Goal: Task Accomplishment & Management: Manage account settings

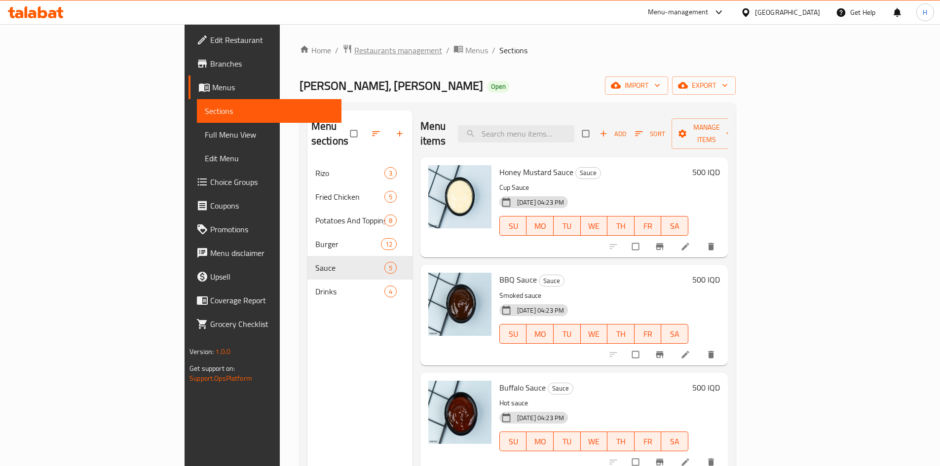
click at [354, 47] on span "Restaurants management" at bounding box center [398, 50] width 88 height 12
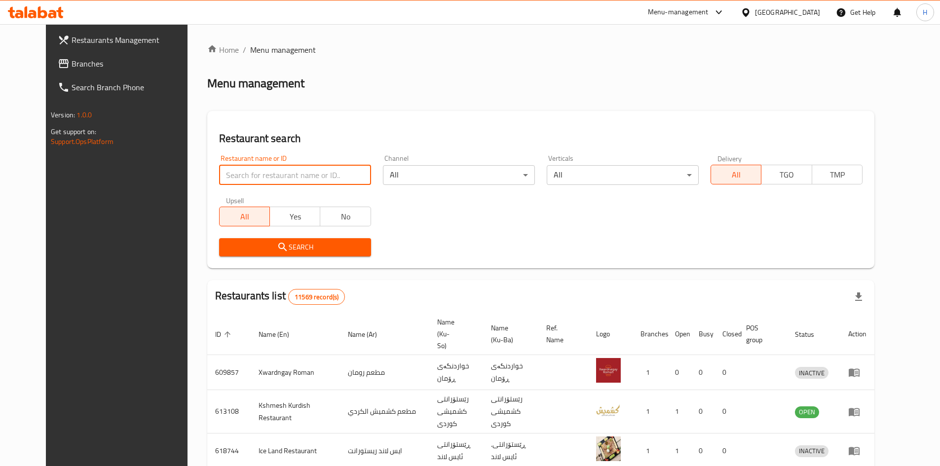
click at [239, 170] on input "search" at bounding box center [295, 175] width 152 height 20
paste input "661237"
type input "661237"
click button "Search" at bounding box center [295, 247] width 152 height 18
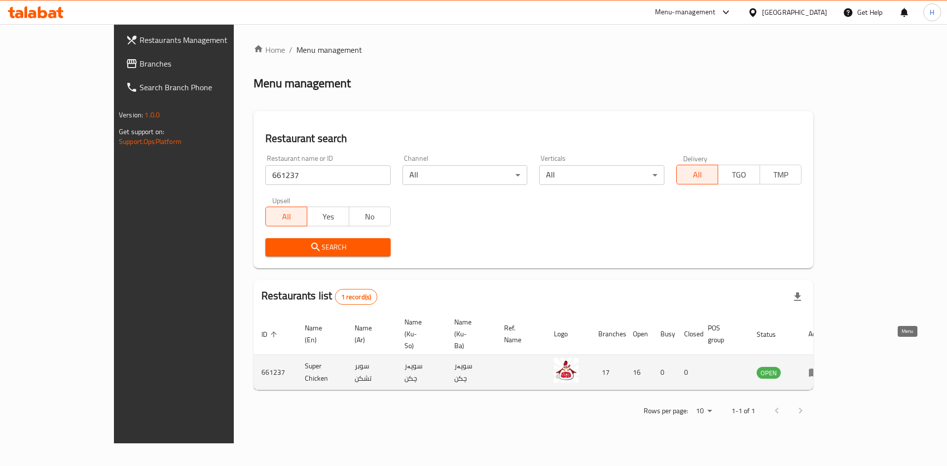
click at [820, 369] on icon "enhanced table" at bounding box center [814, 373] width 11 height 8
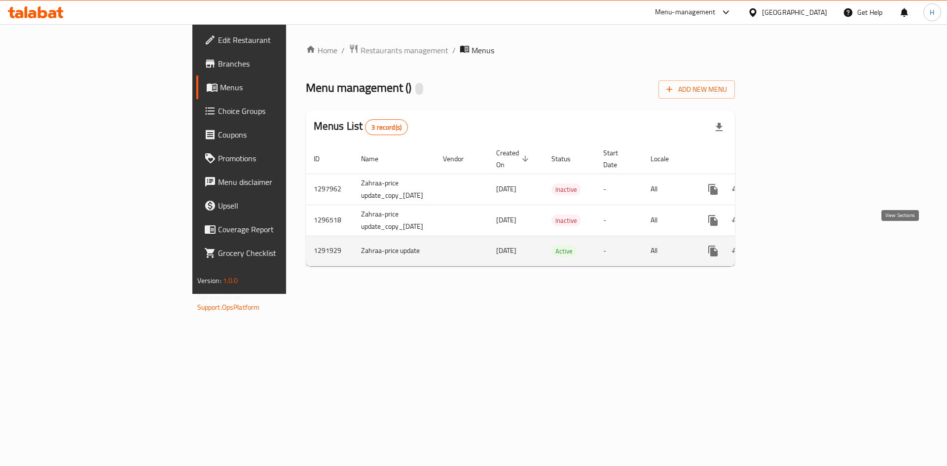
click at [796, 248] on link "enhanced table" at bounding box center [785, 251] width 24 height 24
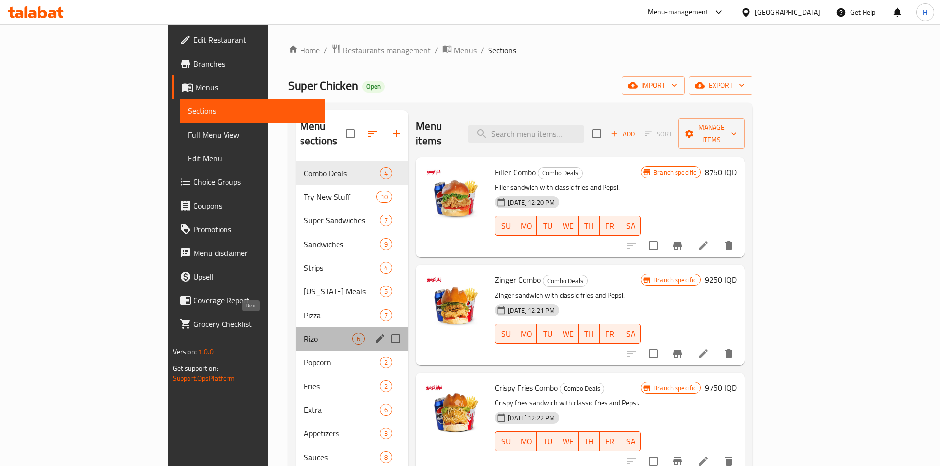
click at [304, 333] on span "Rizo" at bounding box center [328, 339] width 48 height 12
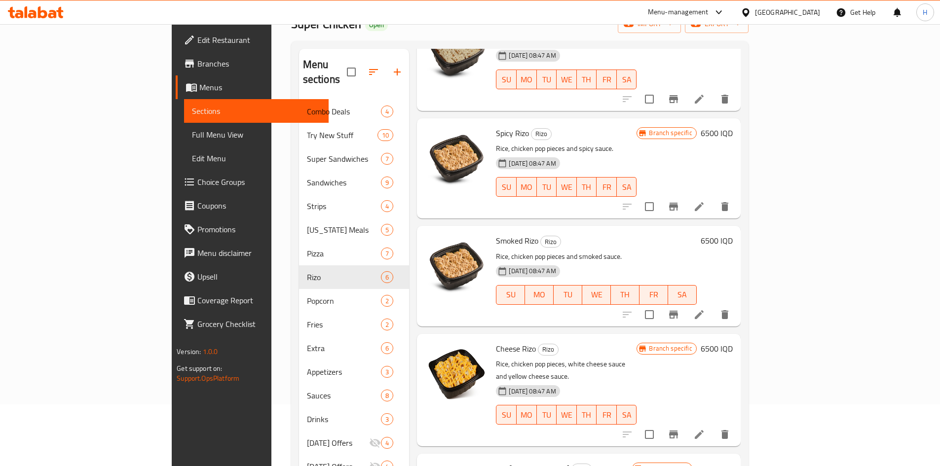
scroll to position [138, 0]
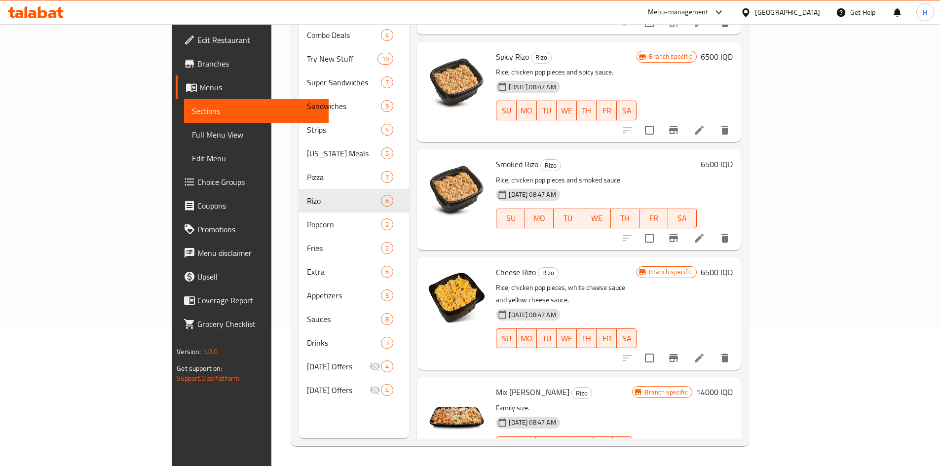
click at [705, 460] on icon at bounding box center [699, 466] width 12 height 12
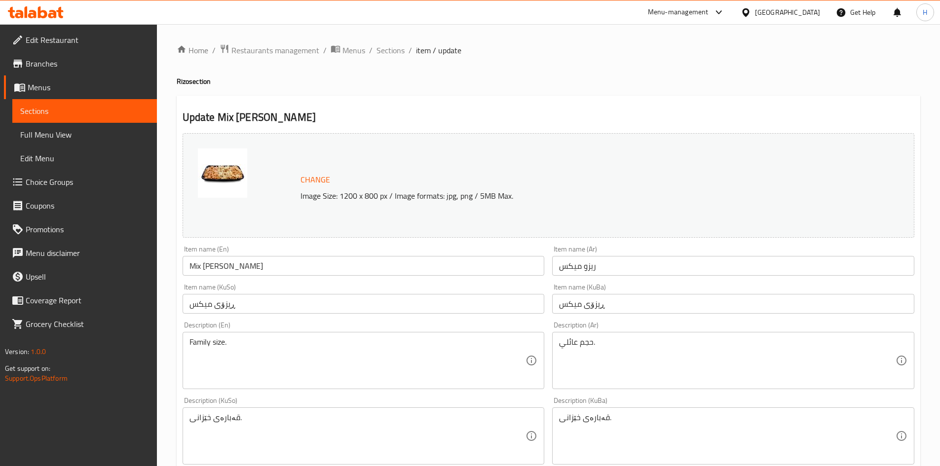
click at [374, 48] on ol "Home / Restaurants management / Menus / Sections / item / update" at bounding box center [549, 50] width 744 height 13
click at [389, 52] on span "Sections" at bounding box center [390, 50] width 28 height 12
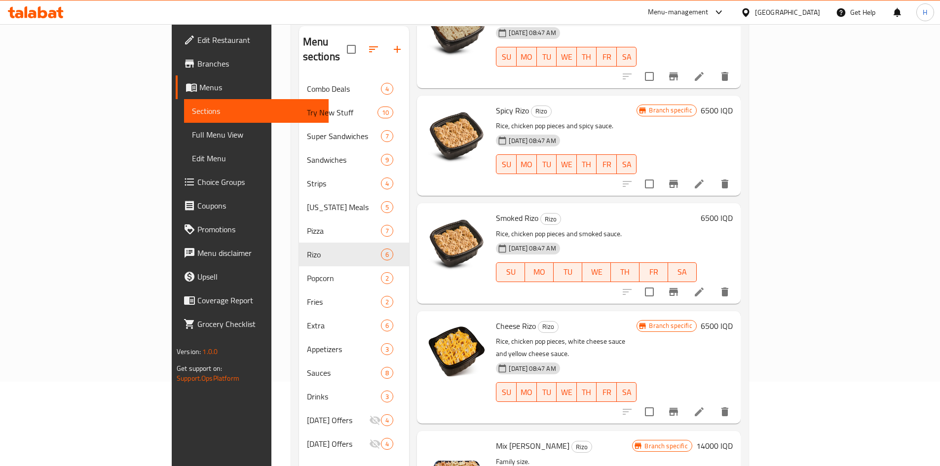
scroll to position [138, 0]
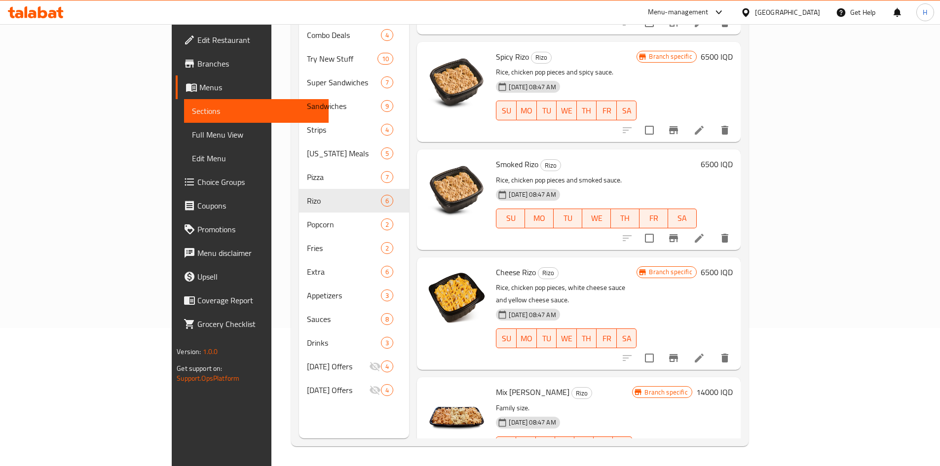
click at [705, 460] on icon at bounding box center [699, 466] width 12 height 12
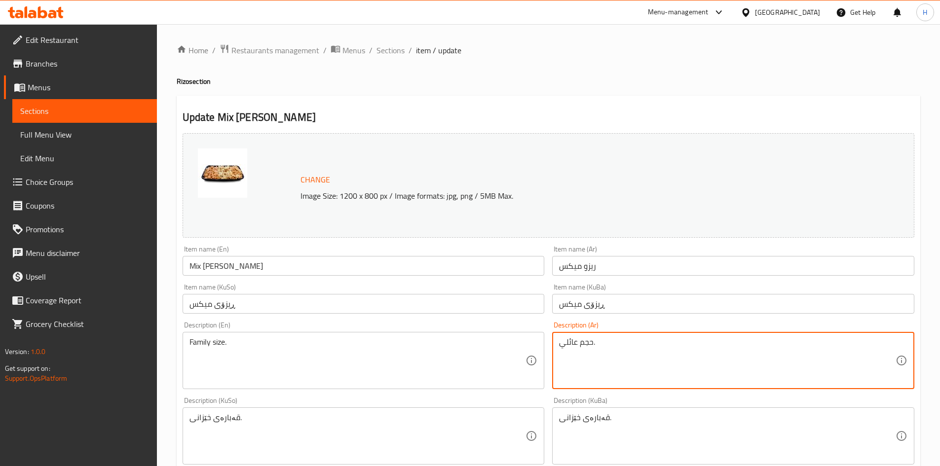
click at [591, 349] on textarea "حجم عائلي." at bounding box center [727, 360] width 336 height 47
click at [590, 349] on textarea "حجم عائلي." at bounding box center [727, 360] width 336 height 47
type textarea "جم عائلي."
click at [590, 349] on textarea "جم عائلي." at bounding box center [727, 360] width 336 height 47
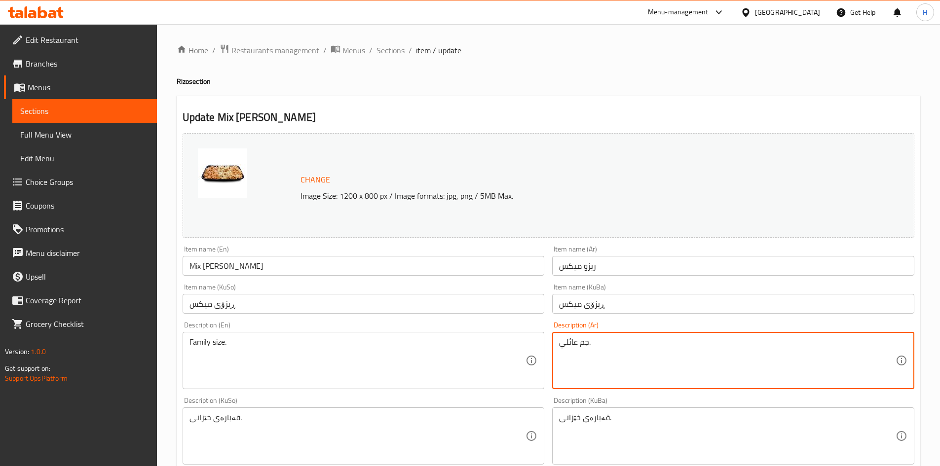
click at [590, 349] on textarea "جم عائلي." at bounding box center [727, 360] width 336 height 47
type textarea "r"
click at [590, 349] on textarea "قطع الدجاج المقرمشة بصلصات مختلفة" at bounding box center [727, 360] width 336 height 47
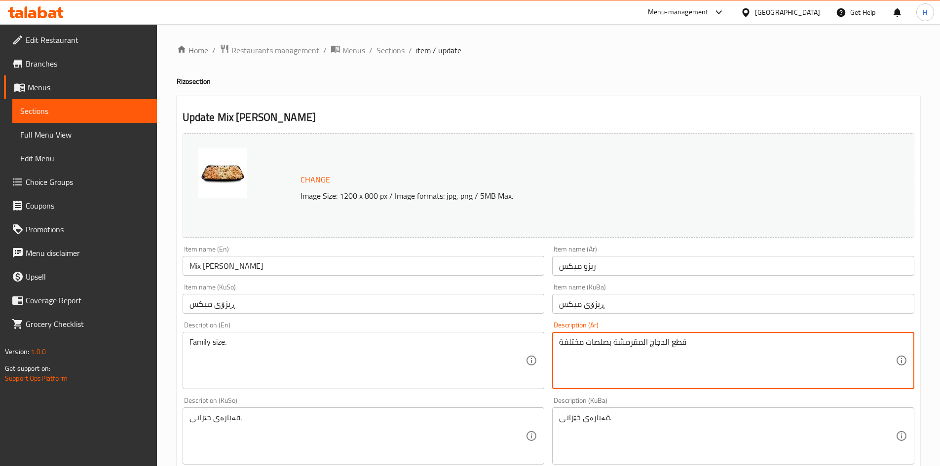
type textarea "قطع الدجاج المقرمشة بصلصات مختلفة"
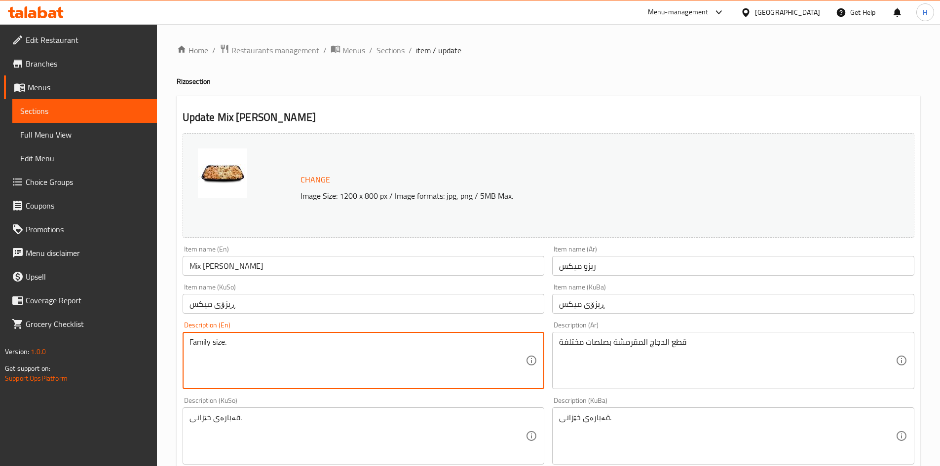
click at [222, 339] on textarea "Family size." at bounding box center [357, 360] width 336 height 47
paste textarea "Crispy chicken pieces with different sauces"
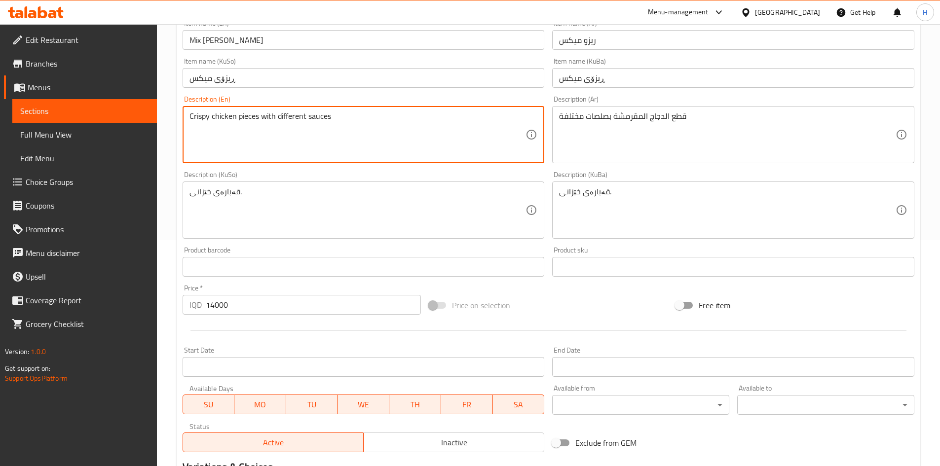
scroll to position [359, 0]
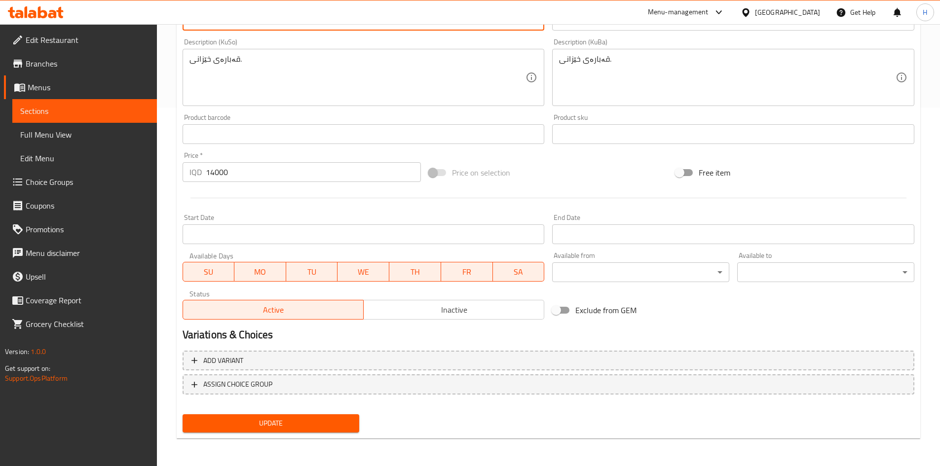
type textarea "Crispy chicken pieces with different sauces"
click at [294, 407] on div "Add variant ASSIGN CHOICE GROUP" at bounding box center [549, 379] width 740 height 64
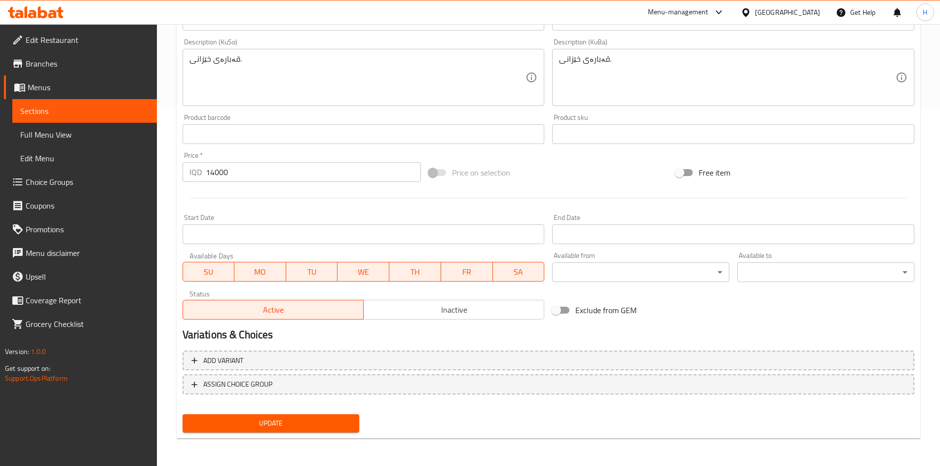
click at [292, 417] on button "Update" at bounding box center [271, 423] width 177 height 18
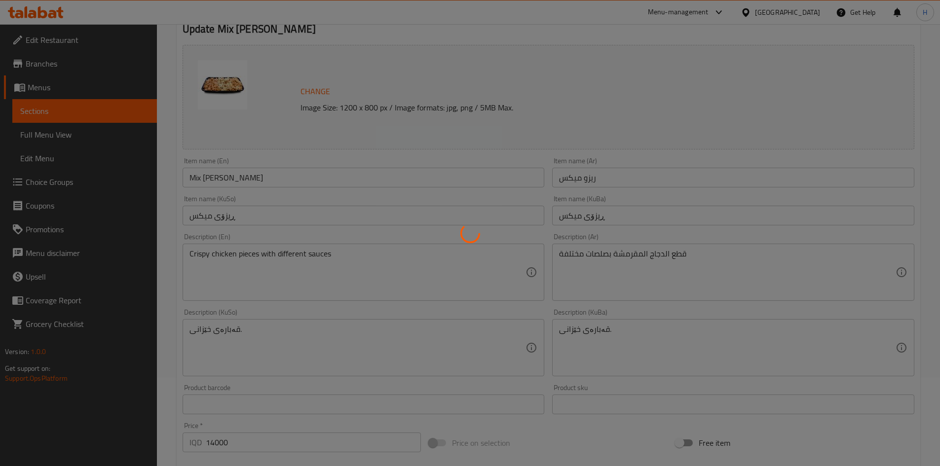
scroll to position [0, 0]
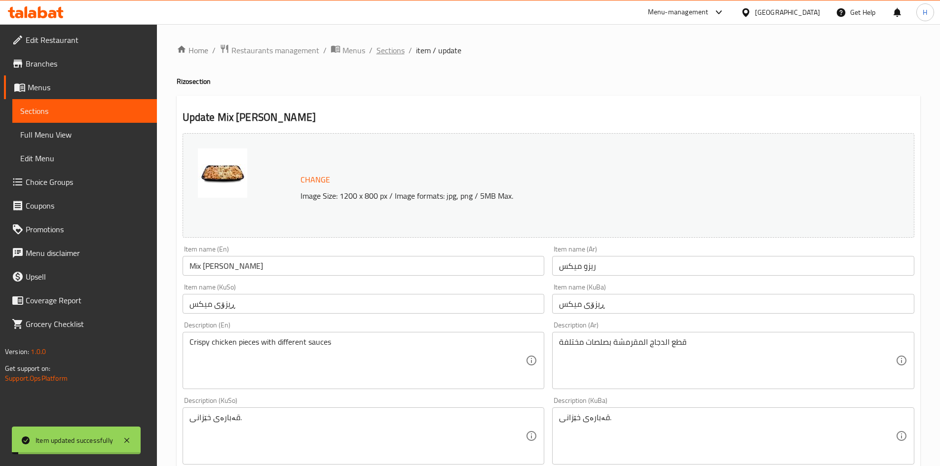
click at [388, 49] on span "Sections" at bounding box center [390, 50] width 28 height 12
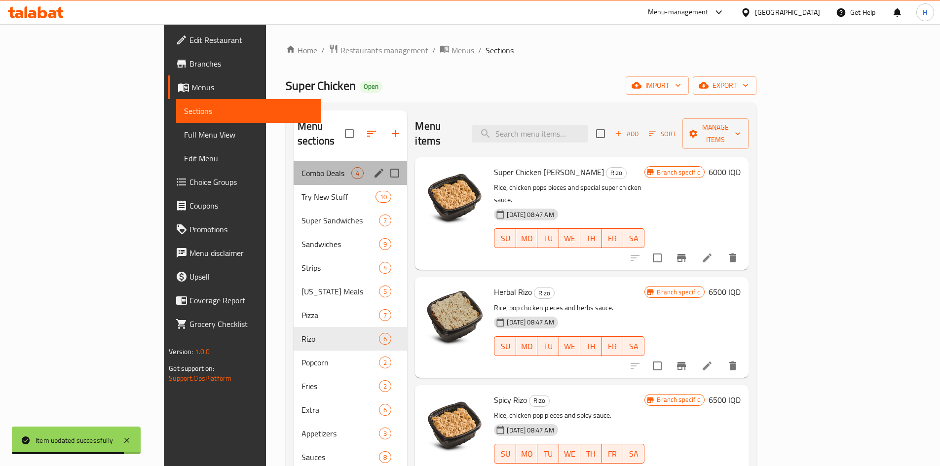
click at [294, 161] on div "Combo Deals 4" at bounding box center [350, 173] width 113 height 24
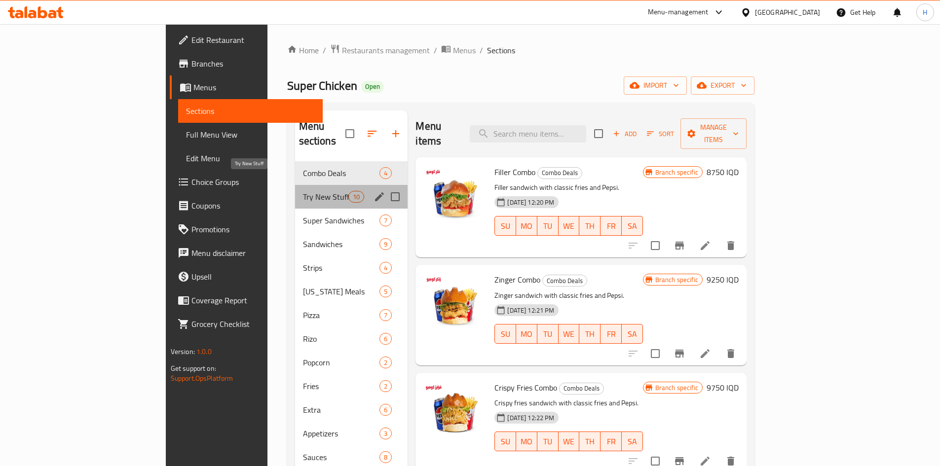
drag, startPoint x: 228, startPoint y: 180, endPoint x: 308, endPoint y: 178, distance: 79.9
click at [303, 191] on span "Try New Stuff" at bounding box center [326, 197] width 46 height 12
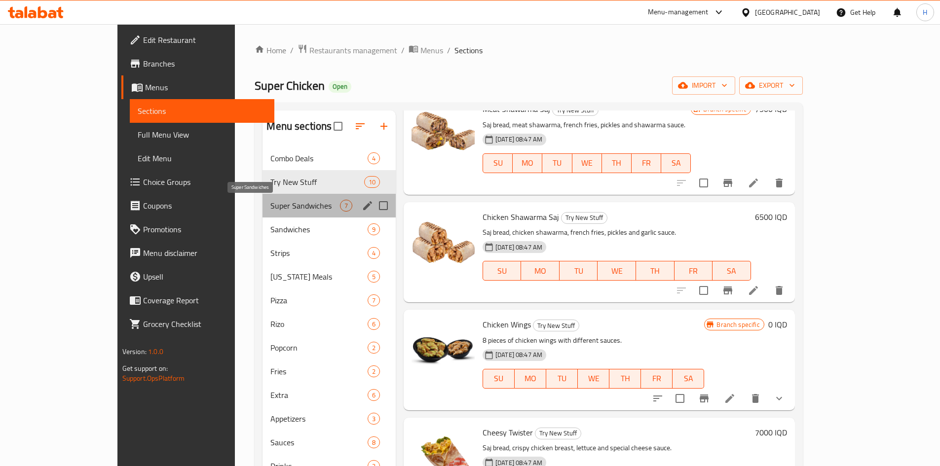
click at [270, 200] on span "Super Sandwiches" at bounding box center [304, 206] width 69 height 12
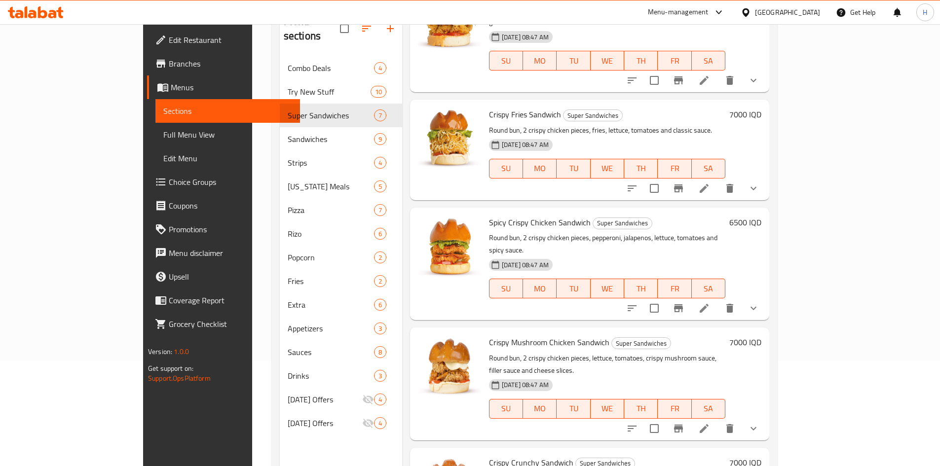
scroll to position [138, 0]
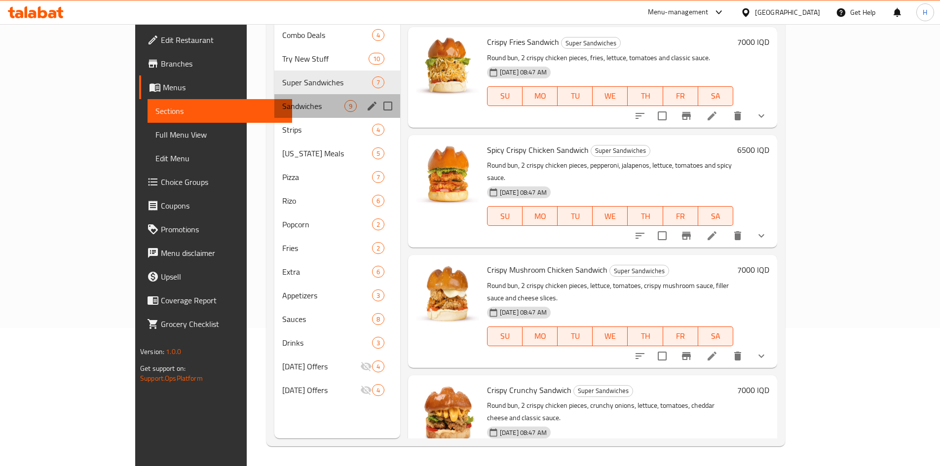
click at [274, 94] on div "Sandwiches 9" at bounding box center [337, 106] width 126 height 24
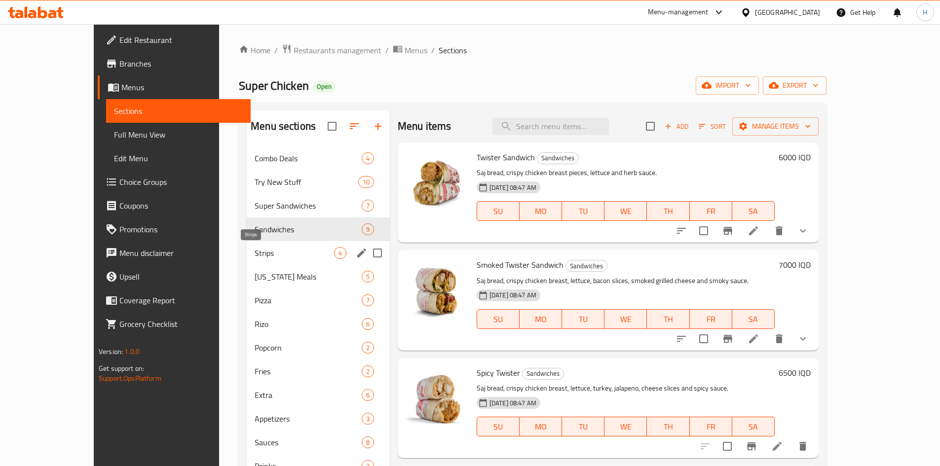
click at [255, 250] on span "Strips" at bounding box center [294, 253] width 79 height 12
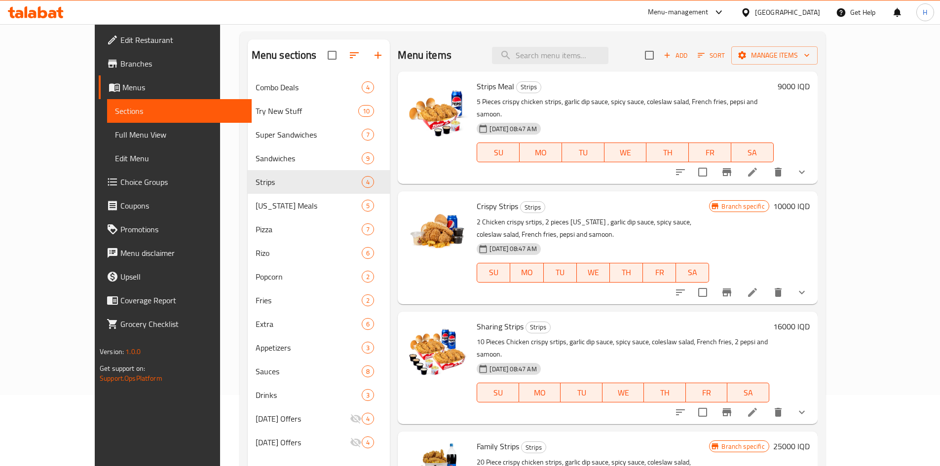
scroll to position [138, 0]
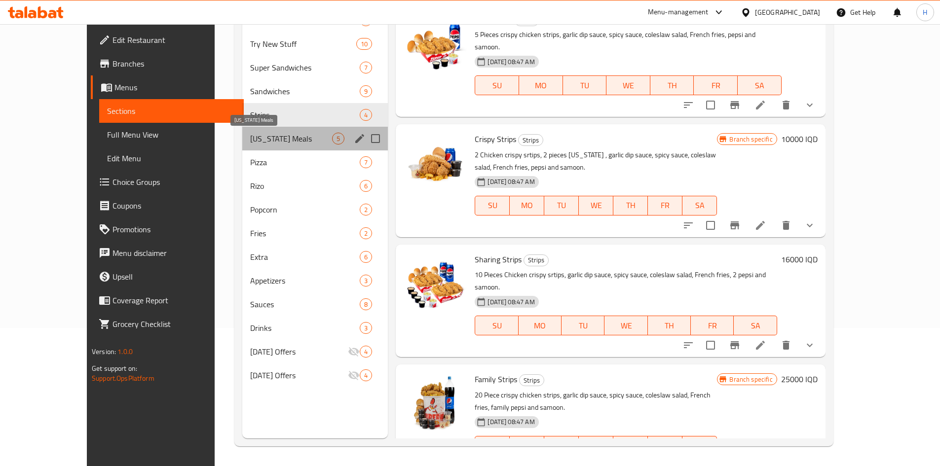
click at [250, 141] on span "Kentucky Meals" at bounding box center [291, 139] width 82 height 12
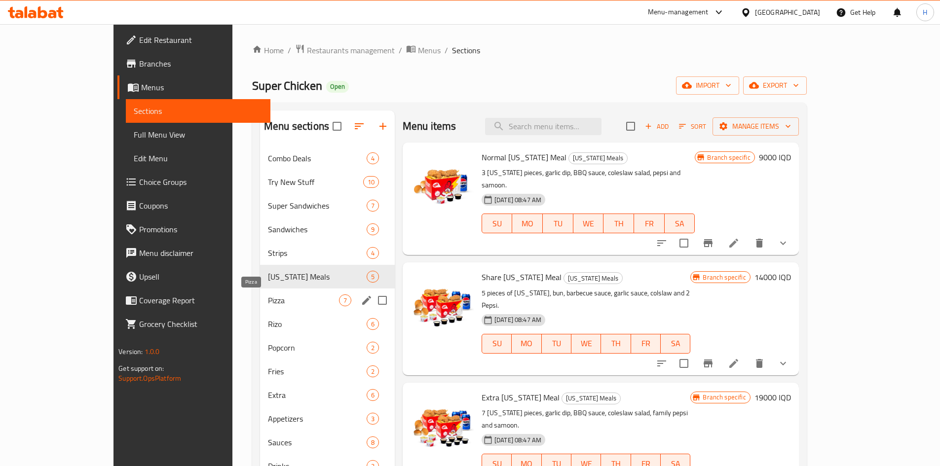
click at [268, 296] on span "Pizza" at bounding box center [303, 301] width 71 height 12
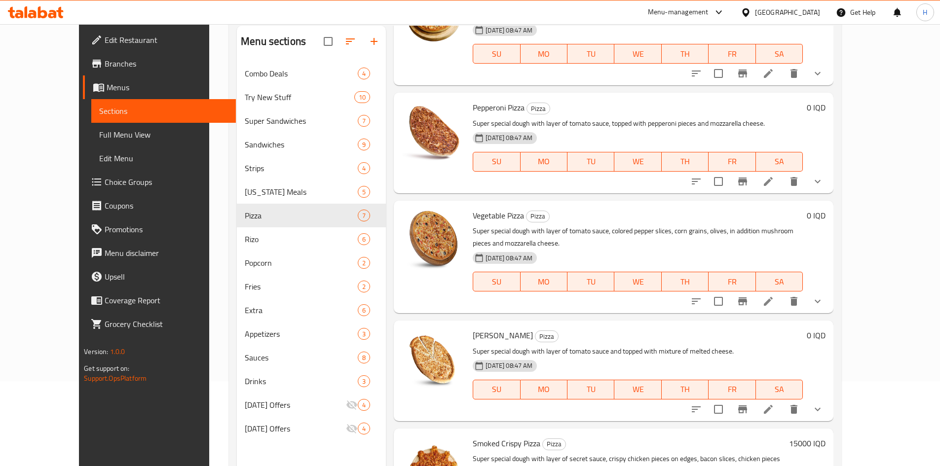
scroll to position [138, 0]
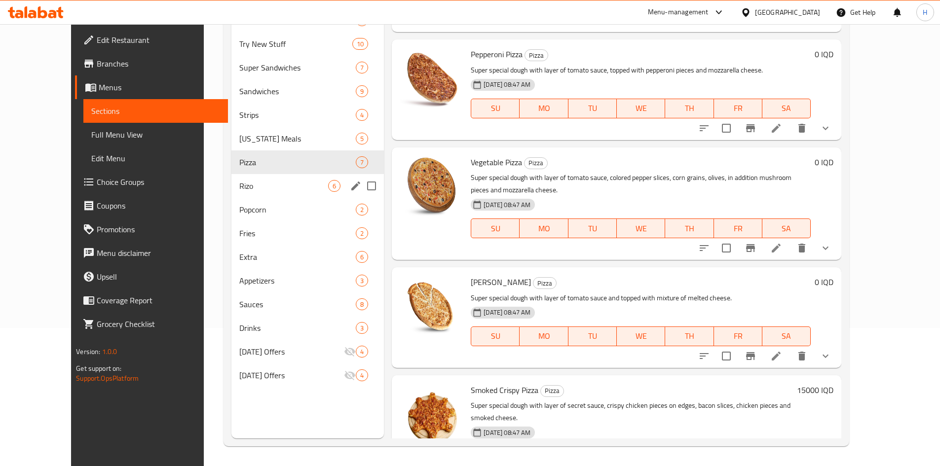
click at [239, 191] on span "Rizo" at bounding box center [283, 186] width 89 height 12
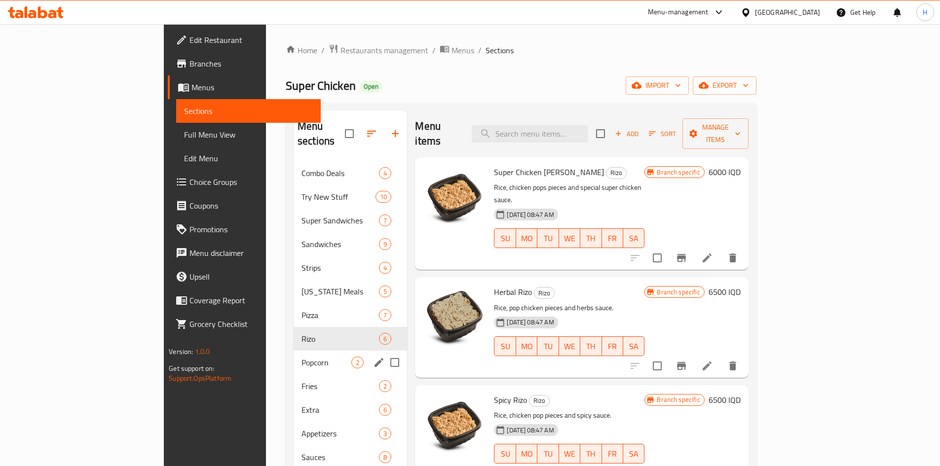
click at [301, 357] on span "Popcorn" at bounding box center [326, 363] width 50 height 12
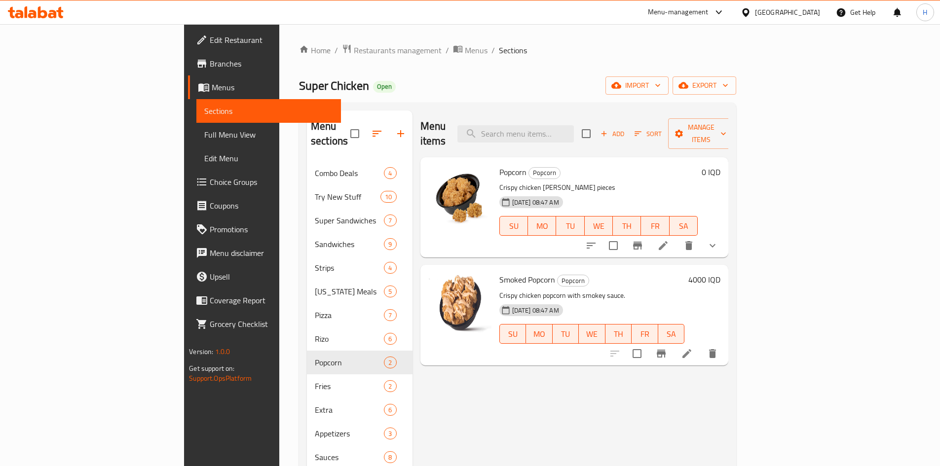
scroll to position [138, 0]
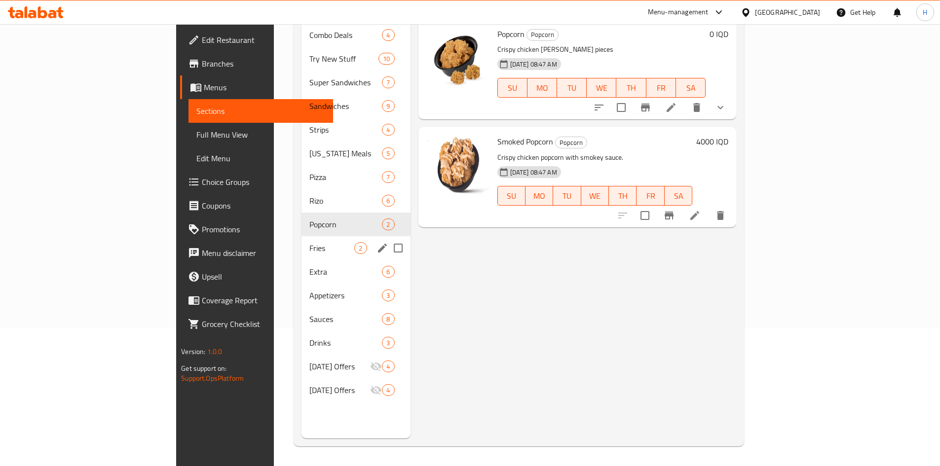
click at [309, 242] on span "Fries" at bounding box center [331, 248] width 45 height 12
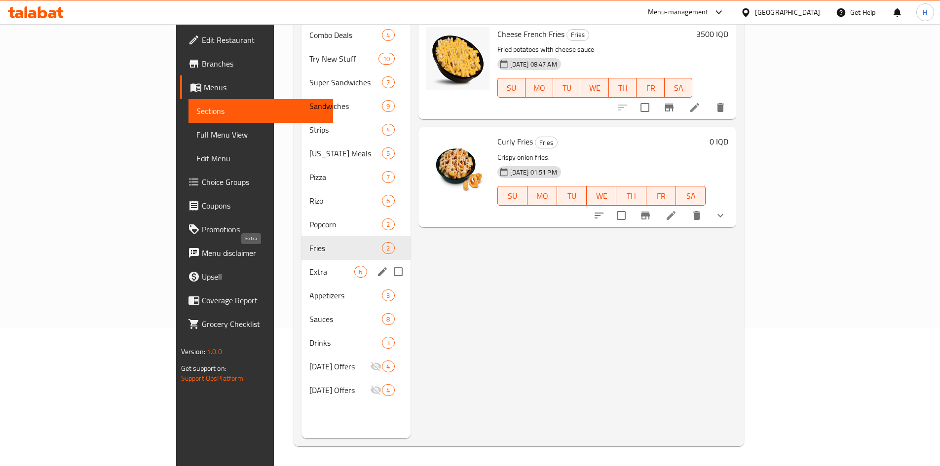
click at [309, 266] on span "Extra" at bounding box center [331, 272] width 45 height 12
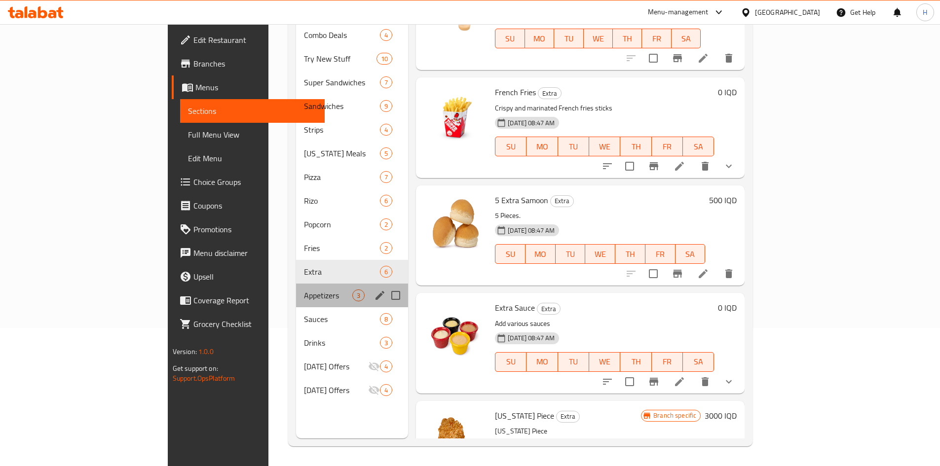
click at [296, 290] on div "Appetizers 3" at bounding box center [352, 296] width 112 height 24
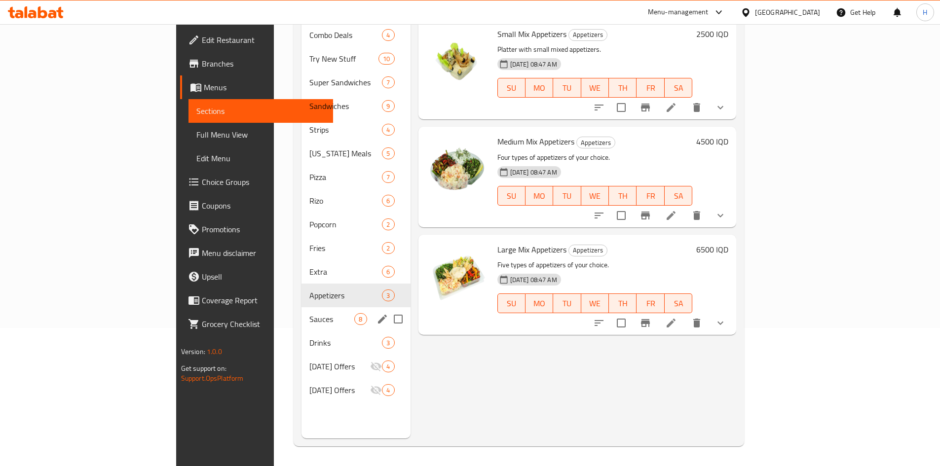
click at [301, 314] on div "Sauces 8" at bounding box center [355, 319] width 109 height 24
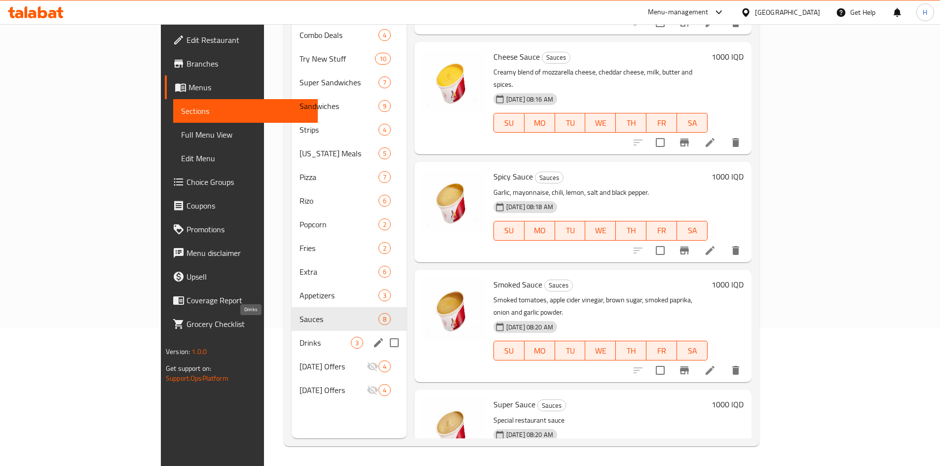
drag, startPoint x: 239, startPoint y: 325, endPoint x: 276, endPoint y: 311, distance: 40.0
click at [299, 337] on span "Drinks" at bounding box center [324, 343] width 51 height 12
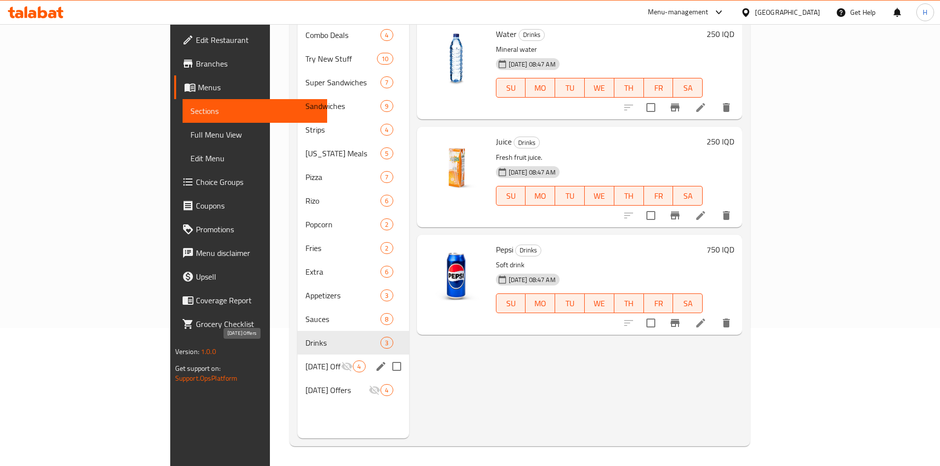
click at [305, 361] on span "Ramadan Offers" at bounding box center [323, 367] width 36 height 12
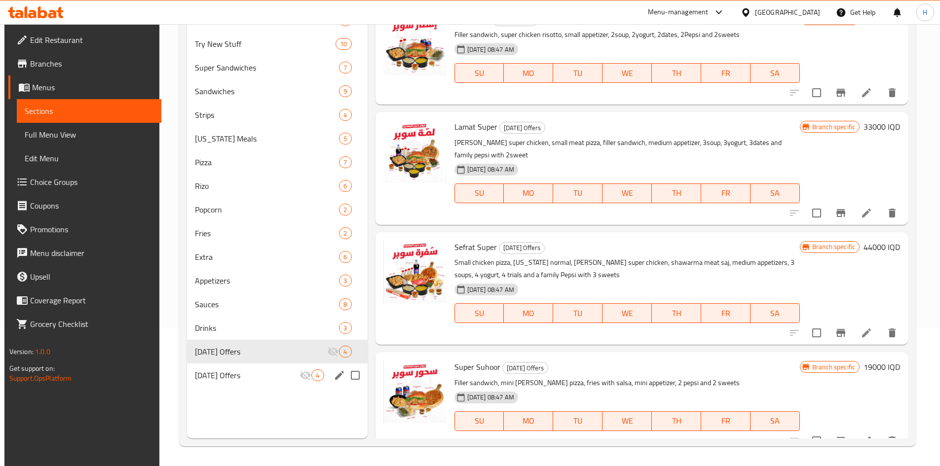
click at [236, 368] on div "Ramadan Offers 4" at bounding box center [277, 376] width 180 height 24
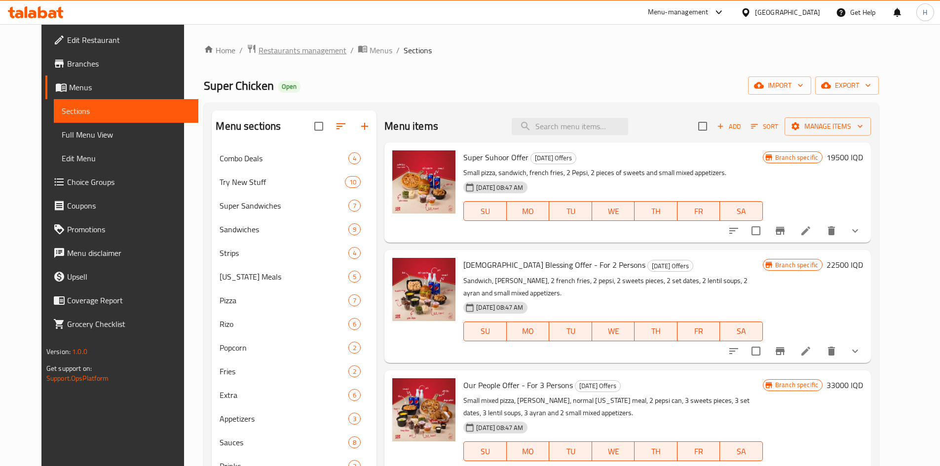
click at [259, 53] on span "Restaurants management" at bounding box center [303, 50] width 88 height 12
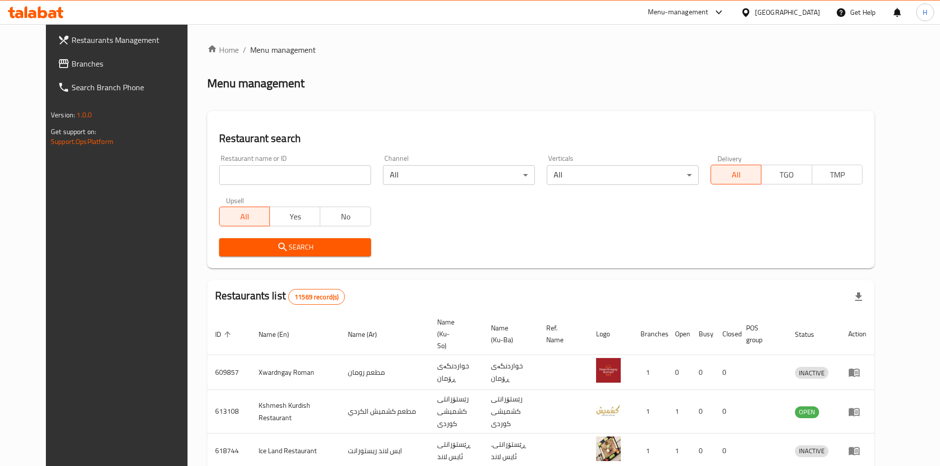
drag, startPoint x: 235, startPoint y: 160, endPoint x: 224, endPoint y: 169, distance: 14.3
click at [233, 161] on div "Restaurant name or ID Restaurant name or ID" at bounding box center [295, 170] width 152 height 30
click at [224, 169] on input "search" at bounding box center [295, 175] width 152 height 20
paste input "657628"
type input "657628"
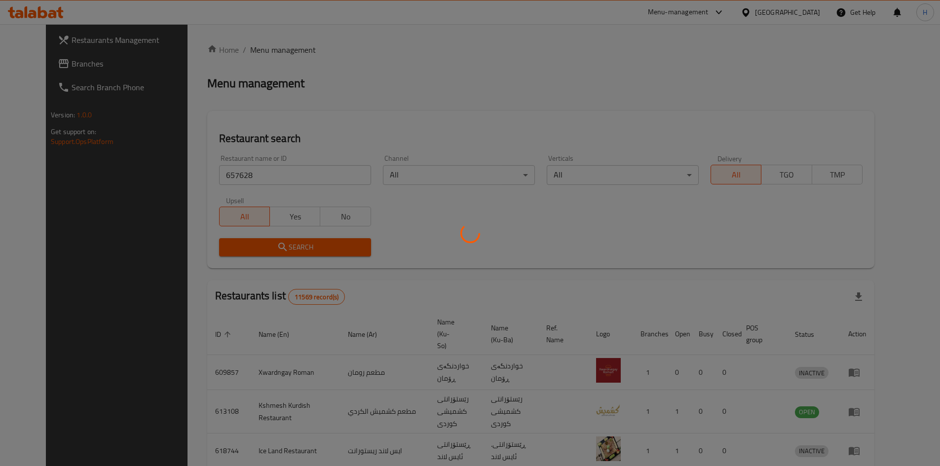
click at [304, 244] on div at bounding box center [470, 233] width 940 height 466
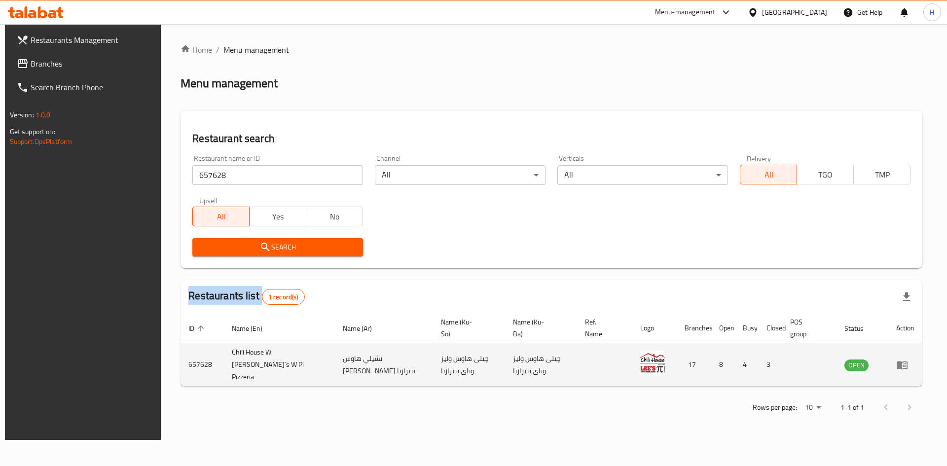
click at [908, 359] on icon "enhanced table" at bounding box center [902, 365] width 12 height 12
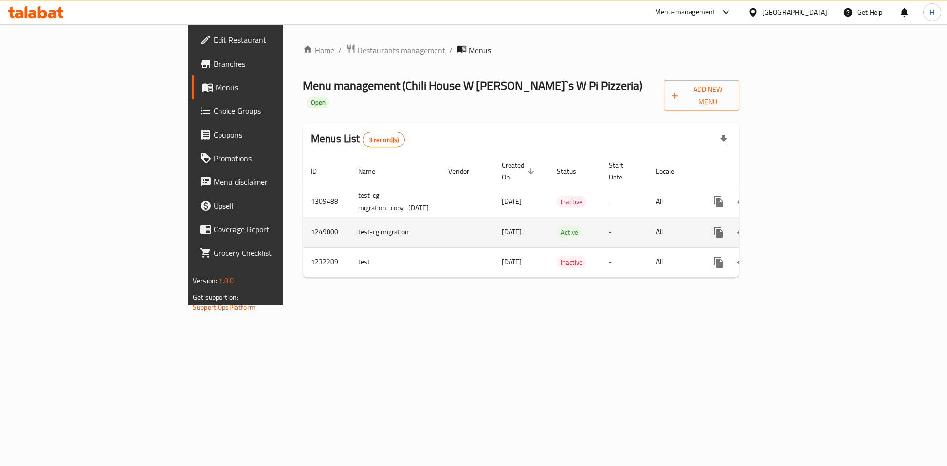
click at [796, 226] on icon "enhanced table" at bounding box center [790, 232] width 12 height 12
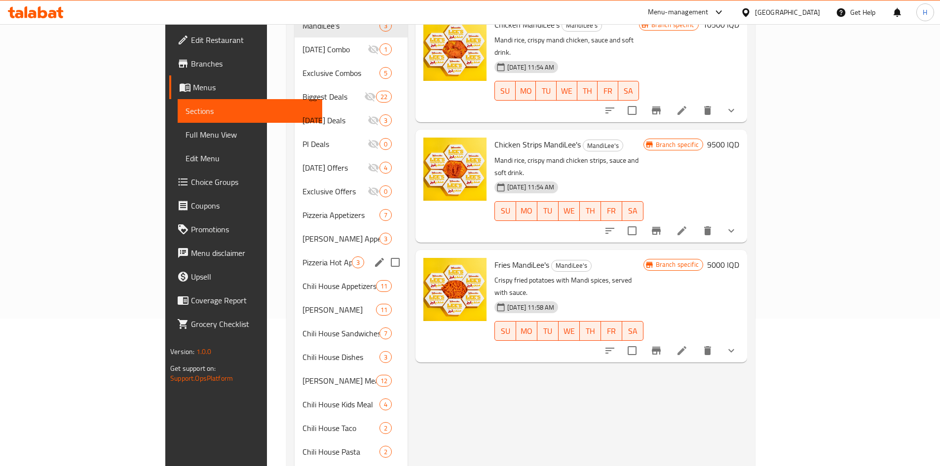
scroll to position [148, 0]
click at [302, 209] on span "Pizzeria Appetizers" at bounding box center [326, 215] width 49 height 12
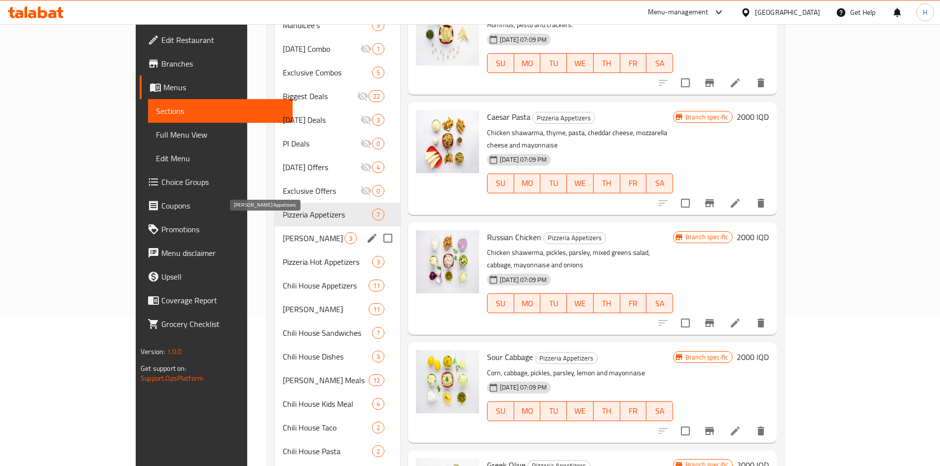
click at [283, 232] on span "Lees Appetizers" at bounding box center [314, 238] width 62 height 12
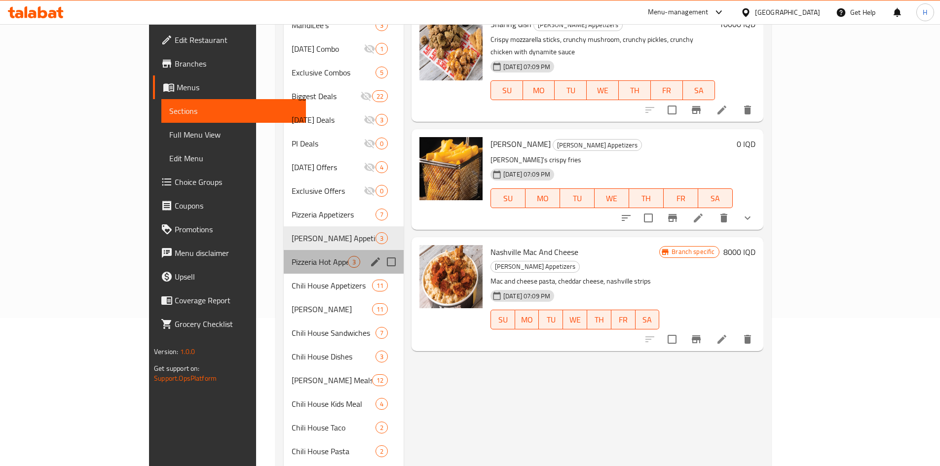
click at [284, 250] on div "Pizzeria Hot Appetizers 3" at bounding box center [344, 262] width 120 height 24
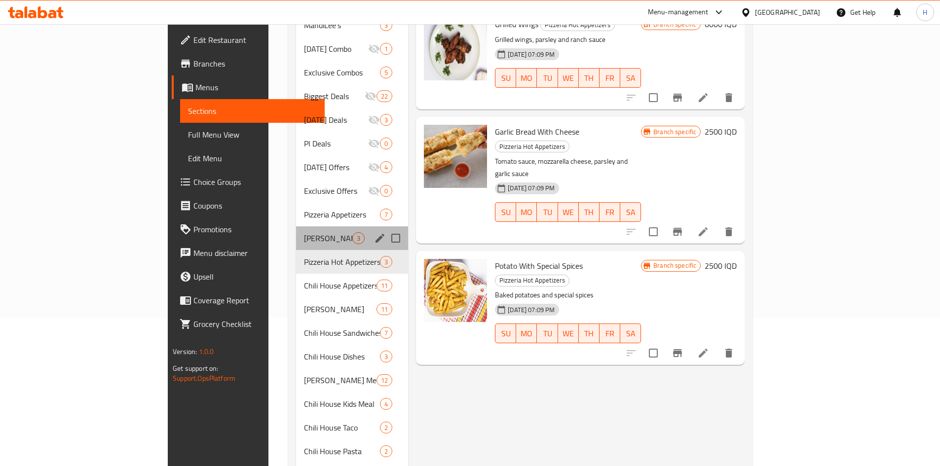
click at [296, 226] on div "Lees Appetizers 3" at bounding box center [352, 238] width 112 height 24
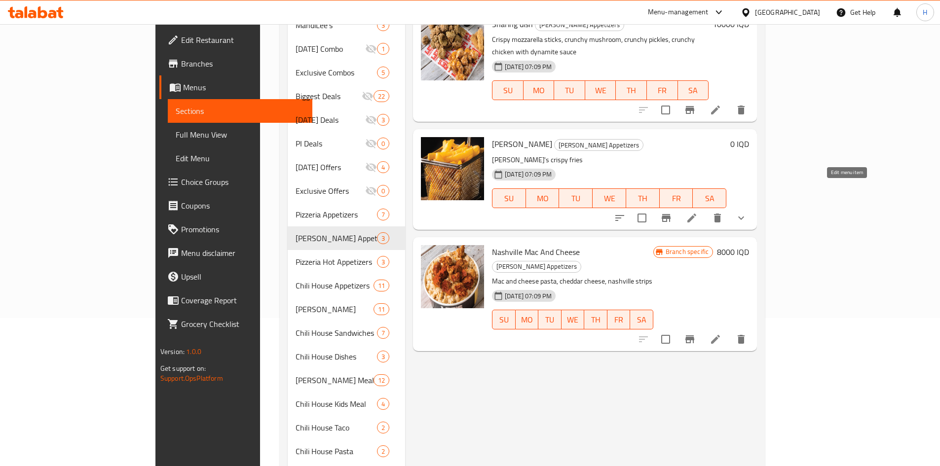
click at [698, 212] on icon at bounding box center [692, 218] width 12 height 12
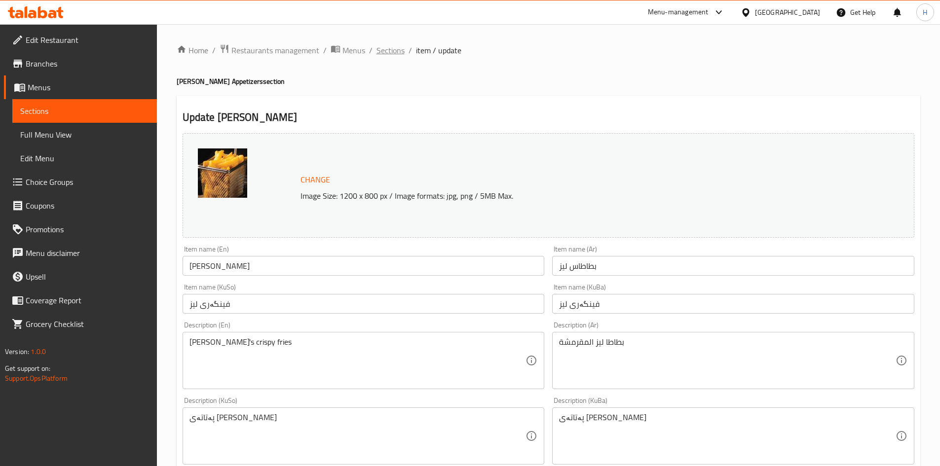
click at [385, 56] on span "Sections" at bounding box center [390, 50] width 28 height 12
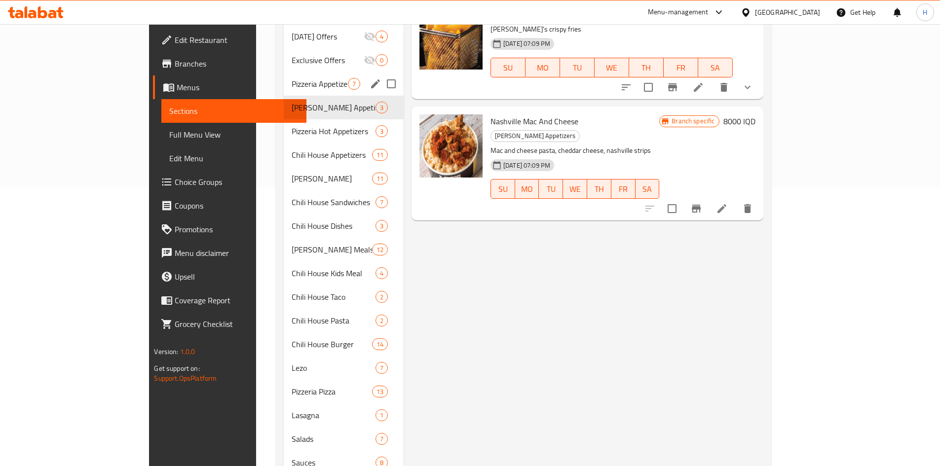
scroll to position [197, 0]
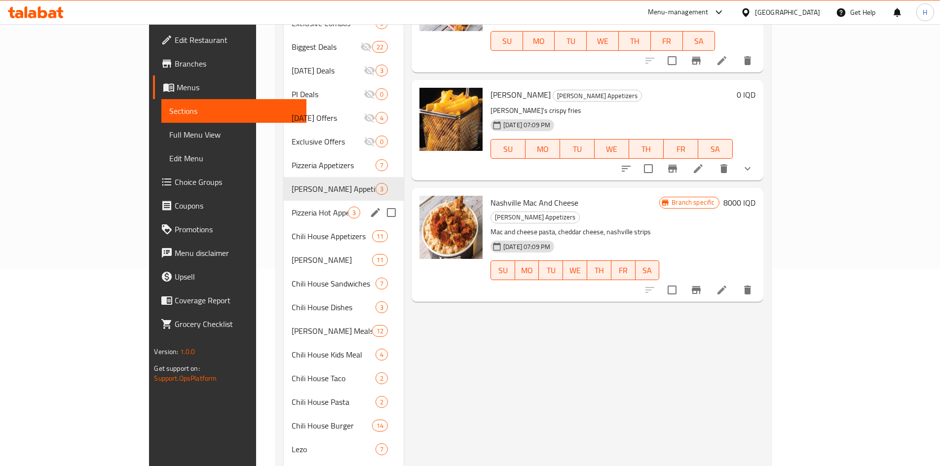
click at [284, 201] on div "Pizzeria Hot Appetizers 3" at bounding box center [344, 213] width 120 height 24
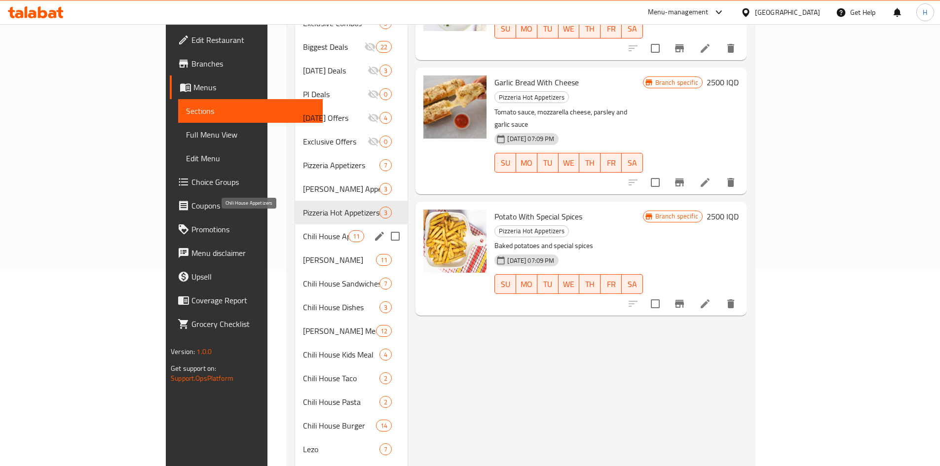
click at [303, 230] on span "Chili House Appetizers" at bounding box center [326, 236] width 46 height 12
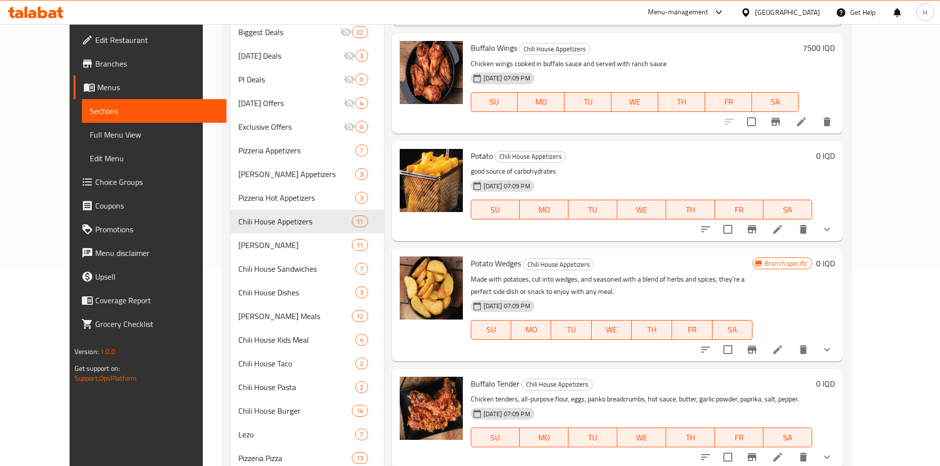
scroll to position [472, 0]
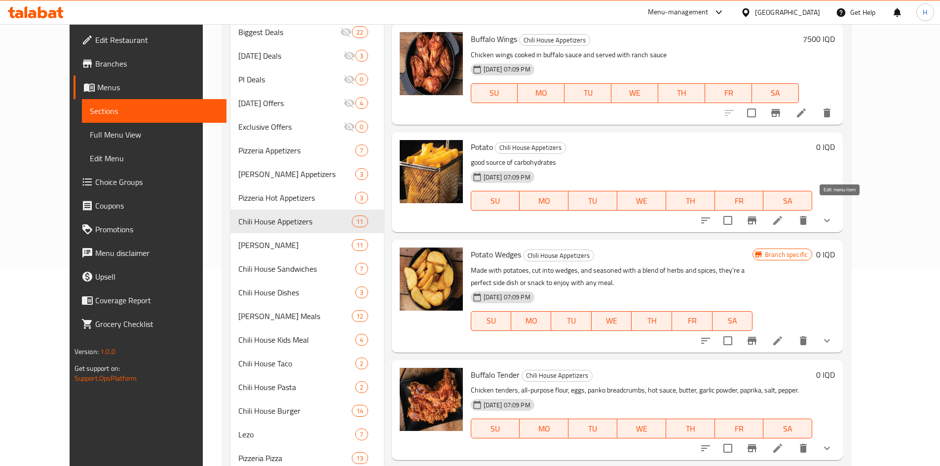
click at [783, 215] on icon at bounding box center [778, 221] width 12 height 12
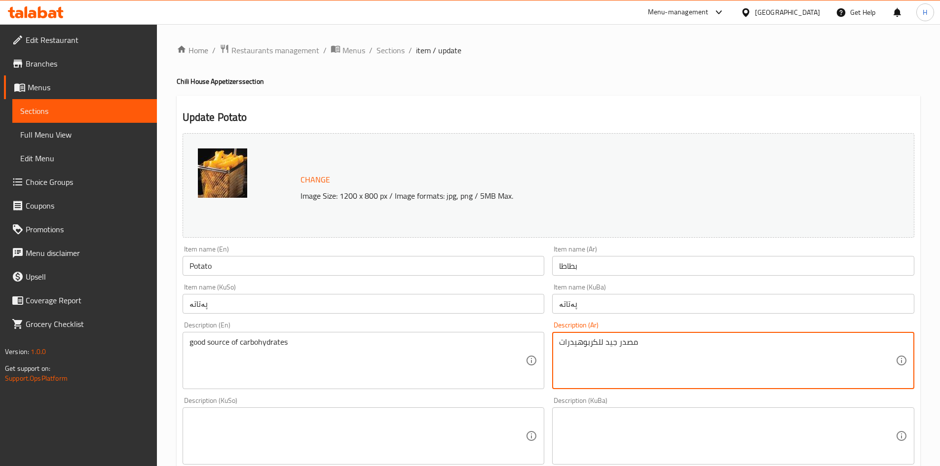
click at [628, 342] on textarea "مصدر جيد للكربوهيدرات" at bounding box center [727, 360] width 336 height 47
click at [621, 344] on textarea "اصابع البطاطا المقلية" at bounding box center [727, 360] width 336 height 47
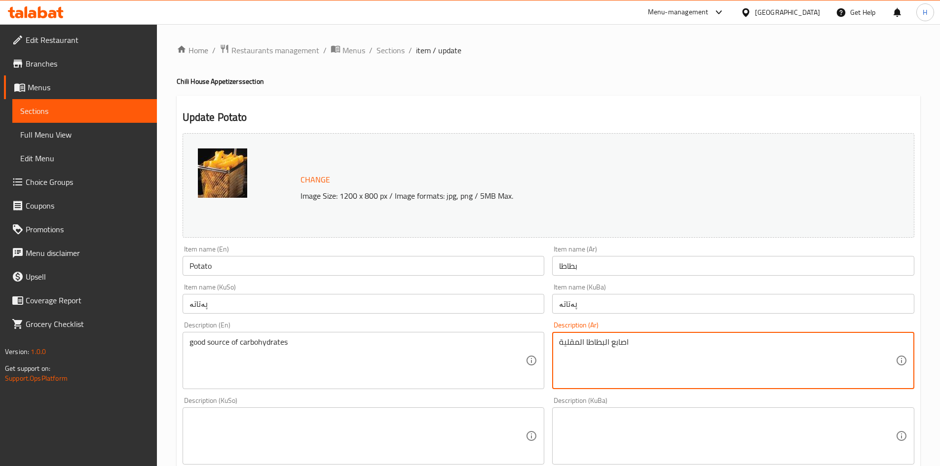
type textarea "اصابع البطاطا المقلية"
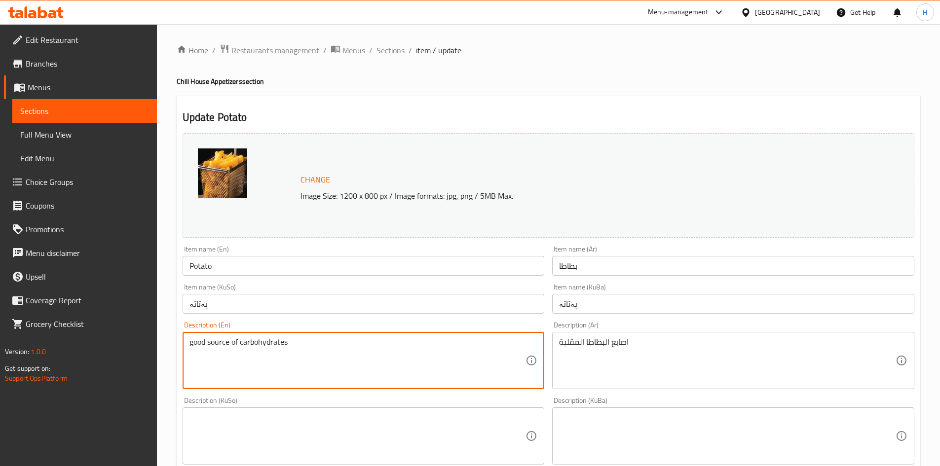
click at [245, 358] on textarea "good source of carbohydrates" at bounding box center [357, 360] width 336 height 47
paste textarea "French fri"
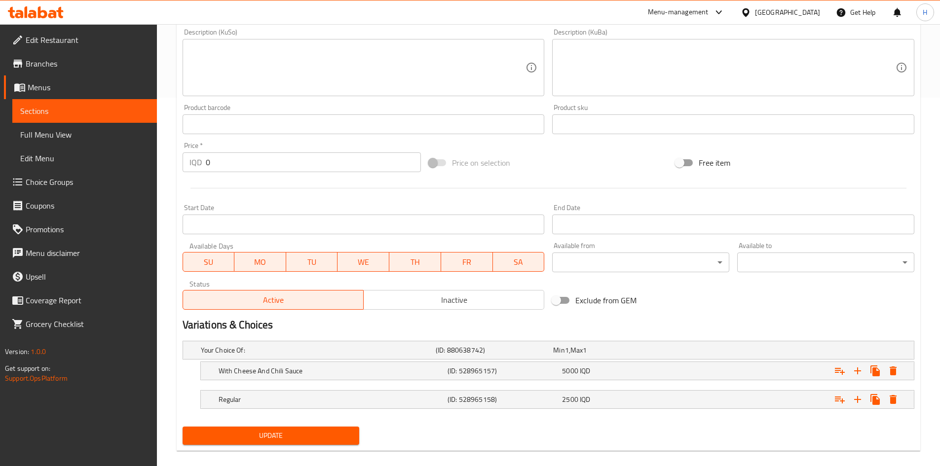
scroll to position [381, 0]
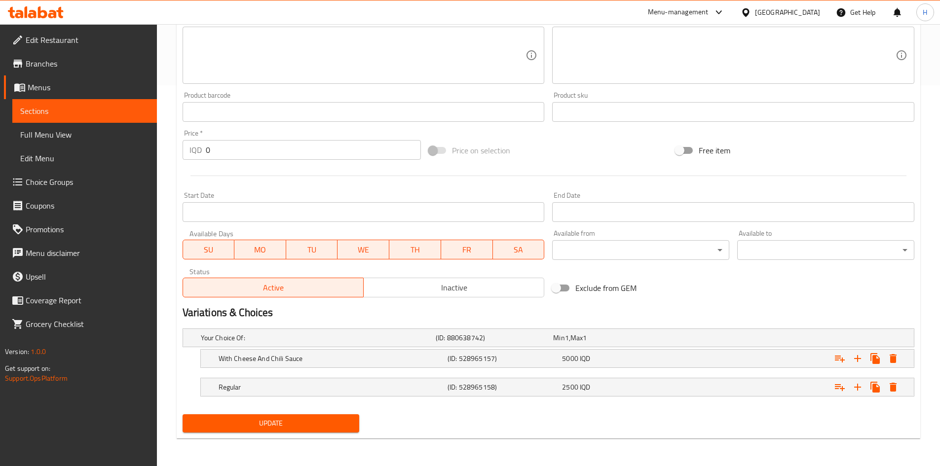
type textarea "French fries"
click at [312, 437] on div "Update Potato Change Image Size: 1200 x 800 px / Image formats: jpg, png / 5MB …" at bounding box center [549, 77] width 744 height 724
click at [311, 434] on div "Update" at bounding box center [271, 423] width 185 height 26
click at [312, 430] on button "Update" at bounding box center [271, 423] width 177 height 18
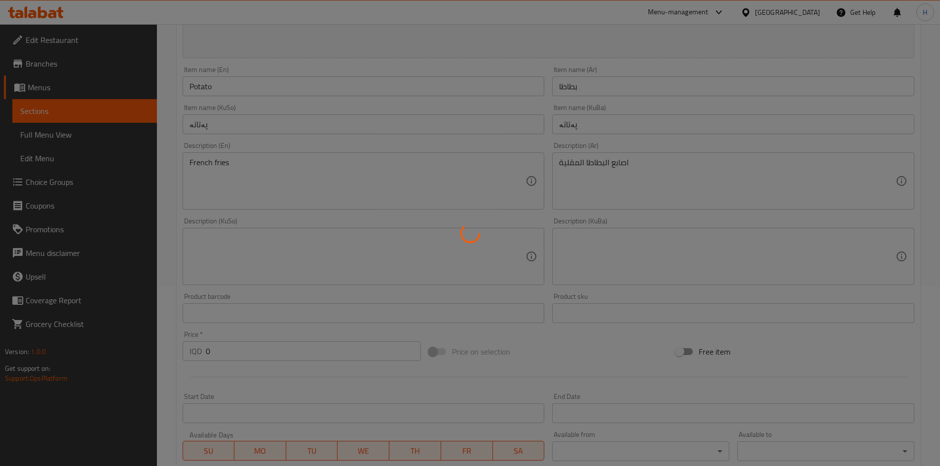
scroll to position [0, 0]
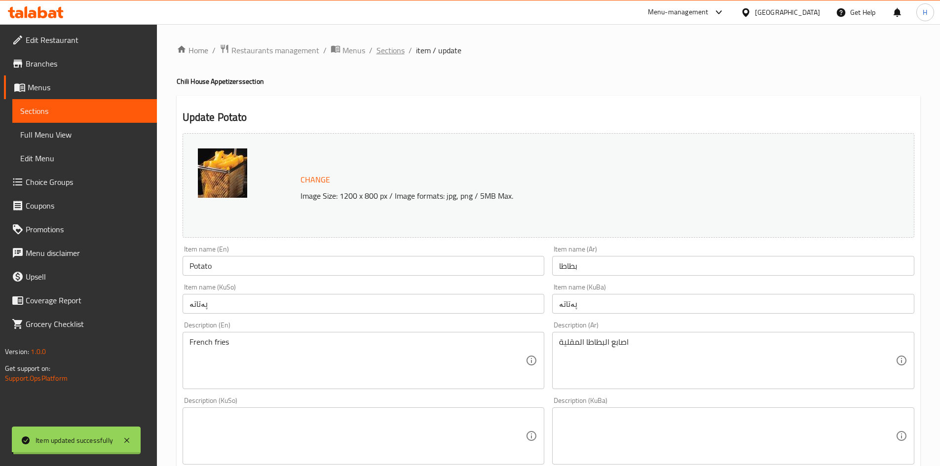
click at [389, 49] on span "Sections" at bounding box center [390, 50] width 28 height 12
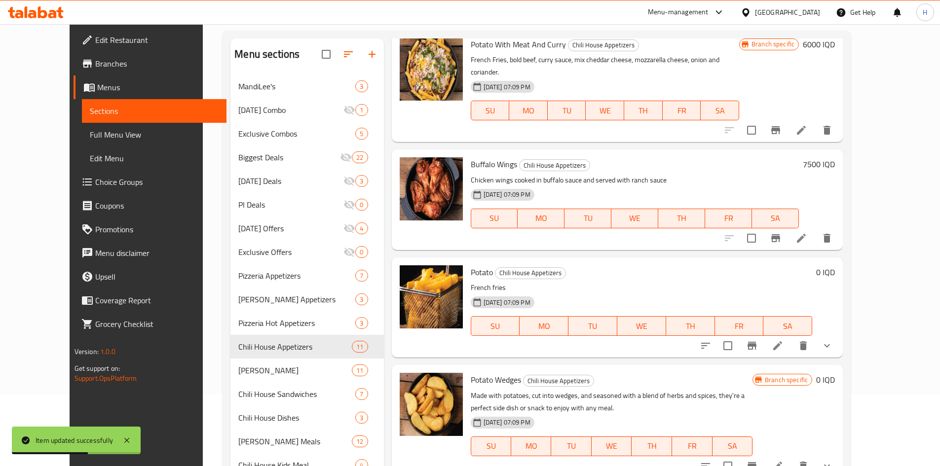
scroll to position [197, 0]
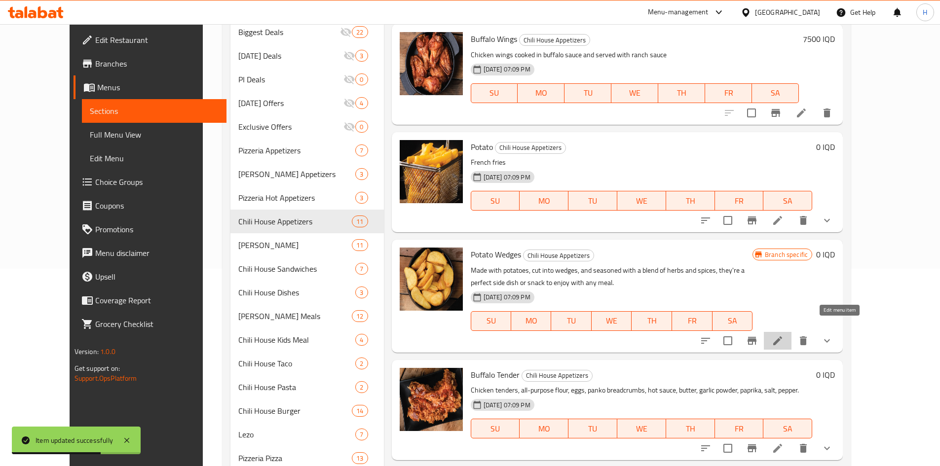
click at [783, 335] on icon at bounding box center [778, 341] width 12 height 12
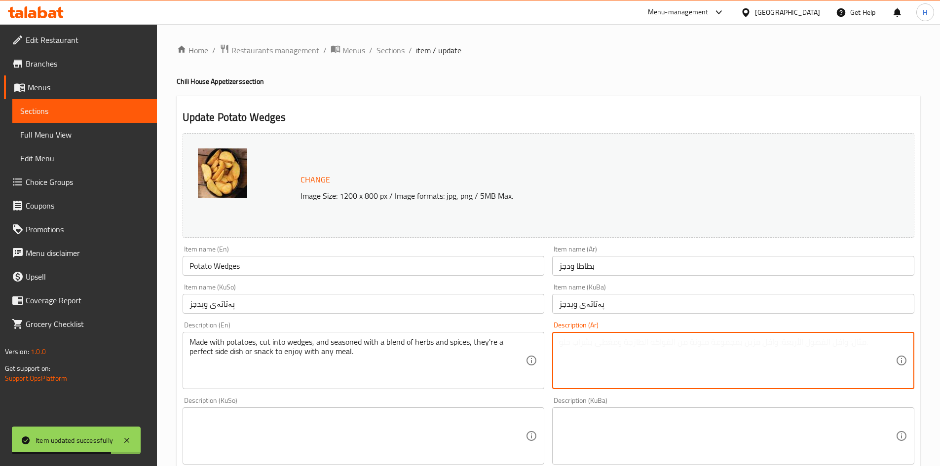
click at [625, 367] on textarea at bounding box center [727, 360] width 336 height 47
click at [625, 367] on textarea "بطاطا ودجز مقطعة مقلية" at bounding box center [727, 360] width 336 height 47
type textarea "بطاطا ودجز مقطعة مقلية"
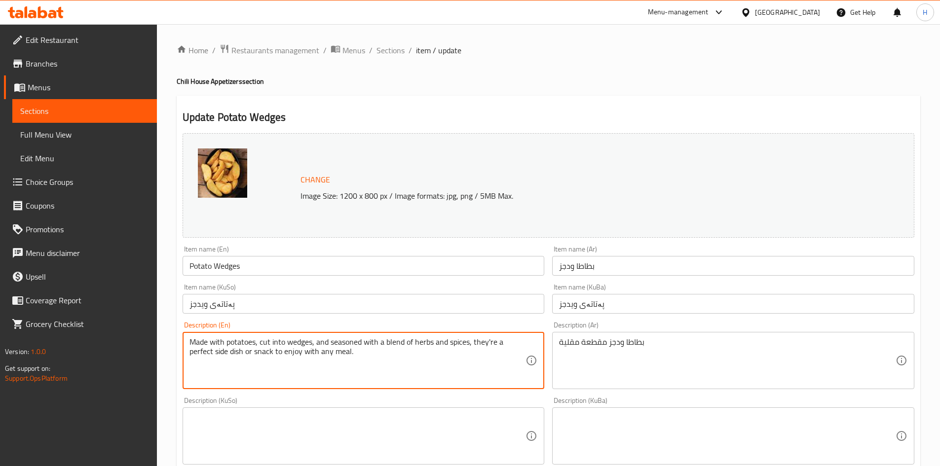
click at [350, 363] on textarea "Made with potatoes, cut into wedges, and seasoned with a blend of herbs and spi…" at bounding box center [357, 360] width 336 height 47
paste textarea "fried potato wedges"
click at [350, 363] on textarea "Made with potatoes, cut into wedges, and seasoned with a blend of herbs and spi…" at bounding box center [357, 360] width 336 height 47
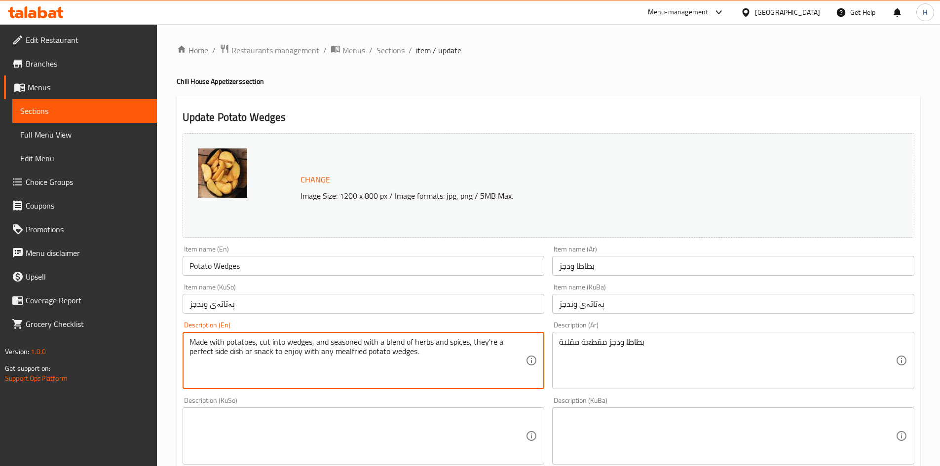
click at [350, 363] on textarea "Made with potatoes, cut into wedges, and seasoned with a blend of herbs and spi…" at bounding box center [357, 360] width 336 height 47
paste textarea "fried potato wedges"
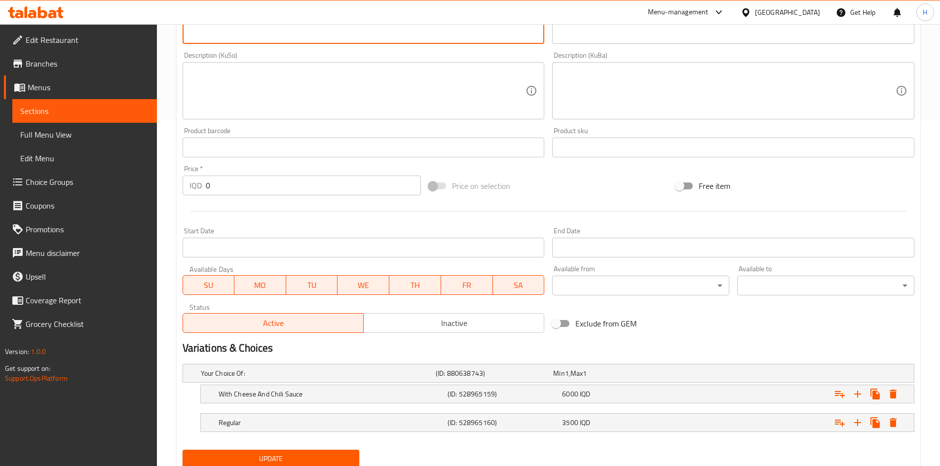
type textarea "fried potato wedges"
click at [289, 456] on span "Update" at bounding box center [270, 459] width 161 height 12
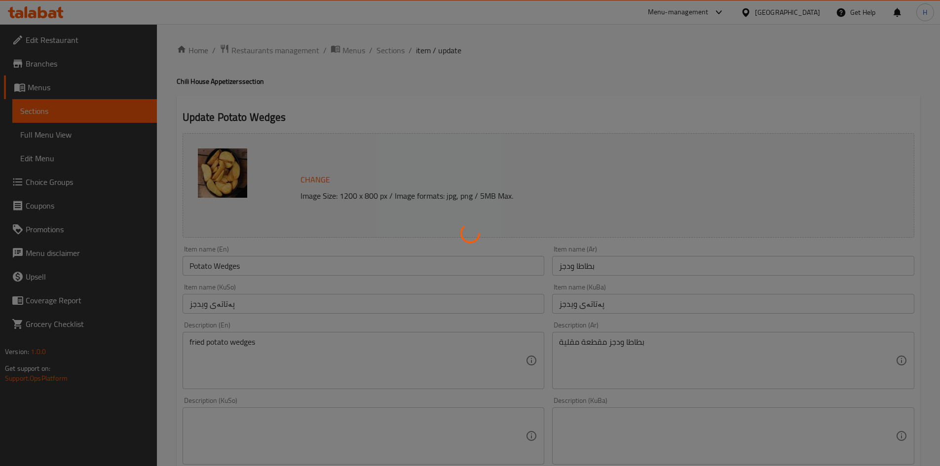
click at [392, 50] on div at bounding box center [470, 233] width 940 height 466
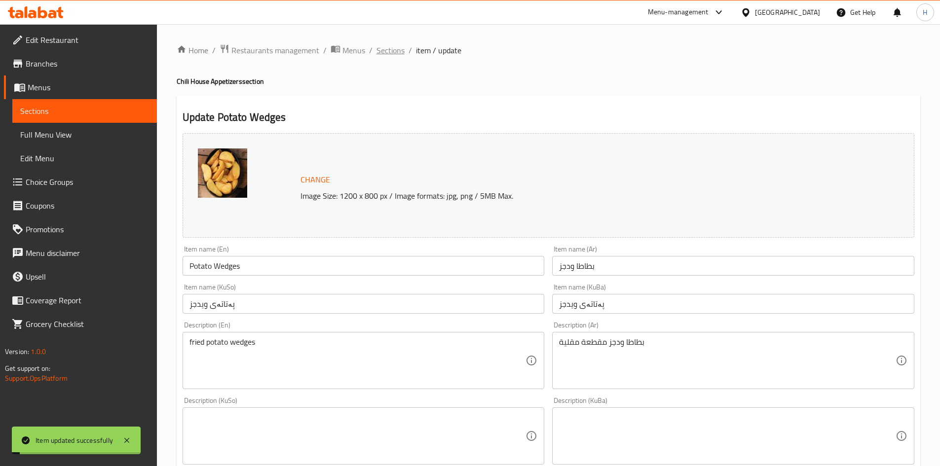
click at [396, 51] on span "Sections" at bounding box center [390, 50] width 28 height 12
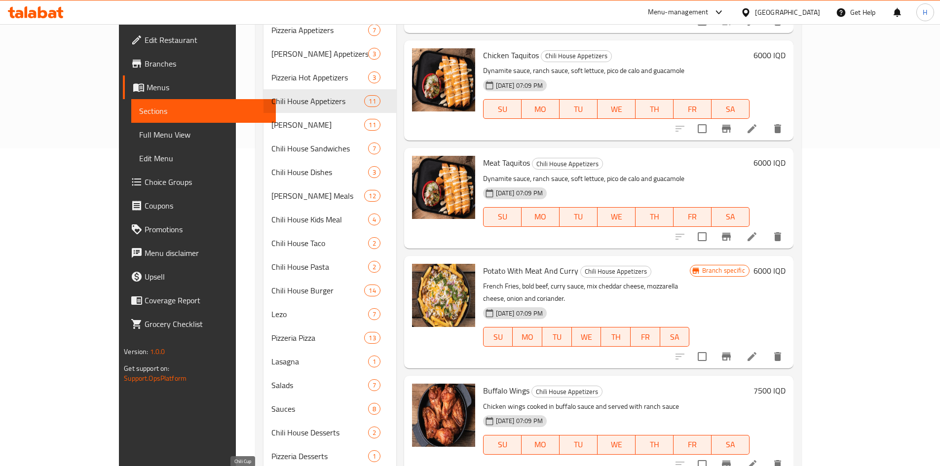
scroll to position [422, 0]
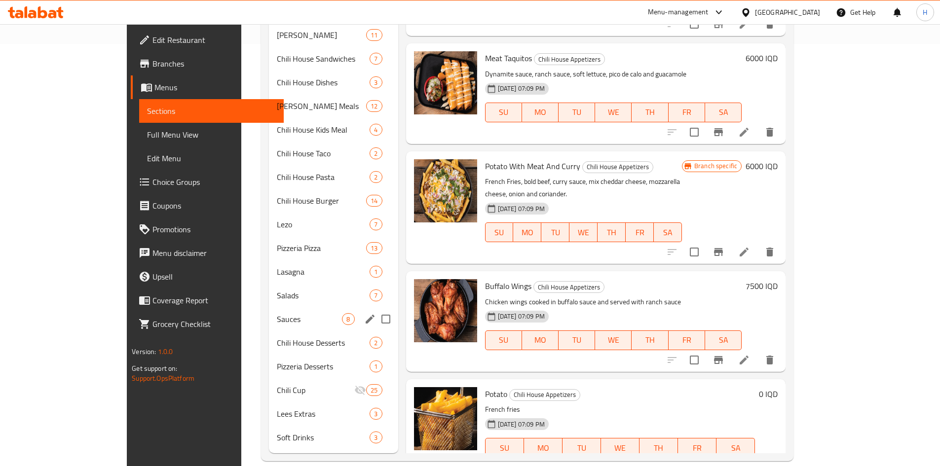
click at [277, 313] on span "Sauces" at bounding box center [310, 319] width 66 height 12
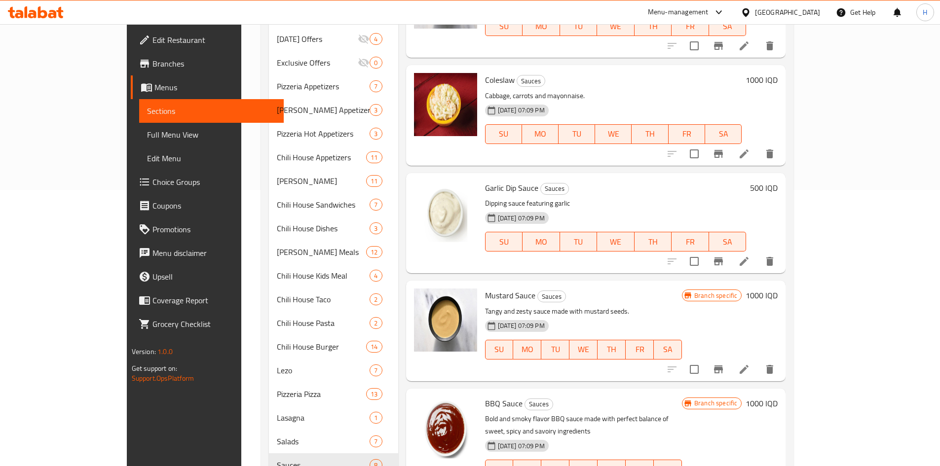
scroll to position [296, 0]
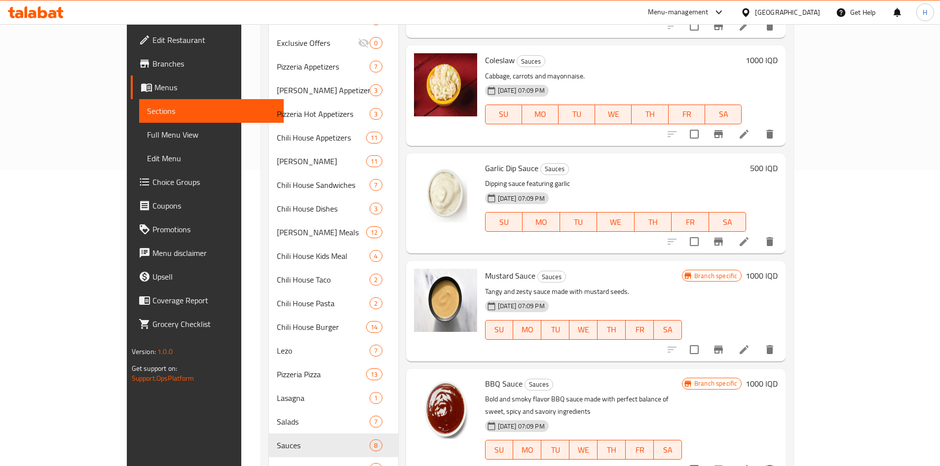
click at [750, 344] on icon at bounding box center [744, 350] width 12 height 12
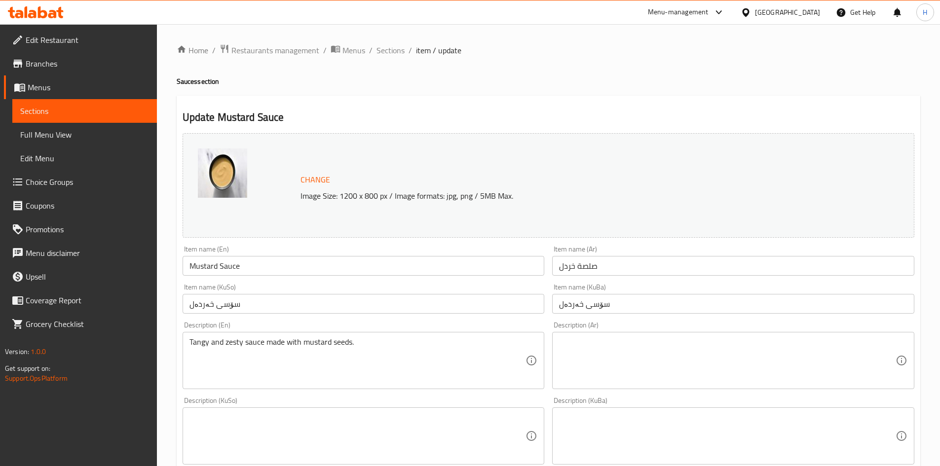
click at [605, 344] on textarea at bounding box center [727, 360] width 336 height 47
click at [606, 345] on textarea at bounding box center [727, 360] width 336 height 47
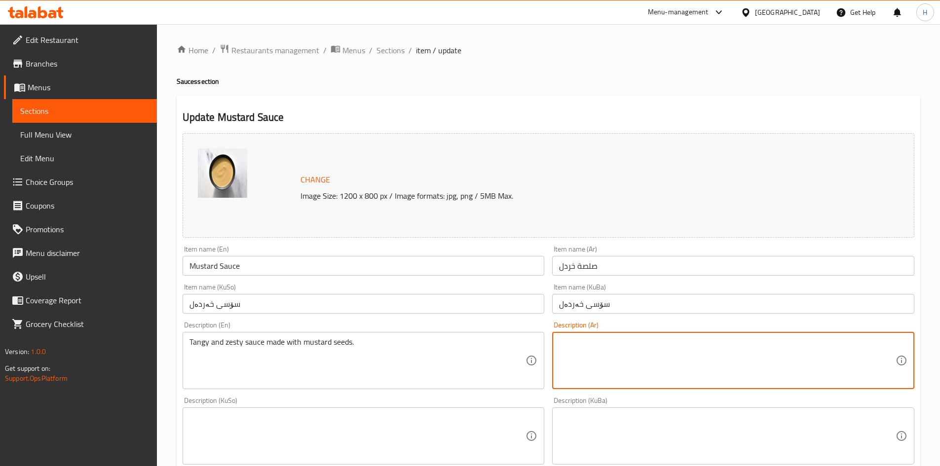
paste textarea "عسل، خردل ديجون، مايونيز، ليمون وتوابل."
type textarea "عسل، خردل ديجون، مايونيز، ليمون وتوابل."
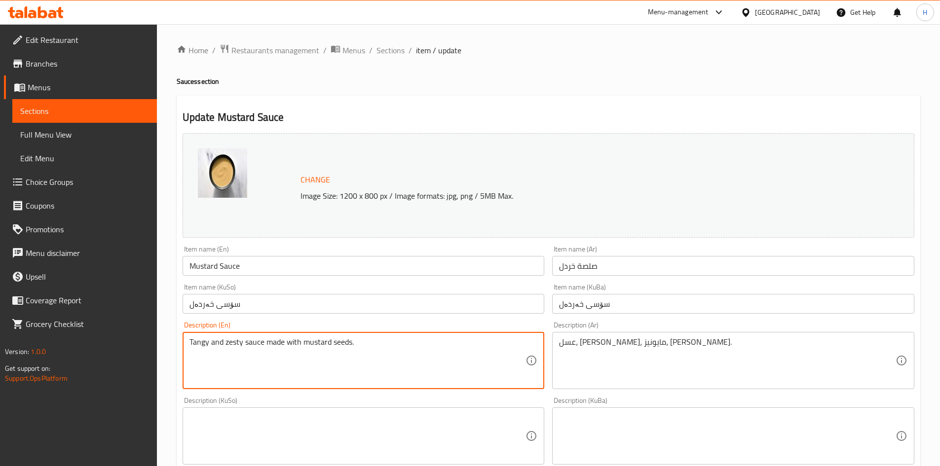
click at [245, 357] on textarea "Tangy and zesty sauce made with mustard seeds." at bounding box center [357, 360] width 336 height 47
paste textarea "Honey, dijon mustard, mayonnaise, lemon and seasoning"
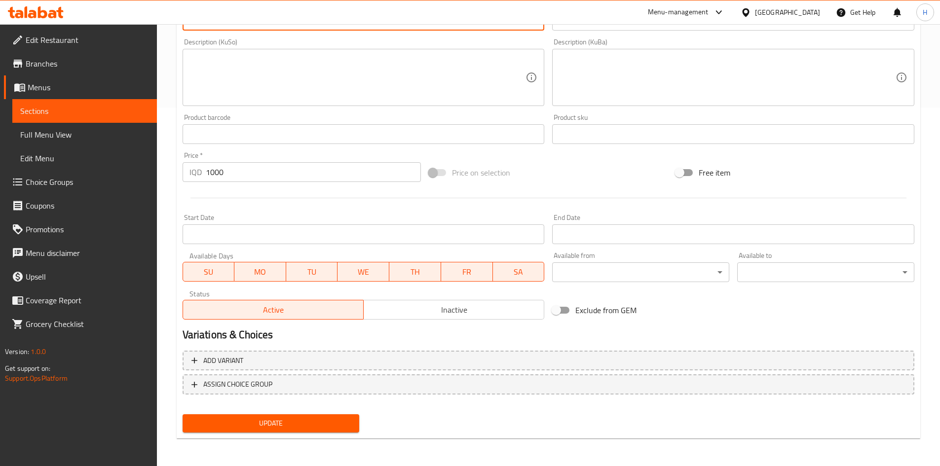
type textarea "Honey, dijon mustard, mayonnaise, lemon and seasonings."
click at [267, 424] on span "Update" at bounding box center [270, 423] width 161 height 12
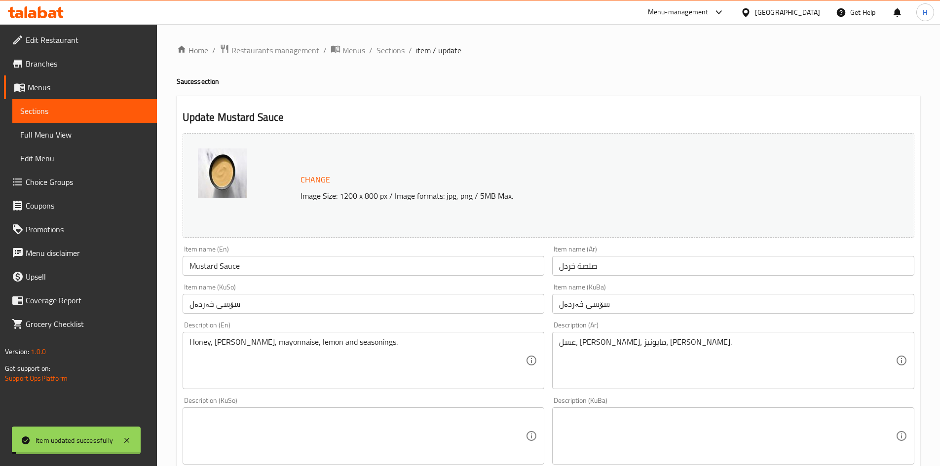
click at [396, 49] on span "Sections" at bounding box center [390, 50] width 28 height 12
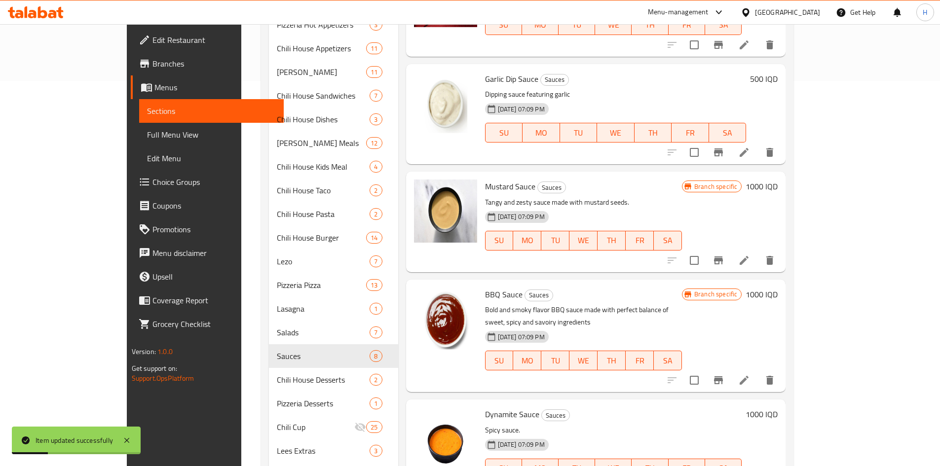
scroll to position [422, 0]
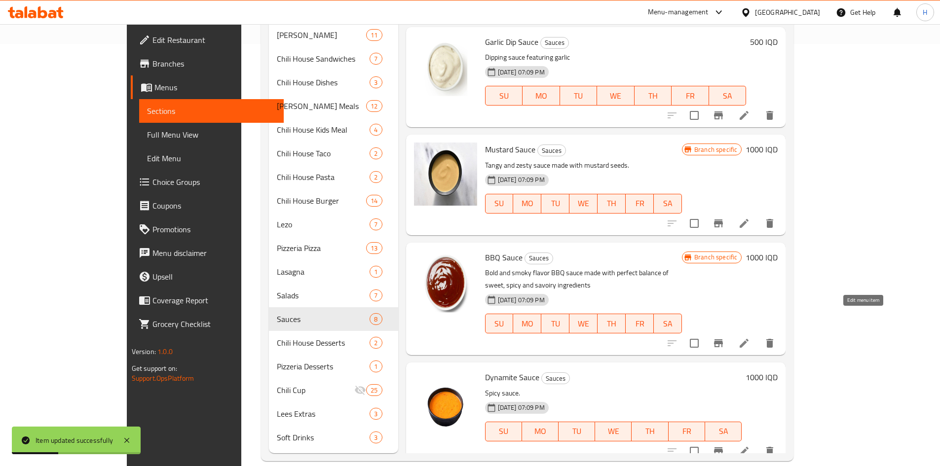
click at [748, 339] on icon at bounding box center [744, 343] width 9 height 9
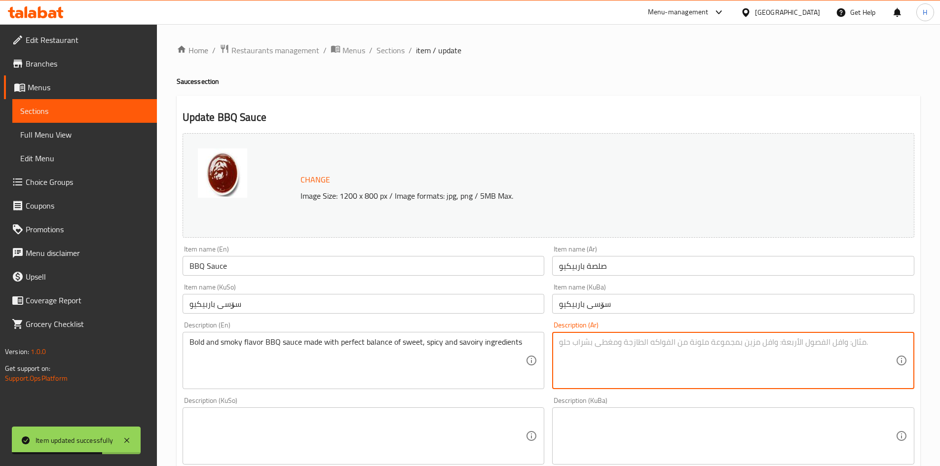
click at [629, 348] on textarea at bounding box center [727, 360] width 336 height 47
paste textarea "كاتشب، خل، سكر، صلصة رسيستيرشاير وتوابل."
type textarea "كاتشب، خل، سكر، صلصة رسيستيرشاير وتوابل."
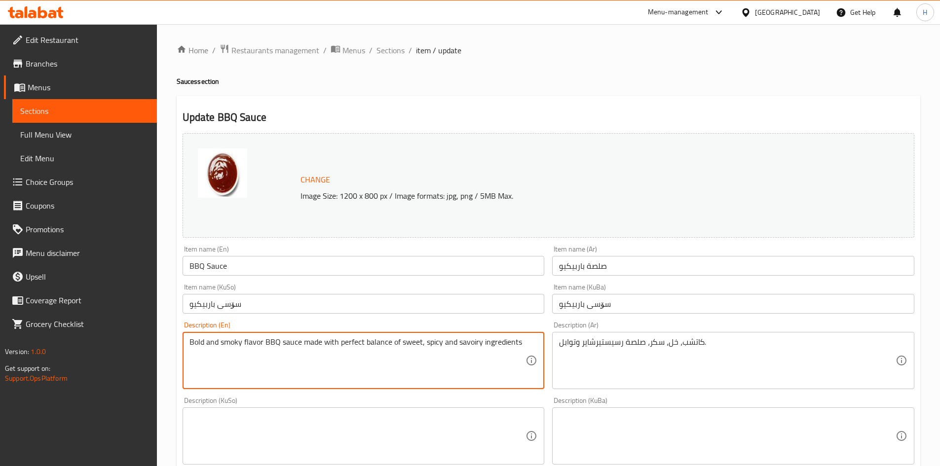
click at [327, 357] on textarea "Bold and smoky flavor BBQ sauce made with perfect balance of sweet, spicy and s…" at bounding box center [357, 360] width 336 height 47
paste textarea "Ketchup, vinegar, sugar, worcestershire sauce and seasonings."
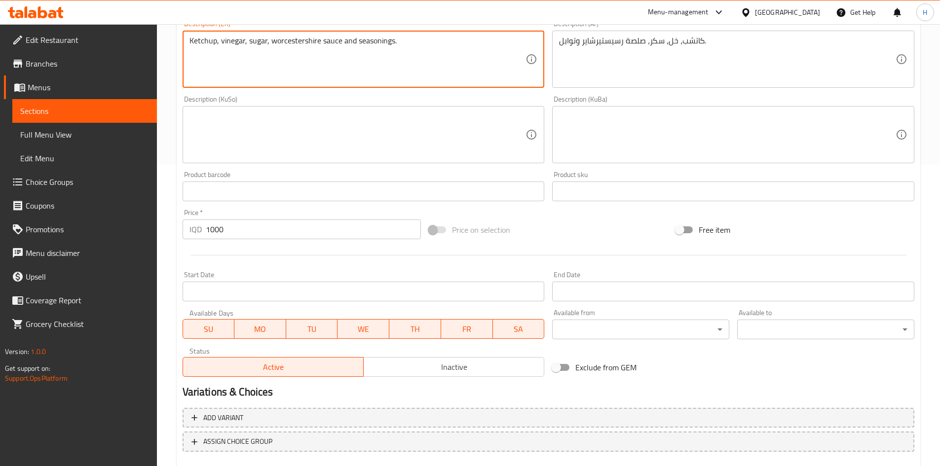
scroll to position [211, 0]
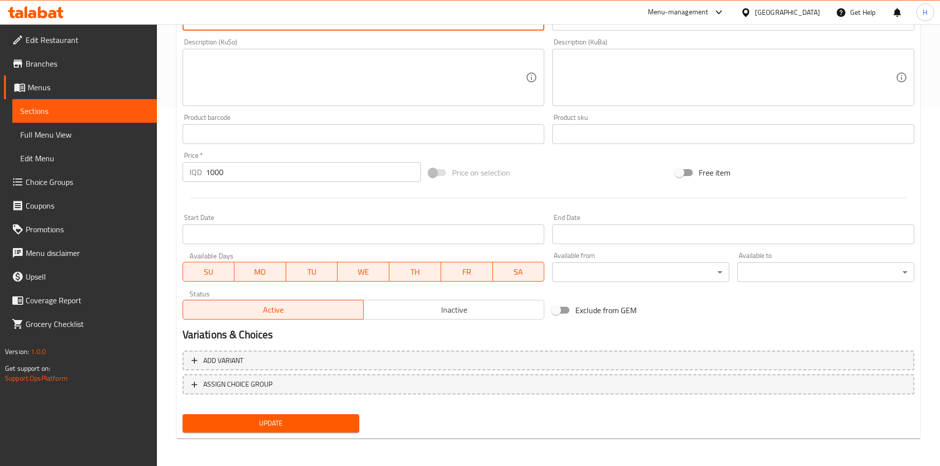
type textarea "Ketchup, vinegar, sugar, worcestershire sauce and seasonings."
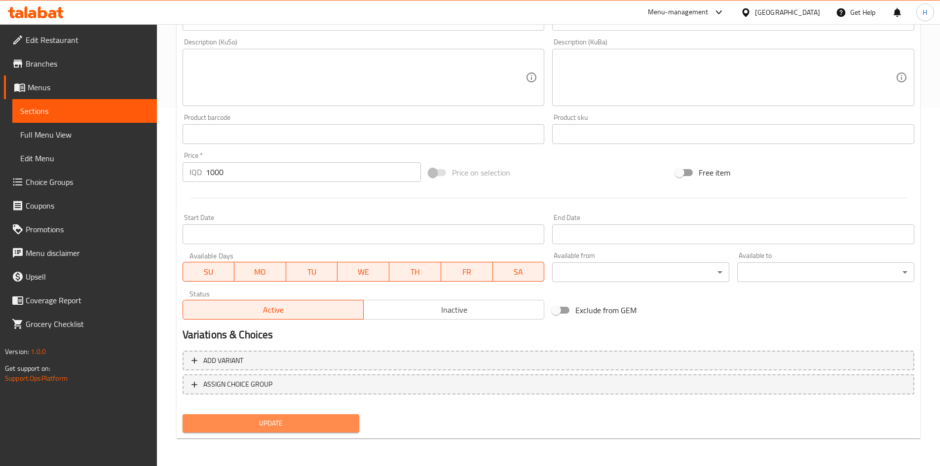
drag, startPoint x: 267, startPoint y: 423, endPoint x: 267, endPoint y: 411, distance: 12.3
click at [265, 424] on span "Update" at bounding box center [270, 423] width 161 height 12
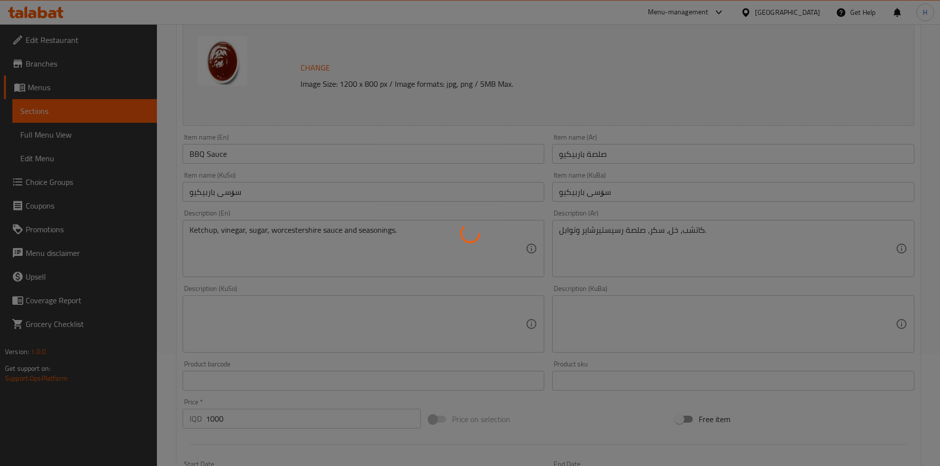
scroll to position [0, 0]
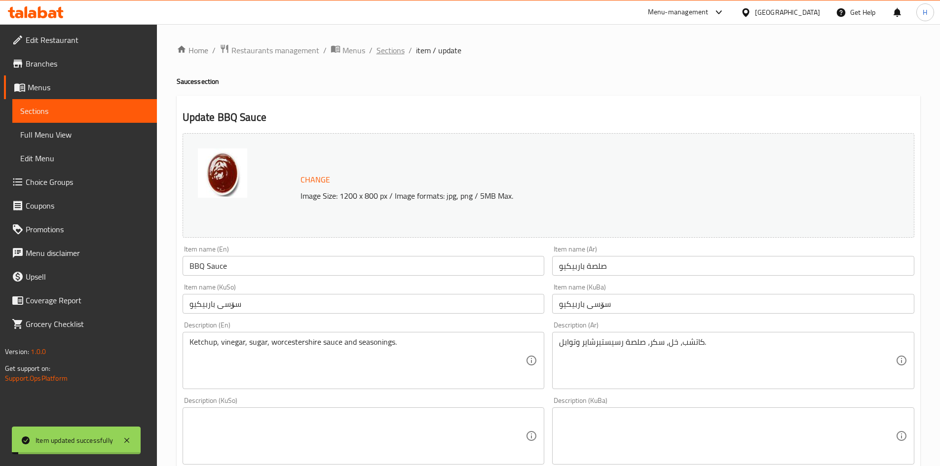
click at [393, 53] on span "Sections" at bounding box center [390, 50] width 28 height 12
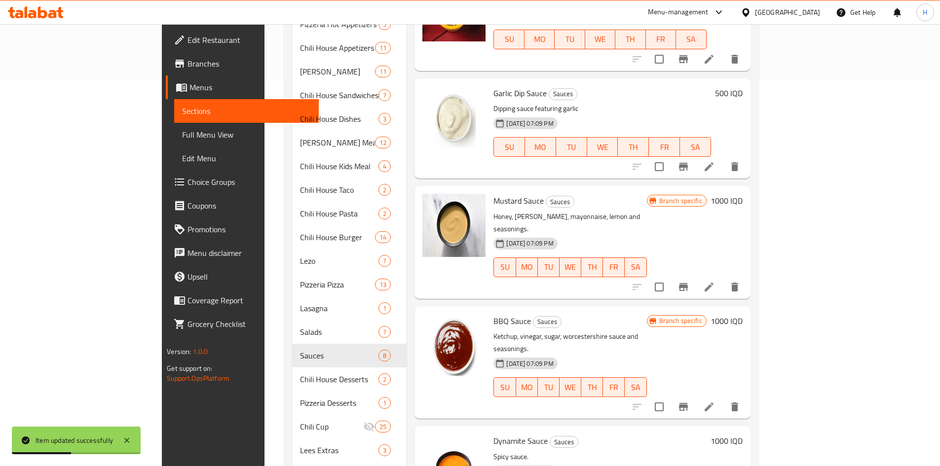
scroll to position [422, 0]
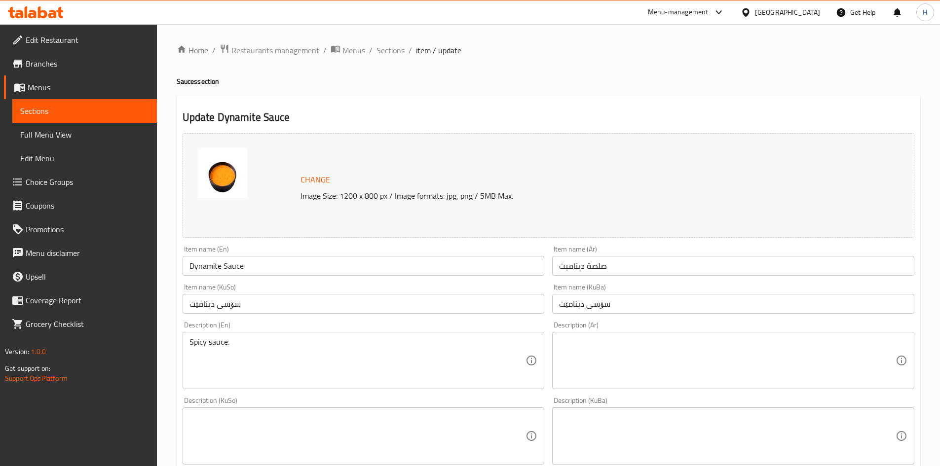
click at [676, 351] on textarea at bounding box center [727, 360] width 336 height 47
paste textarea "مايونيز، صوص سريراتشا، عصير ليمون، عسل أو سكر، ثوم مفروم، ملح."
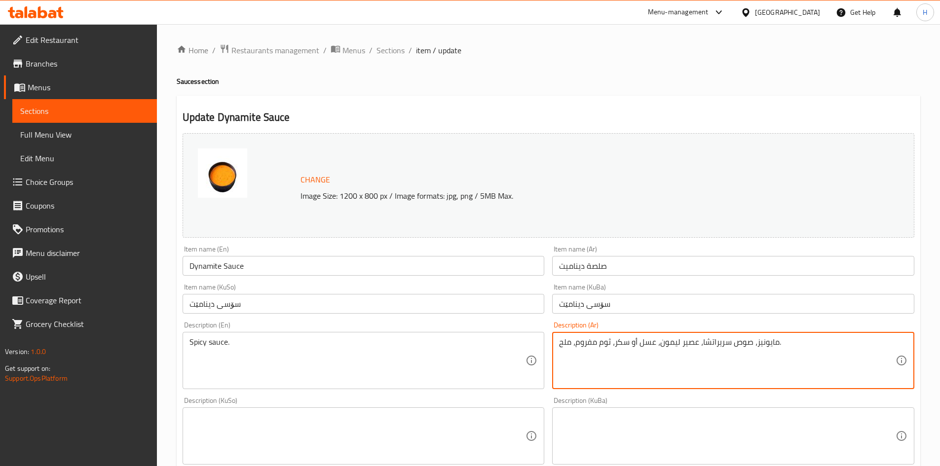
type textarea "مايونيز، صوص سريراتشا، عصير ليمون، عسل أو سكر، ثوم مفروم، ملح."
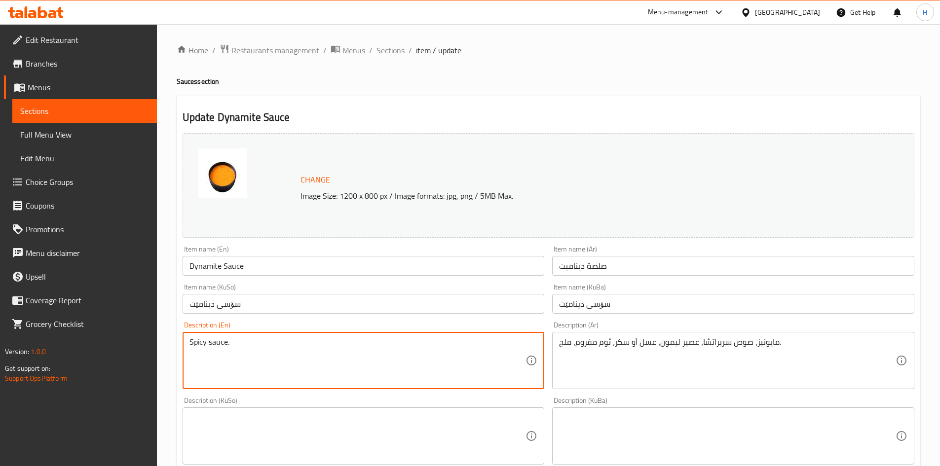
paste textarea "Mayonnaise, Sriracha sauce, lemon juice, honey or sugar, minced garlic, and sal…"
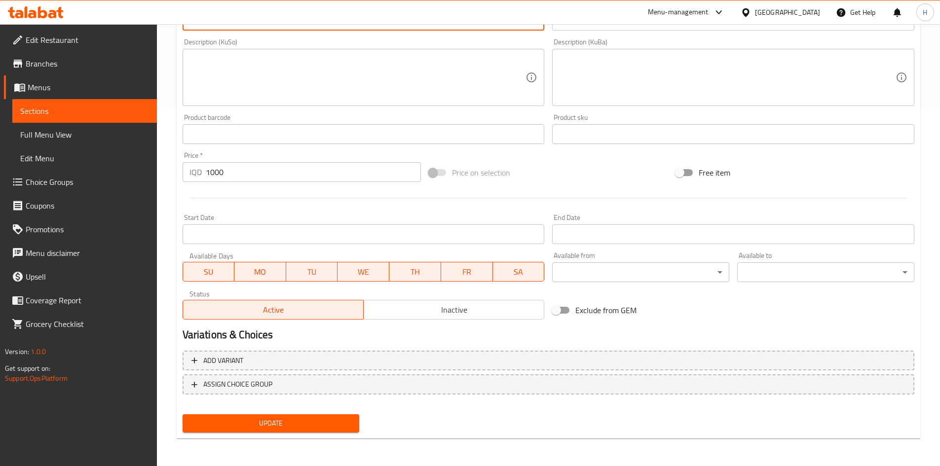
click at [261, 121] on div "Product barcode Product barcode" at bounding box center [364, 129] width 362 height 30
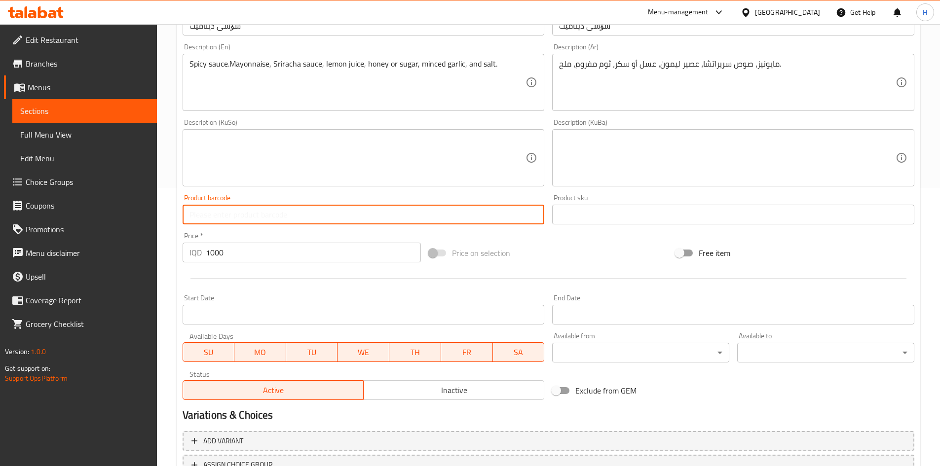
scroll to position [161, 0]
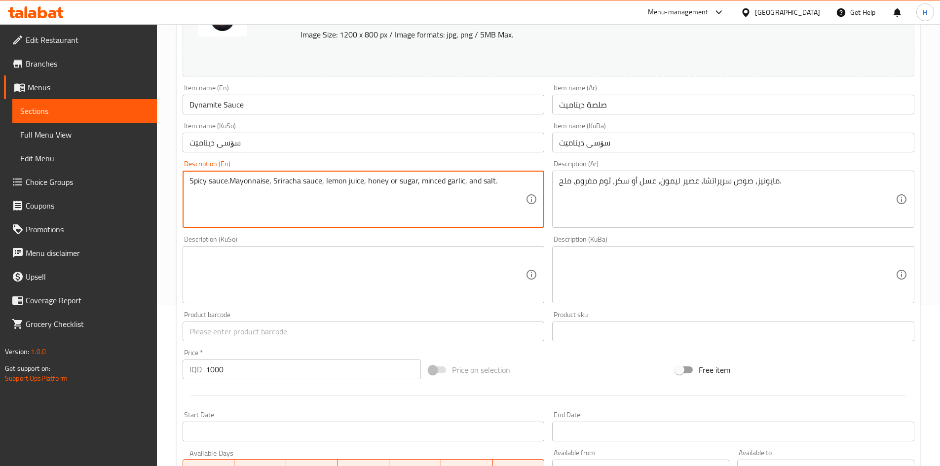
click at [278, 197] on textarea "Spicy sauce.Mayonnaise, Sriracha sauce, lemon juice, honey or sugar, minced gar…" at bounding box center [357, 199] width 336 height 47
paste textarea
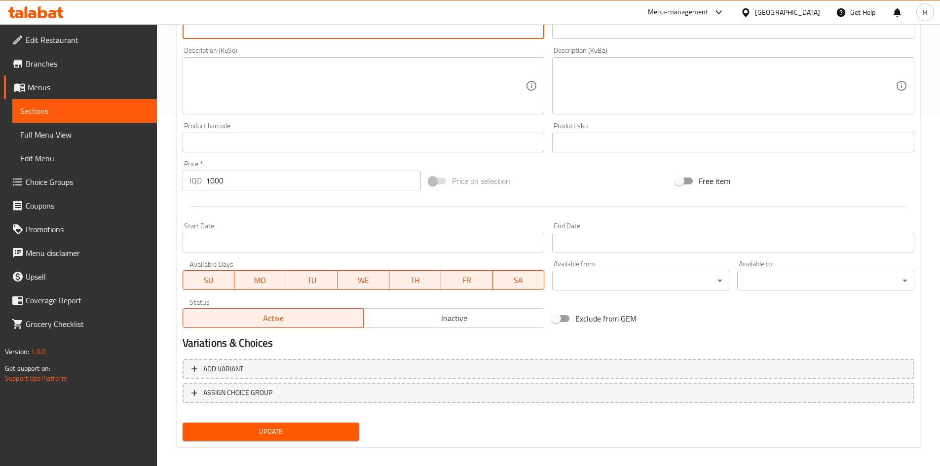
scroll to position [359, 0]
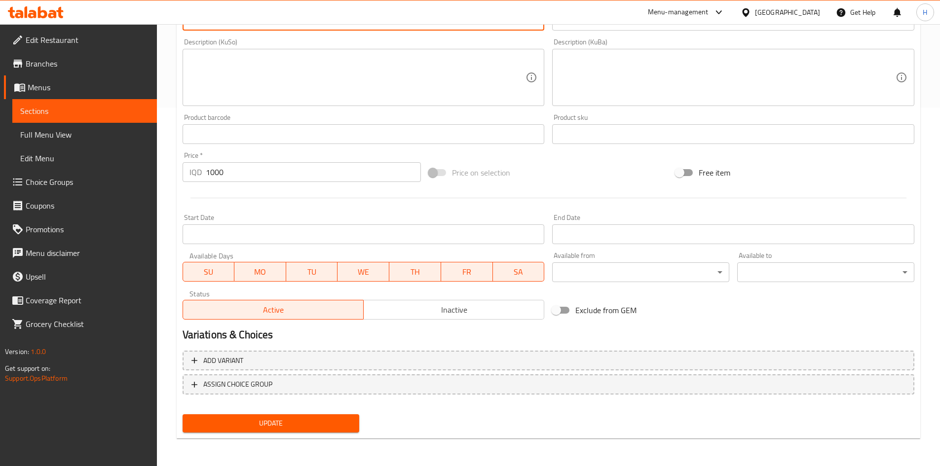
type textarea "Mayonnaise, Sriracha sauce, lemon juice, honey or sugar, minced garlic, and sal…"
drag, startPoint x: 250, startPoint y: 426, endPoint x: 257, endPoint y: 411, distance: 16.3
click at [250, 426] on span "Update" at bounding box center [270, 423] width 161 height 12
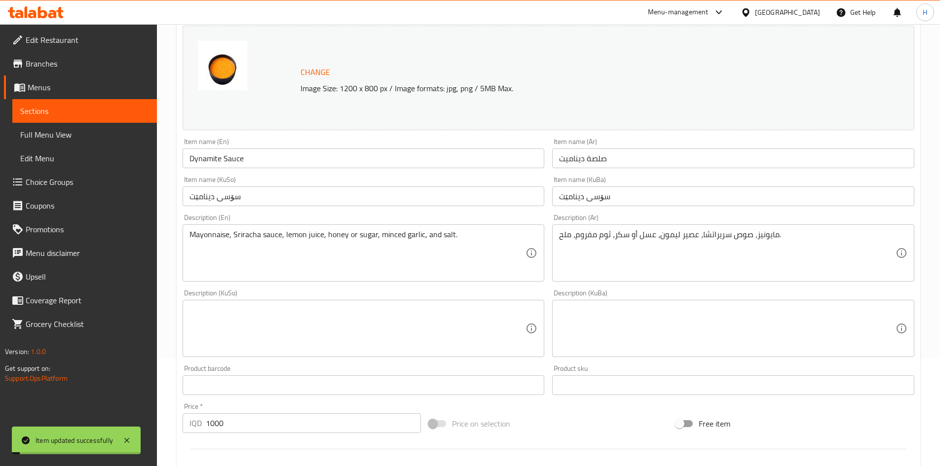
scroll to position [0, 0]
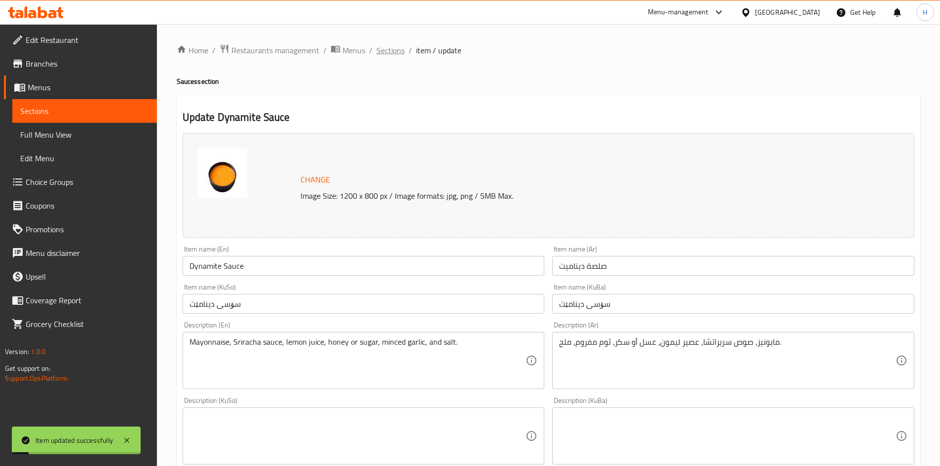
click at [394, 52] on span "Sections" at bounding box center [390, 50] width 28 height 12
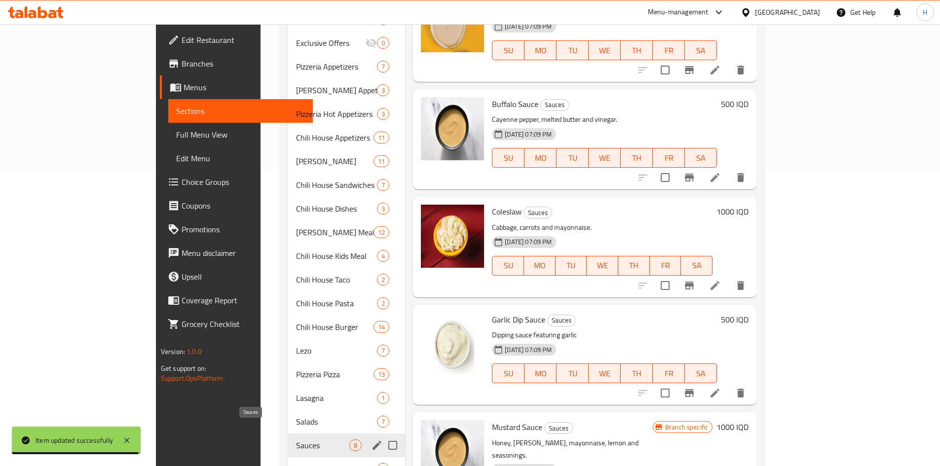
scroll to position [422, 0]
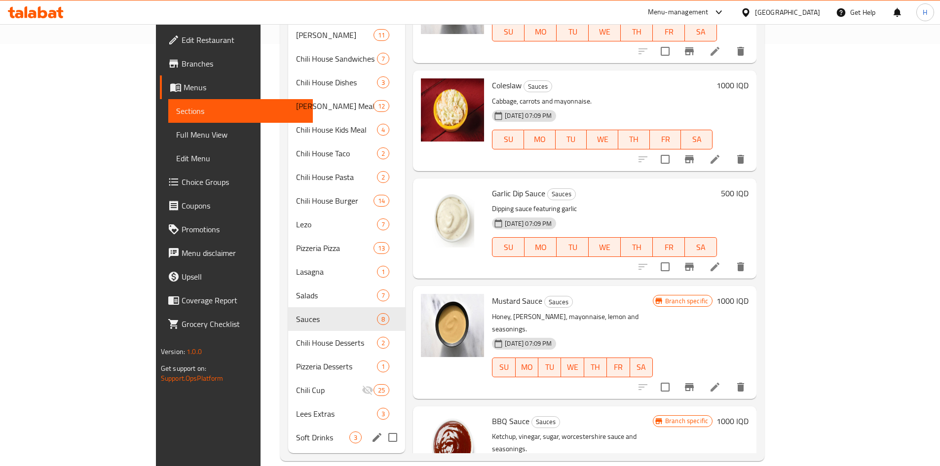
click at [296, 432] on span "Soft Drinks" at bounding box center [322, 438] width 53 height 12
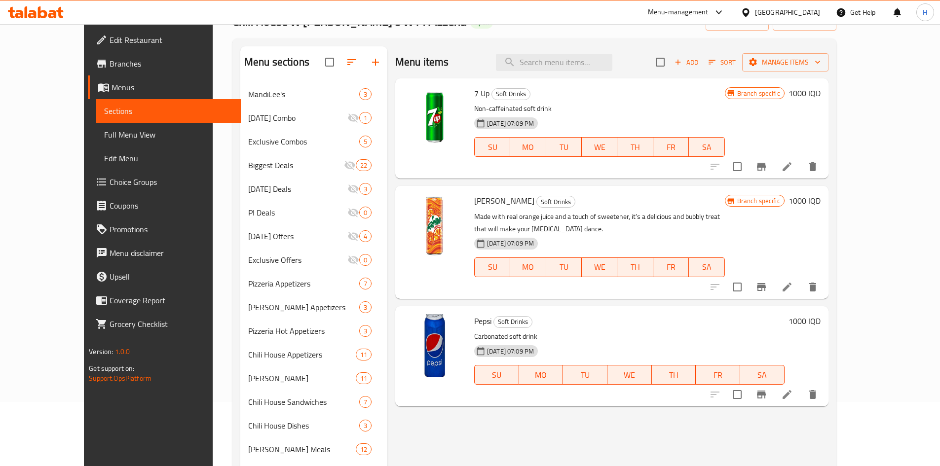
scroll to position [28, 0]
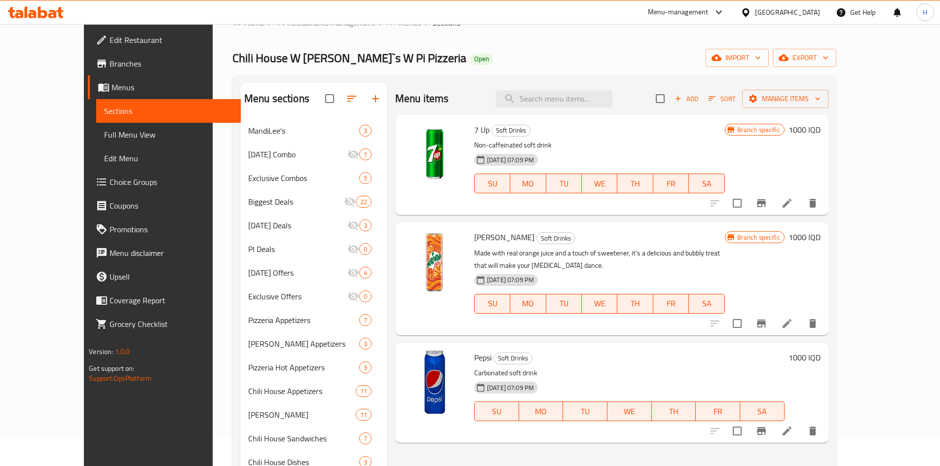
click at [791, 204] on icon at bounding box center [786, 203] width 9 height 9
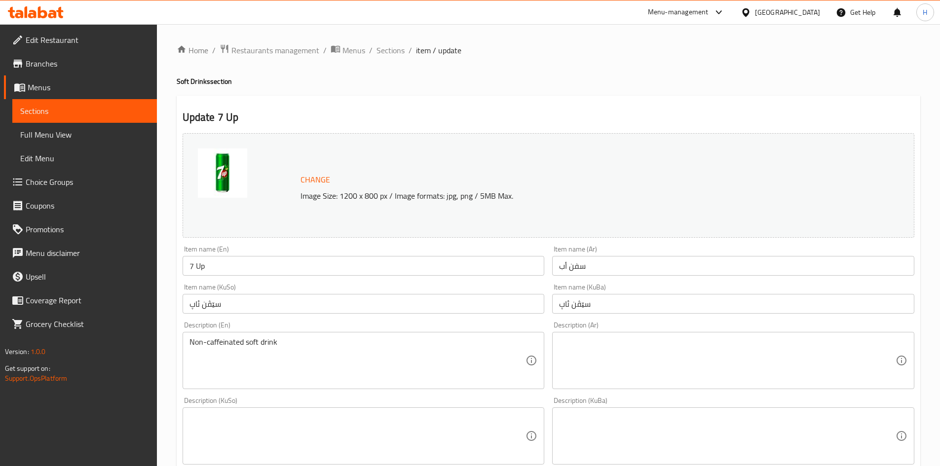
drag, startPoint x: 625, startPoint y: 344, endPoint x: 620, endPoint y: 346, distance: 5.2
click at [621, 346] on textarea at bounding box center [727, 360] width 336 height 47
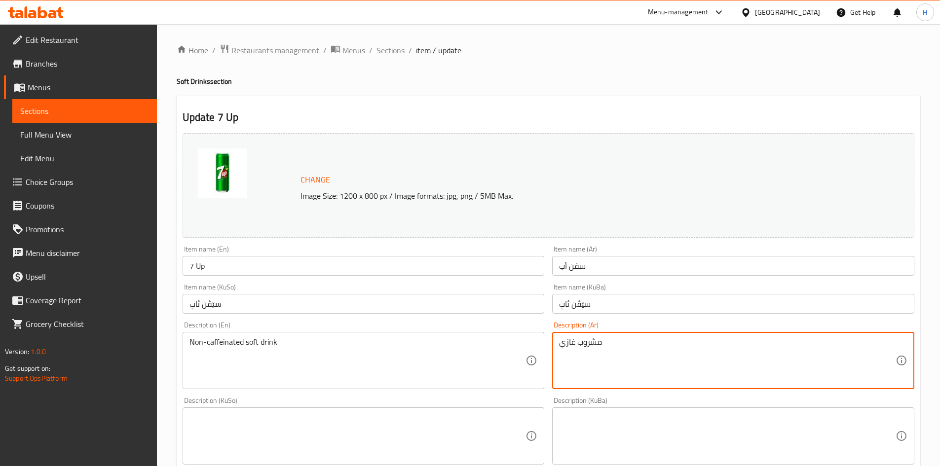
type textarea "مشروب غازي"
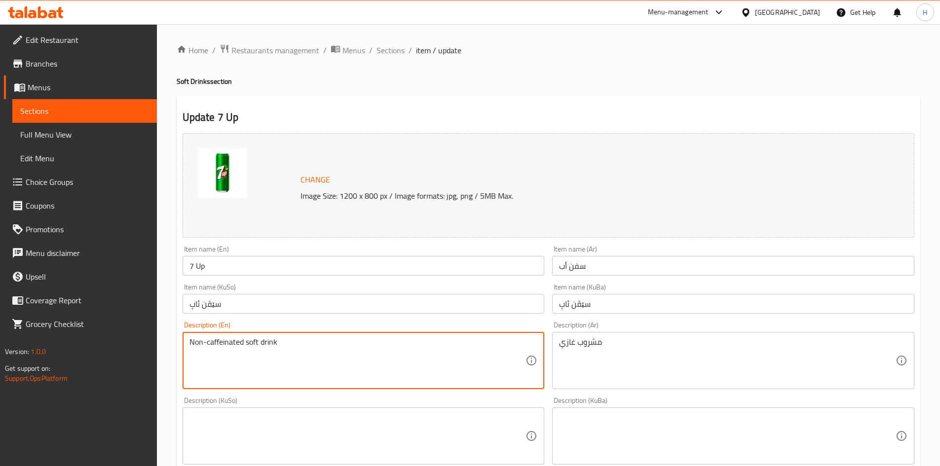
drag, startPoint x: 244, startPoint y: 341, endPoint x: 125, endPoint y: 344, distance: 118.9
drag, startPoint x: 195, startPoint y: 340, endPoint x: 191, endPoint y: 345, distance: 6.6
click at [191, 345] on textarea "soft drink" at bounding box center [357, 360] width 336 height 47
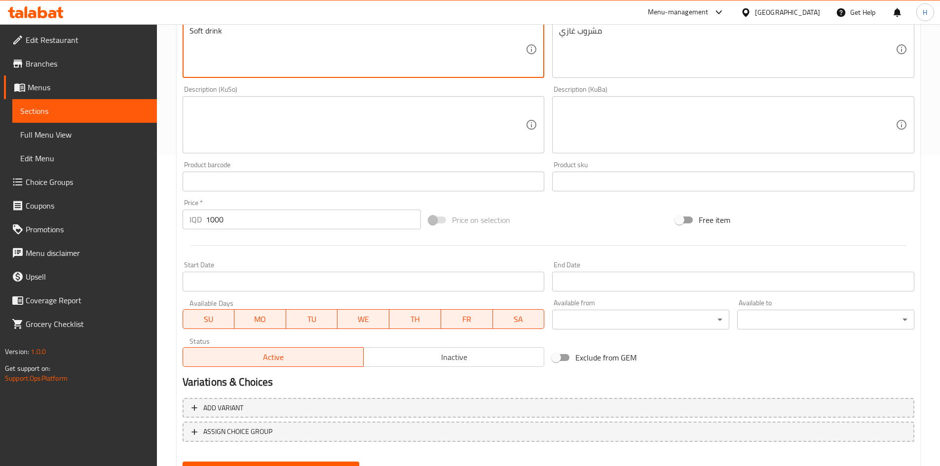
scroll to position [345, 0]
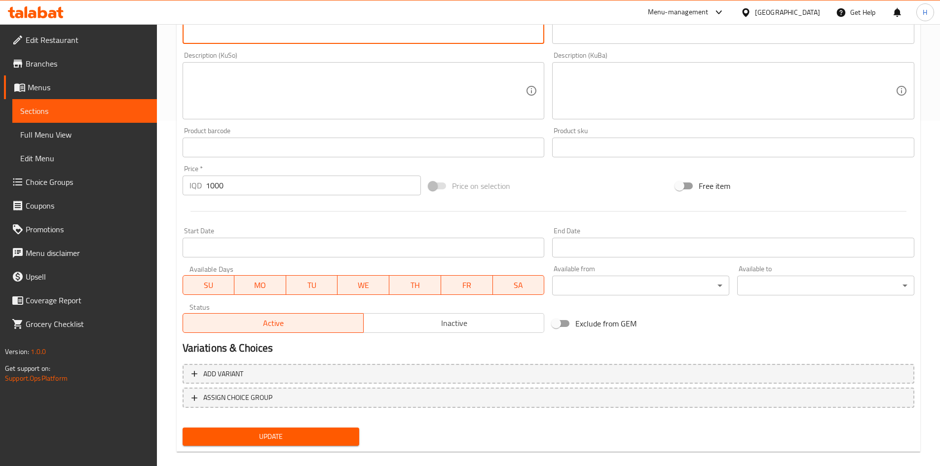
type textarea "Soft drink"
click at [273, 431] on div "Update" at bounding box center [271, 437] width 185 height 26
click at [271, 432] on span "Update" at bounding box center [270, 437] width 161 height 12
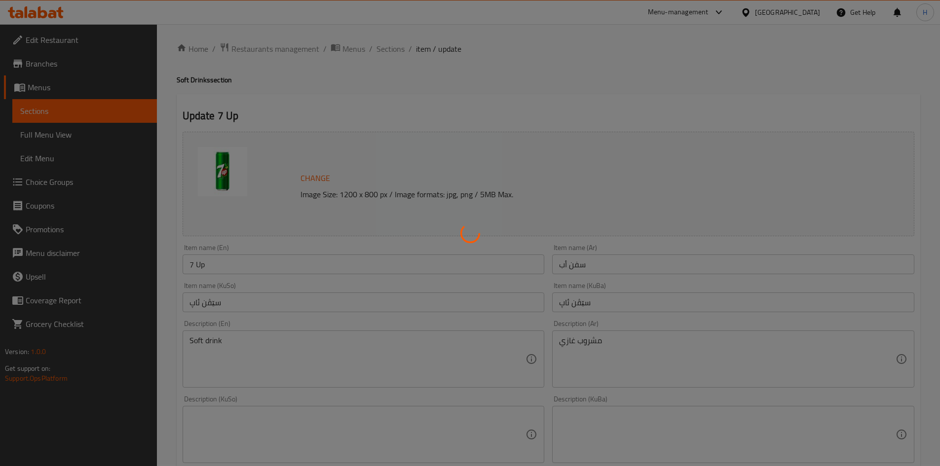
scroll to position [0, 0]
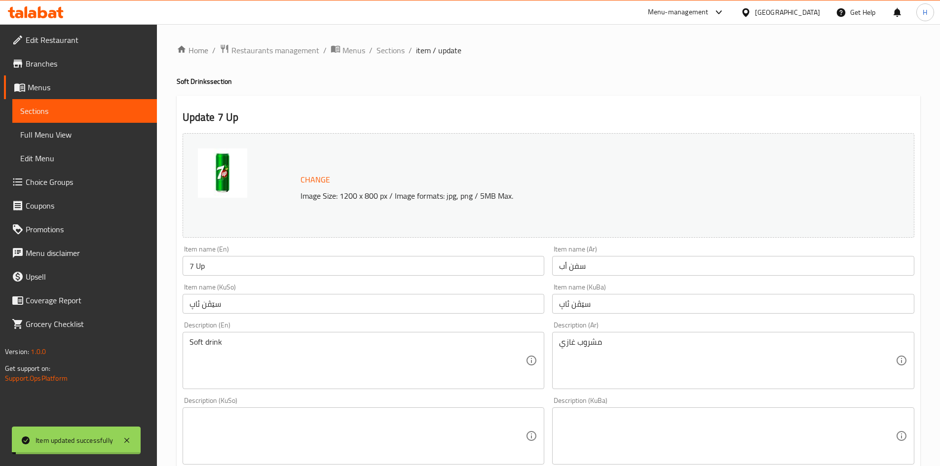
click at [395, 48] on span "Sections" at bounding box center [390, 50] width 28 height 12
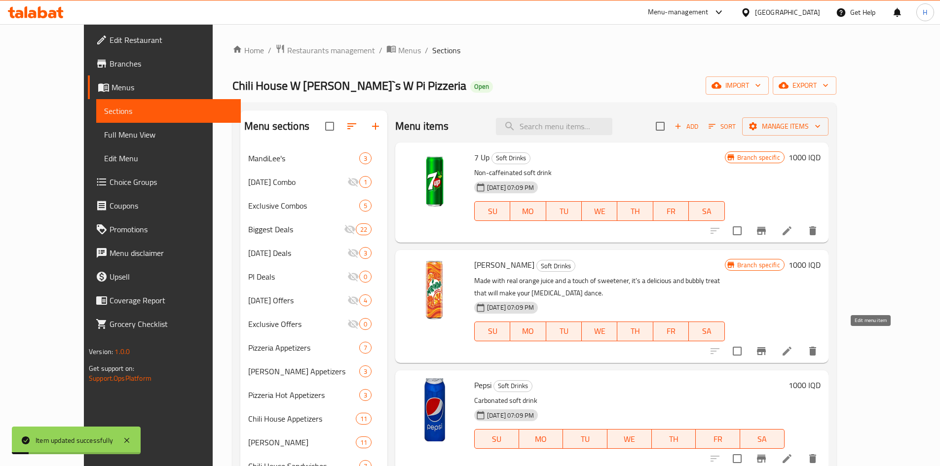
click at [793, 345] on icon at bounding box center [787, 351] width 12 height 12
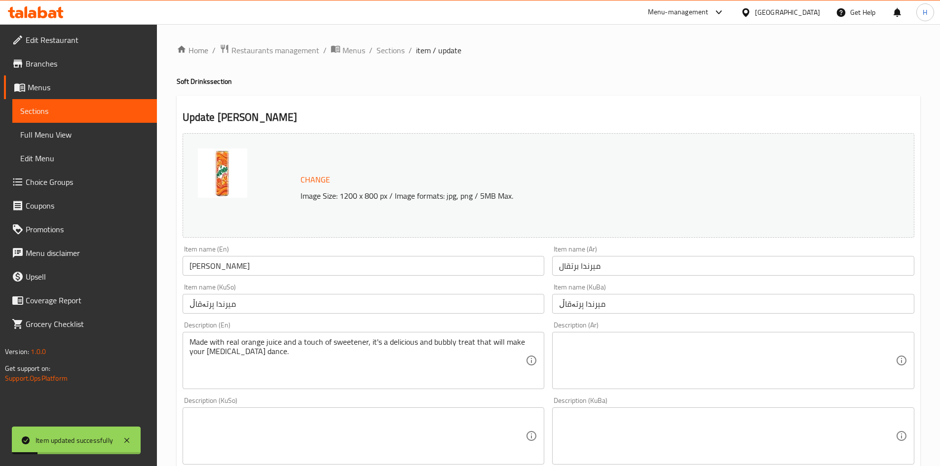
click at [613, 374] on textarea at bounding box center [727, 360] width 336 height 47
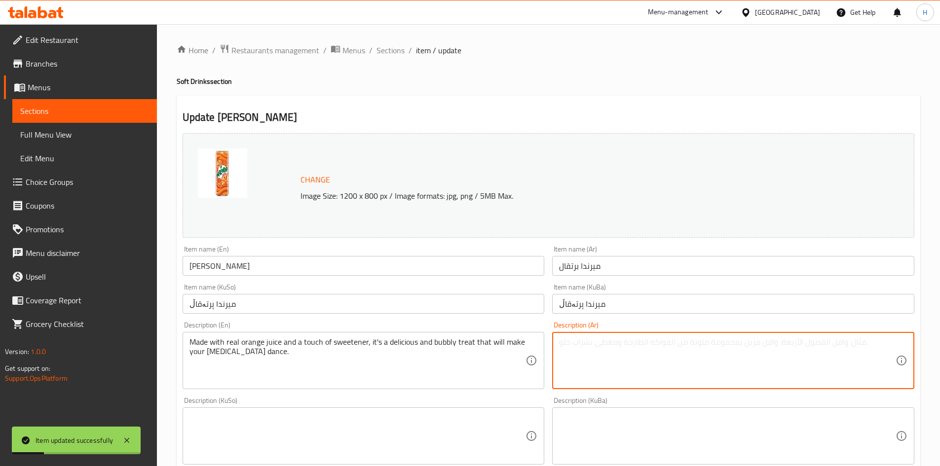
type textarea "L"
type textarea "مشروب غازي"
click at [414, 349] on textarea "Made with real orange juice and a touch of sweetener, it's a delicious and bubb…" at bounding box center [357, 360] width 336 height 47
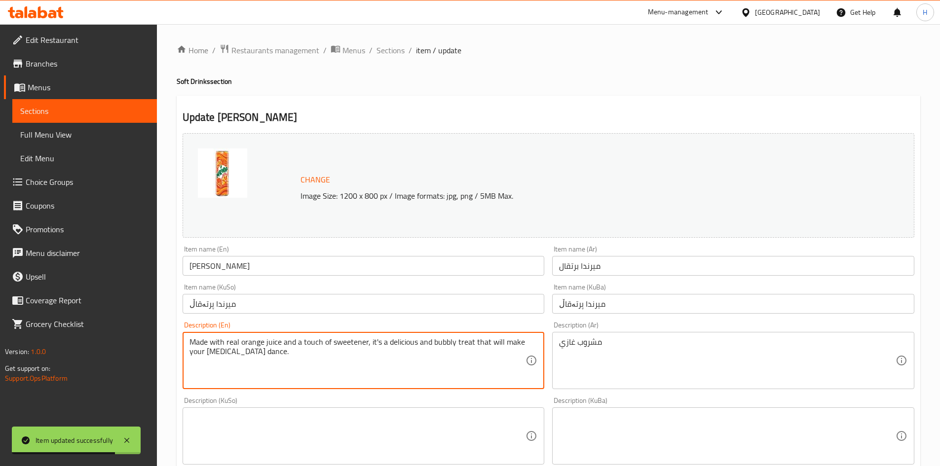
click at [414, 349] on textarea "Made with real orange juice and a touch of sweetener, it's a delicious and bubb…" at bounding box center [357, 360] width 336 height 47
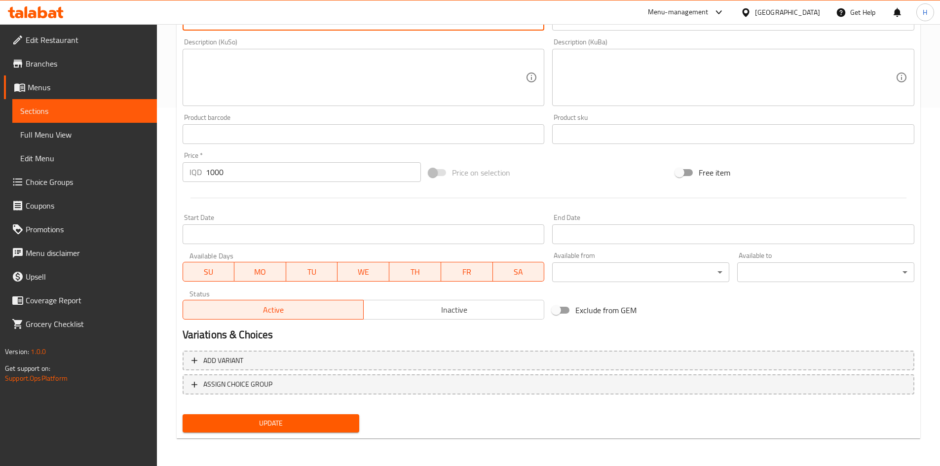
type textarea "Soft drink"
click at [243, 422] on span "Update" at bounding box center [270, 423] width 161 height 12
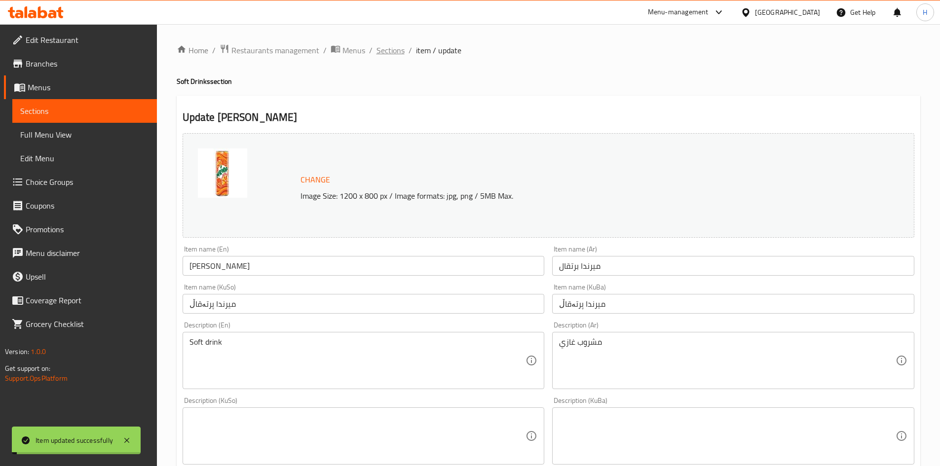
click at [397, 52] on span "Sections" at bounding box center [390, 50] width 28 height 12
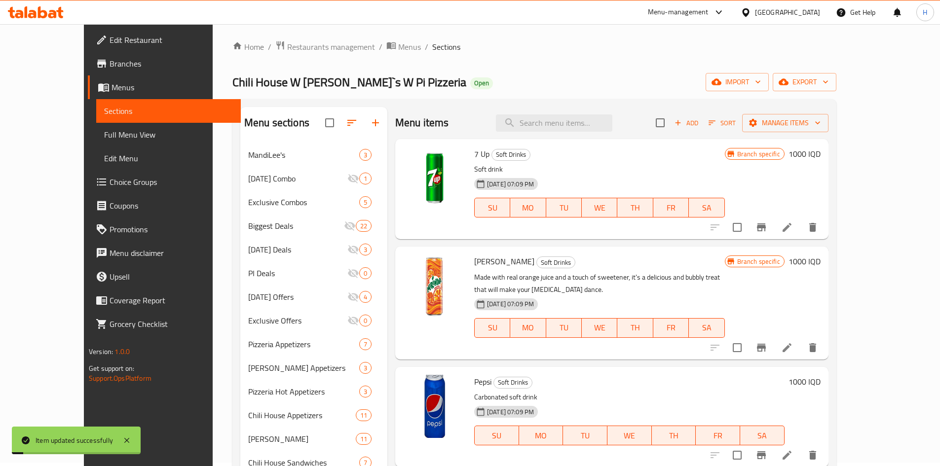
scroll to position [197, 0]
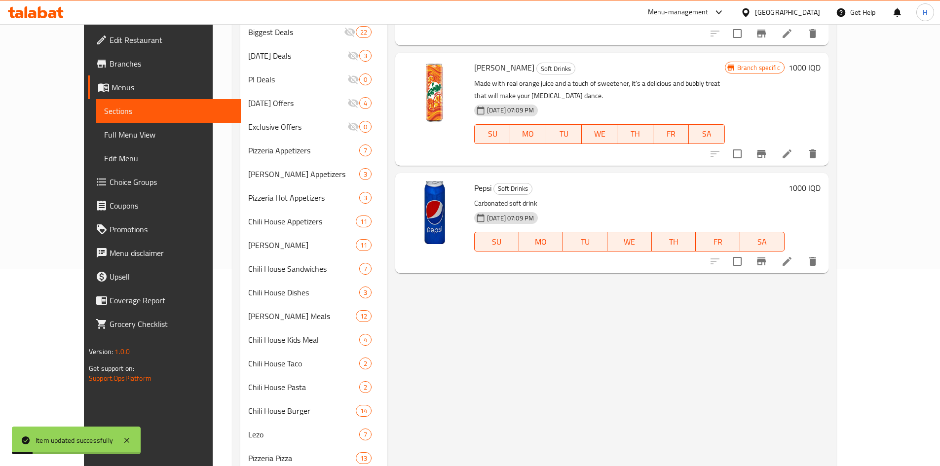
click at [793, 256] on icon at bounding box center [787, 262] width 12 height 12
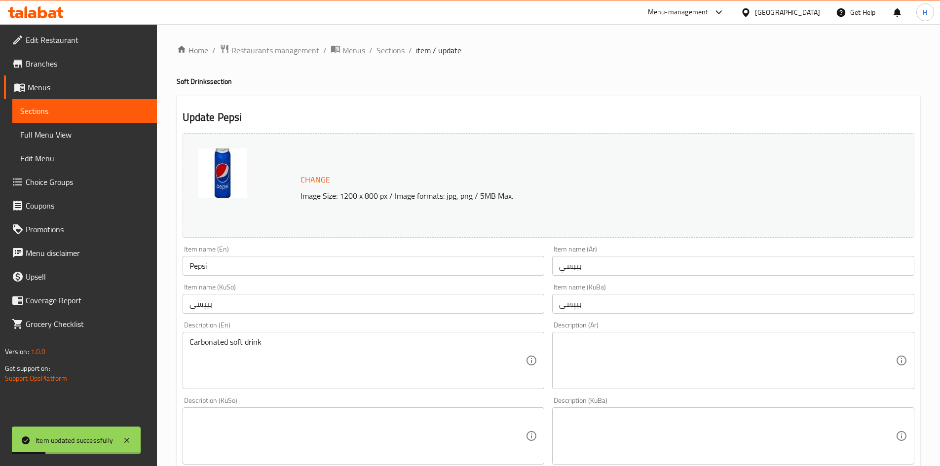
click at [611, 340] on textarea at bounding box center [727, 360] width 336 height 47
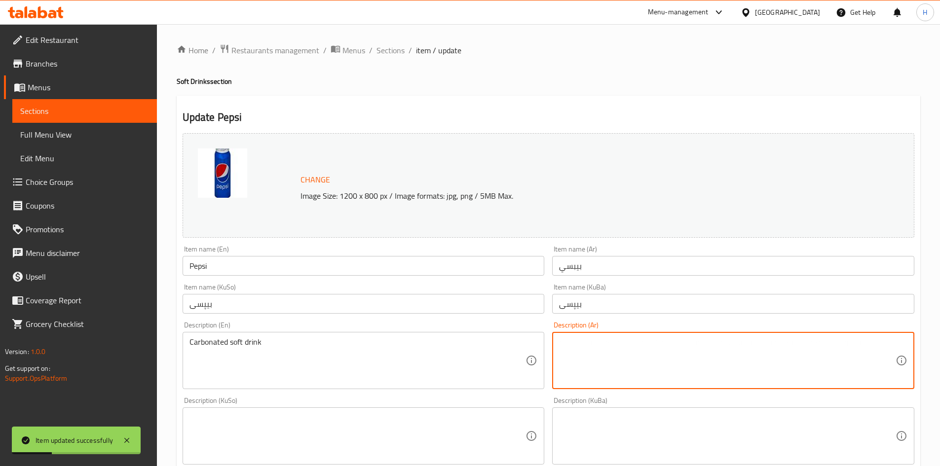
type textarea "l"
type textarea "مشروب غازي"
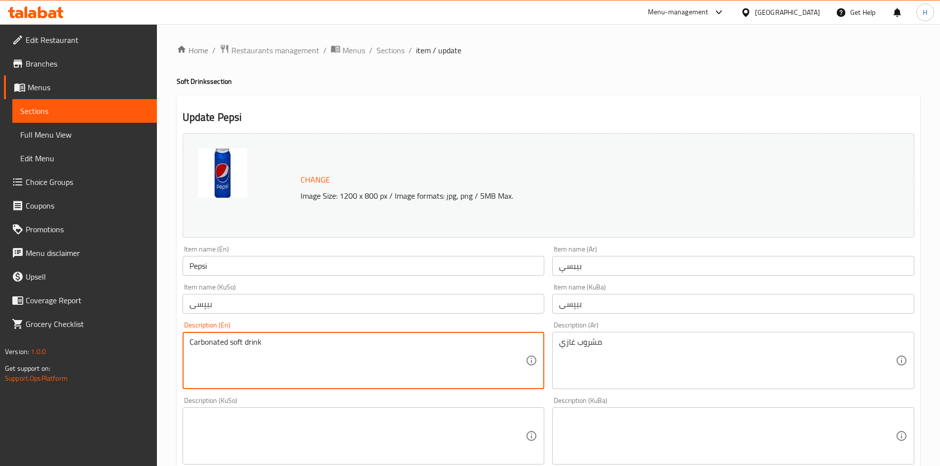
drag, startPoint x: 228, startPoint y: 341, endPoint x: 176, endPoint y: 343, distance: 52.8
click at [192, 343] on textarea "soft drink" at bounding box center [357, 360] width 336 height 47
drag, startPoint x: 192, startPoint y: 343, endPoint x: 179, endPoint y: 346, distance: 13.6
click at [179, 346] on div "Description (En) soft drink Description (En)" at bounding box center [364, 355] width 370 height 75
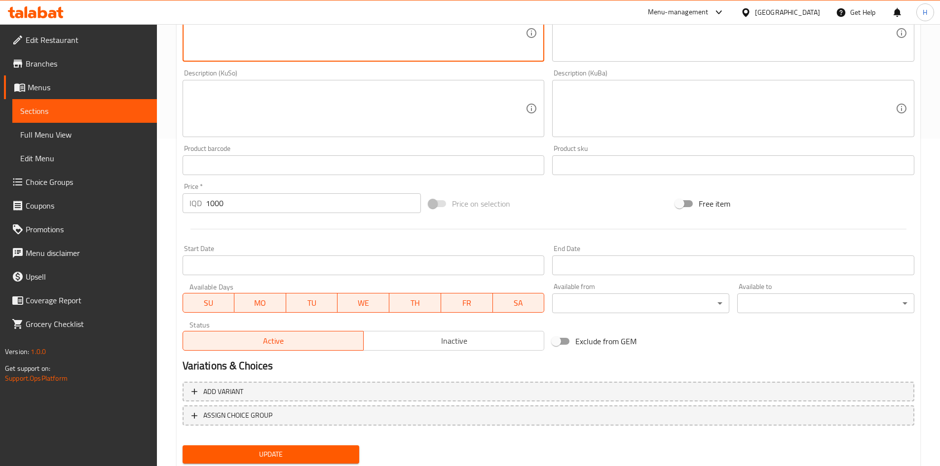
scroll to position [359, 0]
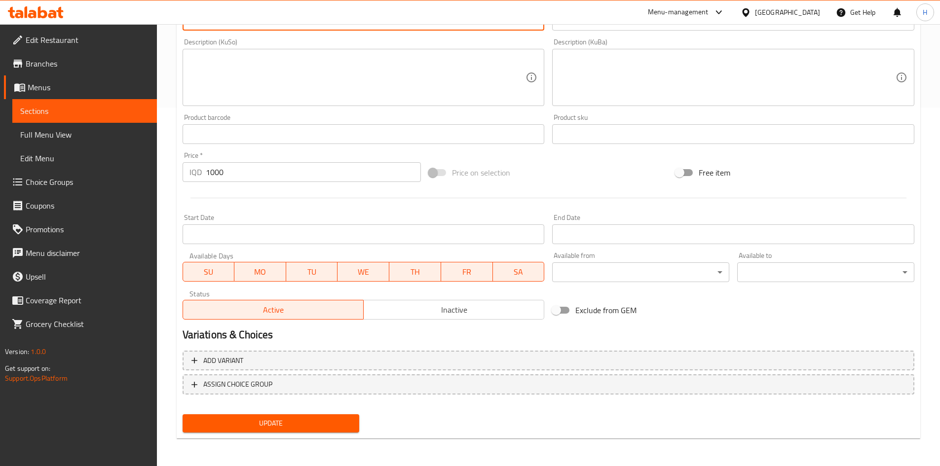
type textarea "Soft drink"
click at [301, 420] on span "Update" at bounding box center [270, 423] width 161 height 12
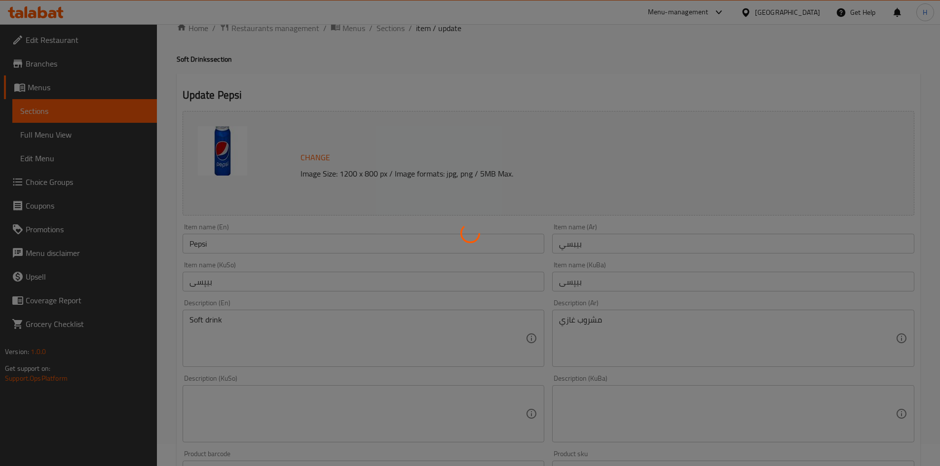
scroll to position [0, 0]
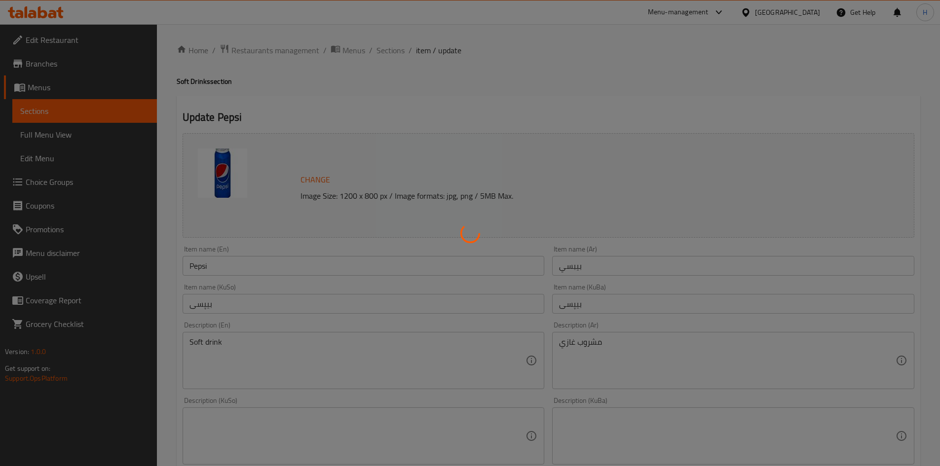
click at [387, 50] on div at bounding box center [470, 233] width 940 height 466
click at [387, 52] on div at bounding box center [470, 233] width 940 height 466
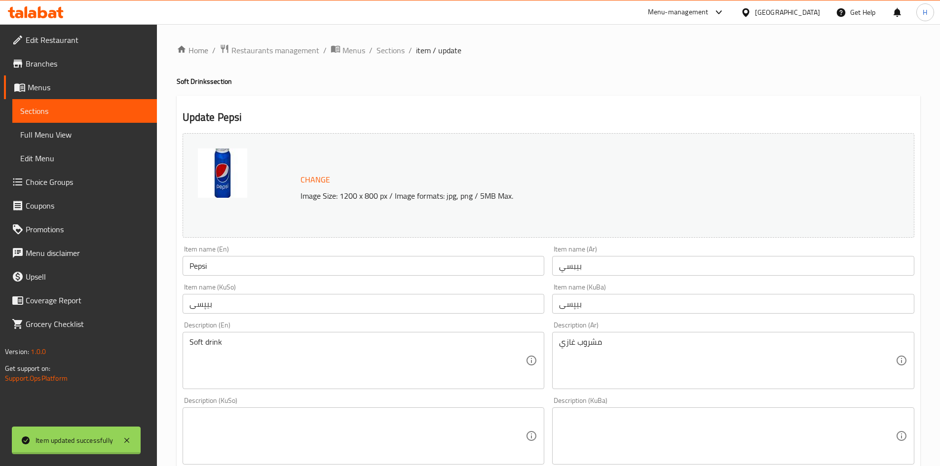
click at [388, 58] on div "Home / Restaurants management / Menus / Sections / item / update Soft Drinks se…" at bounding box center [549, 424] width 744 height 761
click at [388, 53] on span "Sections" at bounding box center [390, 50] width 28 height 12
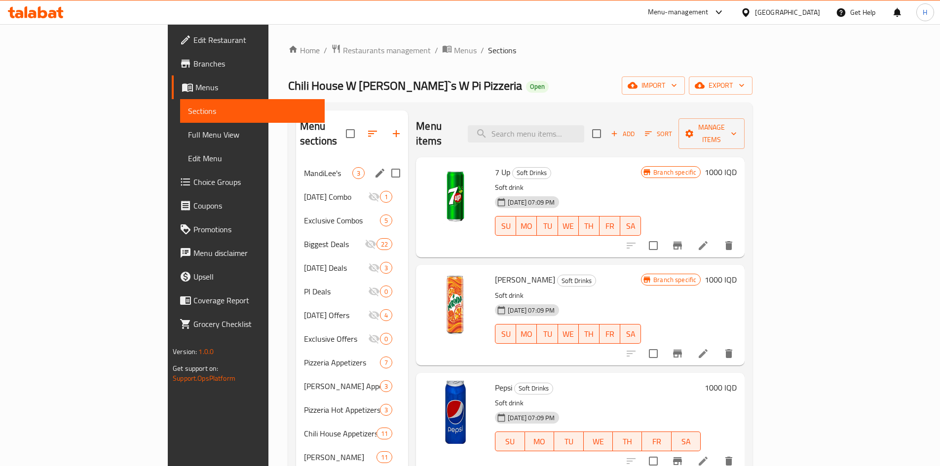
click at [304, 167] on span "MandiLee's" at bounding box center [328, 173] width 48 height 12
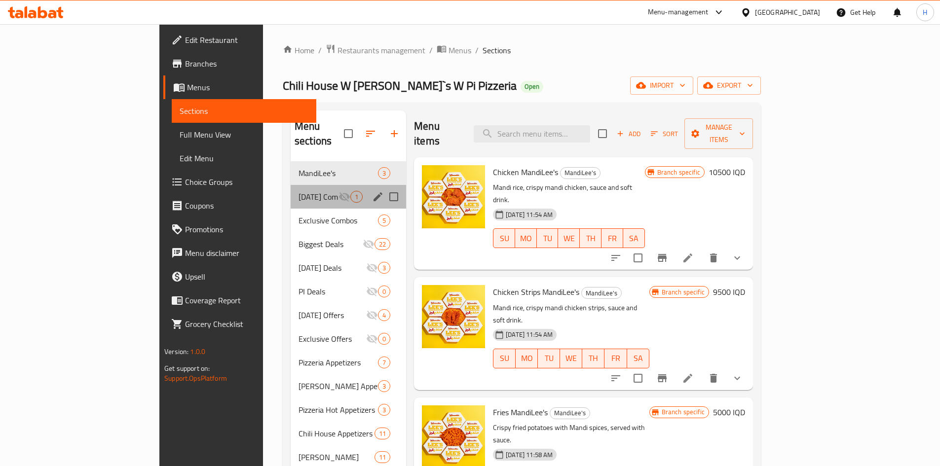
click at [291, 191] on div "Ramadan Combo 1" at bounding box center [348, 197] width 115 height 24
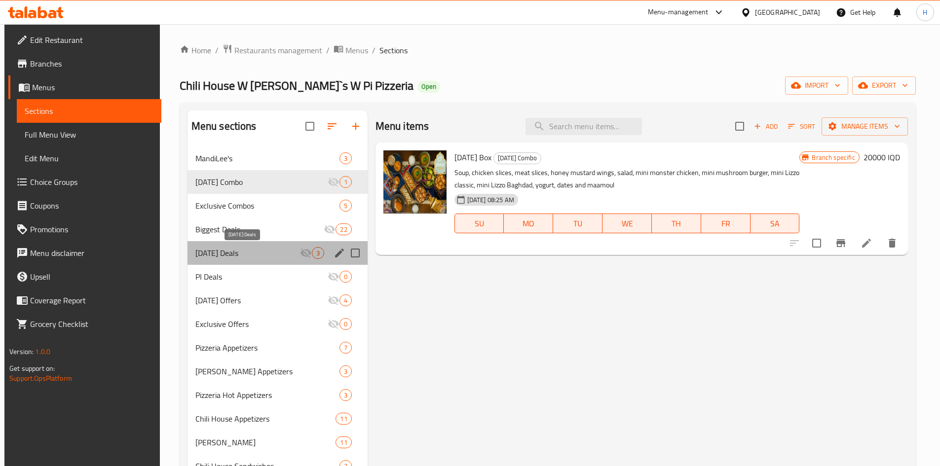
click at [233, 249] on span "Ramadan Deals" at bounding box center [247, 253] width 105 height 12
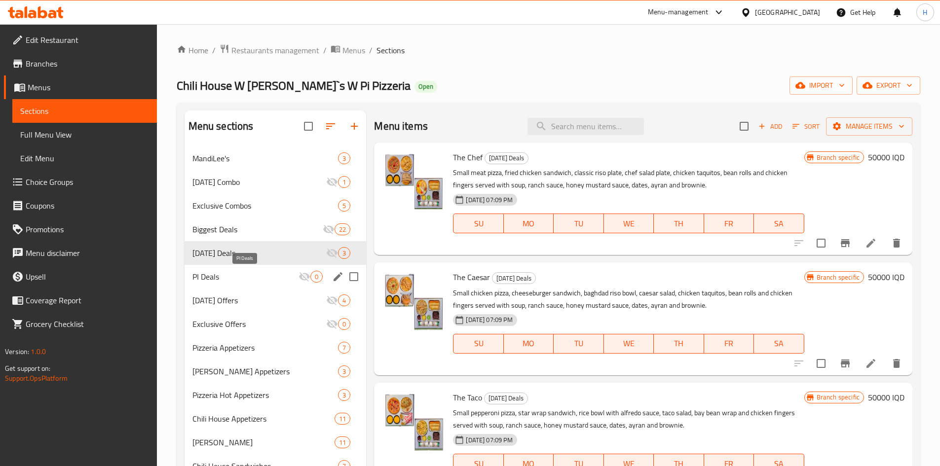
click at [230, 280] on span "PI Deals" at bounding box center [245, 277] width 107 height 12
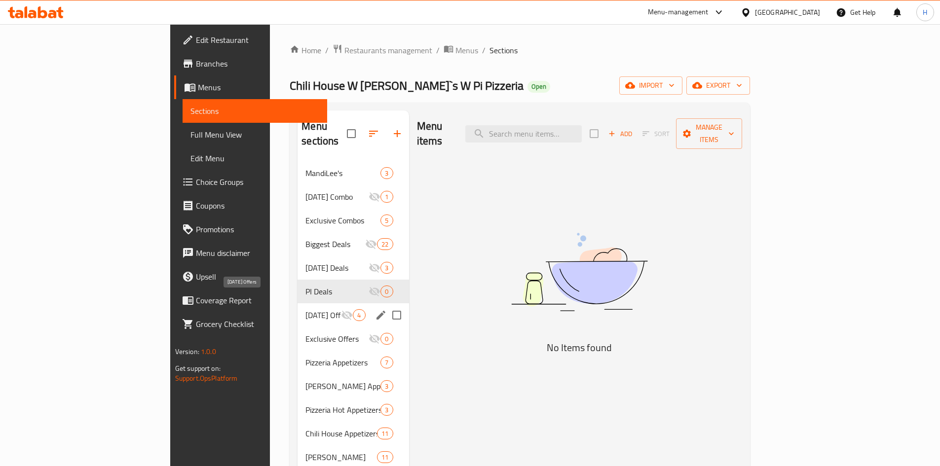
click at [297, 303] on div "Ramadan Offers 4" at bounding box center [352, 315] width 111 height 24
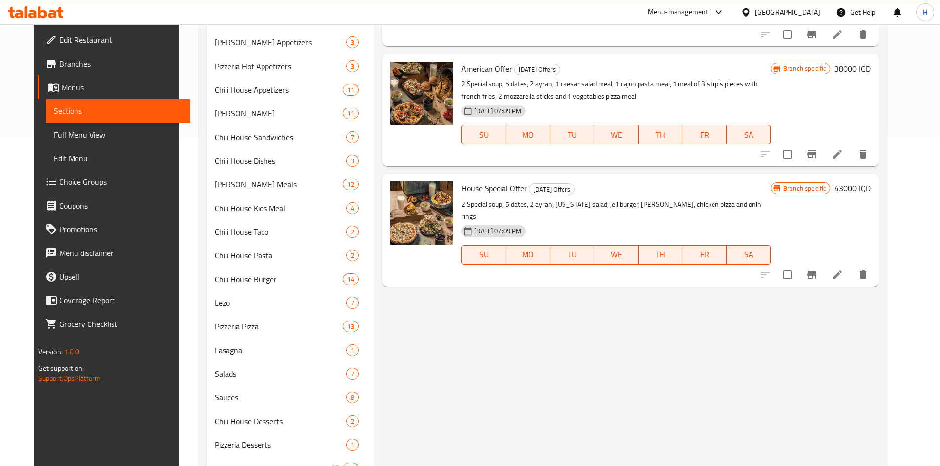
scroll to position [197, 0]
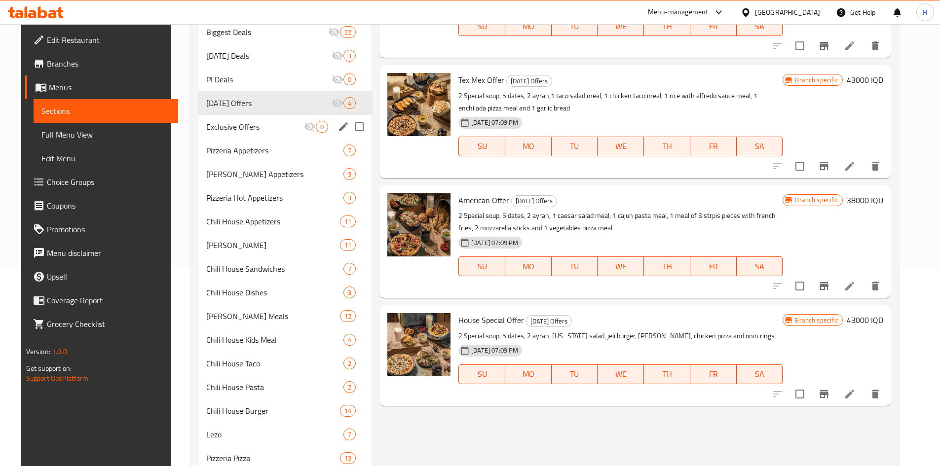
click at [238, 128] on span "Exclusive Offers" at bounding box center [255, 127] width 98 height 12
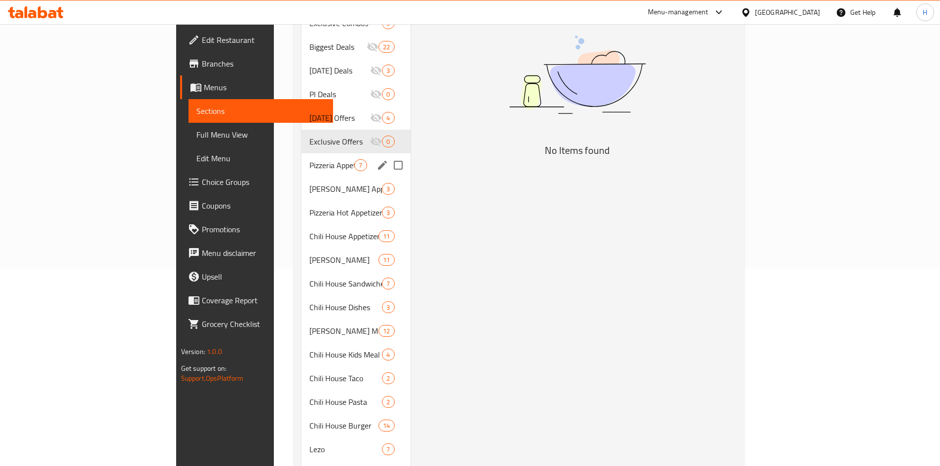
click at [309, 159] on span "Pizzeria Appetizers" at bounding box center [331, 165] width 45 height 12
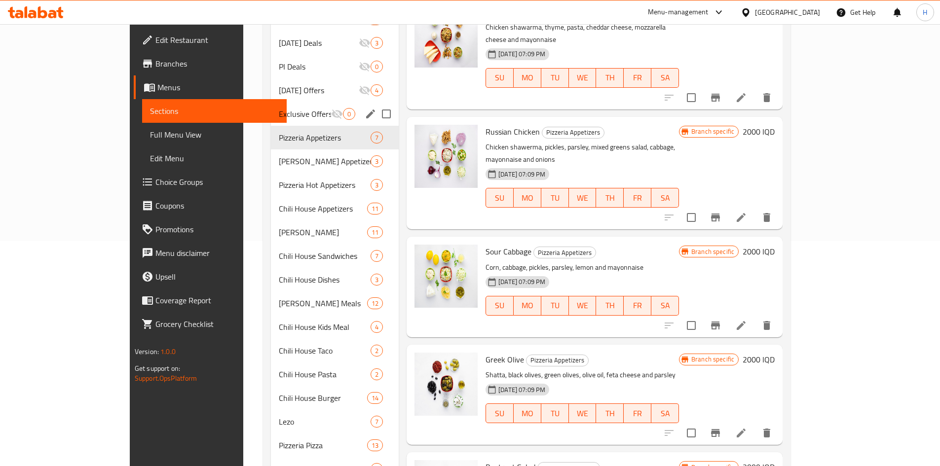
scroll to position [176, 0]
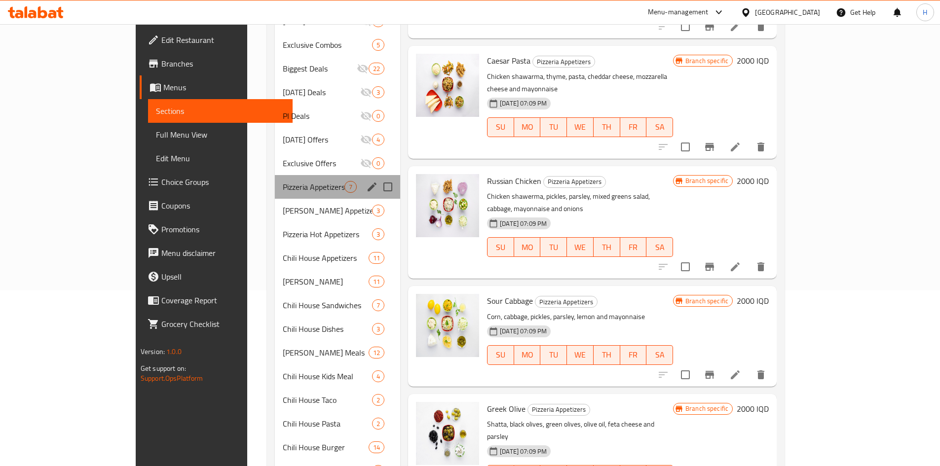
click at [275, 178] on div "Pizzeria Appetizers 7" at bounding box center [337, 187] width 125 height 24
drag, startPoint x: 240, startPoint y: 184, endPoint x: 238, endPoint y: 190, distance: 6.9
click at [275, 199] on div "Lees Appetizers 3" at bounding box center [337, 211] width 125 height 24
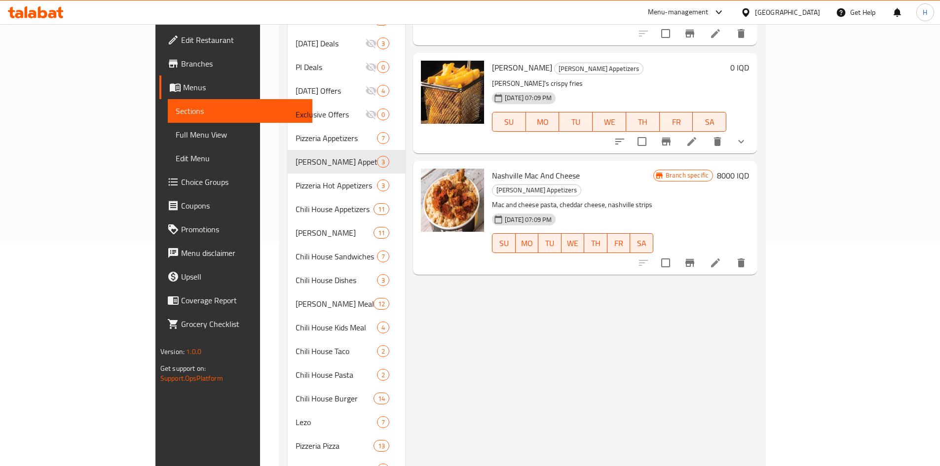
scroll to position [225, 0]
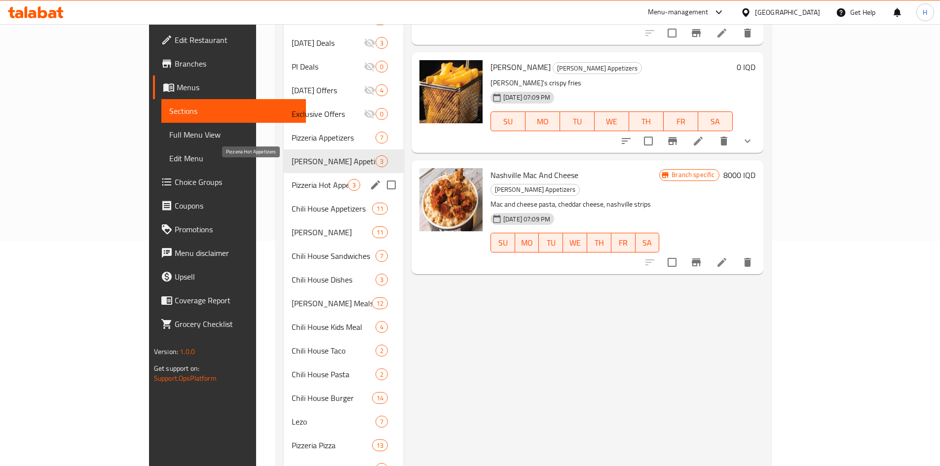
click at [292, 179] on span "Pizzeria Hot Appetizers" at bounding box center [320, 185] width 56 height 12
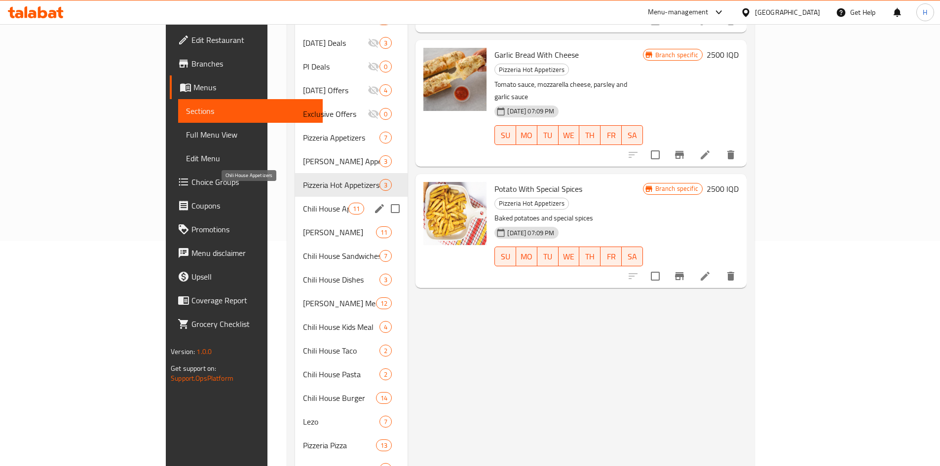
click at [303, 203] on span "Chili House Appetizers" at bounding box center [326, 209] width 46 height 12
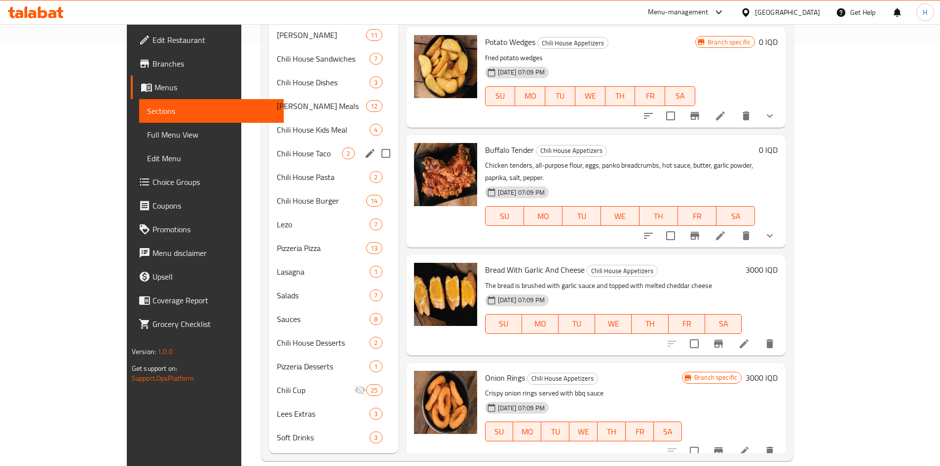
scroll to position [225, 0]
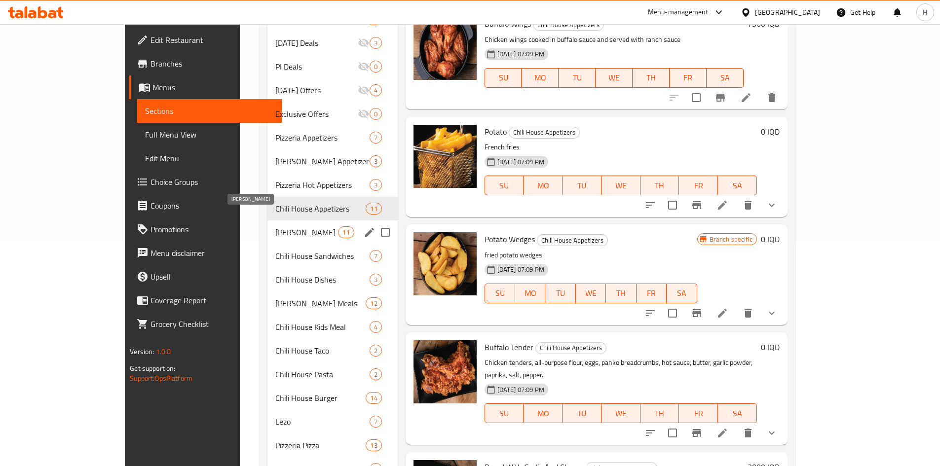
click at [275, 226] on span "Lees Sandwiches" at bounding box center [306, 232] width 63 height 12
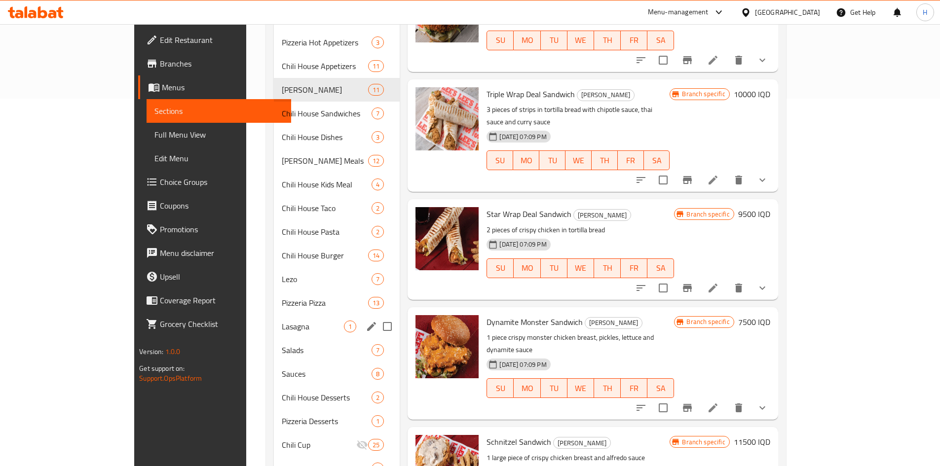
scroll to position [274, 0]
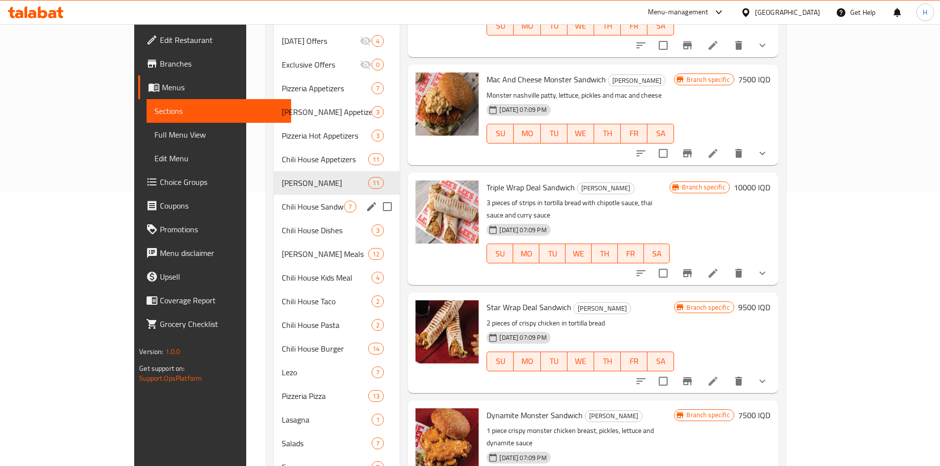
click at [274, 195] on div "Chili House Sandwiches 7" at bounding box center [337, 207] width 126 height 24
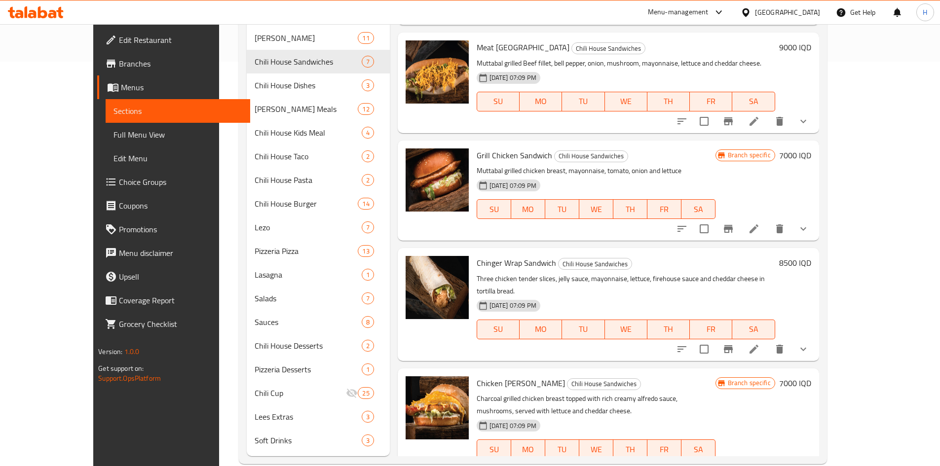
scroll to position [422, 0]
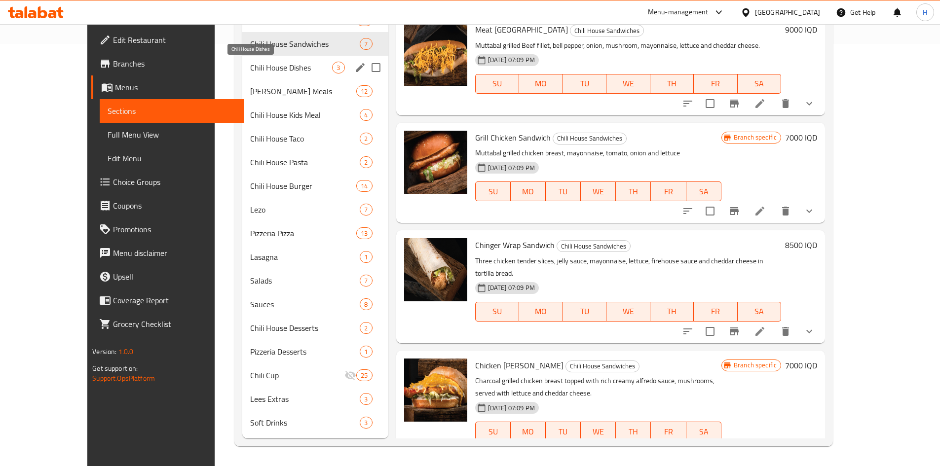
drag, startPoint x: 234, startPoint y: 67, endPoint x: 260, endPoint y: 72, distance: 26.1
click at [250, 66] on span "Chili House Dishes" at bounding box center [291, 68] width 82 height 12
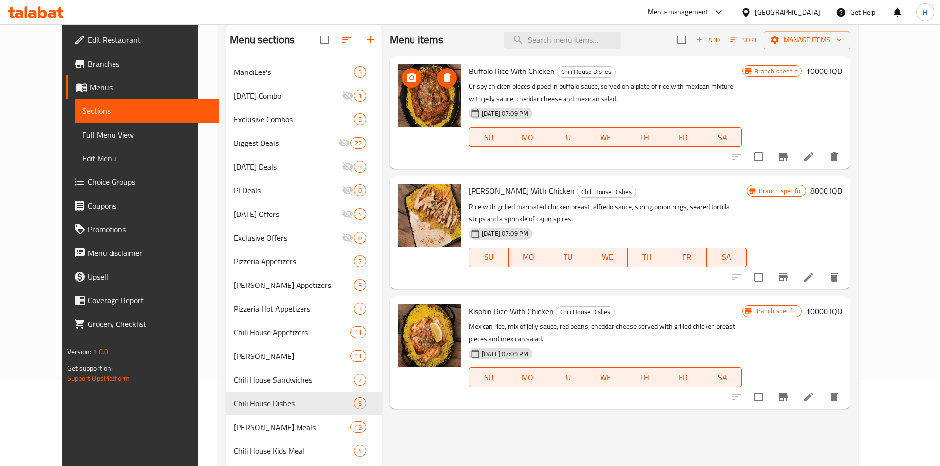
scroll to position [176, 0]
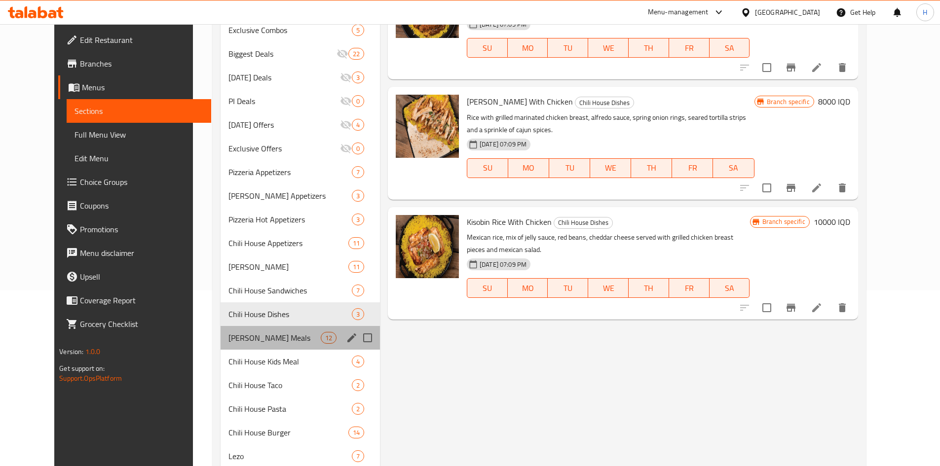
click at [221, 330] on div "Lees Crispy Meals 12" at bounding box center [300, 338] width 159 height 24
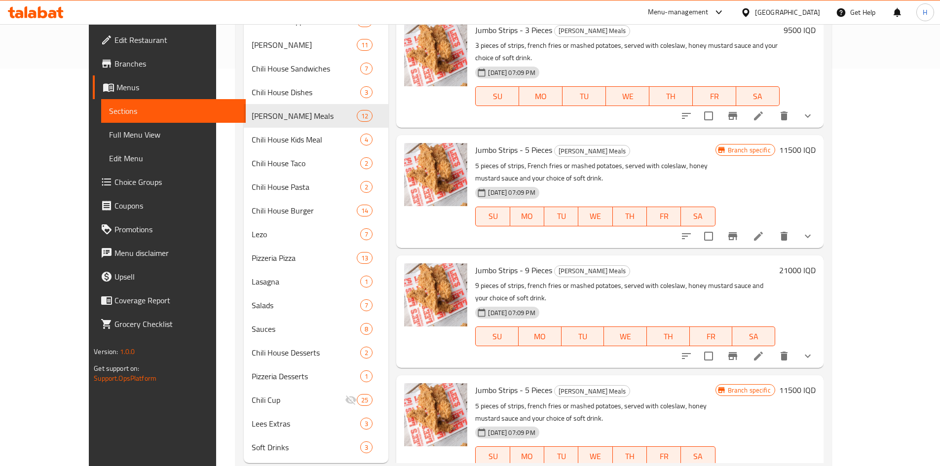
scroll to position [422, 0]
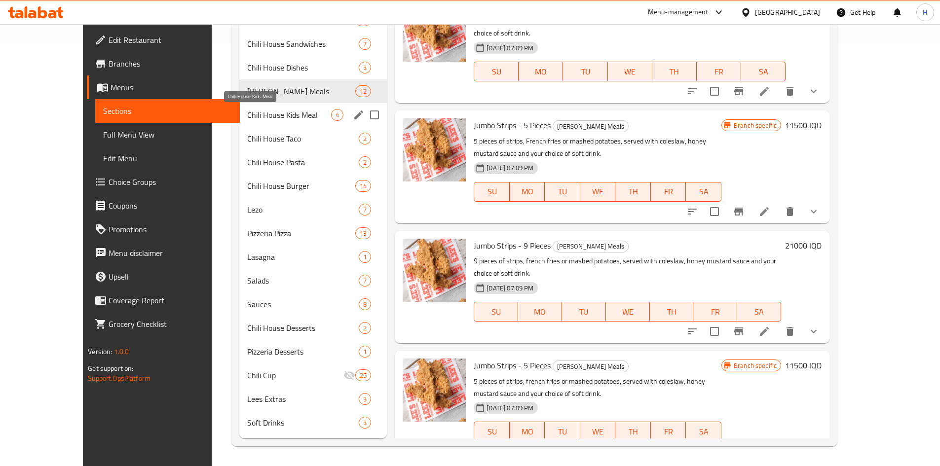
drag, startPoint x: 216, startPoint y: 116, endPoint x: 224, endPoint y: 119, distance: 8.4
click at [247, 116] on span "Chili House Kids Meal" at bounding box center [289, 115] width 84 height 12
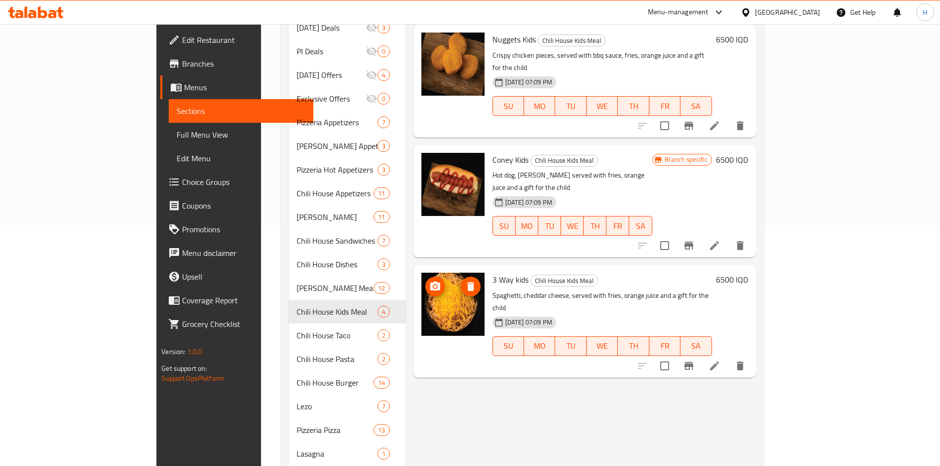
scroll to position [247, 0]
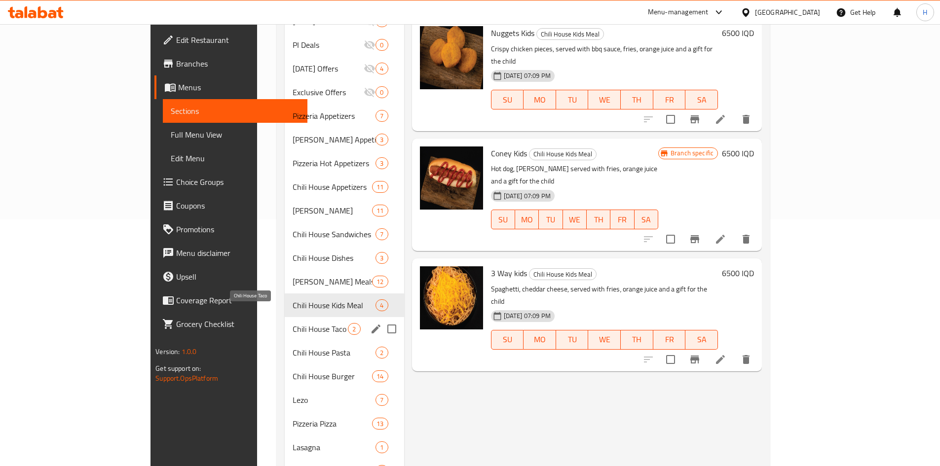
click at [293, 323] on span "Chili House Taco" at bounding box center [321, 329] width 56 height 12
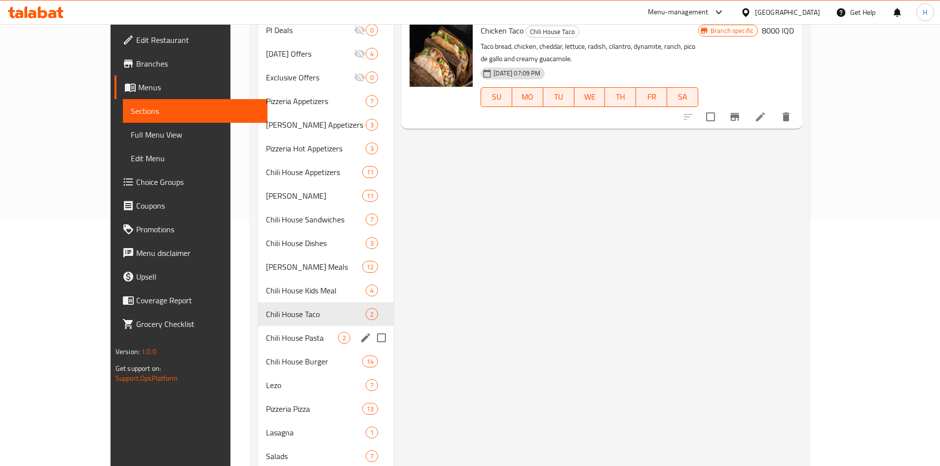
click at [266, 334] on span "Chili House Pasta" at bounding box center [302, 338] width 72 height 12
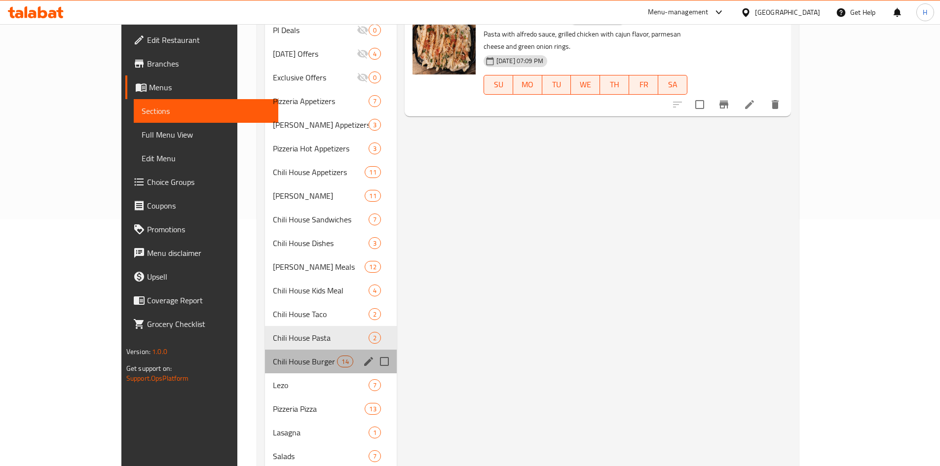
click at [265, 350] on div "Chili House Burger 14" at bounding box center [330, 362] width 131 height 24
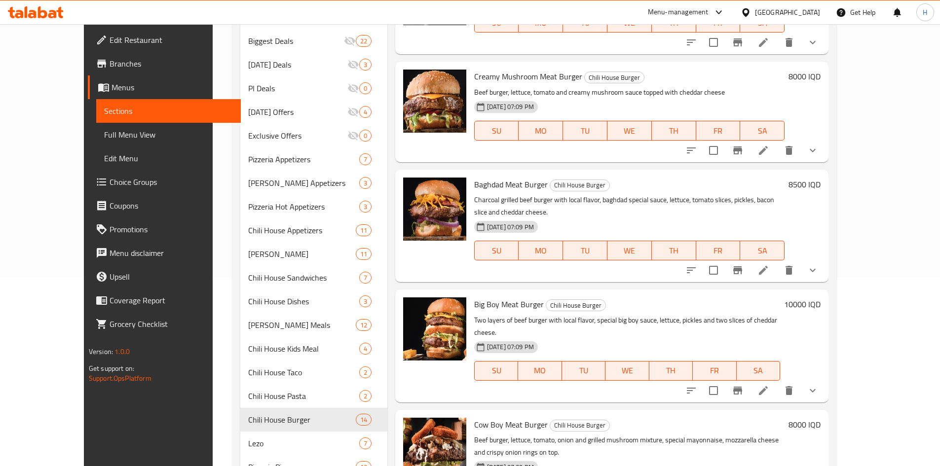
scroll to position [395, 0]
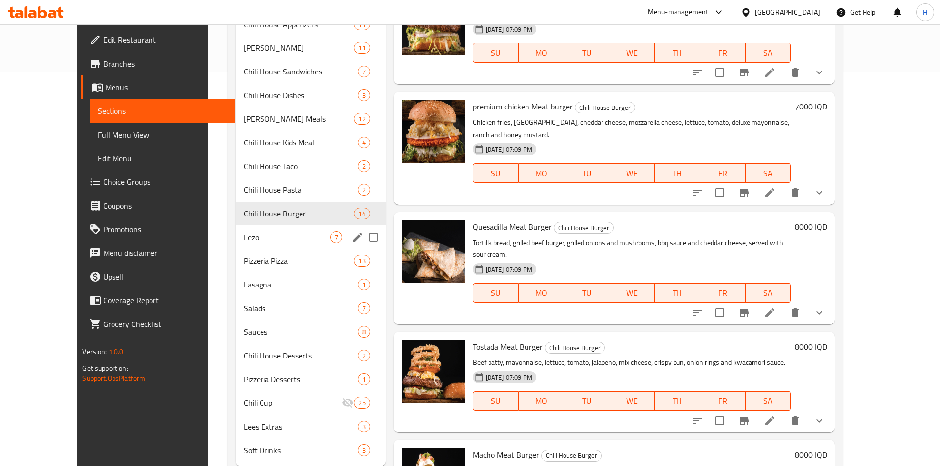
click at [261, 242] on span "Lezo" at bounding box center [287, 237] width 86 height 12
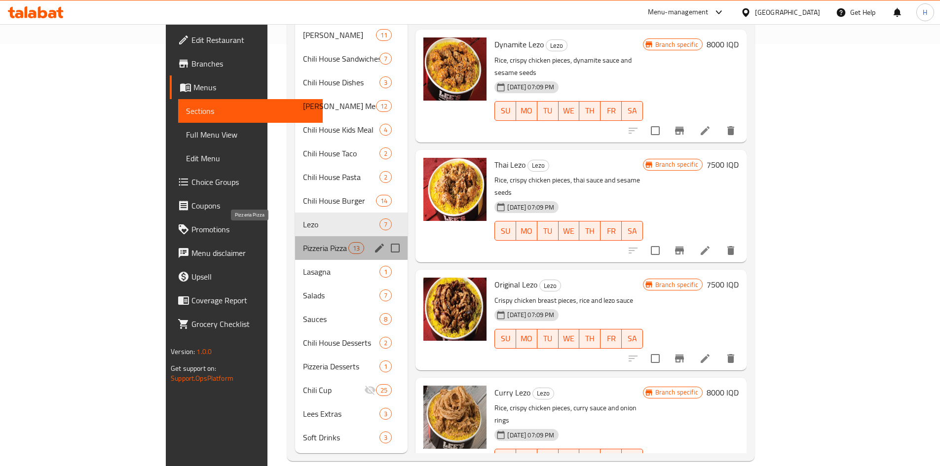
drag, startPoint x: 251, startPoint y: 230, endPoint x: 303, endPoint y: 233, distance: 52.4
click at [303, 242] on span "Pizzeria Pizza" at bounding box center [326, 248] width 46 height 12
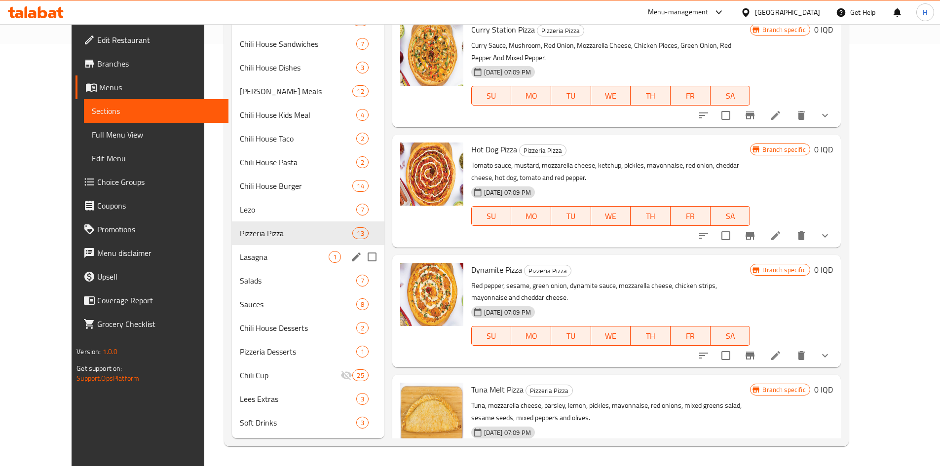
click at [240, 254] on span "Lasagna" at bounding box center [284, 257] width 88 height 12
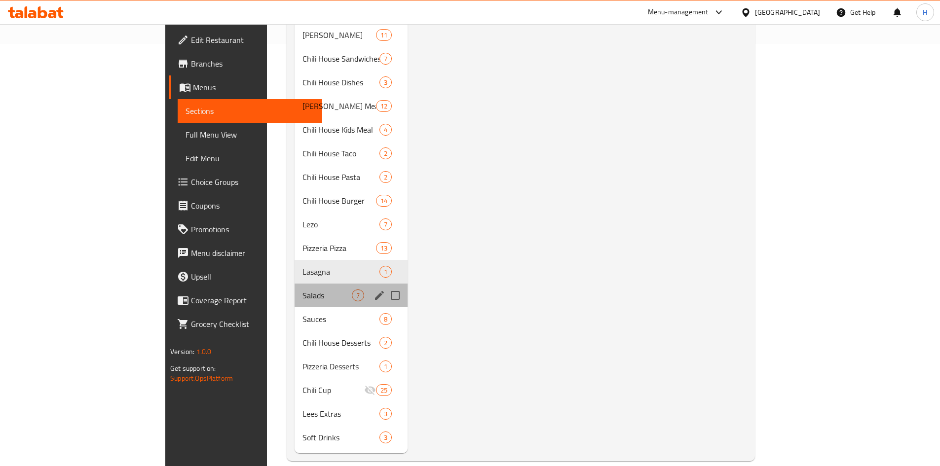
click at [295, 288] on div "Salads 7" at bounding box center [351, 296] width 113 height 24
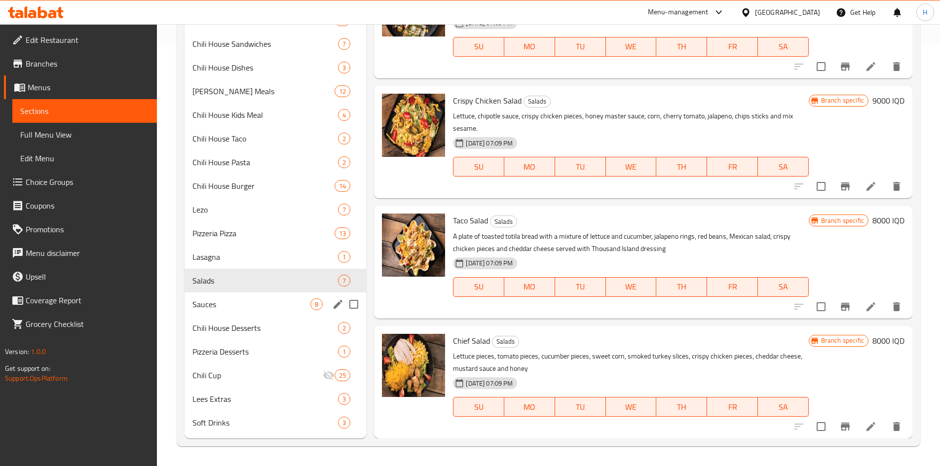
click at [223, 293] on div "Sauces 8" at bounding box center [276, 305] width 182 height 24
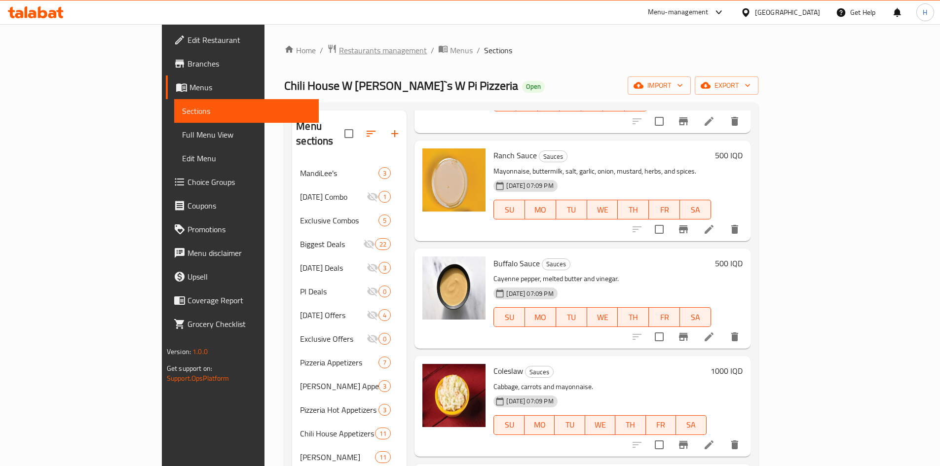
click at [339, 45] on span "Restaurants management" at bounding box center [383, 50] width 88 height 12
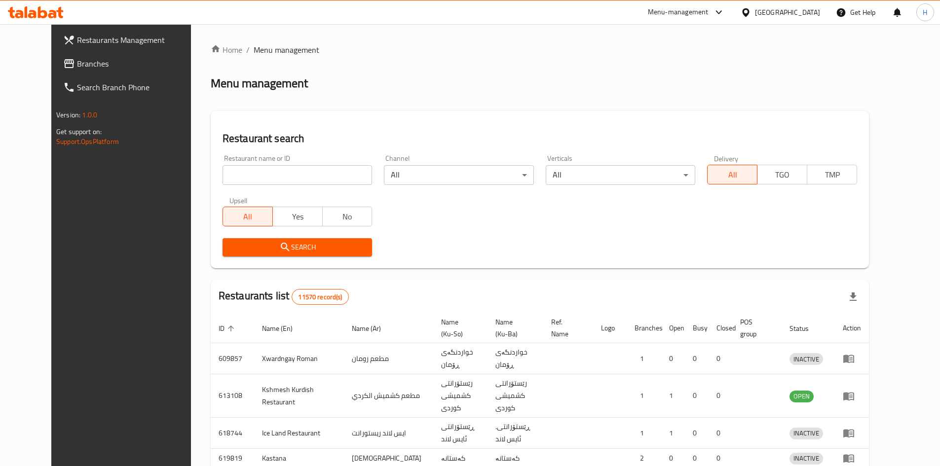
click at [286, 178] on div at bounding box center [470, 233] width 940 height 466
click at [286, 178] on div "Home / Menu management Menu management Restaurant search Restaurant name or ID …" at bounding box center [540, 354] width 658 height 620
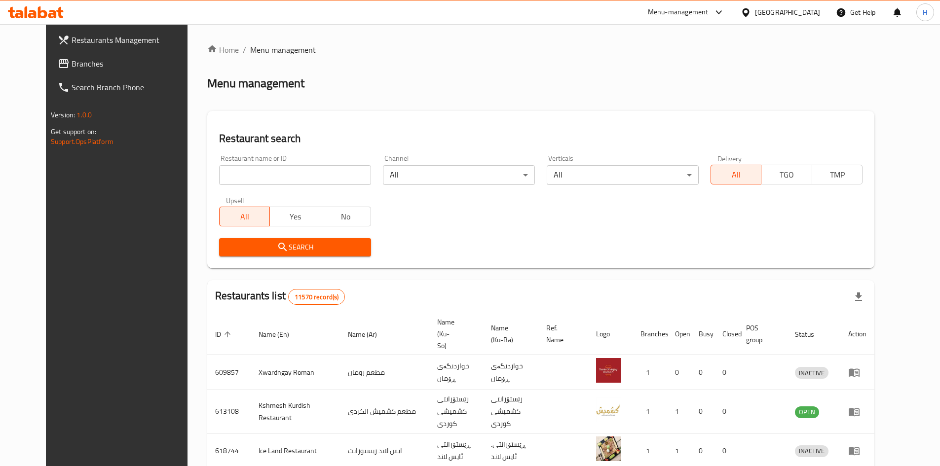
click at [286, 178] on input "search" at bounding box center [295, 175] width 152 height 20
paste input "703326"
type input "703326"
click button "Search" at bounding box center [295, 247] width 152 height 18
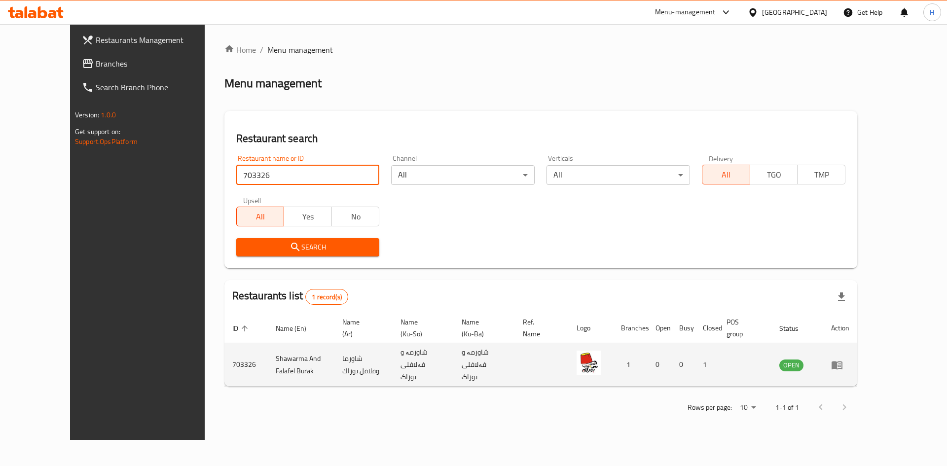
click at [857, 364] on td "enhanced table" at bounding box center [840, 364] width 34 height 43
click at [843, 364] on icon "enhanced table" at bounding box center [837, 365] width 11 height 8
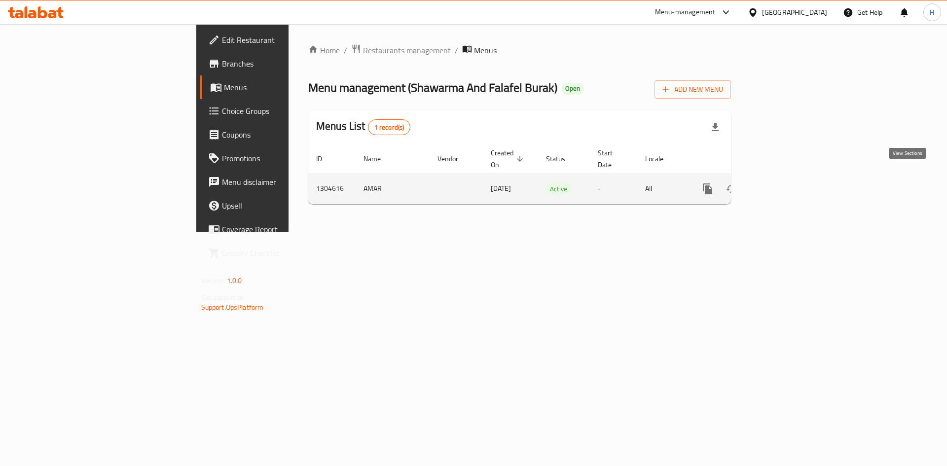
click at [785, 183] on icon "enhanced table" at bounding box center [779, 189] width 12 height 12
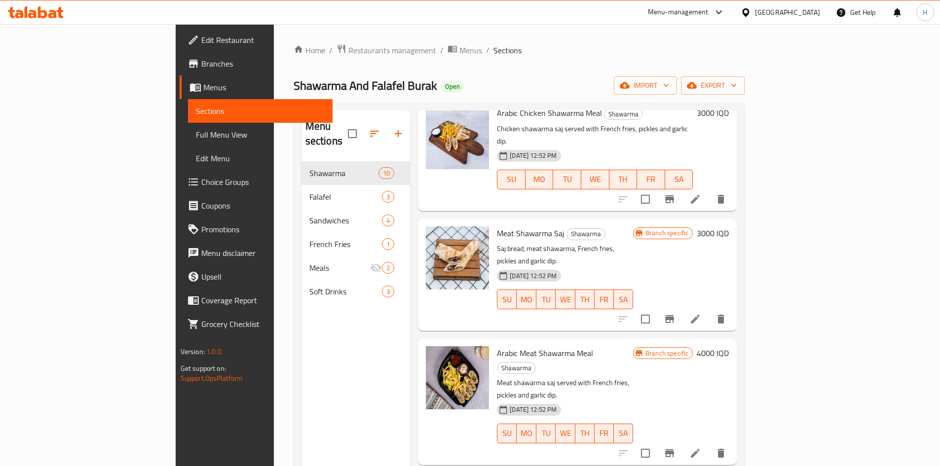
scroll to position [444, 0]
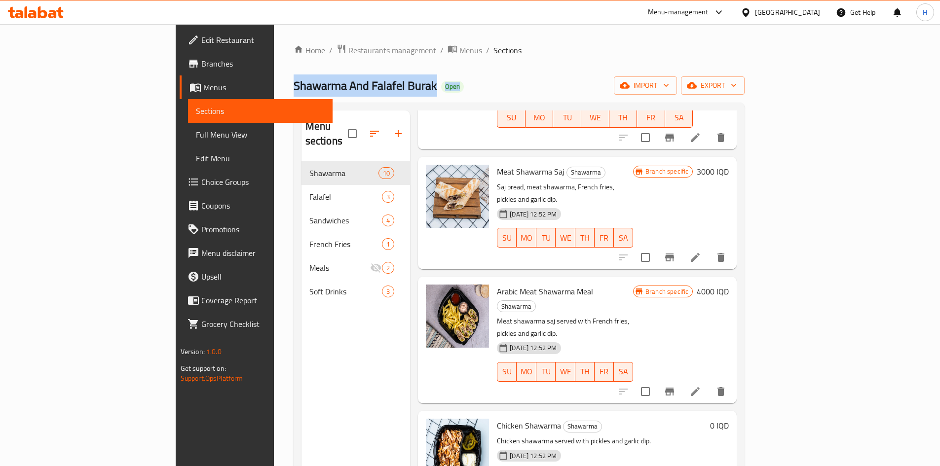
drag, startPoint x: 862, startPoint y: 56, endPoint x: 674, endPoint y: 61, distance: 187.5
click at [680, 62] on div "Home / Restaurants management / Menus / Sections Shawarma And Falafel Burak Ope…" at bounding box center [519, 314] width 451 height 541
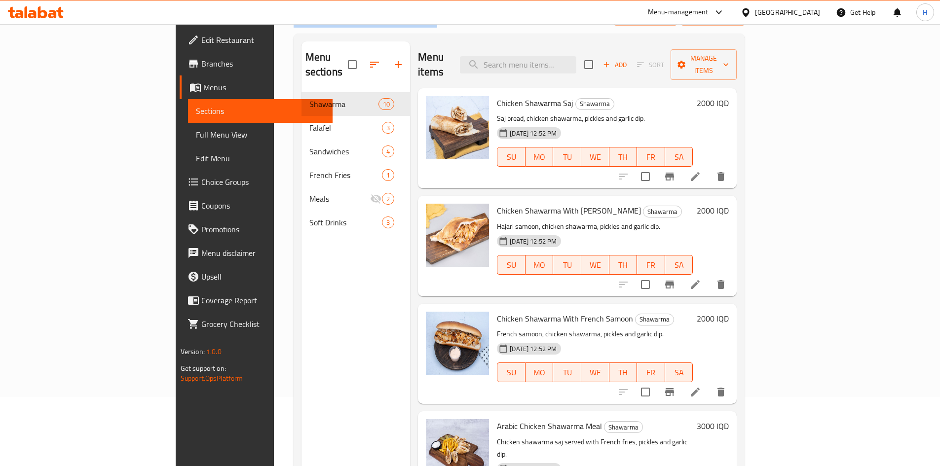
scroll to position [0, 0]
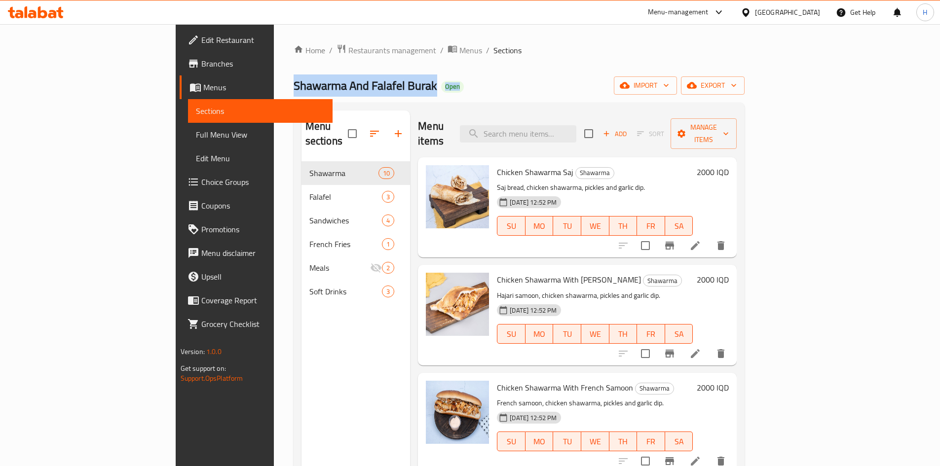
click at [432, 70] on div "Home / Restaurants management / Menus / Sections Shawarma And Falafel Burak Ope…" at bounding box center [519, 314] width 451 height 541
click at [348, 49] on span "Restaurants management" at bounding box center [392, 50] width 88 height 12
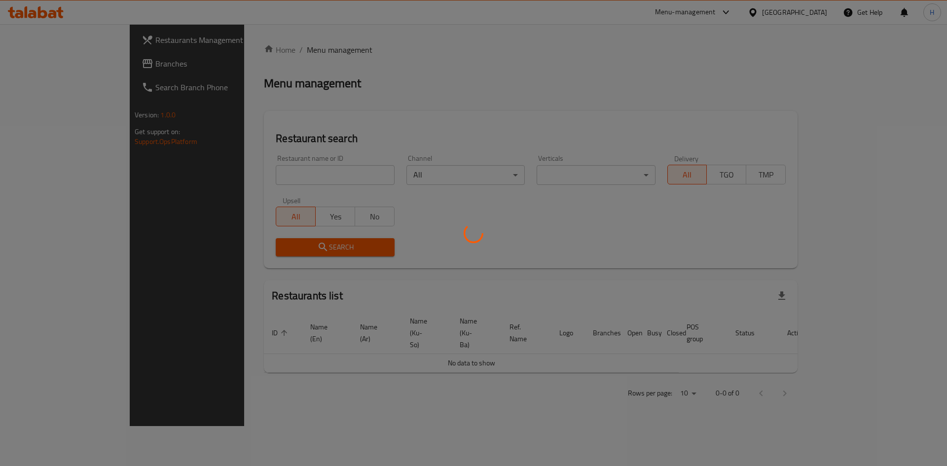
click at [277, 174] on div at bounding box center [473, 233] width 947 height 466
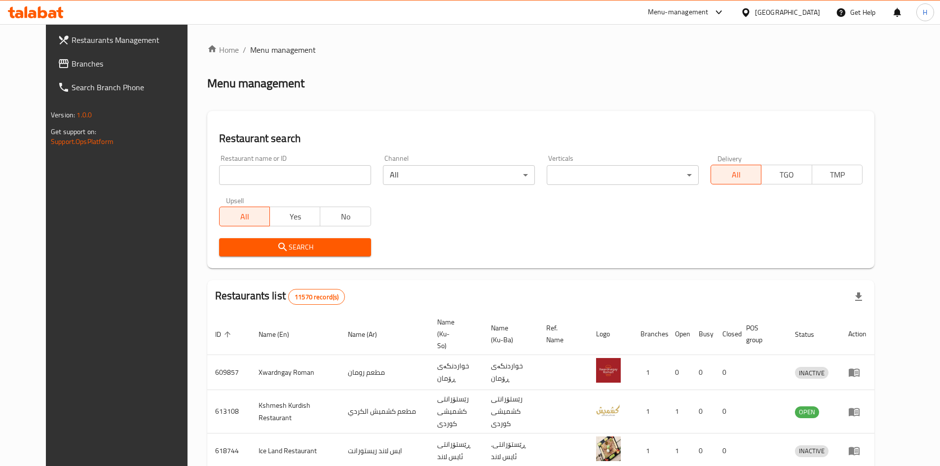
click at [274, 179] on div "Home / Menu management Menu management Restaurant search Restaurant name or ID …" at bounding box center [540, 386] width 667 height 684
click at [274, 179] on input "search" at bounding box center [295, 175] width 152 height 20
paste input "704936"
type input "704936"
click button "Search" at bounding box center [295, 247] width 152 height 18
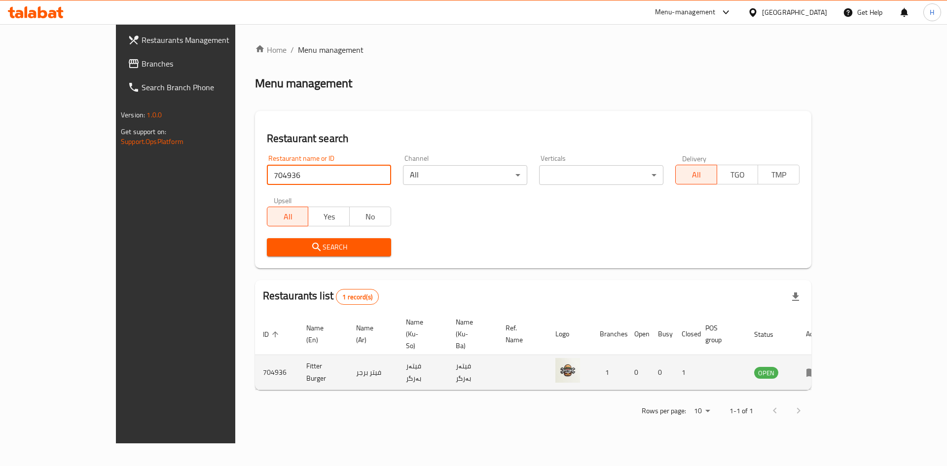
click at [818, 369] on icon "enhanced table" at bounding box center [812, 373] width 11 height 8
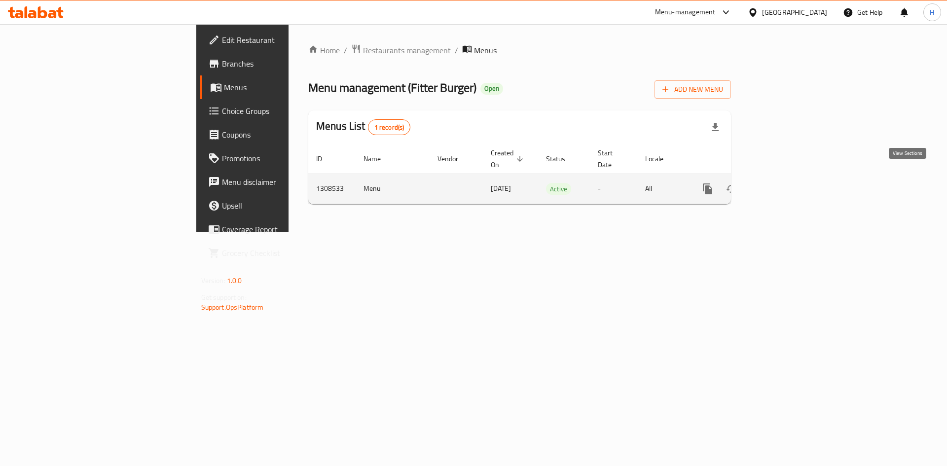
click at [785, 183] on icon "enhanced table" at bounding box center [779, 189] width 12 height 12
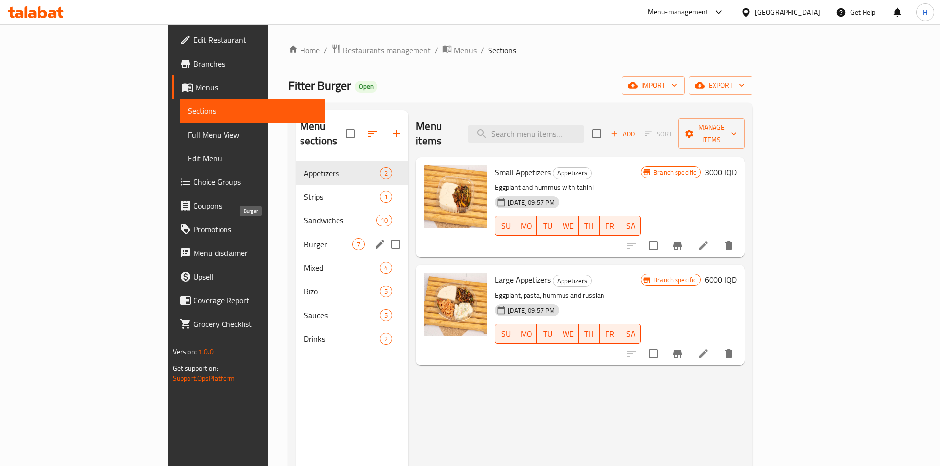
click at [304, 238] on span "Burger" at bounding box center [328, 244] width 48 height 12
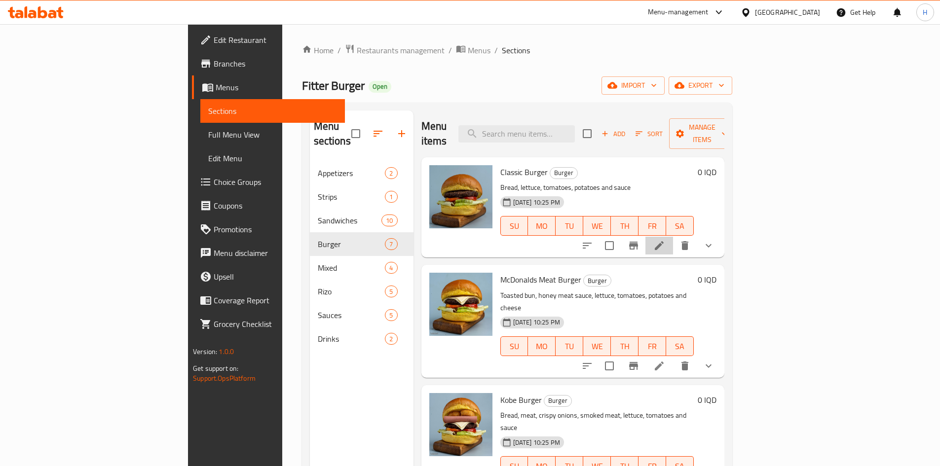
click at [673, 237] on li at bounding box center [659, 246] width 28 height 18
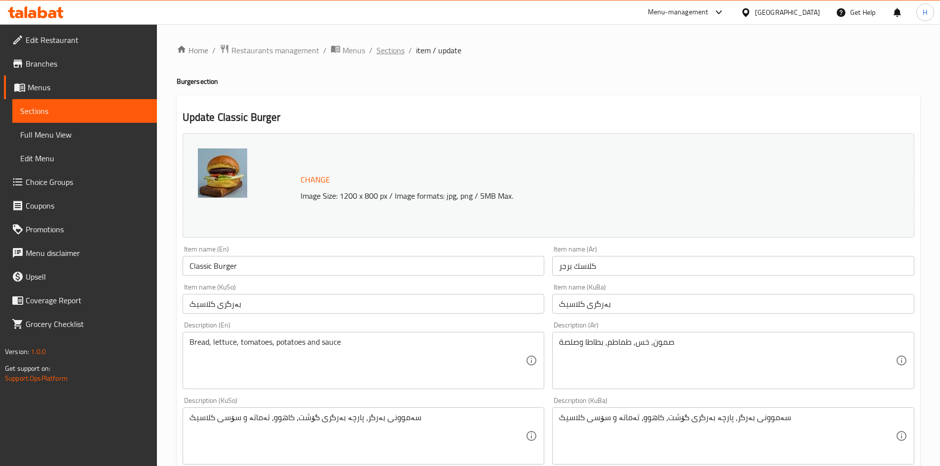
click at [400, 51] on span "Sections" at bounding box center [390, 50] width 28 height 12
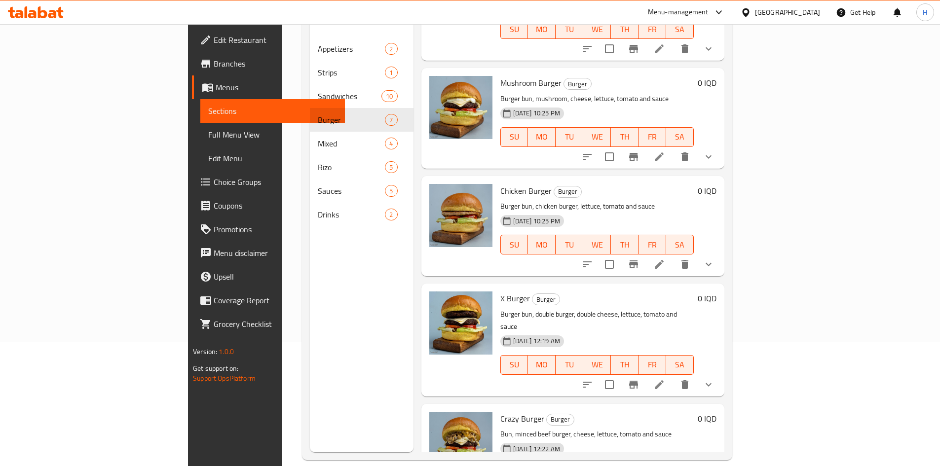
scroll to position [138, 0]
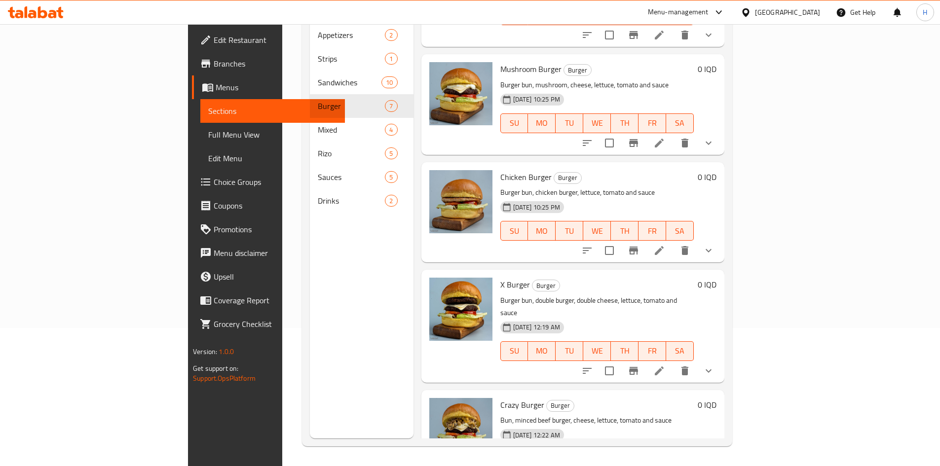
click at [665, 365] on icon at bounding box center [659, 371] width 12 height 12
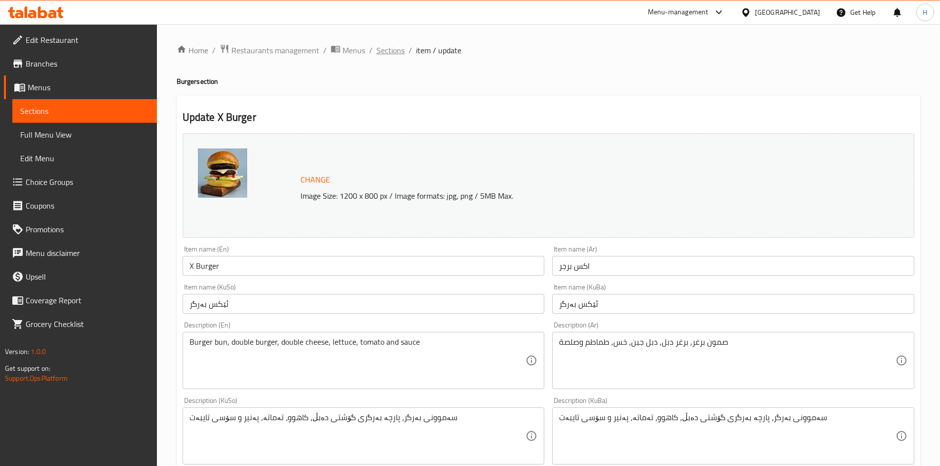
click at [400, 48] on span "Sections" at bounding box center [390, 50] width 28 height 12
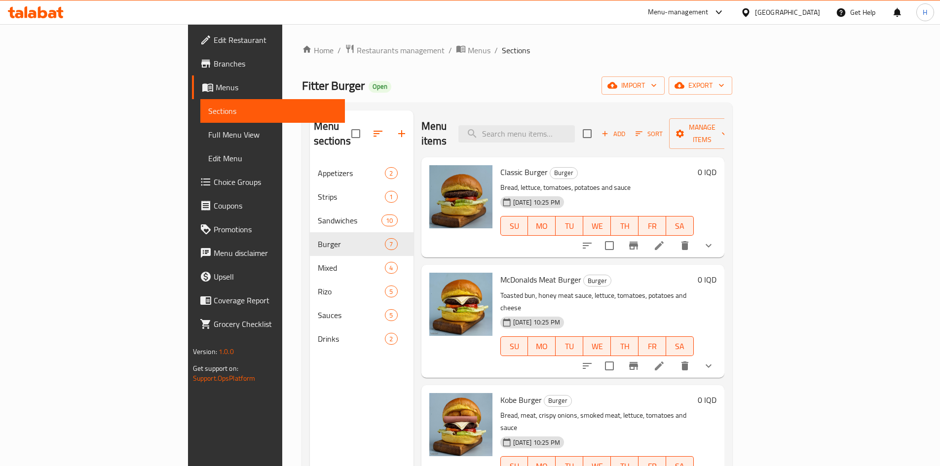
click at [302, 193] on div "Menu sections Appetizers 2 Strips 1 Sandwiches 10 Burger 7 Mixed 4 Rizo 5 Sauce…" at bounding box center [517, 344] width 430 height 482
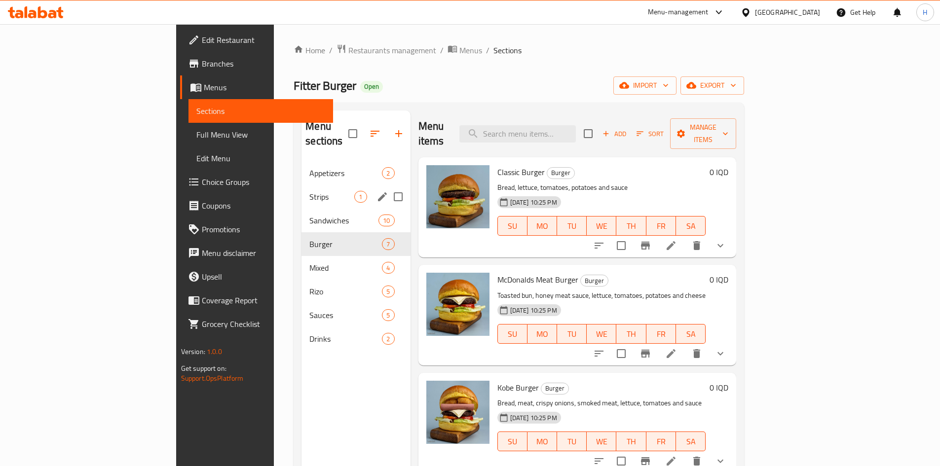
click at [301, 185] on div "Strips 1" at bounding box center [355, 197] width 109 height 24
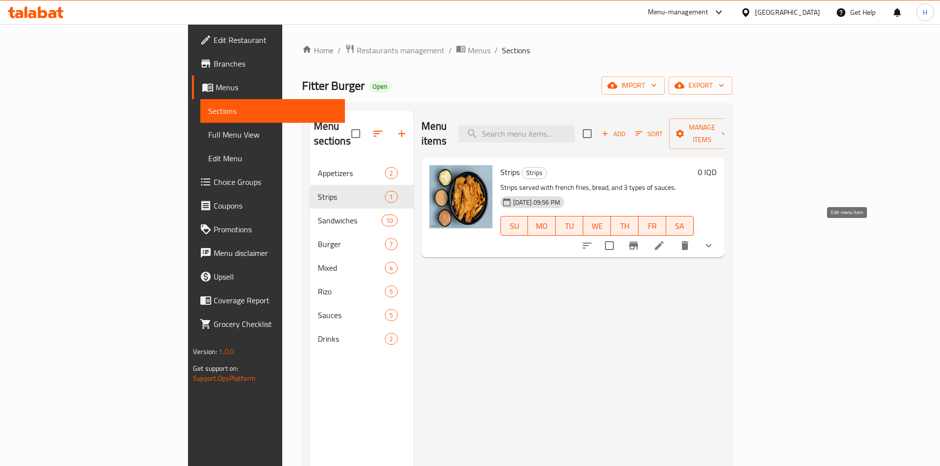
click at [665, 240] on icon at bounding box center [659, 246] width 12 height 12
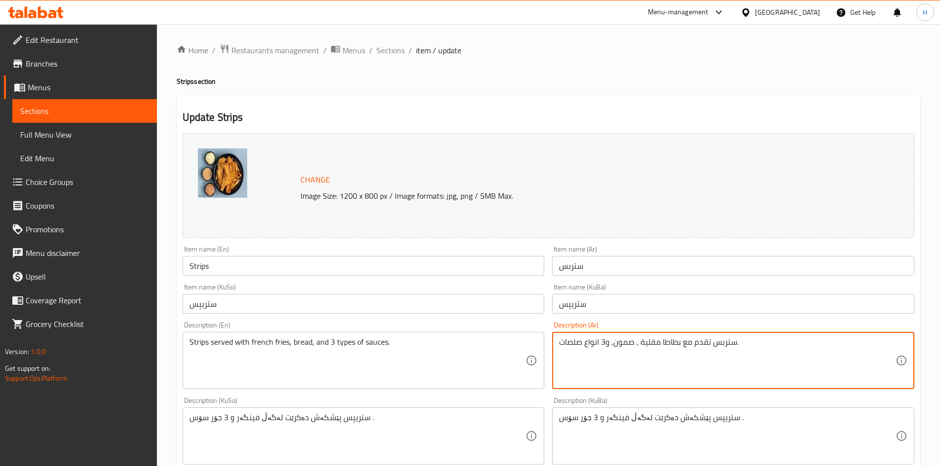
click at [705, 353] on textarea "ستربس تقدم مع بطاطا مقلية , صمون, و3 انواع صلصات." at bounding box center [727, 360] width 336 height 47
type textarea "R"
click at [707, 353] on textarea "قطع دجاج مقرمش, بطاطا, صمون وصلصات" at bounding box center [727, 360] width 336 height 47
click at [709, 353] on textarea "قطع دجاج مقرمش, بطاطا, صمون وصلصات" at bounding box center [727, 360] width 336 height 47
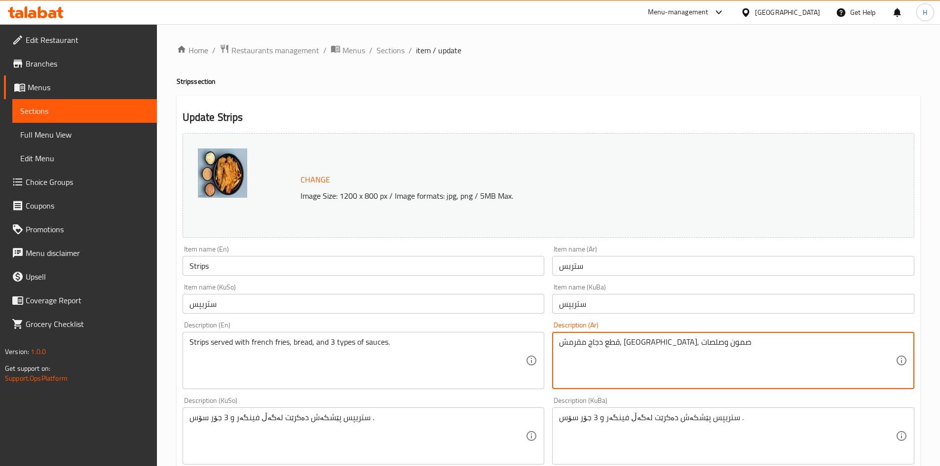
click at [709, 353] on textarea "قطع دجاج مقرمش, بطاطا, صمون وصلصات" at bounding box center [727, 360] width 336 height 47
click at [714, 353] on textarea "قطع دجاج مقرمش, بطاطا, صمون وصلصات" at bounding box center [727, 360] width 336 height 47
type textarea "قطع دجاج مقرمش, بطاطا, صمون وصلصات"
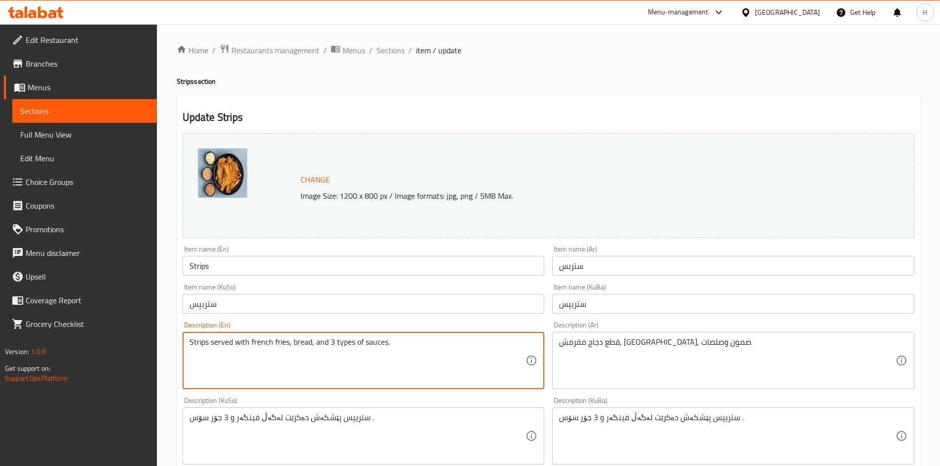
click at [270, 352] on textarea "Strips served with french fries, bread, and 3 types of sauces." at bounding box center [357, 360] width 336 height 47
paste textarea "Crispy chicken pieces, potatoes, buns and sauces"
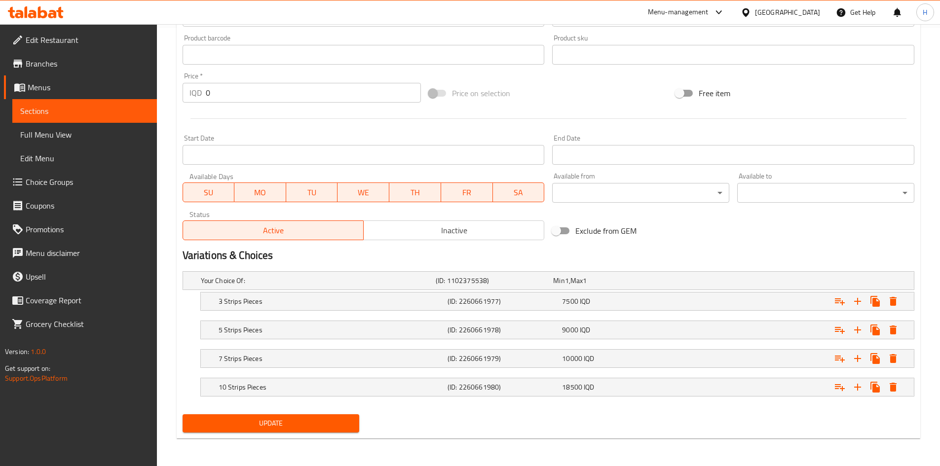
type textarea "Crispy chicken pieces, potatoes, buns and sauces"
drag, startPoint x: 296, startPoint y: 422, endPoint x: 312, endPoint y: 379, distance: 45.3
click at [296, 421] on span "Update" at bounding box center [270, 423] width 161 height 12
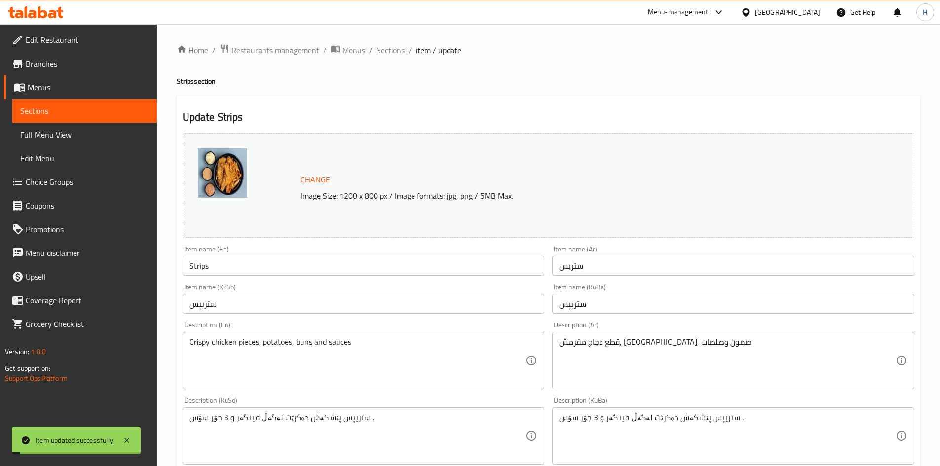
click at [387, 49] on span "Sections" at bounding box center [390, 50] width 28 height 12
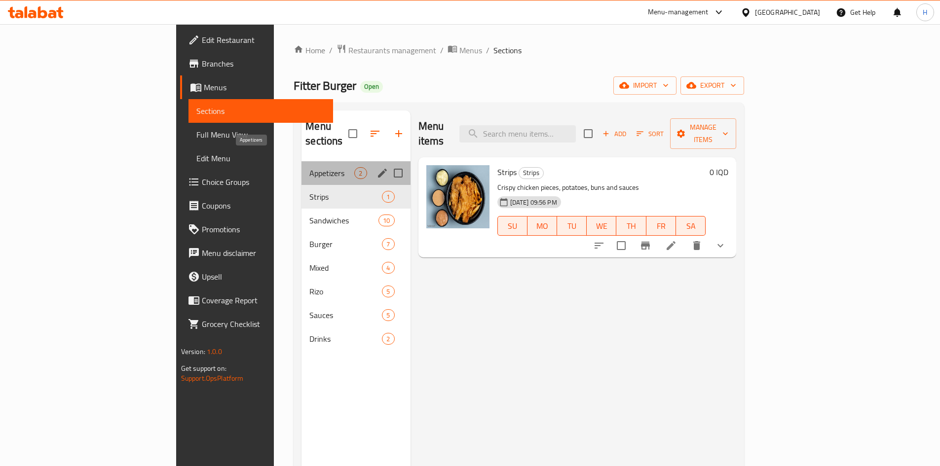
click at [309, 167] on span "Appetizers" at bounding box center [331, 173] width 45 height 12
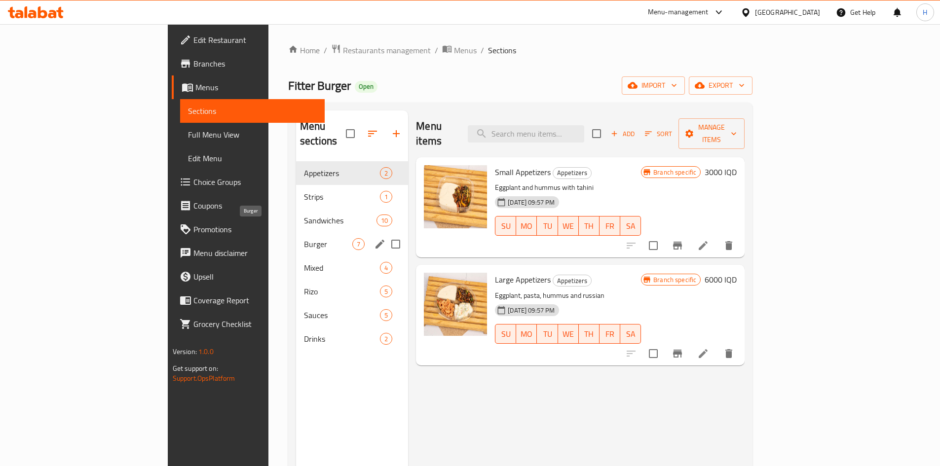
click at [304, 238] on span "Burger" at bounding box center [328, 244] width 48 height 12
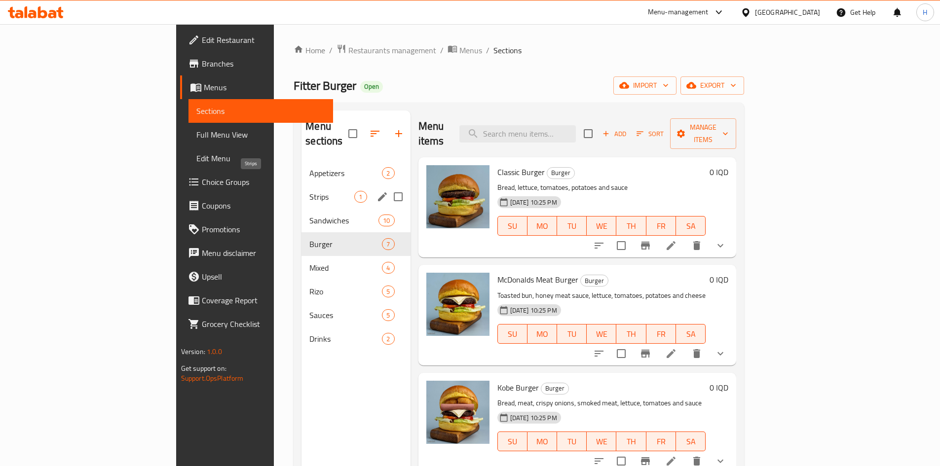
click at [309, 191] on span "Strips" at bounding box center [331, 197] width 45 height 12
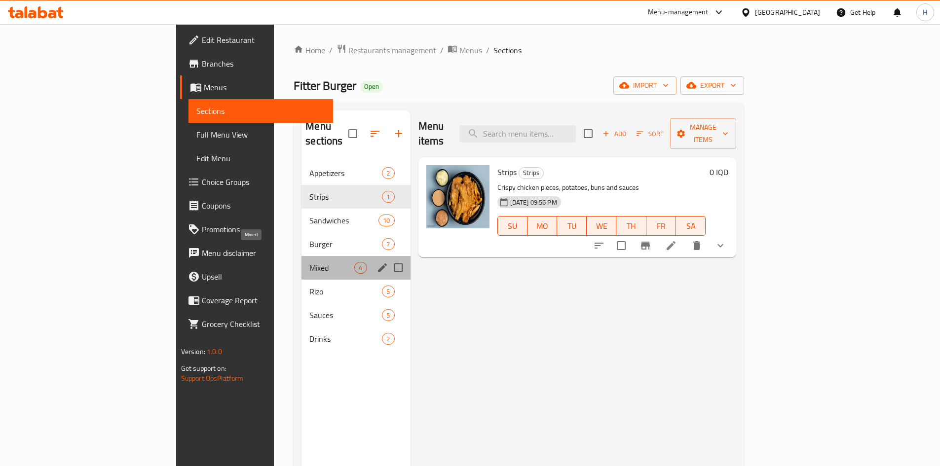
click at [309, 262] on span "Mixed" at bounding box center [331, 268] width 45 height 12
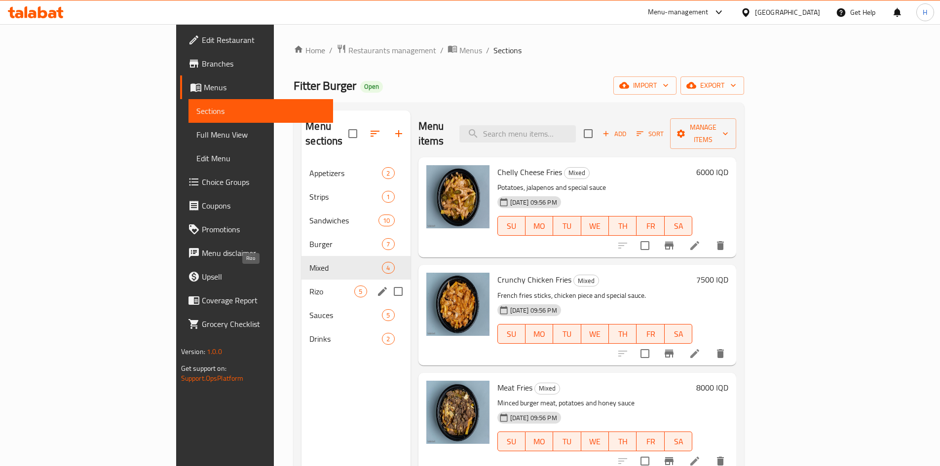
click at [309, 286] on span "Rizo" at bounding box center [331, 292] width 45 height 12
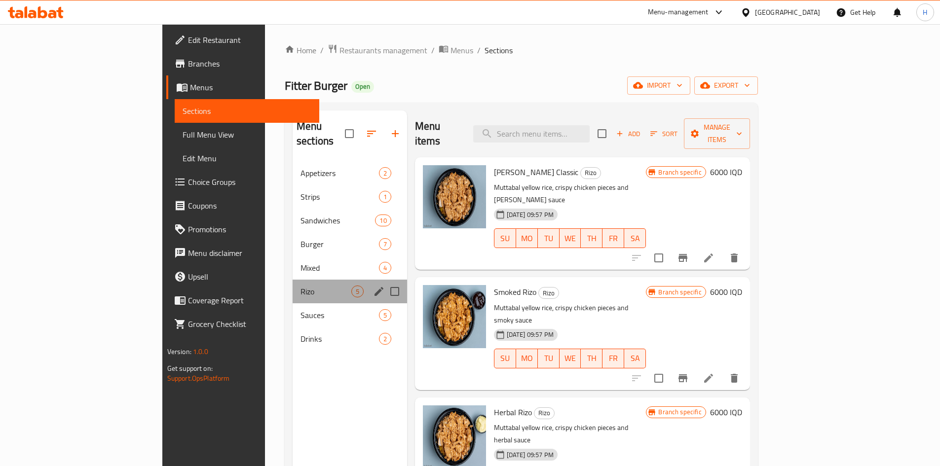
click at [293, 280] on div "Rizo 5" at bounding box center [350, 292] width 114 height 24
click at [300, 262] on span "Mixed" at bounding box center [325, 268] width 51 height 12
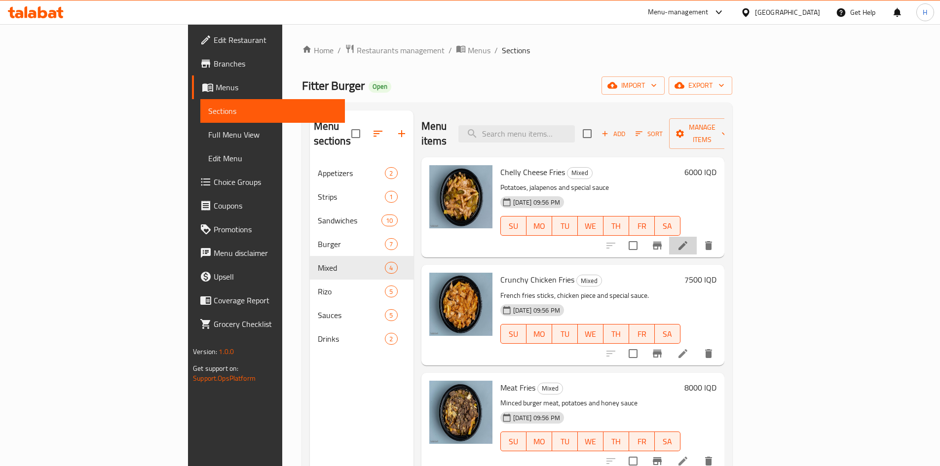
click at [697, 237] on li at bounding box center [683, 246] width 28 height 18
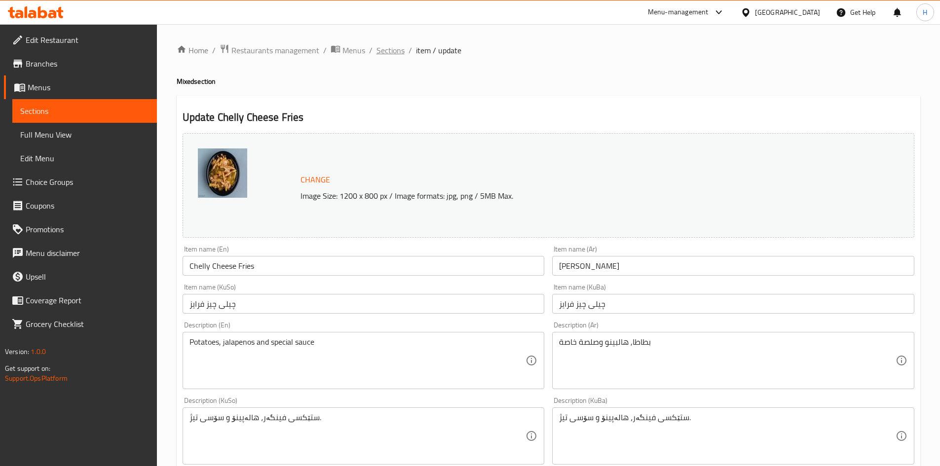
click at [397, 54] on span "Sections" at bounding box center [390, 50] width 28 height 12
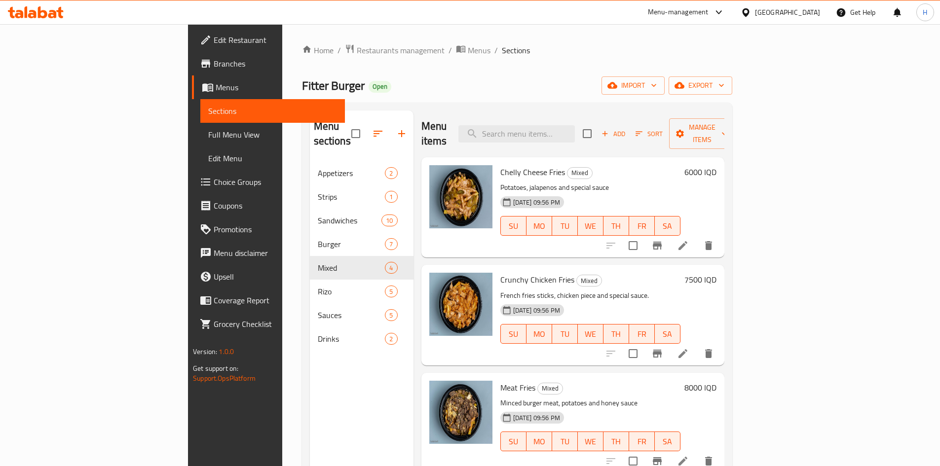
click at [689, 348] on icon at bounding box center [683, 354] width 12 height 12
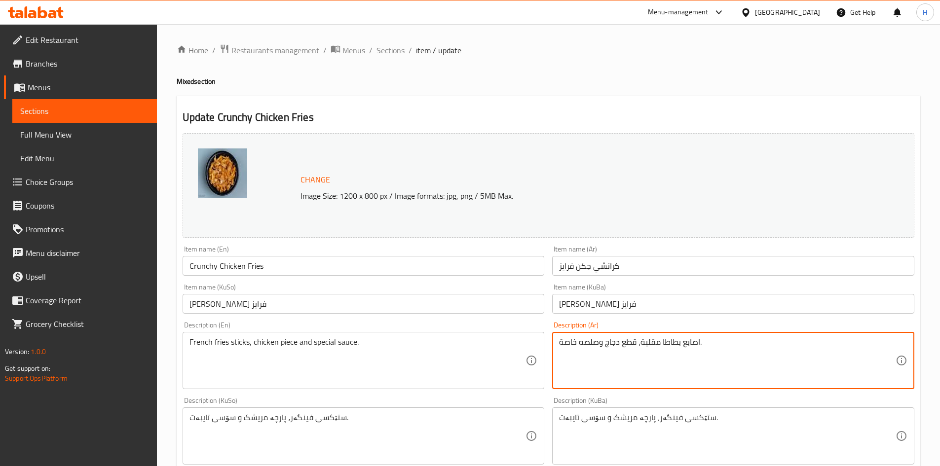
click at [662, 343] on textarea "اصابع بطاطا مقلية، قطع دجاج وصلصه خاصة." at bounding box center [727, 360] width 336 height 47
drag, startPoint x: 640, startPoint y: 339, endPoint x: 699, endPoint y: 343, distance: 58.8
click at [699, 343] on textarea "اصابع بطاطا مقلية، قطع دجاج وصلصه خاصة." at bounding box center [727, 360] width 336 height 47
click at [658, 346] on textarea "بطاطا، قطع دجاج وصلصه خاصة." at bounding box center [727, 360] width 336 height 47
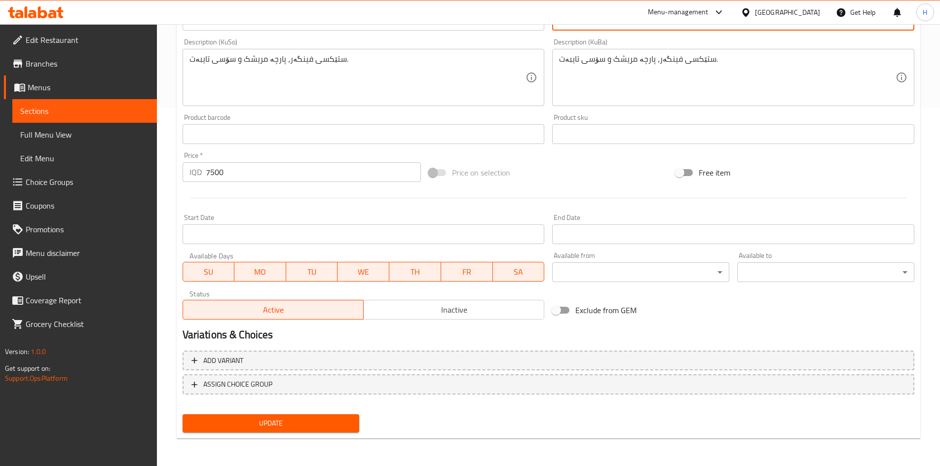
type textarea "بطاطا، قطع دجاج وصلصه خاصة"
click at [286, 429] on span "Update" at bounding box center [270, 423] width 161 height 12
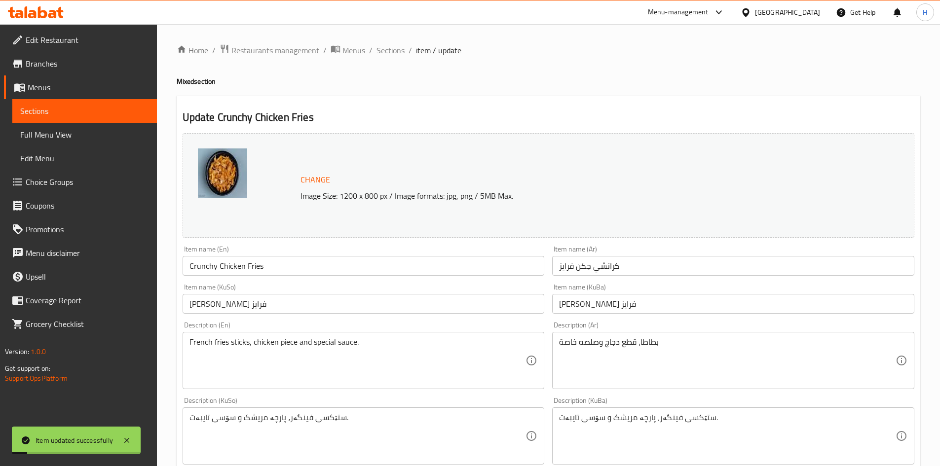
click at [394, 51] on span "Sections" at bounding box center [390, 50] width 28 height 12
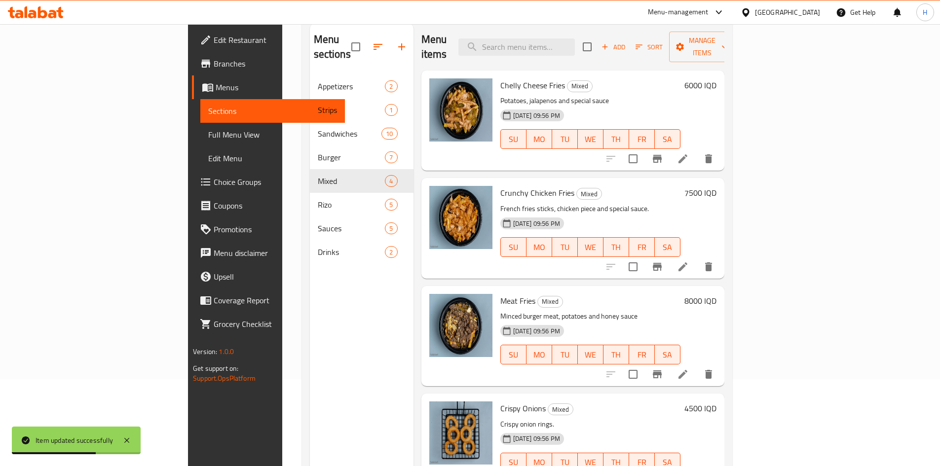
scroll to position [138, 0]
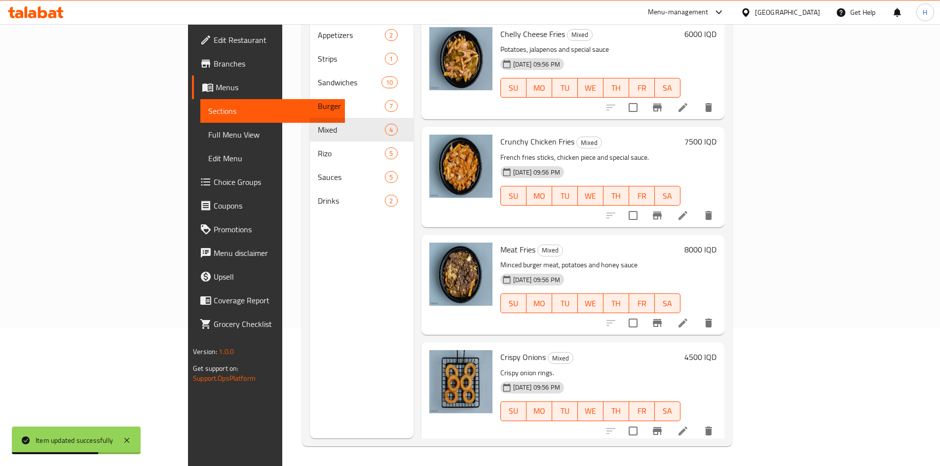
click at [689, 317] on icon at bounding box center [683, 323] width 12 height 12
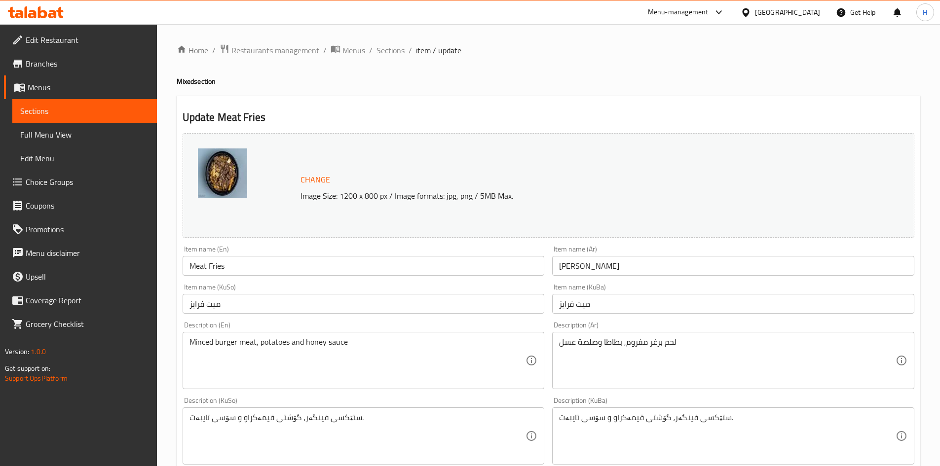
drag, startPoint x: 372, startPoint y: 51, endPoint x: 397, endPoint y: 52, distance: 24.2
click at [373, 51] on ol "Home / Restaurants management / Menus / Sections / item / update" at bounding box center [549, 50] width 744 height 13
click at [391, 40] on div "Home / Restaurants management / Menus / Sections / item / update Mixed section …" at bounding box center [548, 424] width 783 height 801
click at [390, 46] on span "Sections" at bounding box center [390, 50] width 28 height 12
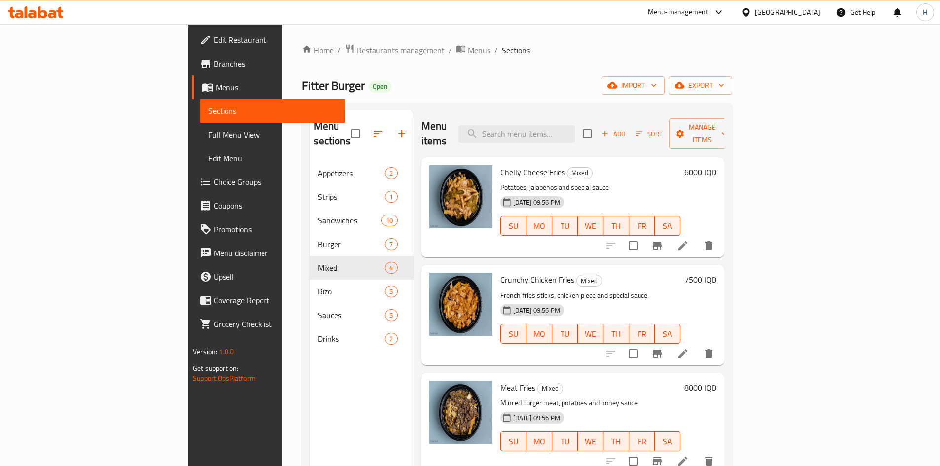
click at [357, 50] on span "Restaurants management" at bounding box center [401, 50] width 88 height 12
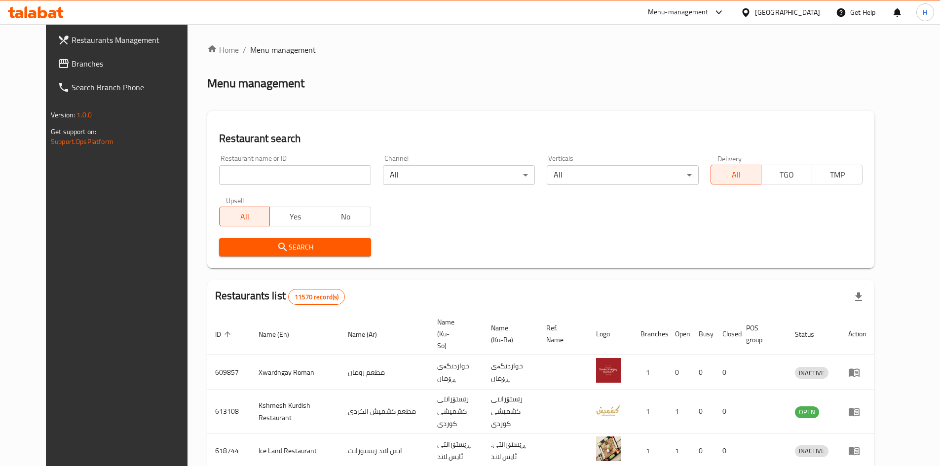
click at [288, 174] on input "search" at bounding box center [295, 175] width 152 height 20
paste input "703326"
type input "703326"
click button "Search" at bounding box center [295, 247] width 152 height 18
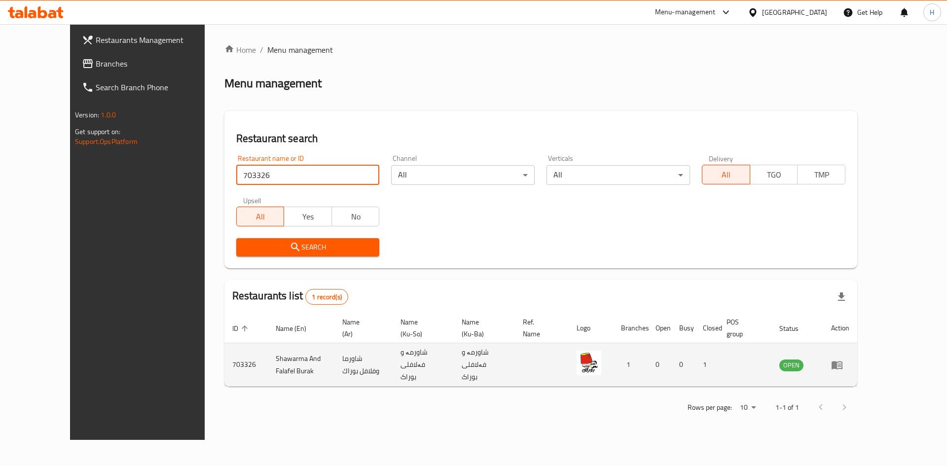
click at [843, 361] on icon "enhanced table" at bounding box center [837, 365] width 11 height 8
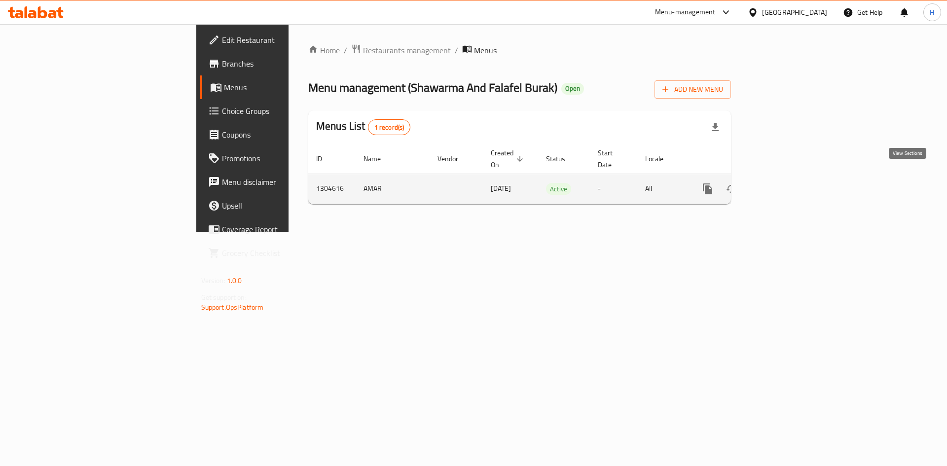
click at [785, 183] on icon "enhanced table" at bounding box center [779, 189] width 12 height 12
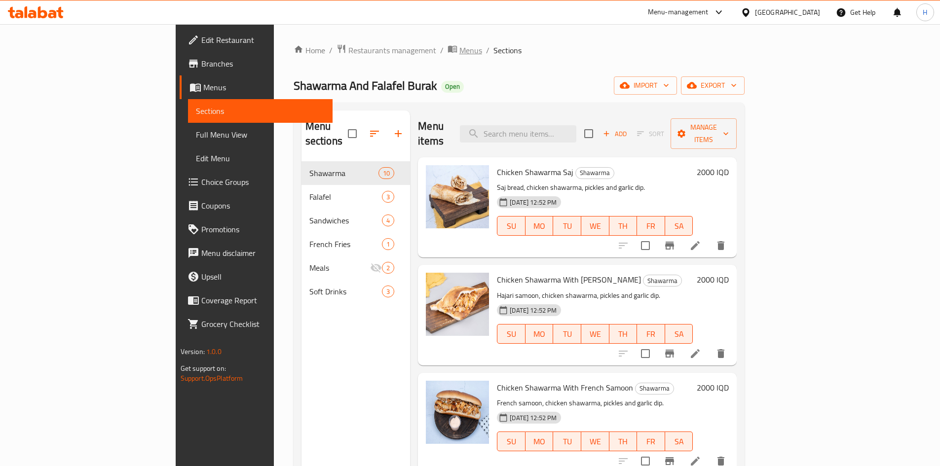
click at [459, 52] on span "Menus" at bounding box center [470, 50] width 23 height 12
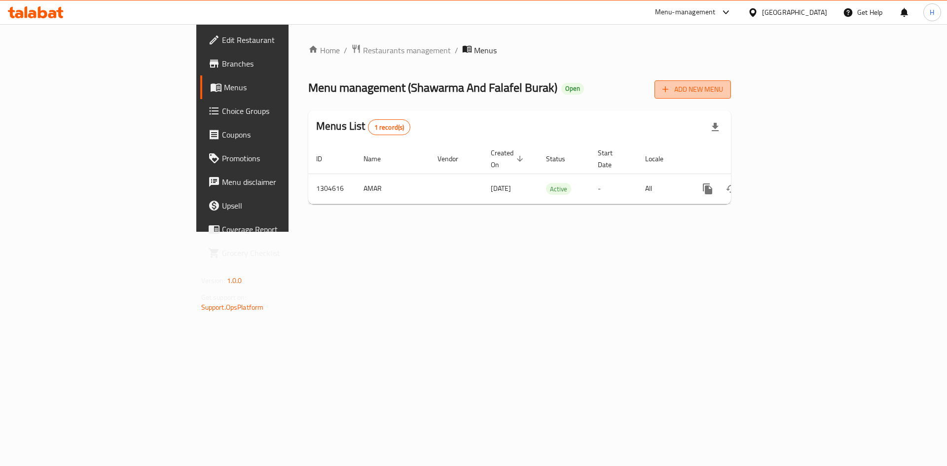
click at [723, 87] on span "Add New Menu" at bounding box center [693, 89] width 61 height 12
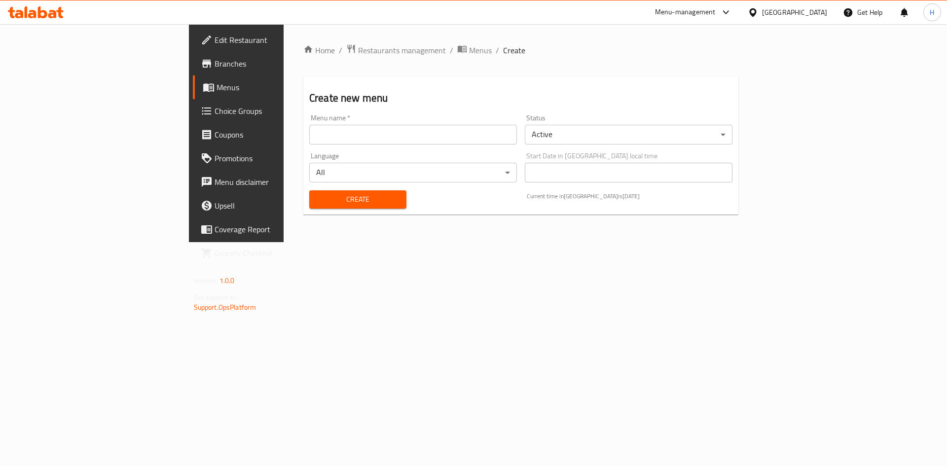
click at [322, 139] on input "text" at bounding box center [413, 135] width 208 height 20
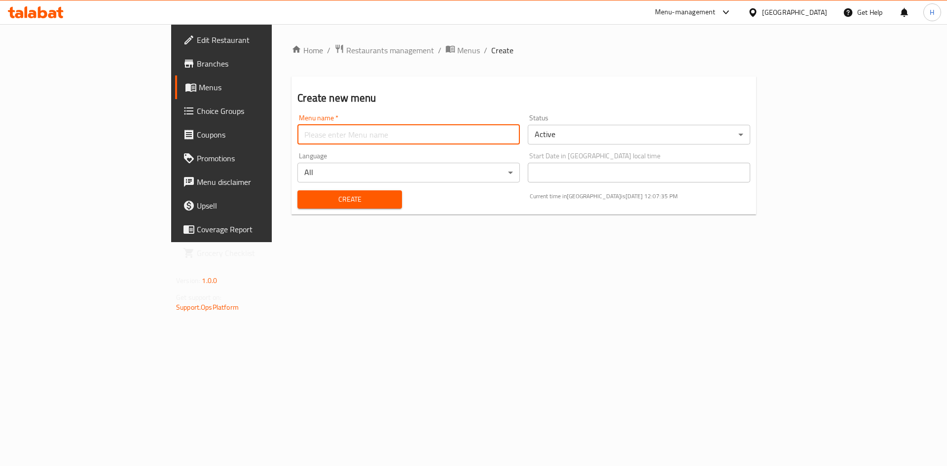
type input "Hadeer Menu"
click at [581, 135] on body "​ Menu-management Iraq Get Help H Edit Restaurant Branches Menus Choice Groups …" at bounding box center [473, 245] width 947 height 442
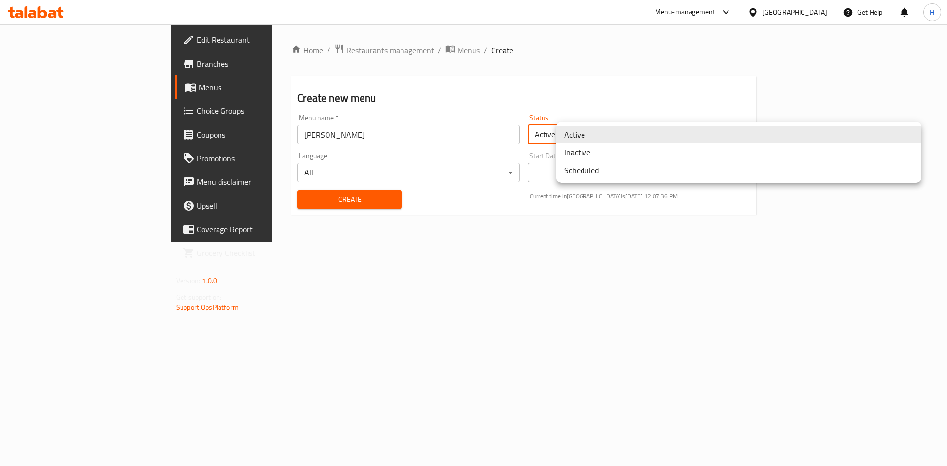
click at [598, 156] on li "Inactive" at bounding box center [739, 153] width 365 height 18
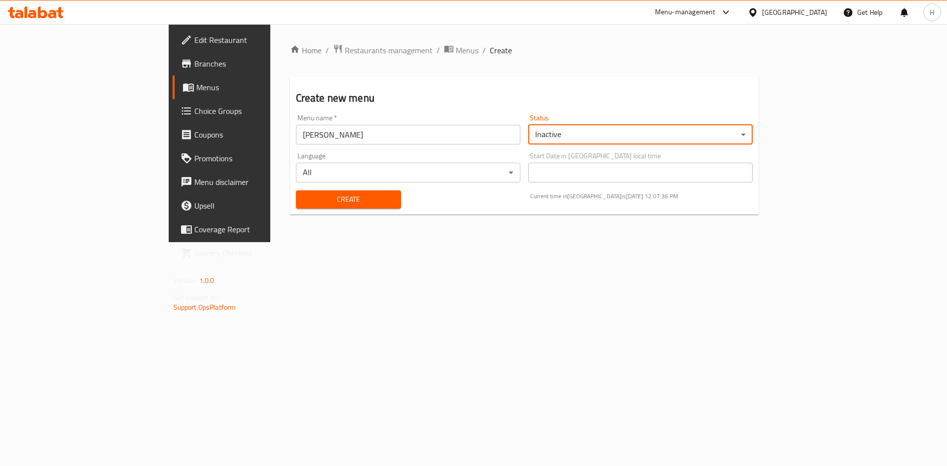
click at [296, 207] on button "Create" at bounding box center [349, 199] width 106 height 18
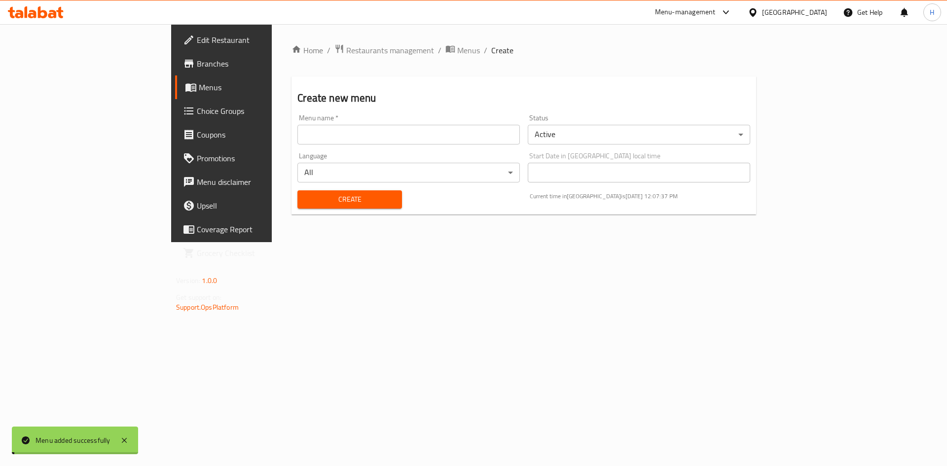
click at [457, 46] on span "Menus" at bounding box center [468, 50] width 23 height 12
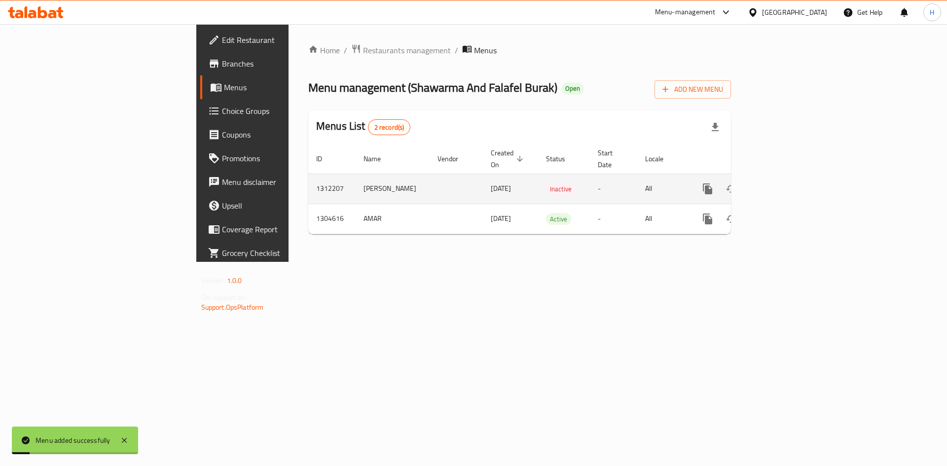
click at [785, 183] on icon "enhanced table" at bounding box center [779, 189] width 12 height 12
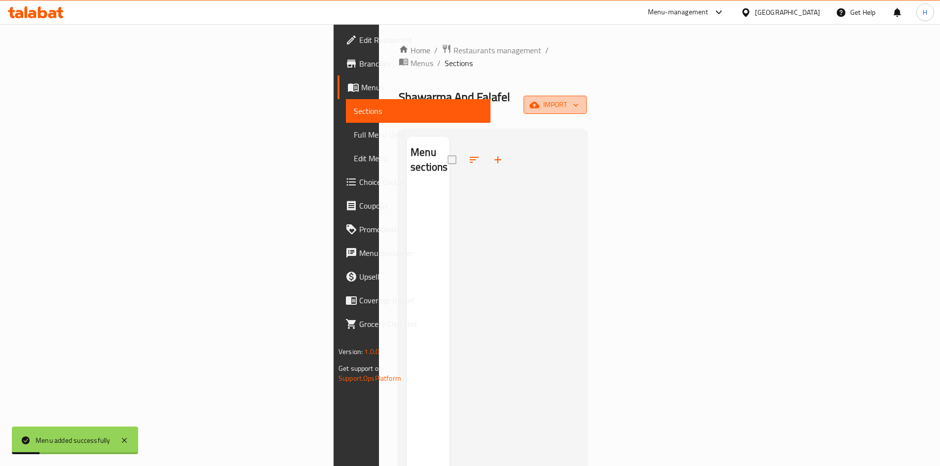
click at [579, 99] on span "import" at bounding box center [554, 105] width 47 height 12
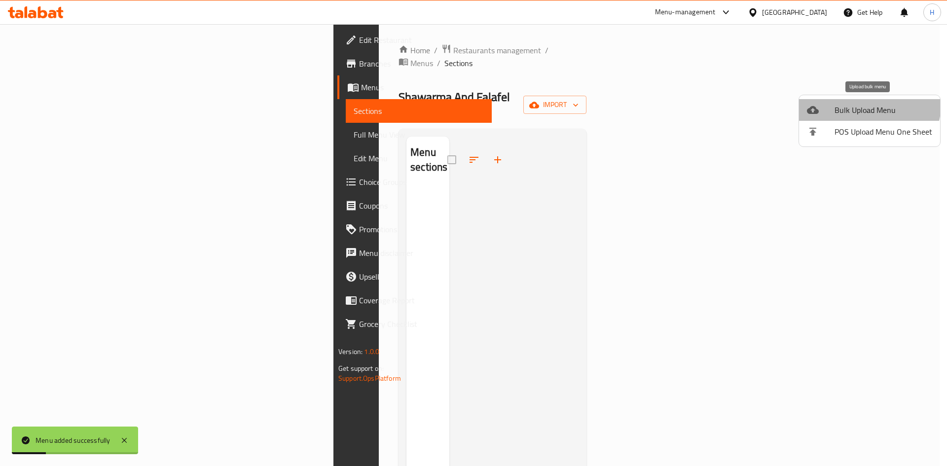
click at [868, 105] on span "Bulk Upload Menu" at bounding box center [884, 110] width 98 height 12
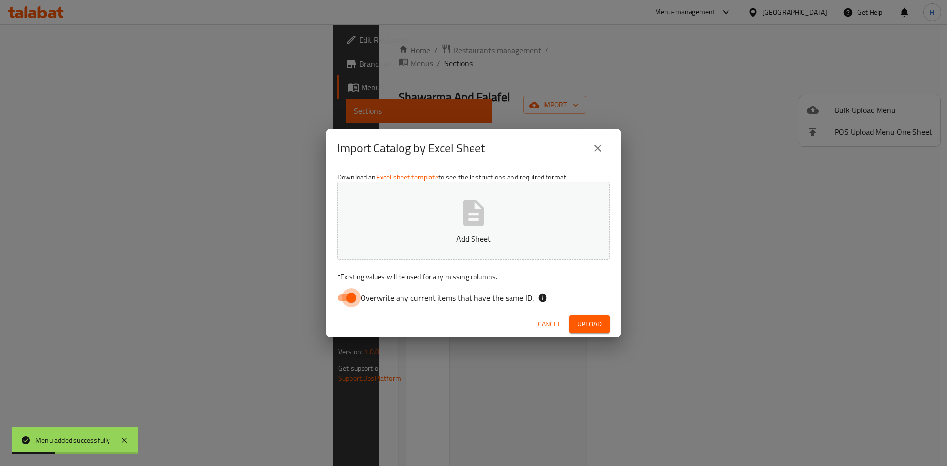
drag, startPoint x: 353, startPoint y: 295, endPoint x: 401, endPoint y: 274, distance: 51.7
click at [355, 295] on input "Overwrite any current items that have the same ID." at bounding box center [351, 298] width 56 height 19
checkbox input "false"
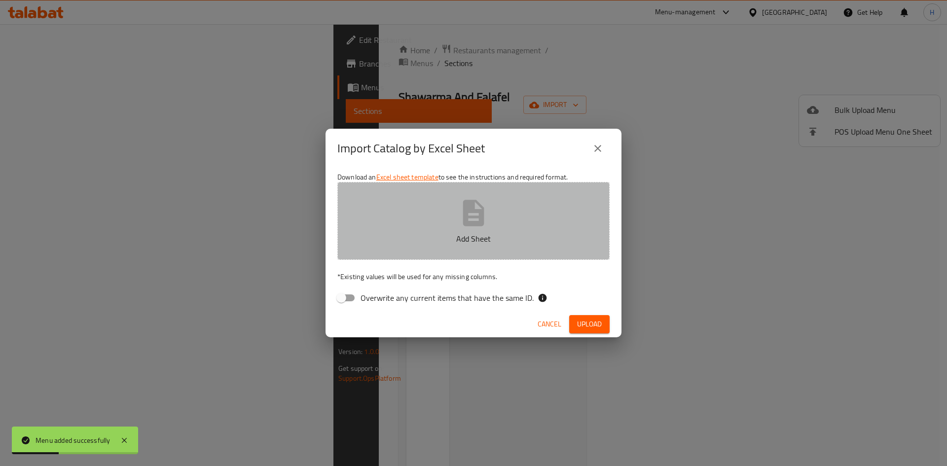
click at [445, 243] on p "Add Sheet" at bounding box center [474, 239] width 242 height 12
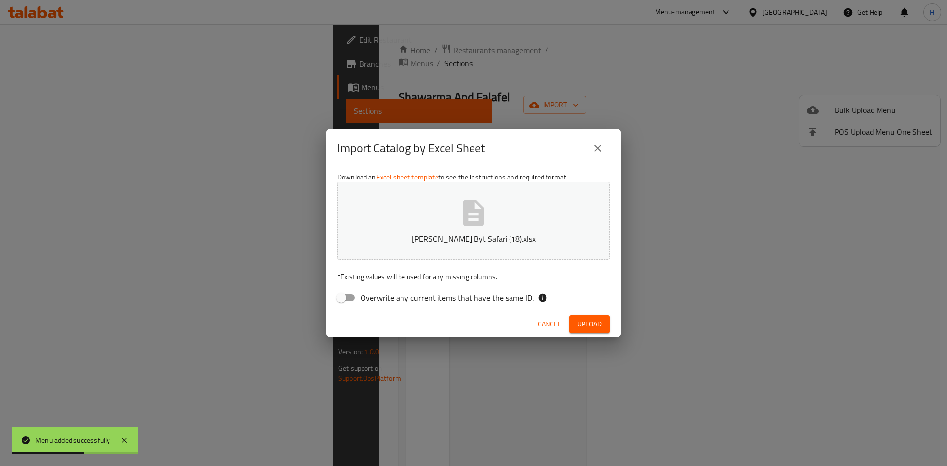
click at [588, 317] on button "Upload" at bounding box center [589, 324] width 40 height 18
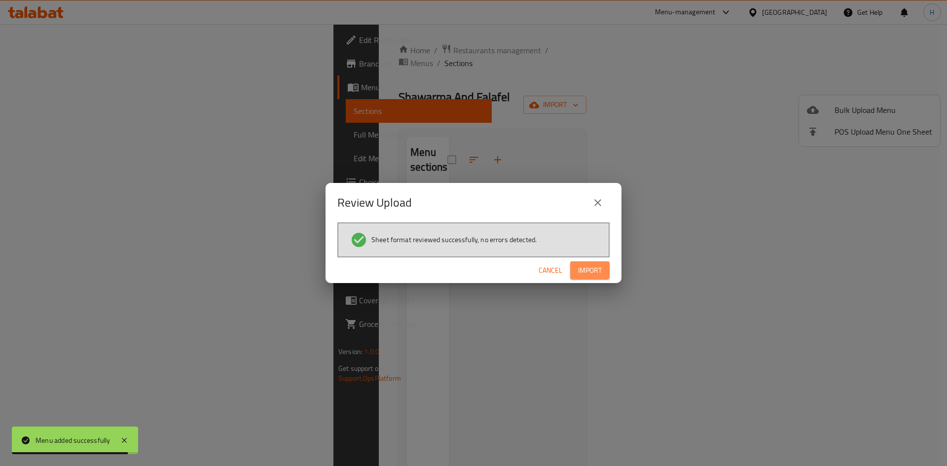
click at [582, 261] on button "Import" at bounding box center [589, 270] width 39 height 18
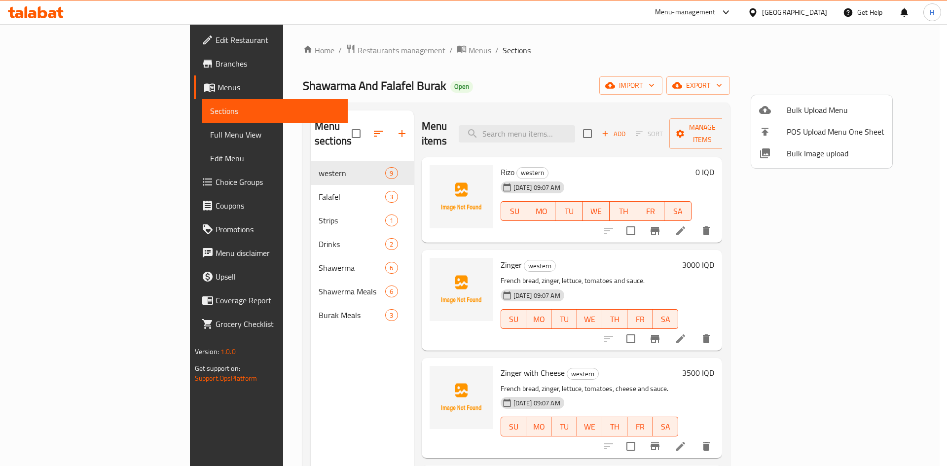
click at [221, 184] on div at bounding box center [473, 233] width 947 height 466
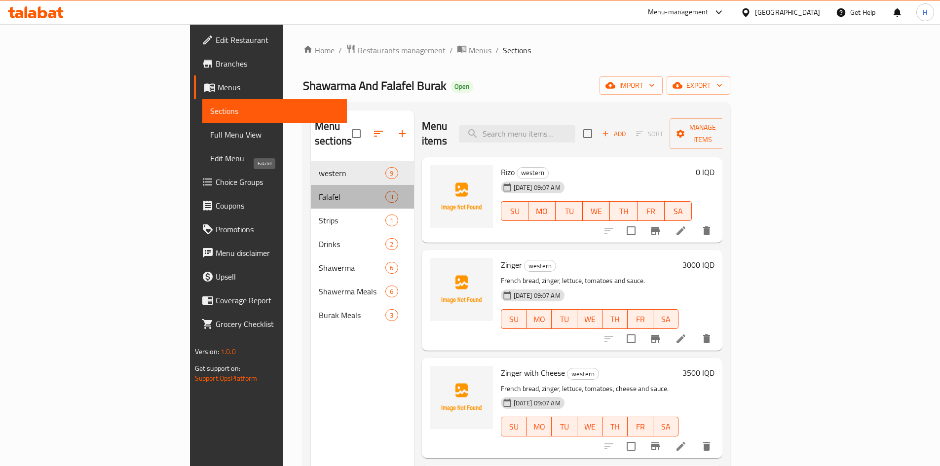
click at [319, 191] on span "Falafel" at bounding box center [352, 197] width 67 height 12
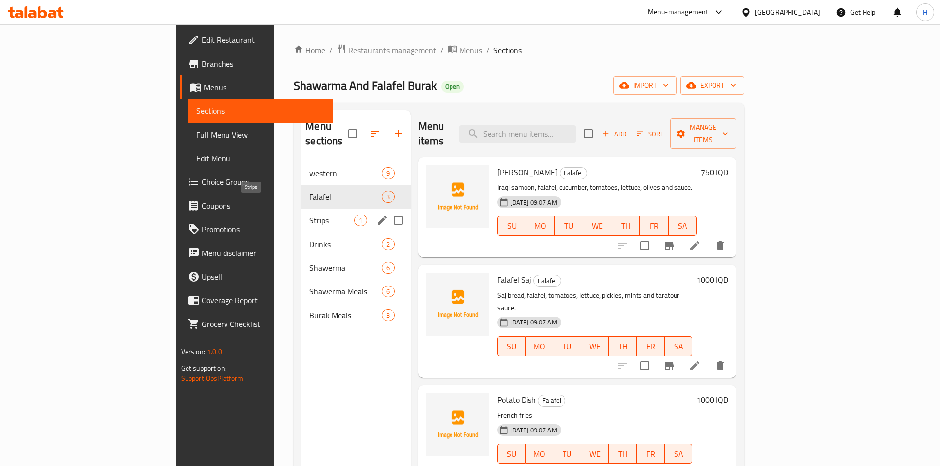
click at [309, 215] on span "Strips" at bounding box center [331, 221] width 45 height 12
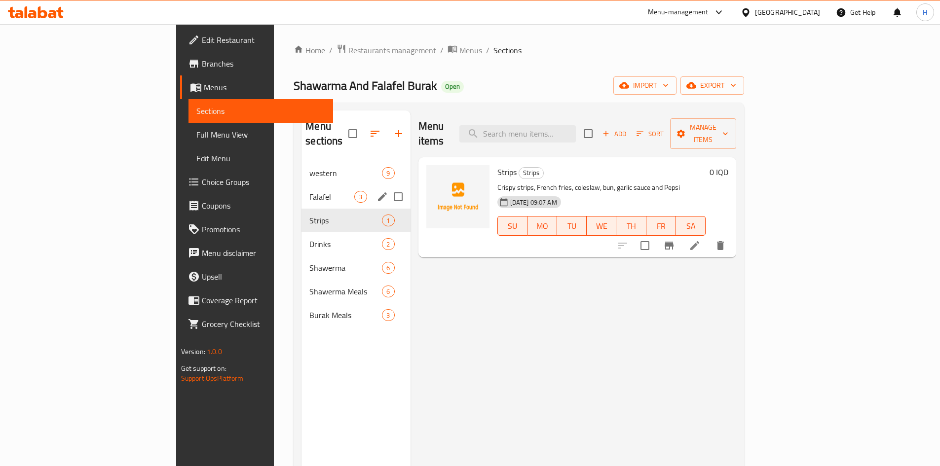
click at [309, 167] on span "western" at bounding box center [345, 173] width 73 height 12
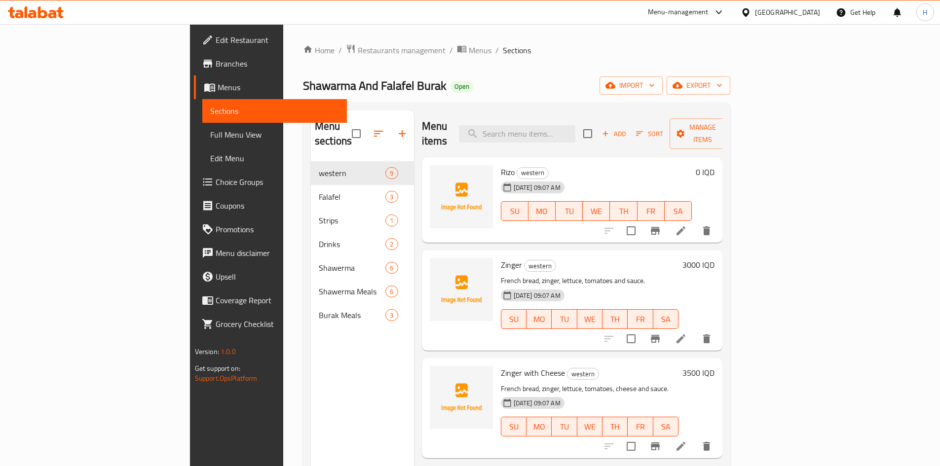
click at [718, 219] on div at bounding box center [657, 231] width 121 height 24
click at [685, 226] on icon at bounding box center [680, 230] width 9 height 9
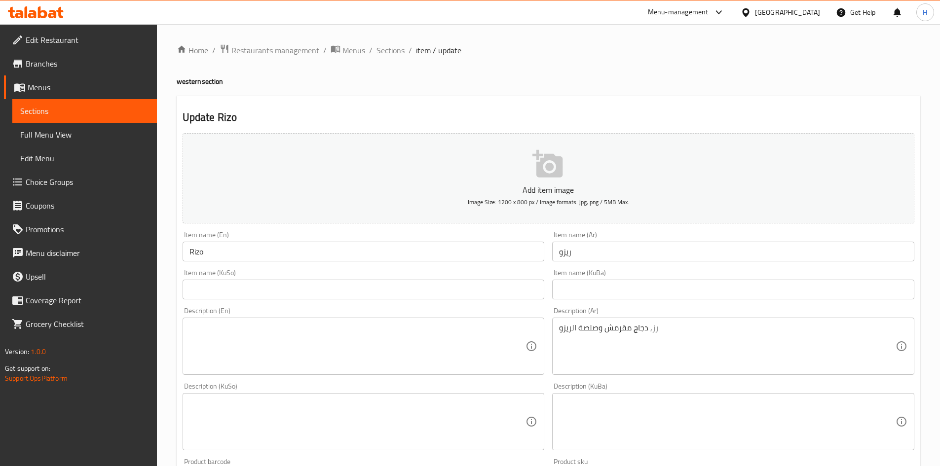
click at [356, 315] on div "Description (En) Description (En)" at bounding box center [364, 341] width 362 height 68
click at [370, 343] on textarea at bounding box center [357, 346] width 336 height 47
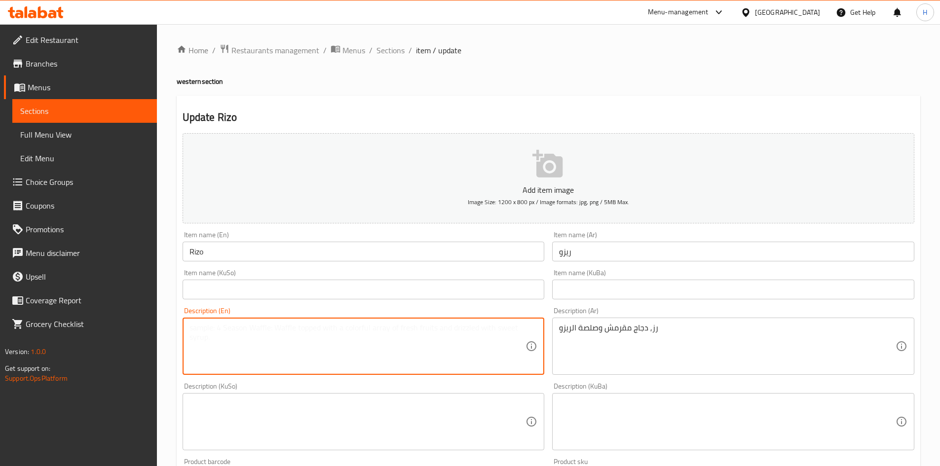
type textarea "ق"
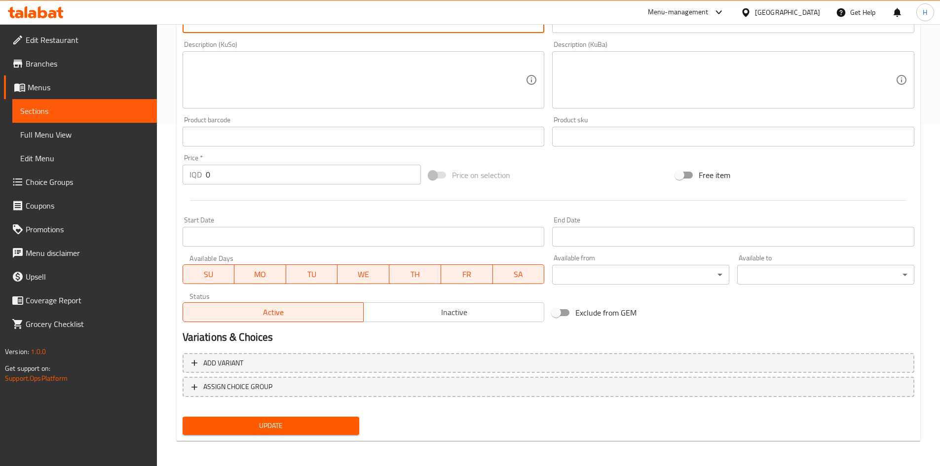
scroll to position [344, 0]
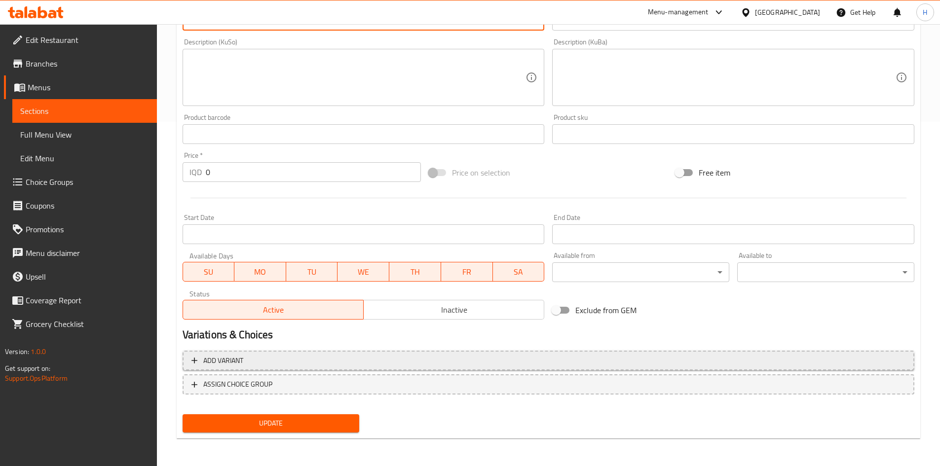
type textarea "Rice, crispy chicken and sauce"
click at [269, 359] on span "Add variant" at bounding box center [548, 361] width 714 height 12
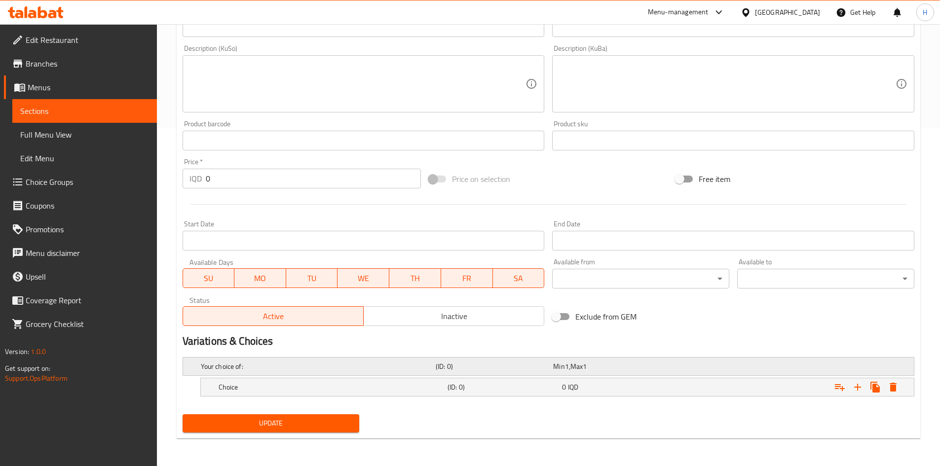
scroll to position [338, 0]
click at [858, 386] on icon "Expand" at bounding box center [858, 387] width 12 height 12
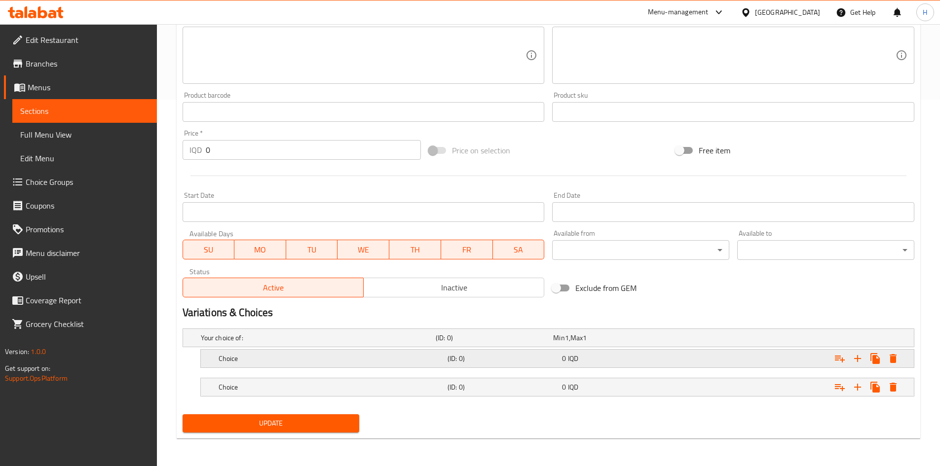
drag, startPoint x: 316, startPoint y: 350, endPoint x: 308, endPoint y: 355, distance: 9.6
click at [312, 354] on div "Choice (ID: 0) 0 IQD" at bounding box center [560, 359] width 687 height 22
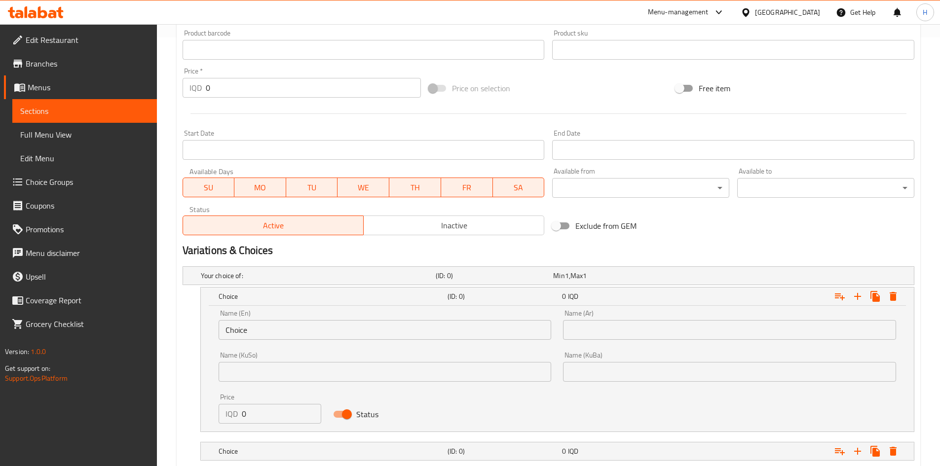
scroll to position [465, 0]
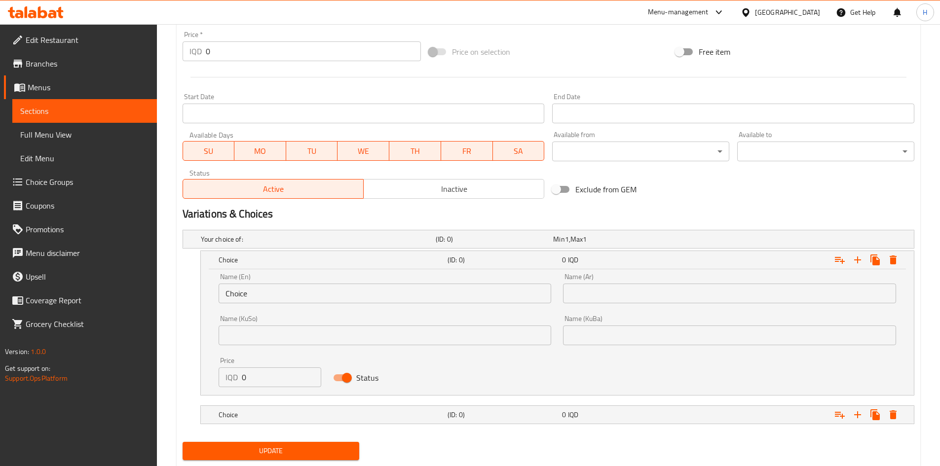
click at [259, 290] on input "Choice" at bounding box center [385, 294] width 333 height 20
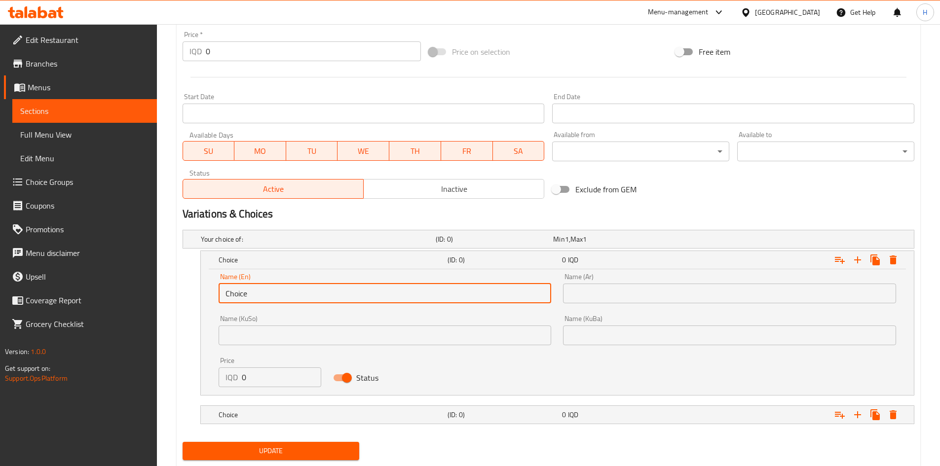
click at [259, 290] on input "Choice" at bounding box center [385, 294] width 333 height 20
click at [259, 291] on input "Choice" at bounding box center [385, 294] width 333 height 20
click at [259, 291] on input "text" at bounding box center [385, 294] width 333 height 20
type input "Small"
click at [607, 297] on input "text" at bounding box center [729, 294] width 333 height 20
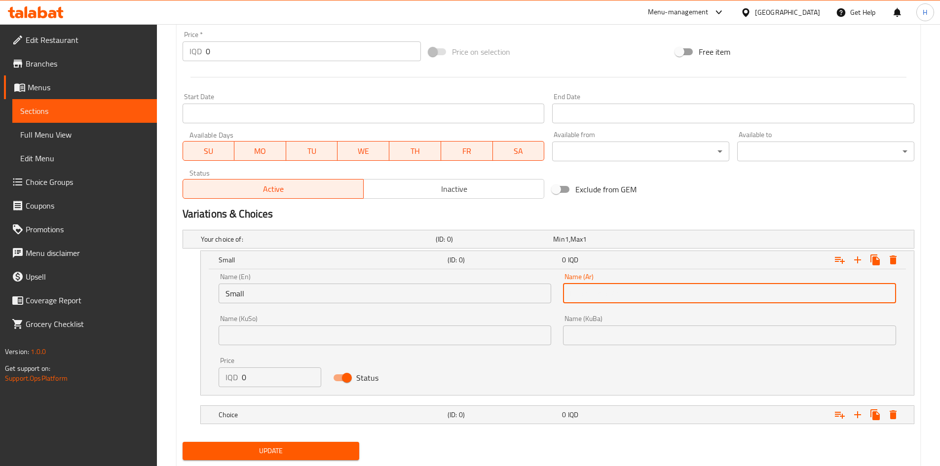
type input "صغير"
click at [285, 376] on input "0" at bounding box center [282, 378] width 80 height 20
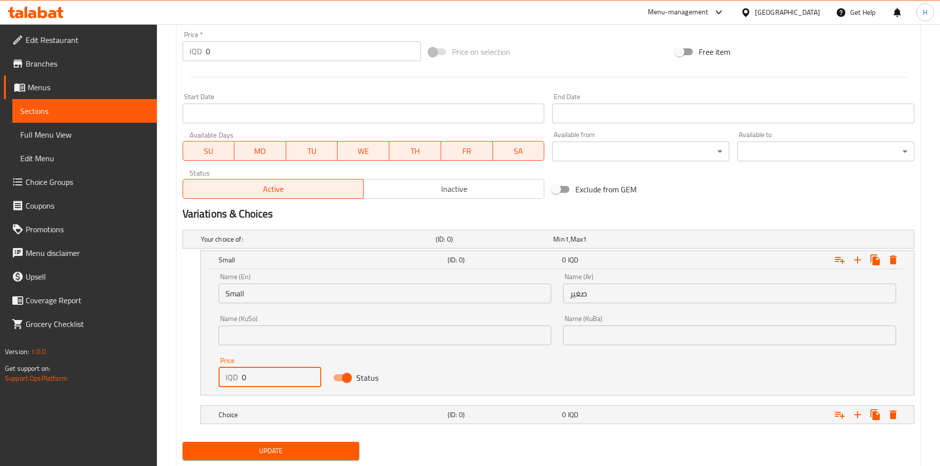
click at [285, 376] on input "0" at bounding box center [282, 378] width 80 height 20
type input "3000"
click at [289, 410] on h5 "Choice" at bounding box center [331, 415] width 225 height 10
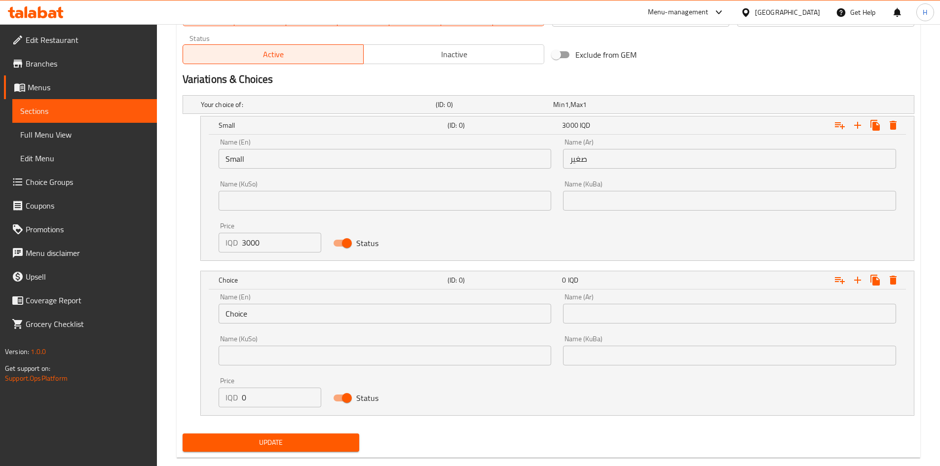
scroll to position [604, 0]
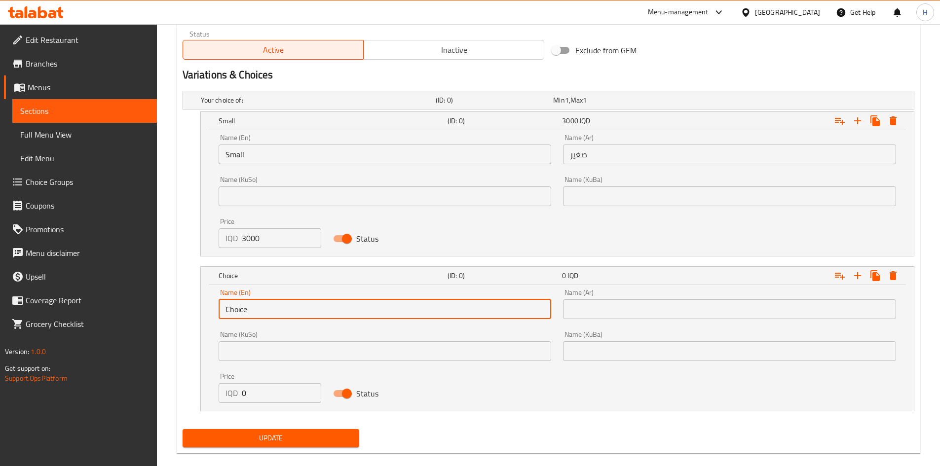
click at [283, 308] on input "Choice" at bounding box center [385, 309] width 333 height 20
click at [283, 308] on input "text" at bounding box center [385, 309] width 333 height 20
type input "Large"
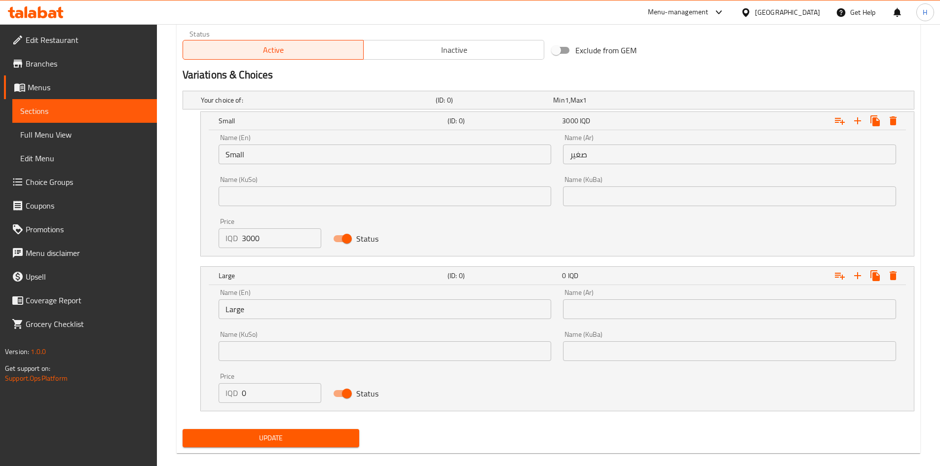
click at [624, 297] on div "Name (Ar) Name (Ar)" at bounding box center [729, 304] width 333 height 30
click at [636, 313] on input "text" at bounding box center [729, 309] width 333 height 20
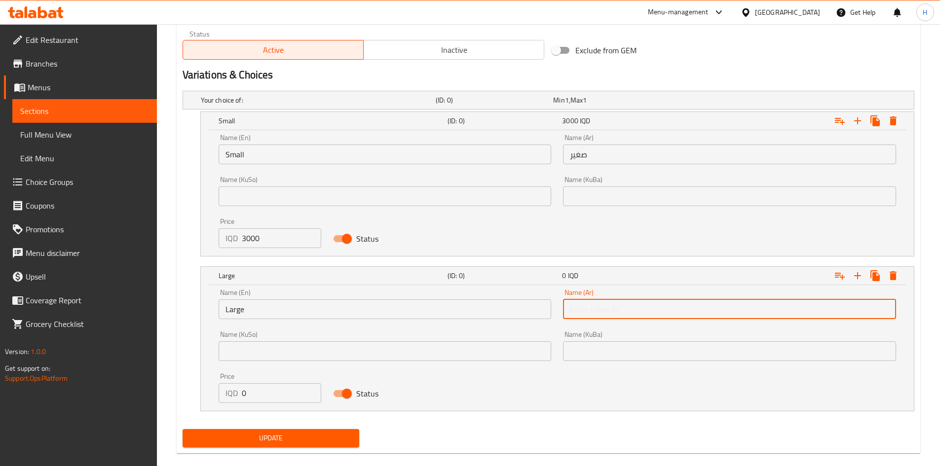
type input "كبير"
click at [264, 401] on input "0" at bounding box center [282, 393] width 80 height 20
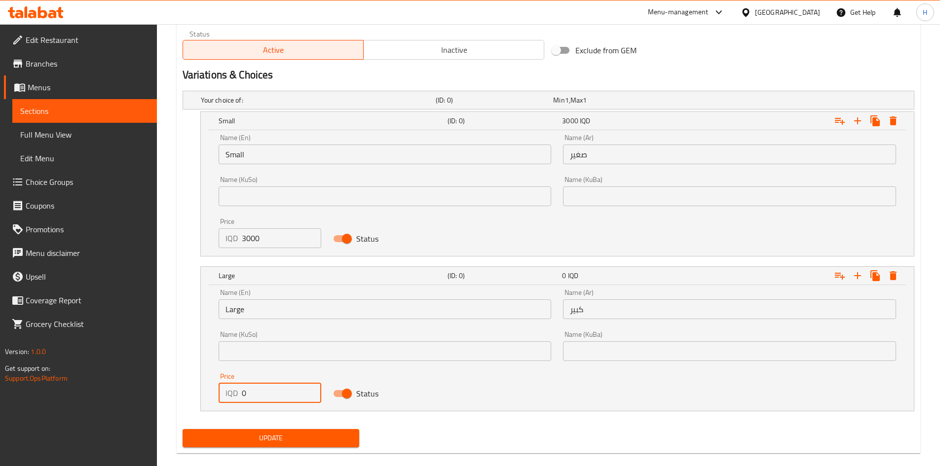
click at [264, 401] on input "0" at bounding box center [282, 393] width 80 height 20
type input "4000"
click at [266, 435] on span "Update" at bounding box center [270, 438] width 161 height 12
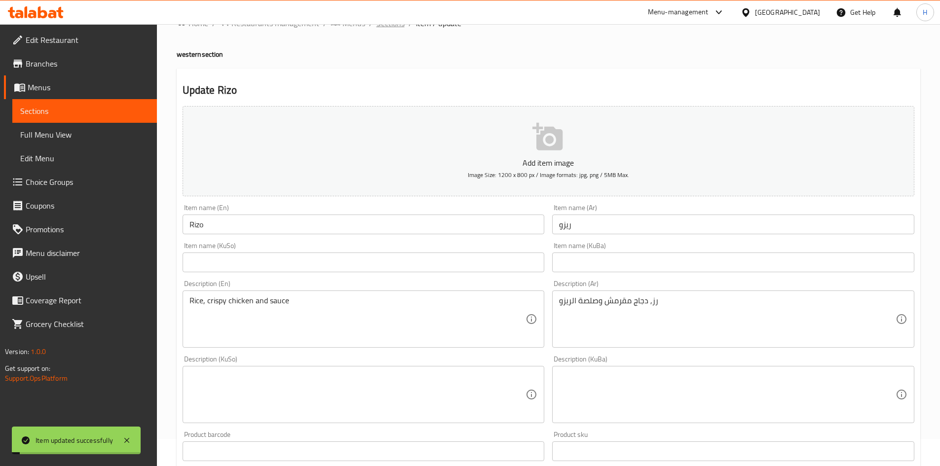
scroll to position [0, 0]
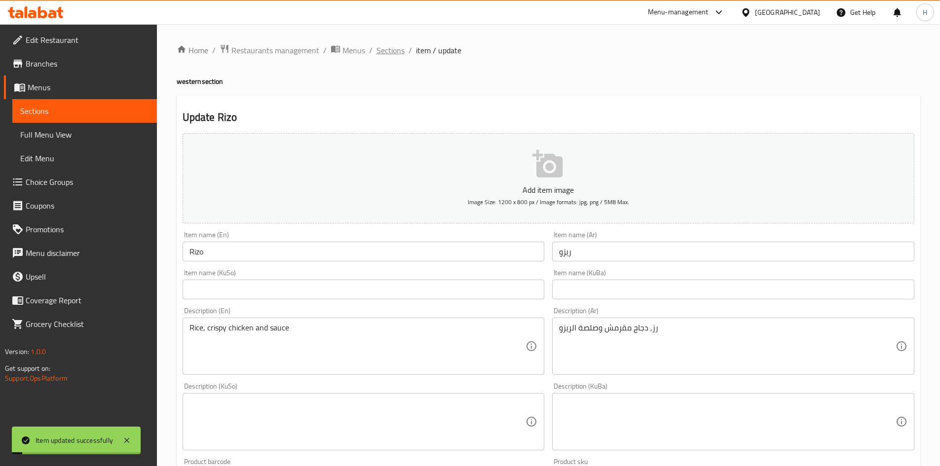
click at [393, 46] on span "Sections" at bounding box center [390, 50] width 28 height 12
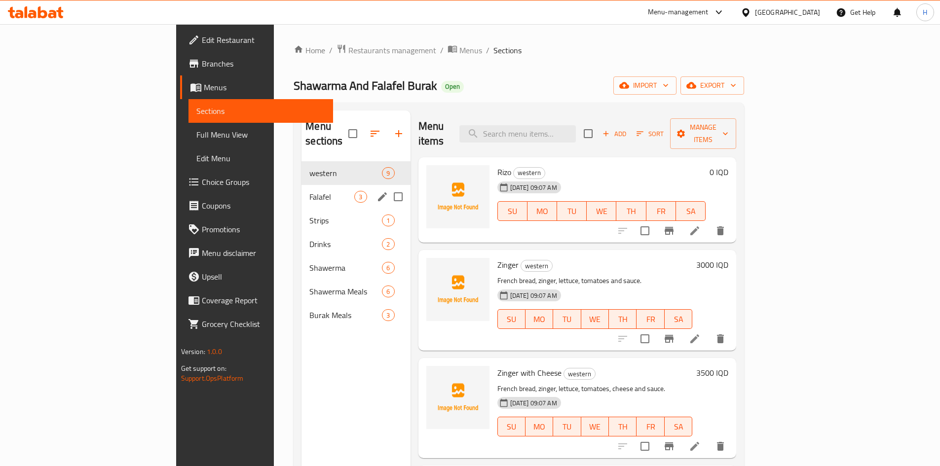
drag, startPoint x: 283, startPoint y: 185, endPoint x: 289, endPoint y: 169, distance: 16.9
click at [309, 191] on span "Falafel" at bounding box center [331, 197] width 45 height 12
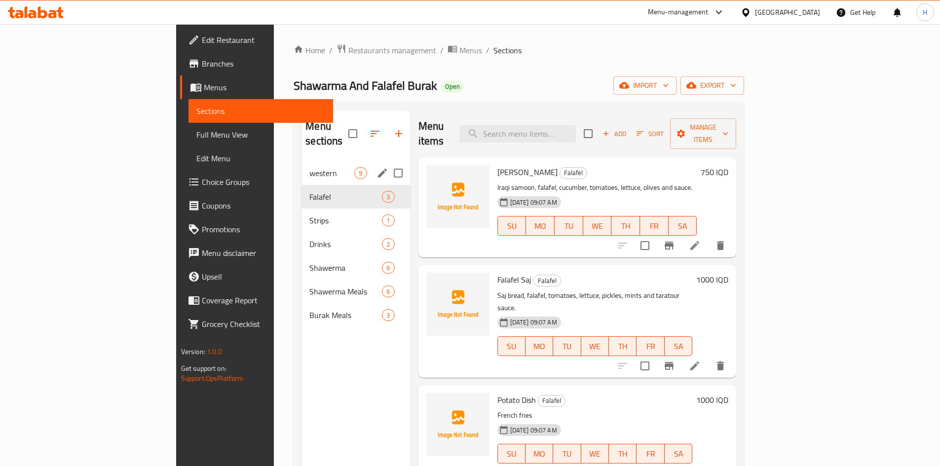
click at [309, 167] on span "western" at bounding box center [331, 173] width 45 height 12
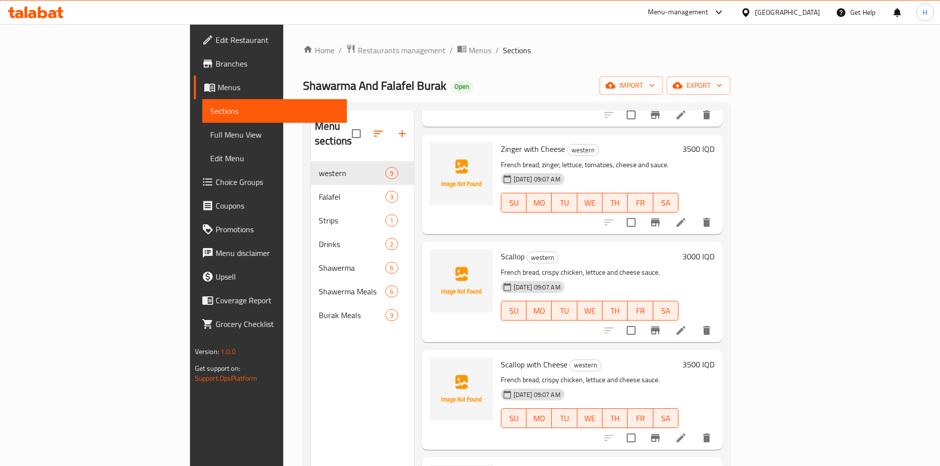
scroll to position [296, 0]
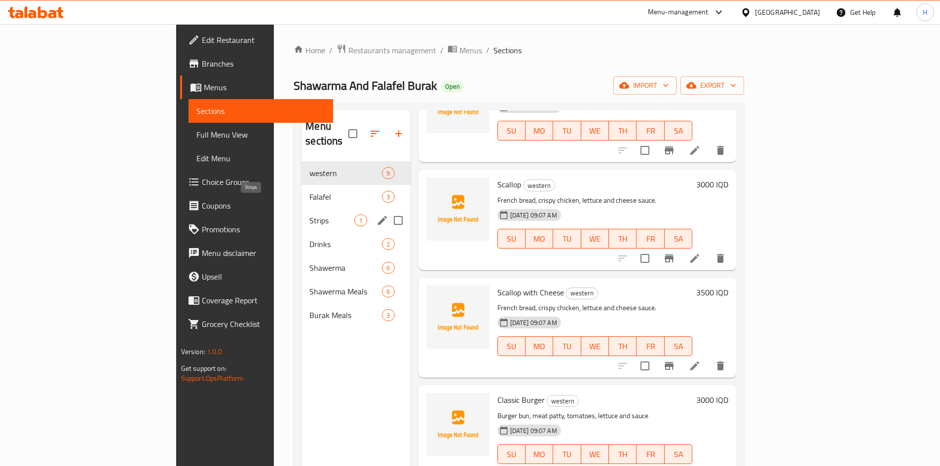
click at [309, 191] on span "Falafel" at bounding box center [345, 197] width 73 height 12
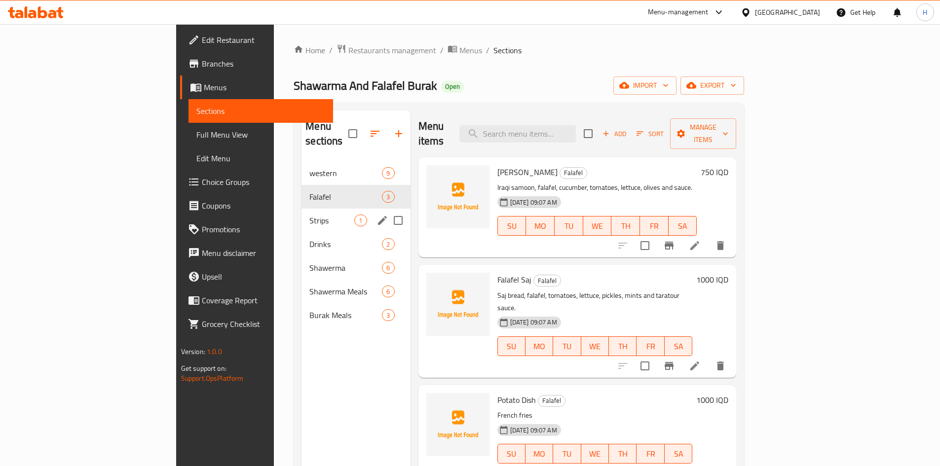
click at [309, 215] on span "Strips" at bounding box center [331, 221] width 45 height 12
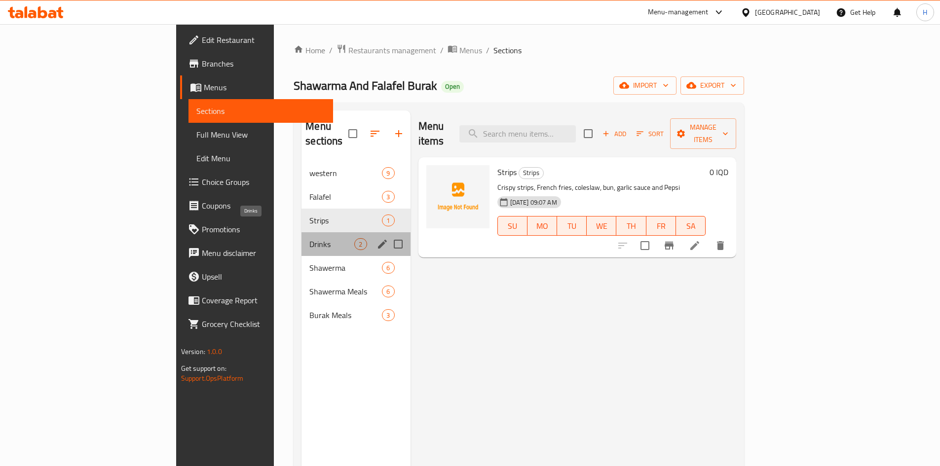
click at [309, 238] on span "Drinks" at bounding box center [331, 244] width 45 height 12
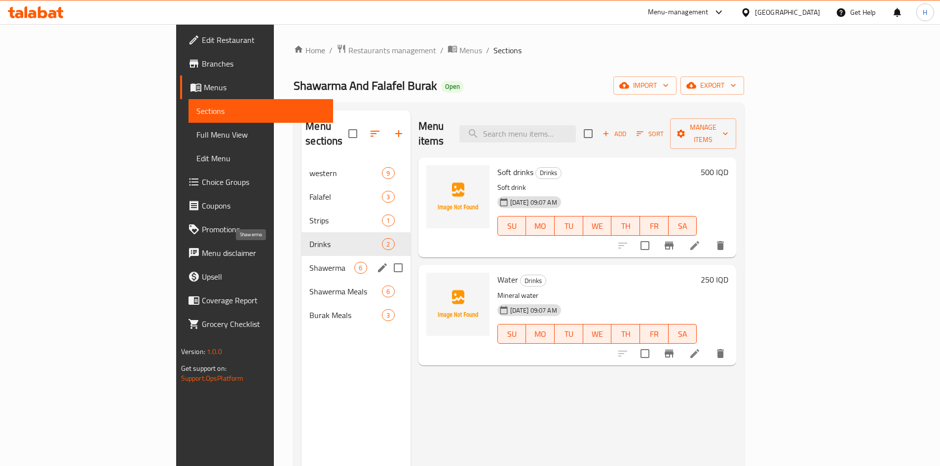
click at [309, 262] on span "Shawerma" at bounding box center [331, 268] width 45 height 12
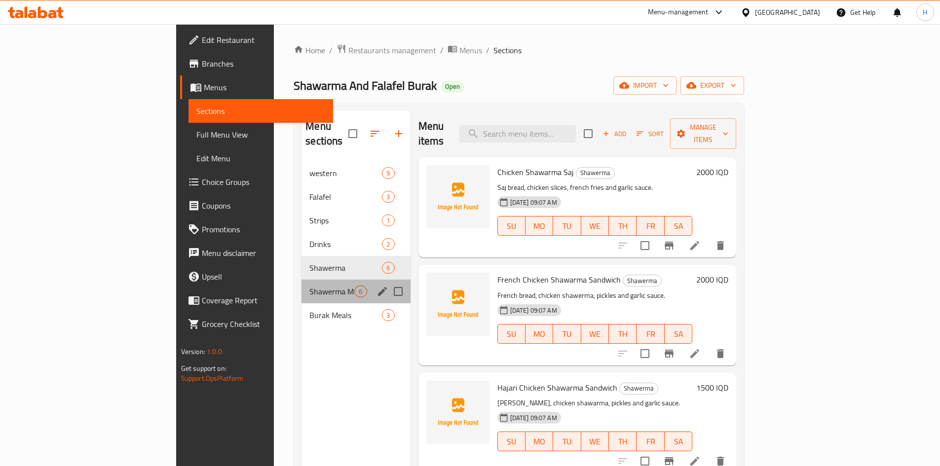
click at [301, 280] on div "Shawerma Meals 6" at bounding box center [355, 292] width 109 height 24
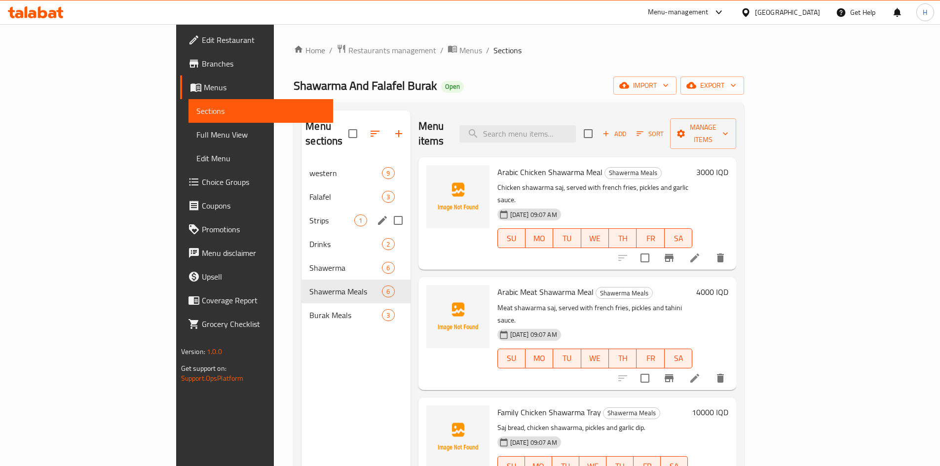
click at [309, 191] on span "Falafel" at bounding box center [345, 197] width 73 height 12
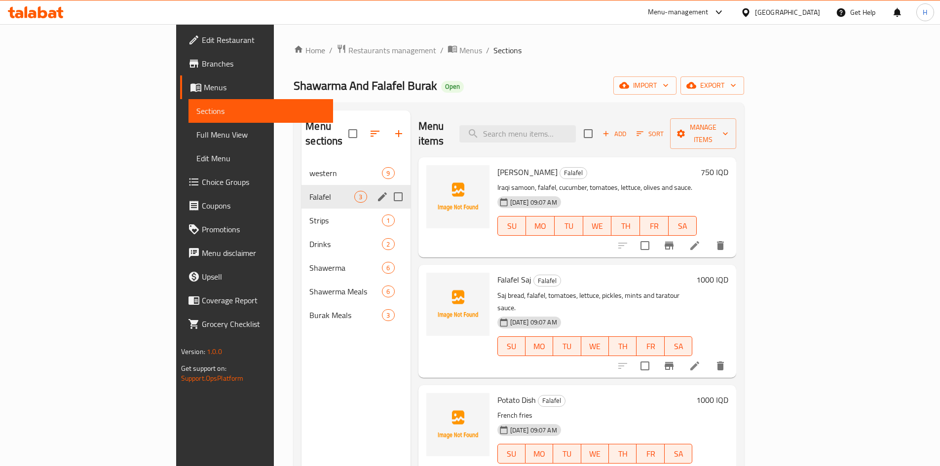
click at [301, 209] on div "Strips 1" at bounding box center [355, 221] width 109 height 24
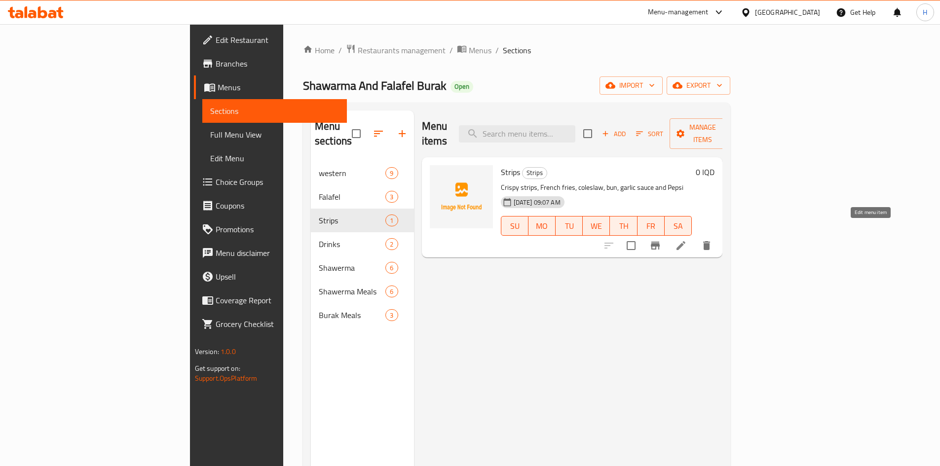
click at [687, 240] on icon at bounding box center [681, 246] width 12 height 12
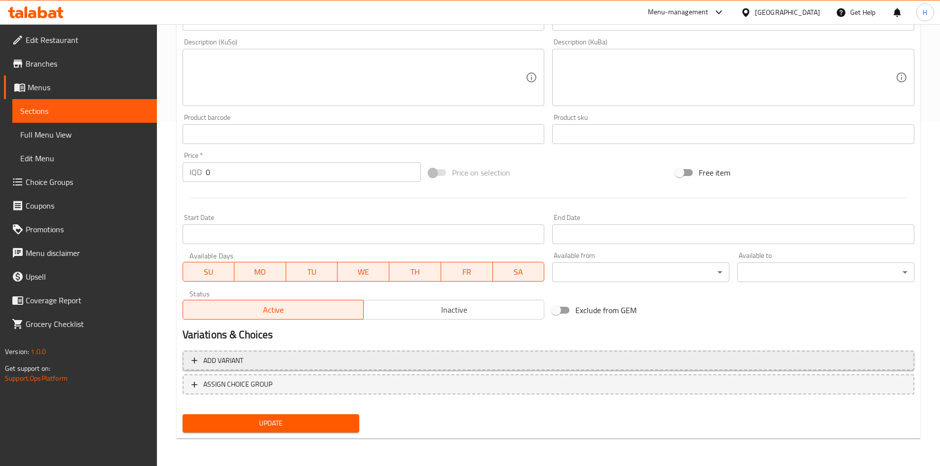
click at [230, 364] on span "Add variant" at bounding box center [223, 361] width 40 height 12
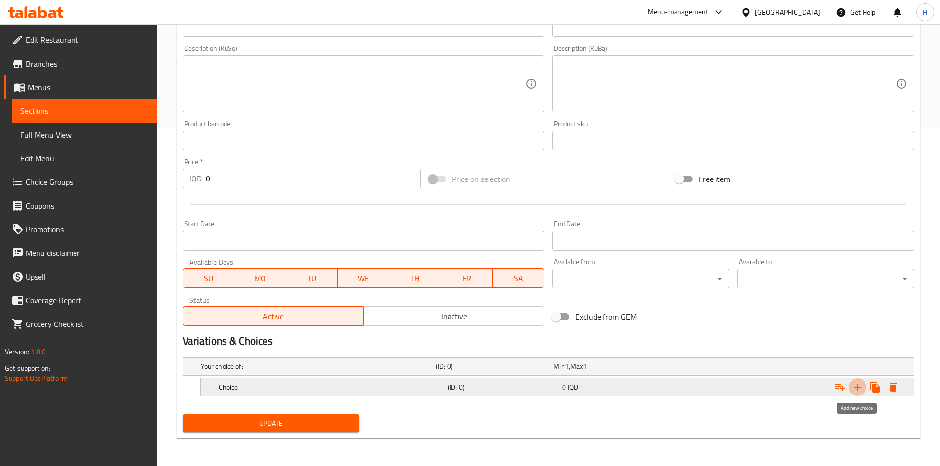
click at [863, 388] on button "Expand" at bounding box center [858, 387] width 18 height 18
click at [863, 388] on icon "Expand" at bounding box center [858, 387] width 12 height 12
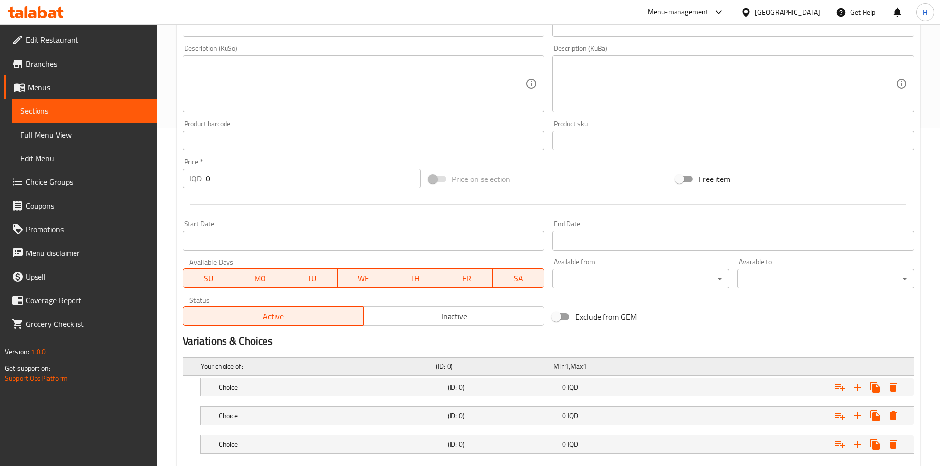
scroll to position [395, 0]
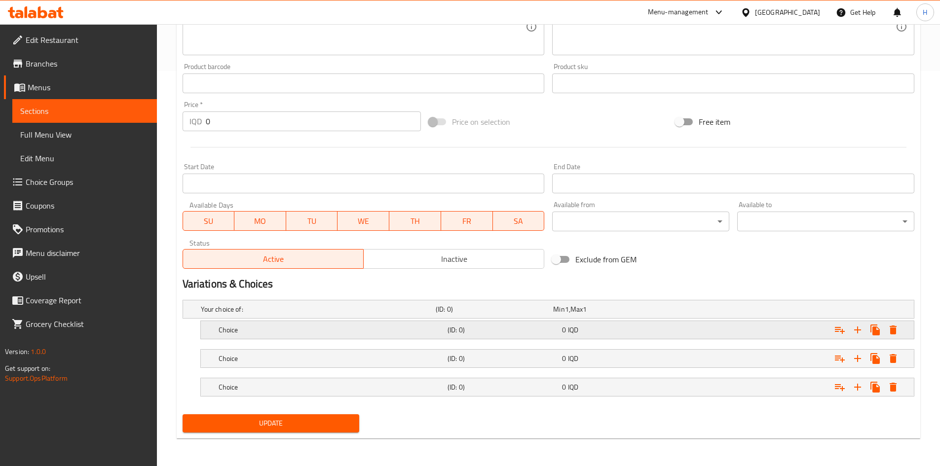
click at [224, 331] on h5 "Choice" at bounding box center [331, 330] width 225 height 10
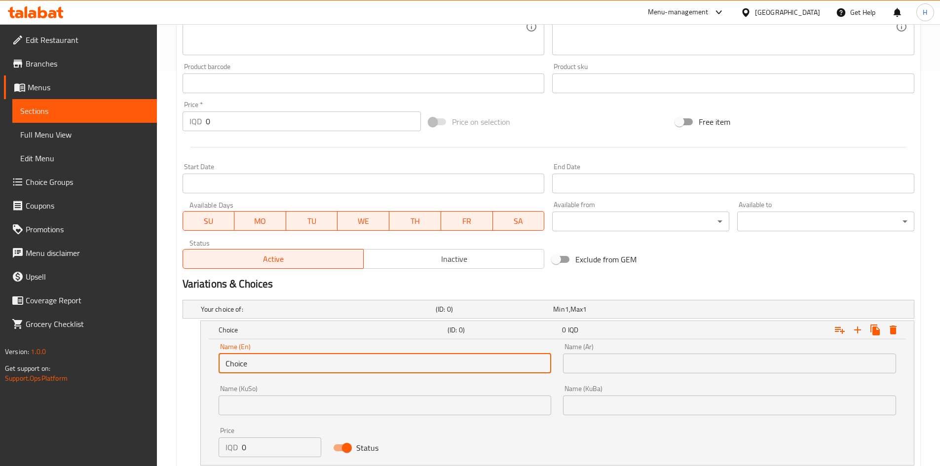
click at [271, 368] on input "Choice" at bounding box center [385, 364] width 333 height 20
click at [271, 368] on input "text" at bounding box center [385, 364] width 333 height 20
type input "3 Pieces"
click at [602, 367] on input "text" at bounding box center [729, 364] width 333 height 20
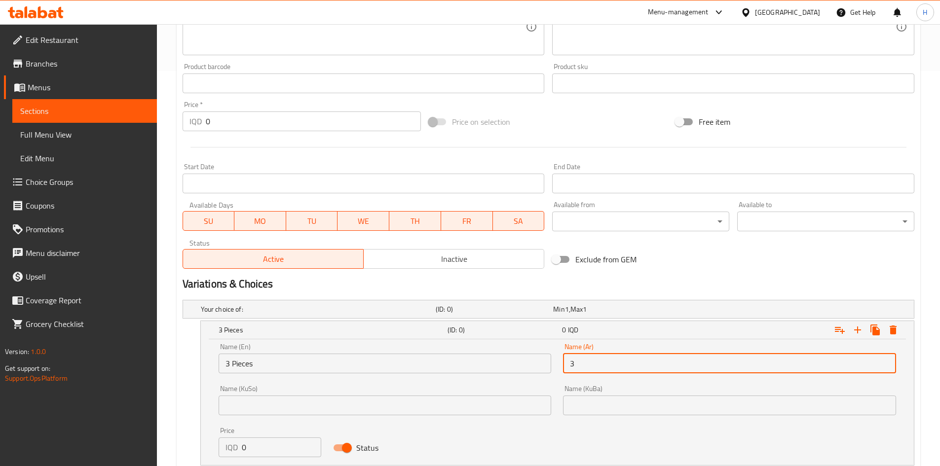
type input "3 قطع"
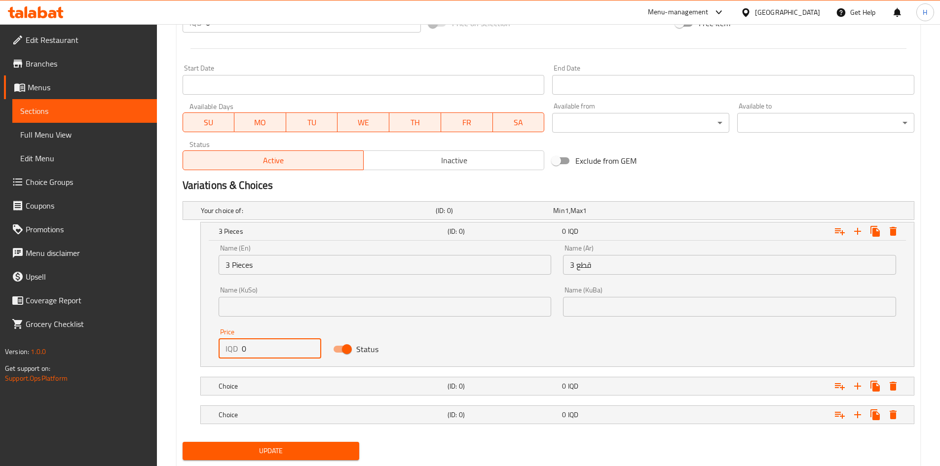
click at [253, 355] on input "0" at bounding box center [282, 349] width 80 height 20
type input "3500"
click at [243, 393] on div "Choice" at bounding box center [331, 386] width 229 height 14
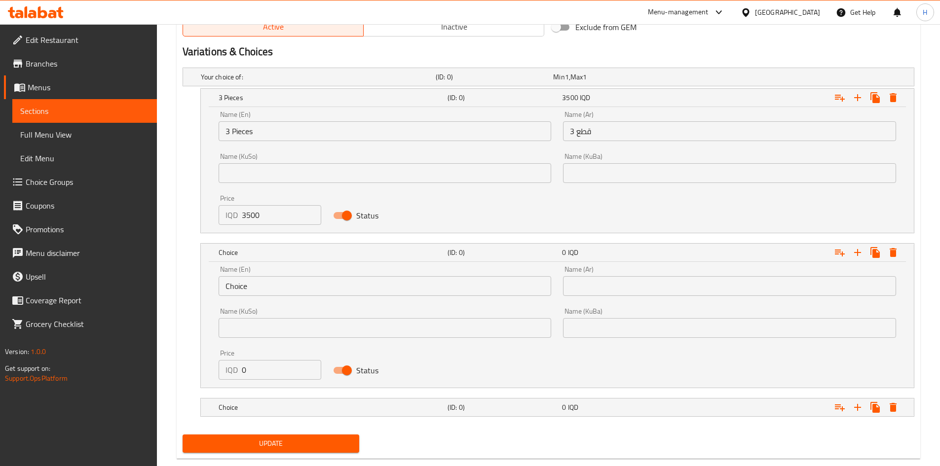
scroll to position [633, 0]
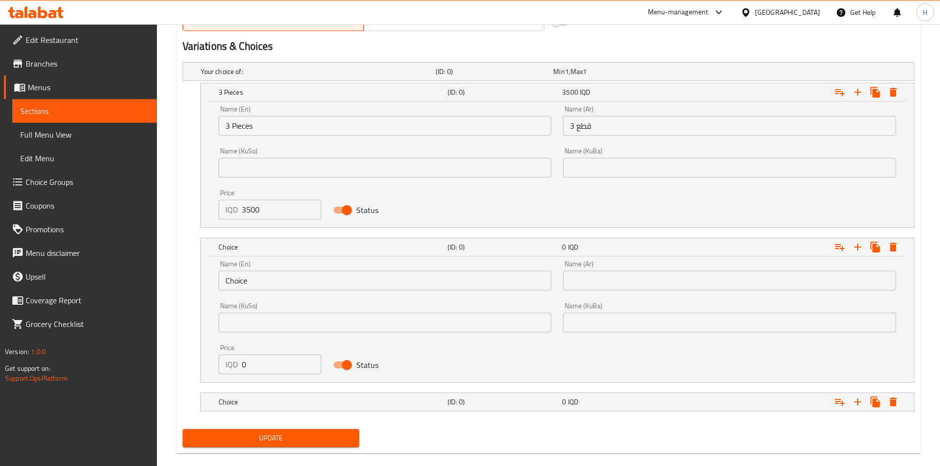
click at [270, 287] on input "Choice" at bounding box center [385, 281] width 333 height 20
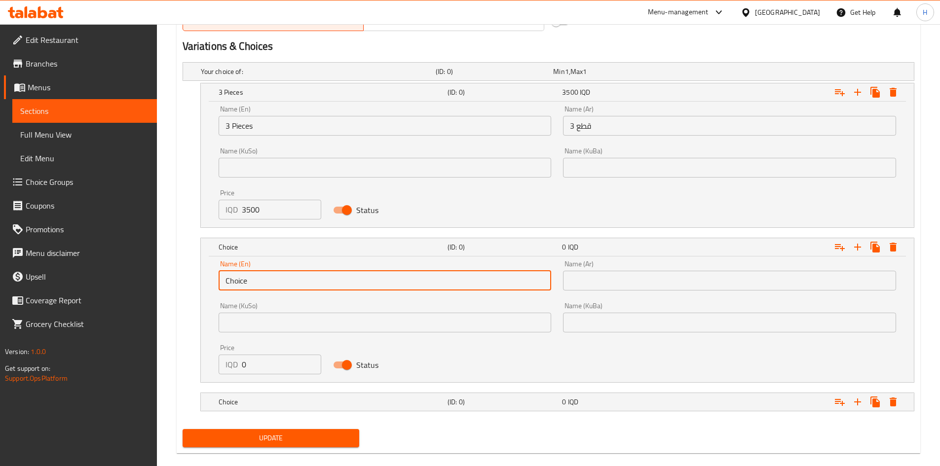
click at [270, 287] on input "Choice" at bounding box center [385, 281] width 333 height 20
click at [269, 288] on input "text" at bounding box center [385, 281] width 333 height 20
type input "5 Pieces"
click at [649, 287] on input "text" at bounding box center [729, 281] width 333 height 20
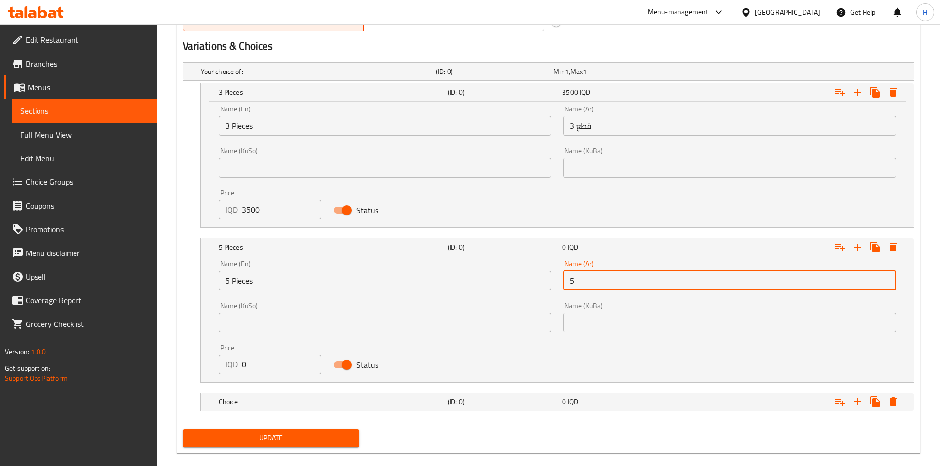
type input "5 قطع"
click at [252, 370] on input "0" at bounding box center [282, 365] width 80 height 20
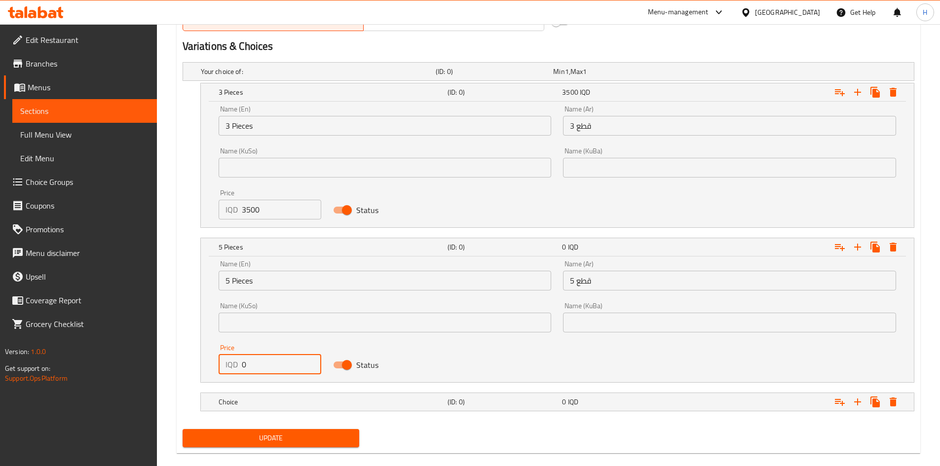
click at [252, 370] on input "0" at bounding box center [282, 365] width 80 height 20
type input "5000"
click at [258, 401] on h5 "Choice" at bounding box center [331, 402] width 225 height 10
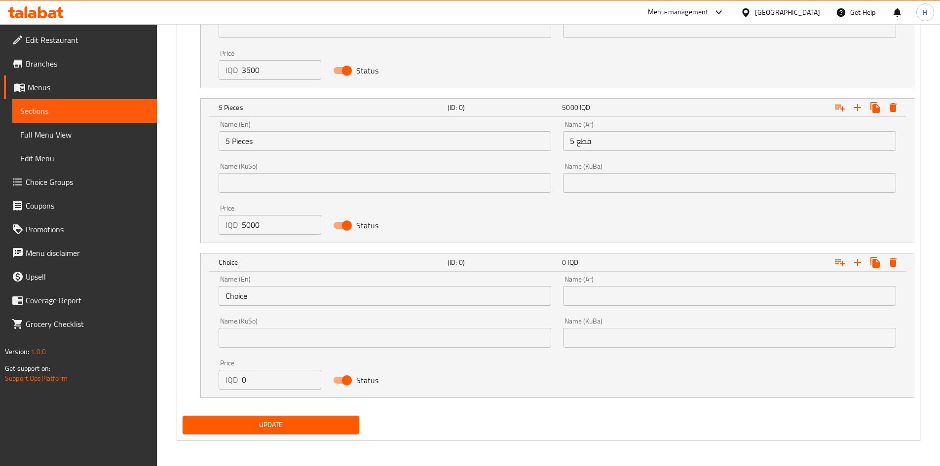
scroll to position [774, 0]
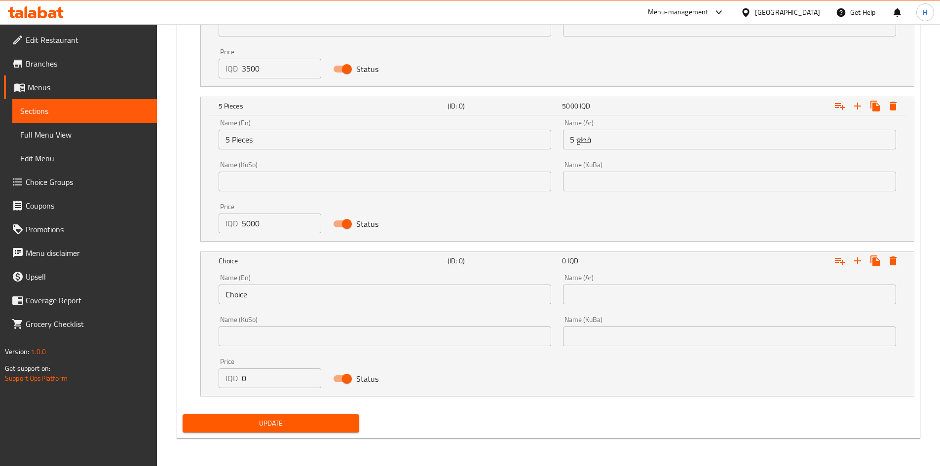
click at [261, 307] on div "Name (En) Choice Name (En)" at bounding box center [385, 289] width 345 height 42
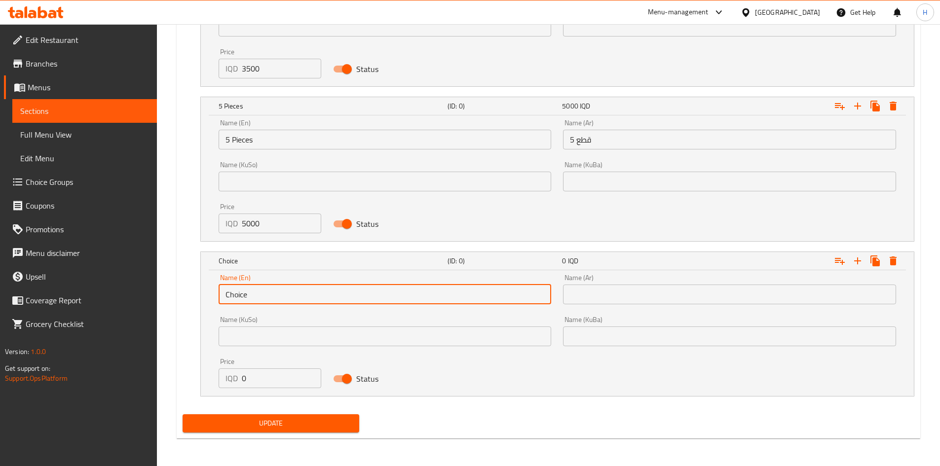
click at [262, 302] on input "Choice" at bounding box center [385, 295] width 333 height 20
click at [262, 302] on input "text" at bounding box center [385, 295] width 333 height 20
type input "12 Pieces"
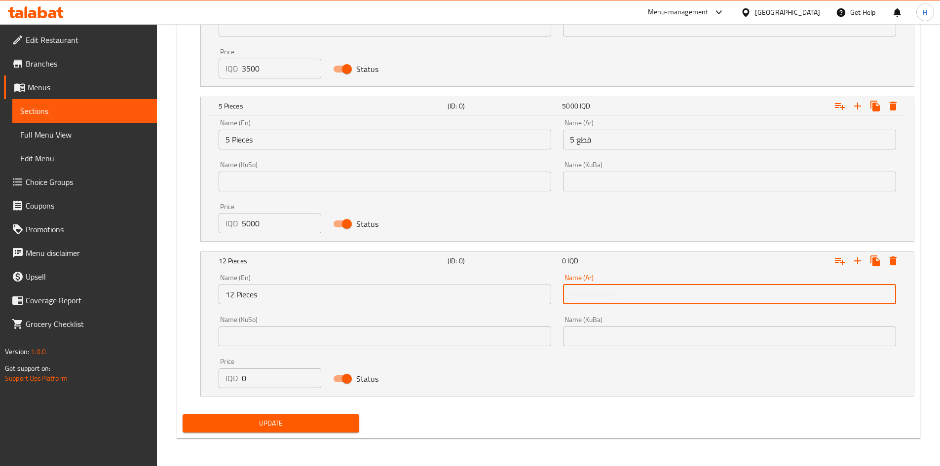
click at [645, 298] on input "text" at bounding box center [729, 295] width 333 height 20
type input "12 قطع"
click at [274, 379] on input "0" at bounding box center [282, 379] width 80 height 20
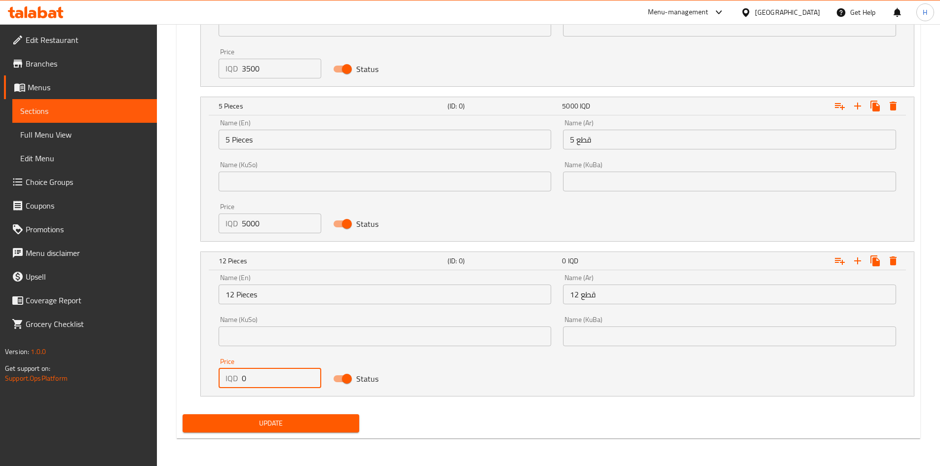
click at [274, 379] on input "0" at bounding box center [282, 379] width 80 height 20
type input "10000"
click at [281, 418] on span "Update" at bounding box center [270, 423] width 161 height 12
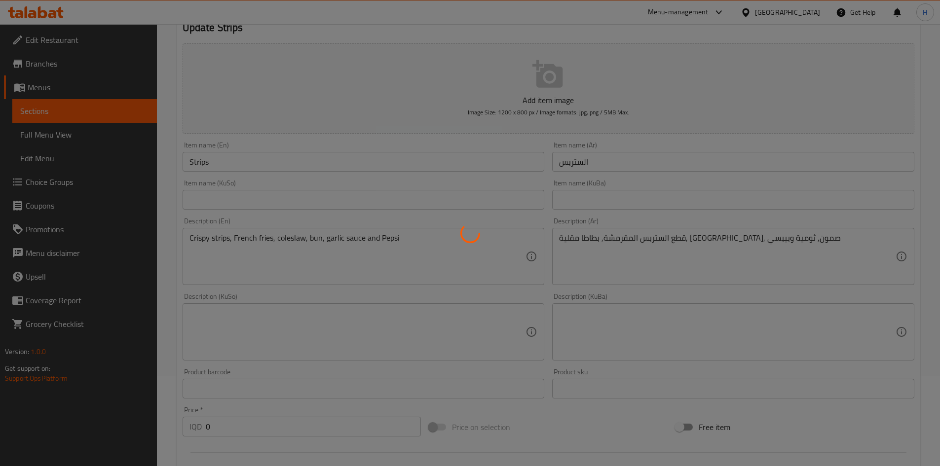
scroll to position [0, 0]
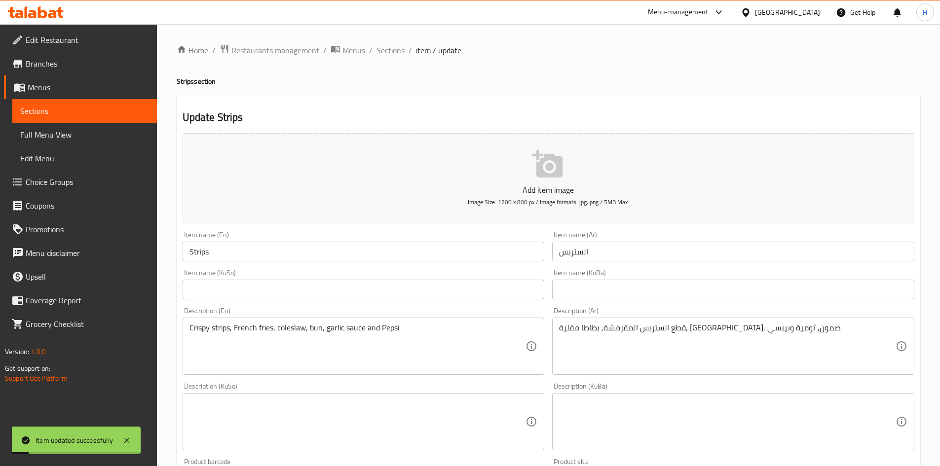
click at [395, 52] on span "Sections" at bounding box center [390, 50] width 28 height 12
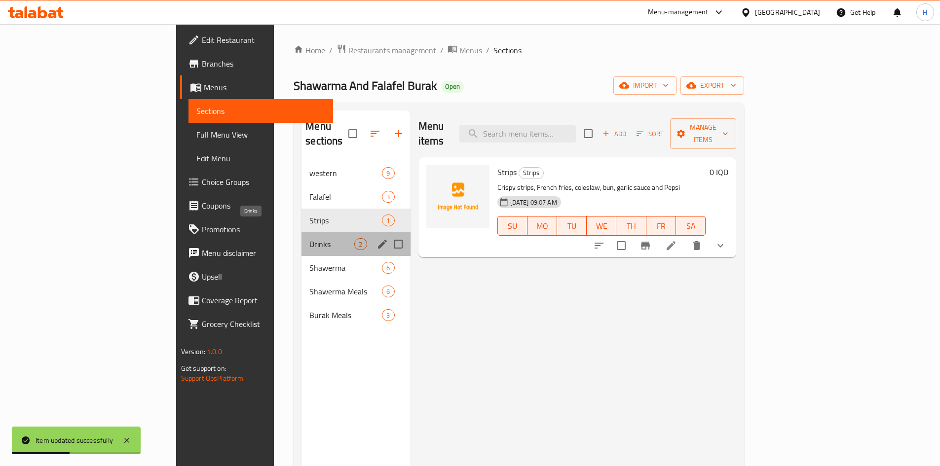
click at [309, 238] on span "Drinks" at bounding box center [331, 244] width 45 height 12
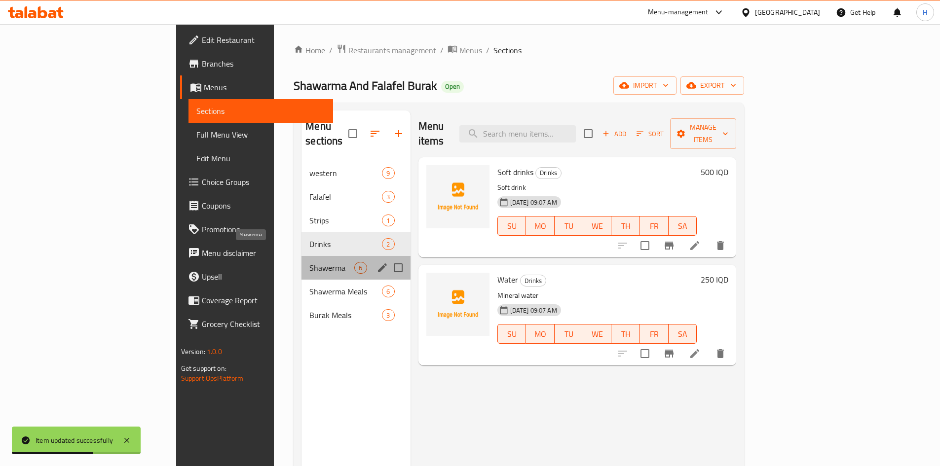
click at [309, 262] on span "Shawerma" at bounding box center [331, 268] width 45 height 12
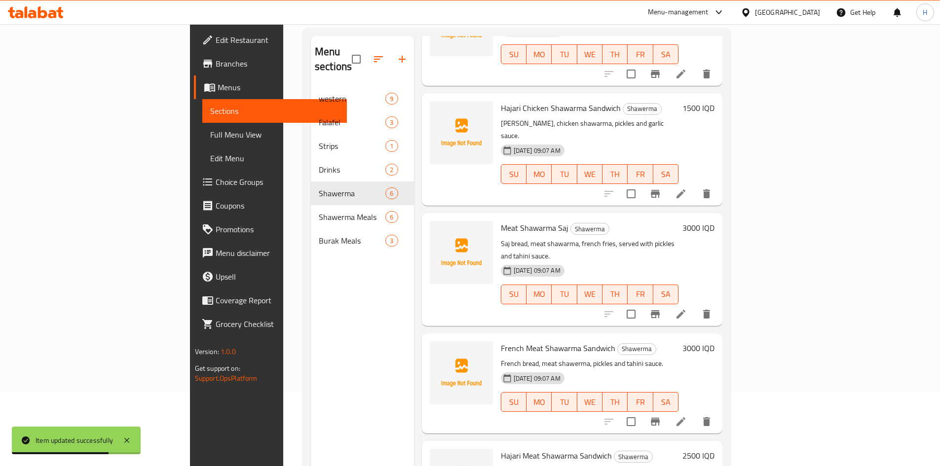
scroll to position [138, 0]
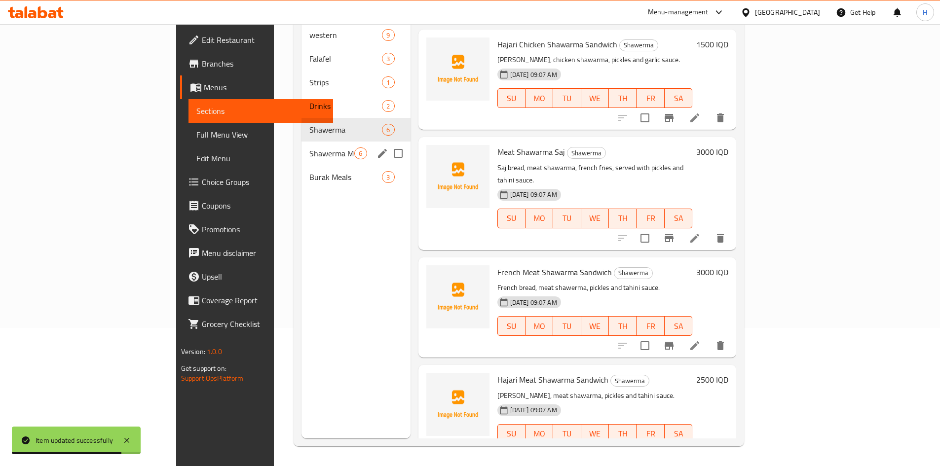
click at [301, 149] on div "Shawerma Meals 6" at bounding box center [355, 154] width 109 height 24
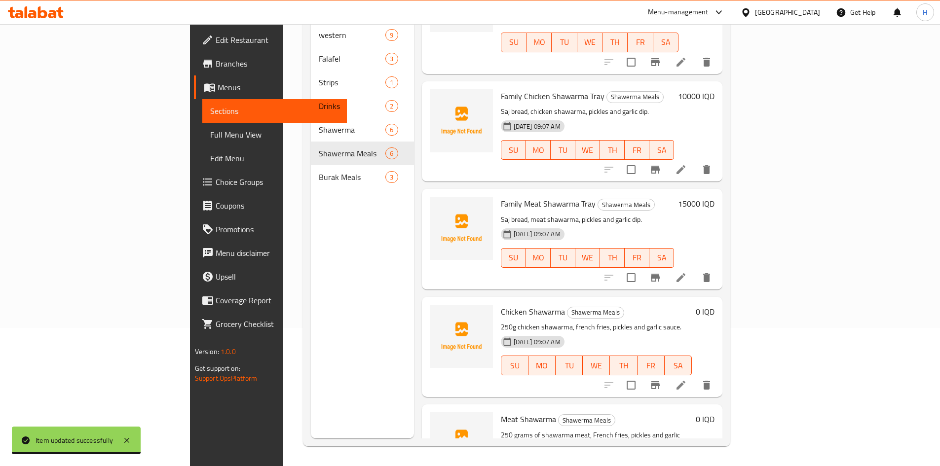
scroll to position [205, 0]
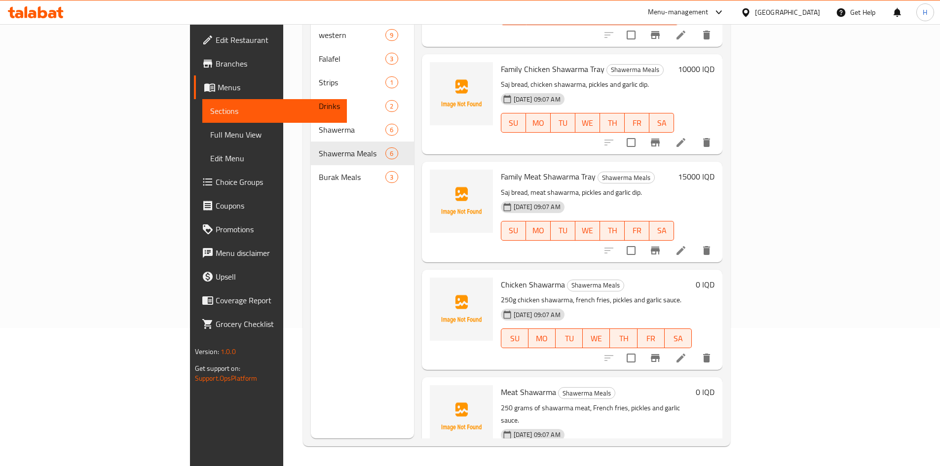
click at [685, 354] on icon at bounding box center [680, 358] width 9 height 9
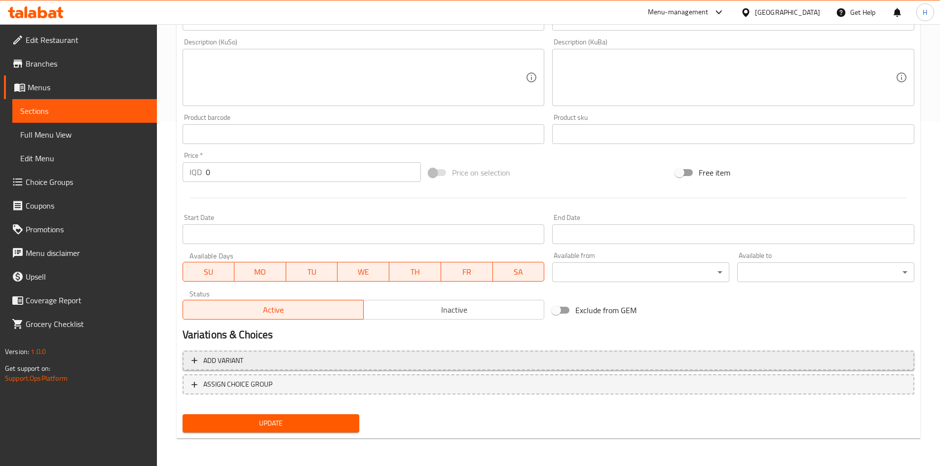
click at [221, 359] on span "Add variant" at bounding box center [223, 361] width 40 height 12
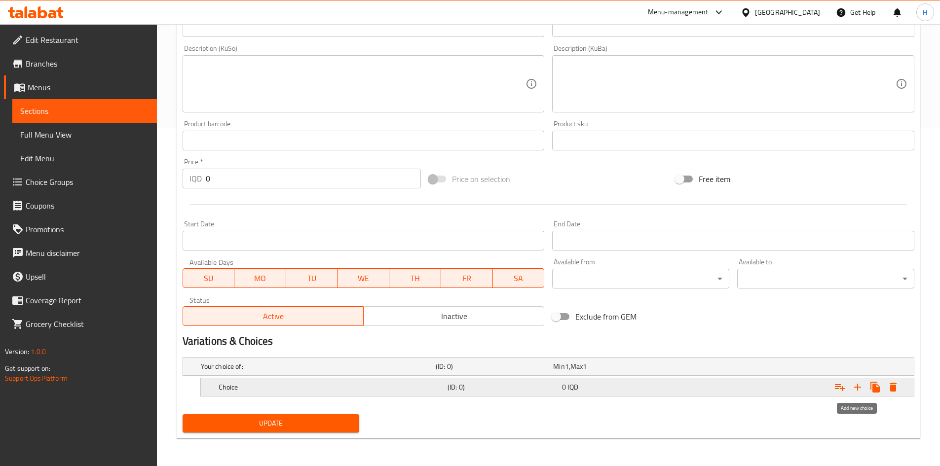
click at [860, 385] on icon "Expand" at bounding box center [858, 387] width 12 height 12
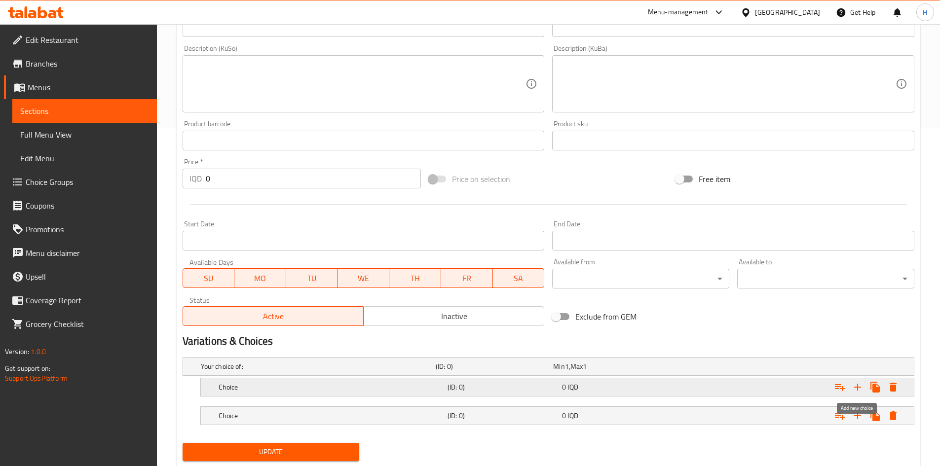
click at [860, 385] on icon "Expand" at bounding box center [858, 387] width 12 height 12
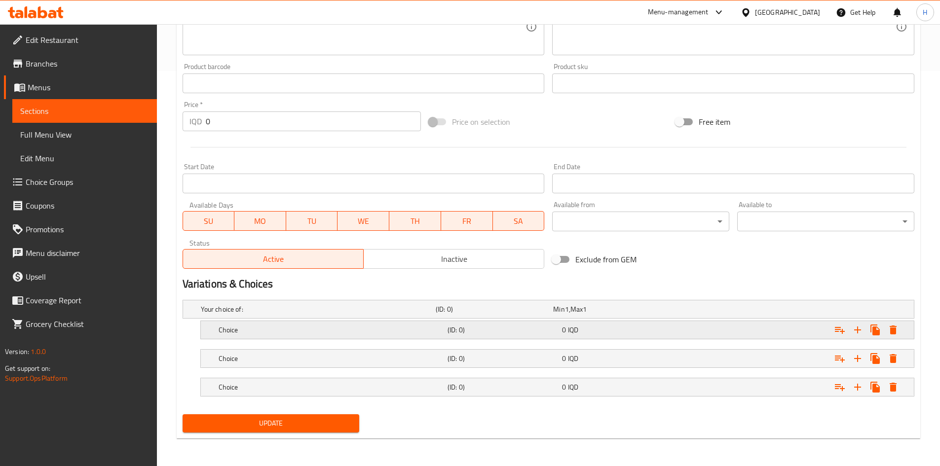
click at [231, 326] on h5 "Choice" at bounding box center [331, 330] width 225 height 10
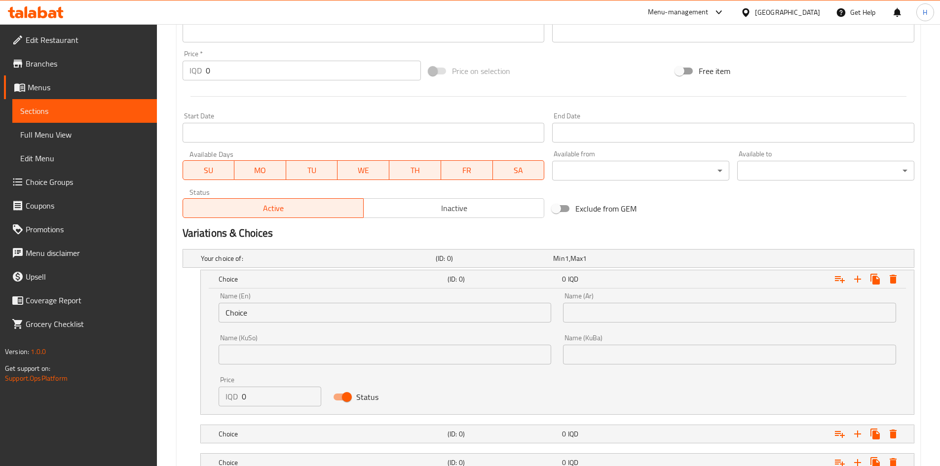
scroll to position [515, 0]
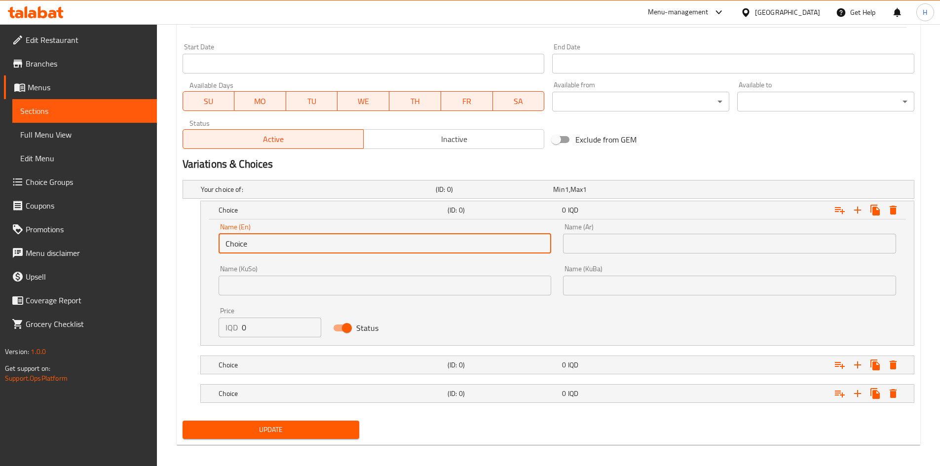
click at [272, 251] on input "Choice" at bounding box center [385, 244] width 333 height 20
click at [272, 251] on input "text" at bounding box center [385, 244] width 333 height 20
type input "1 Kilo"
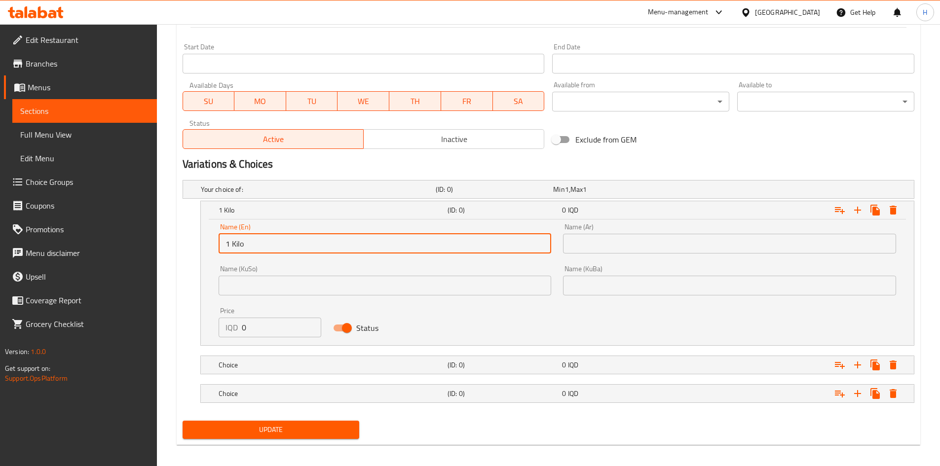
click at [608, 241] on input "text" at bounding box center [729, 244] width 333 height 20
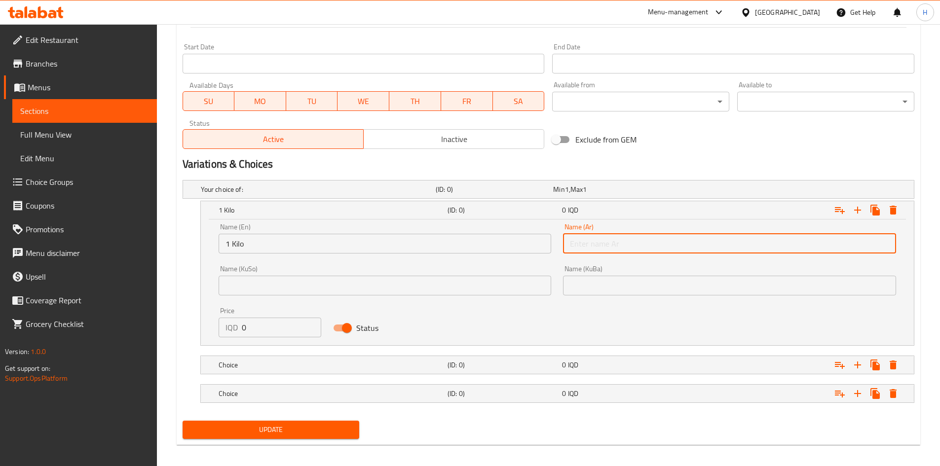
type input "1 كيلو"
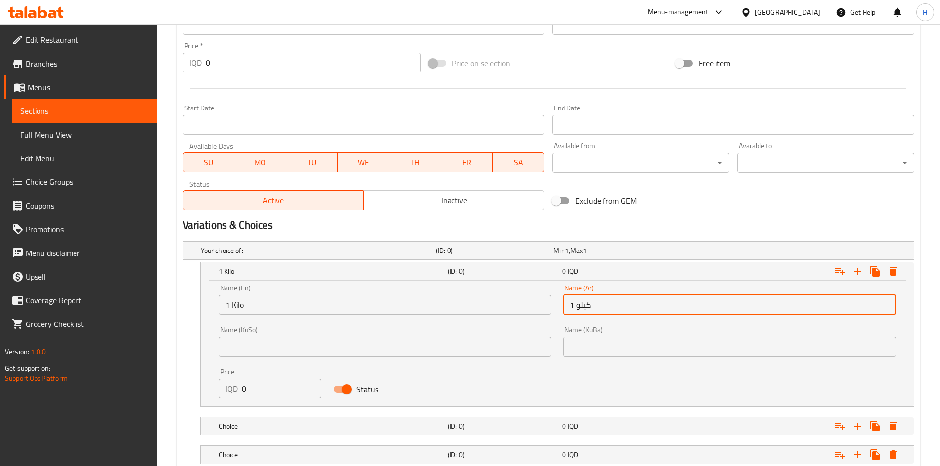
scroll to position [521, 0]
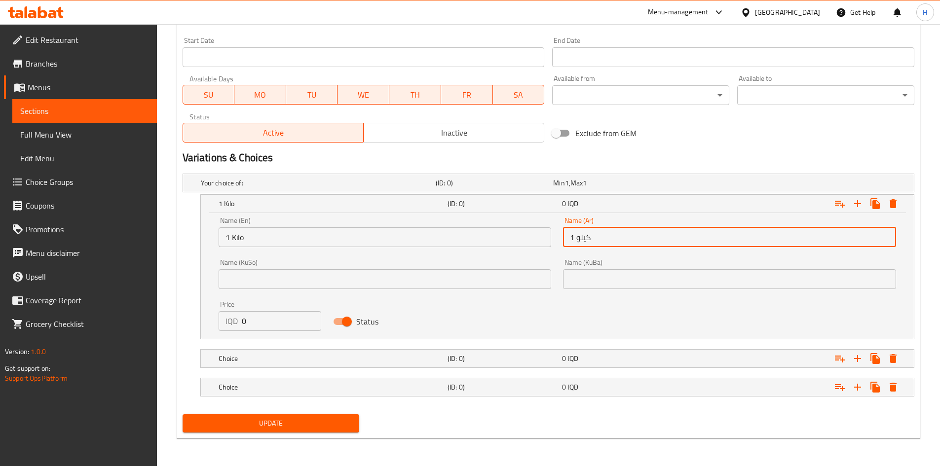
click at [260, 320] on input "0" at bounding box center [282, 321] width 80 height 20
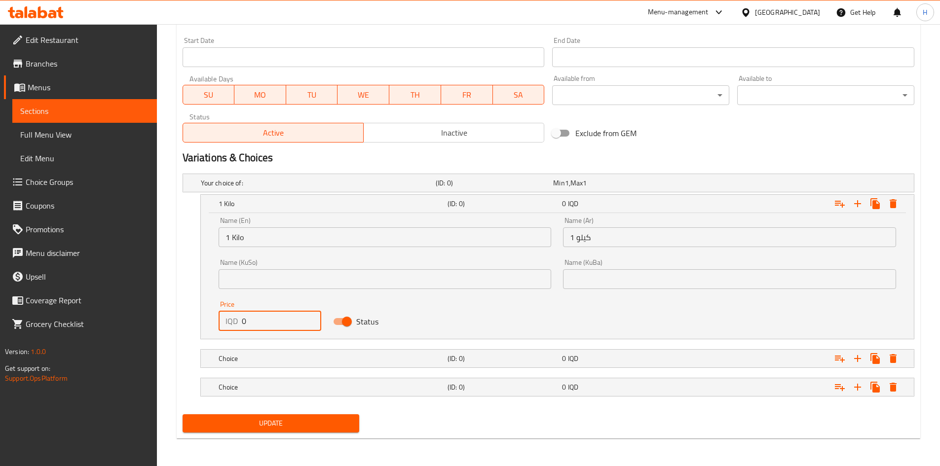
click at [260, 320] on input "0" at bounding box center [282, 321] width 80 height 20
type input "18000"
click at [250, 352] on div "Choice" at bounding box center [331, 359] width 229 height 14
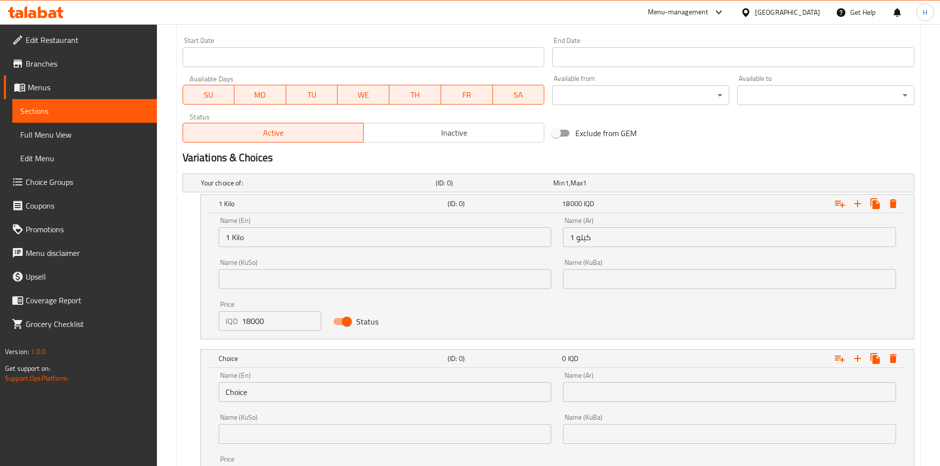
scroll to position [620, 0]
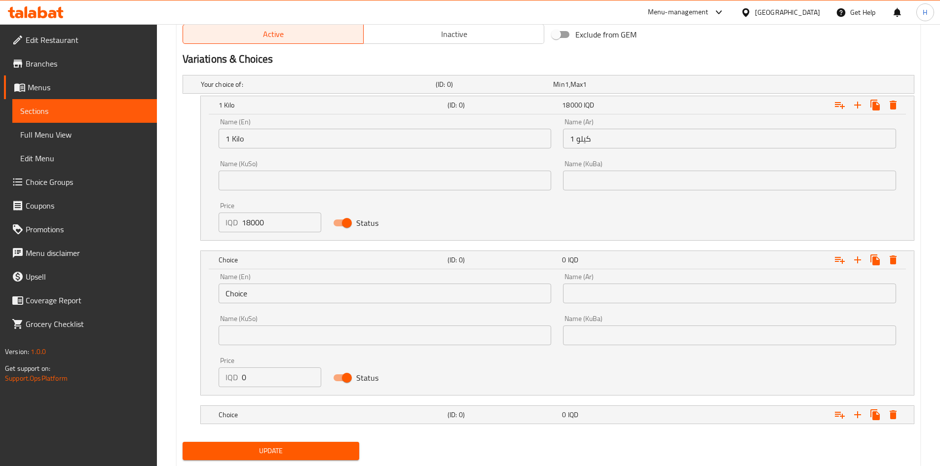
click at [258, 284] on input "Choice" at bounding box center [385, 294] width 333 height 20
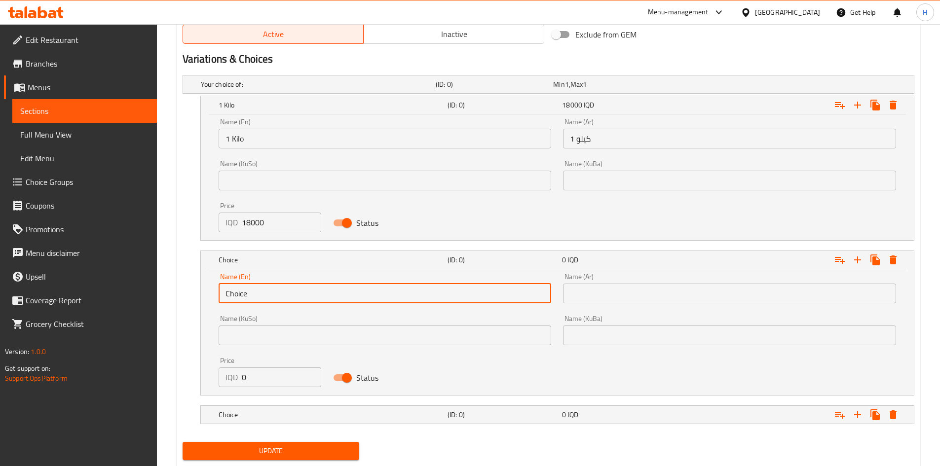
click at [258, 284] on input "Choice" at bounding box center [385, 294] width 333 height 20
click at [258, 284] on input "text" at bounding box center [385, 294] width 333 height 20
type input "1/2 Kilo"
click at [600, 290] on input "text" at bounding box center [729, 294] width 333 height 20
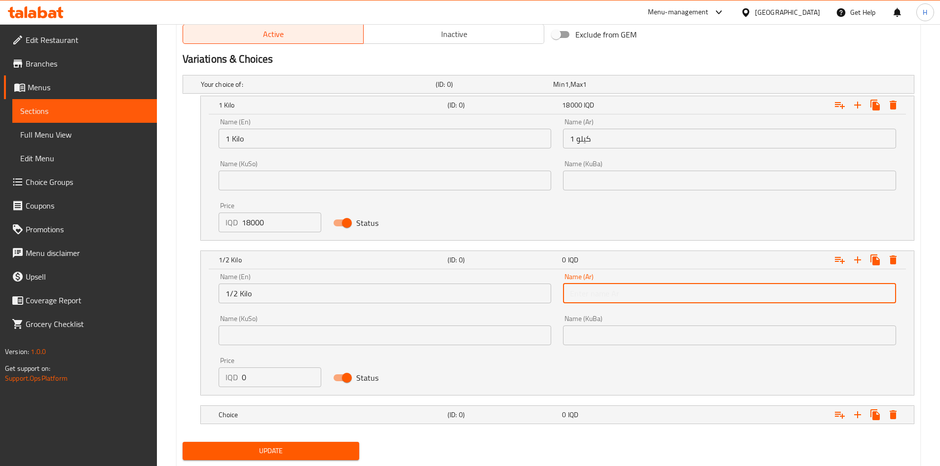
type input "1/2 كيلو"
click at [257, 379] on input "0" at bounding box center [282, 378] width 80 height 20
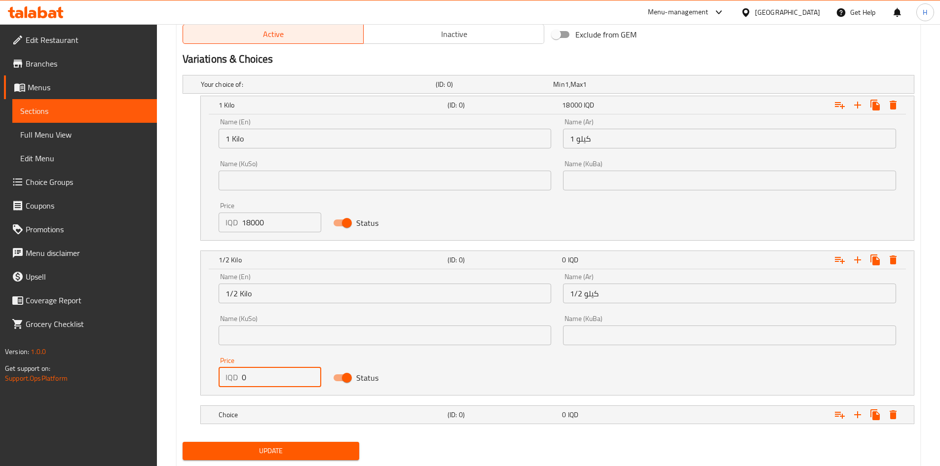
click at [257, 379] on input "0" at bounding box center [282, 378] width 80 height 20
click at [257, 378] on input "0" at bounding box center [282, 378] width 80 height 20
type input "7"
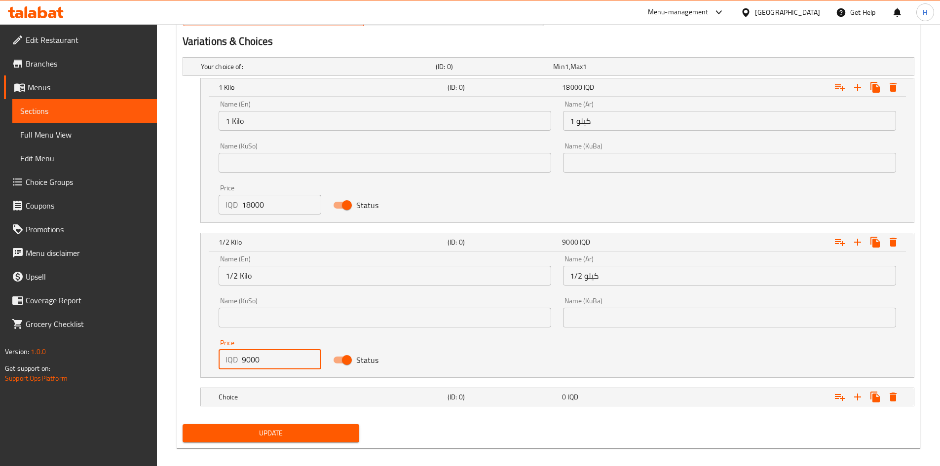
type input "9000"
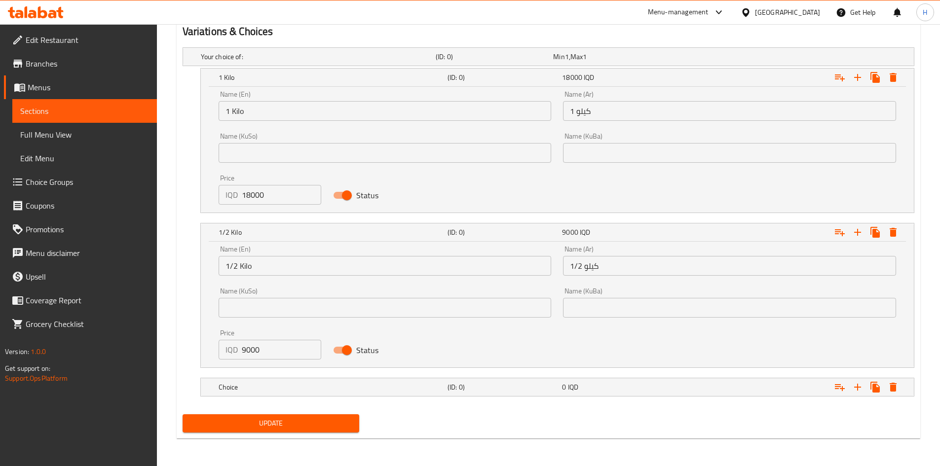
click at [250, 410] on div "Update" at bounding box center [271, 423] width 185 height 26
click at [259, 386] on h5 "Choice" at bounding box center [331, 387] width 225 height 10
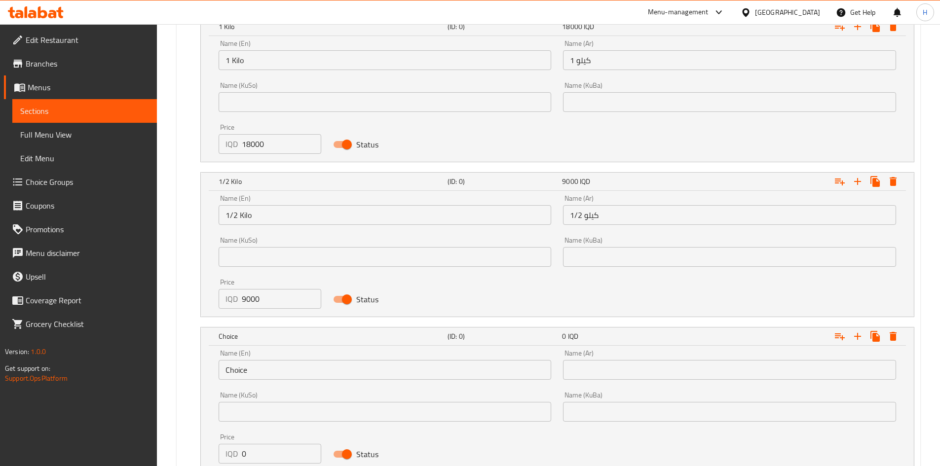
scroll to position [764, 0]
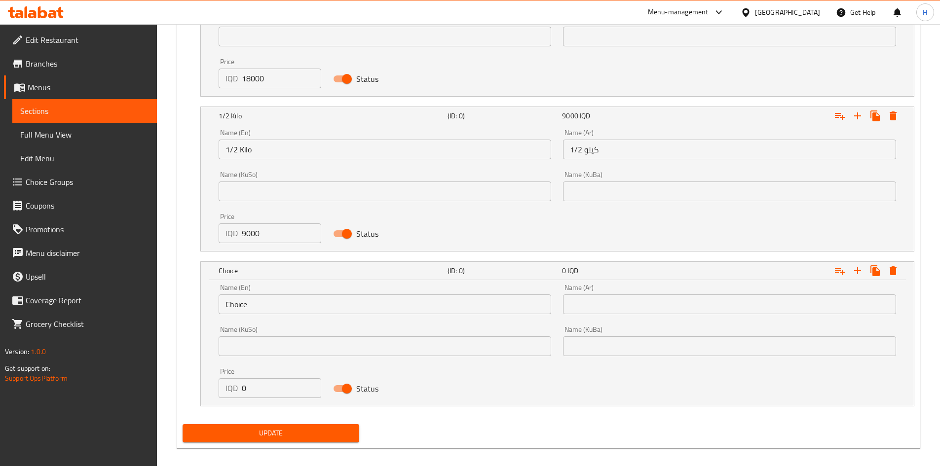
click at [262, 296] on input "Choice" at bounding box center [385, 305] width 333 height 20
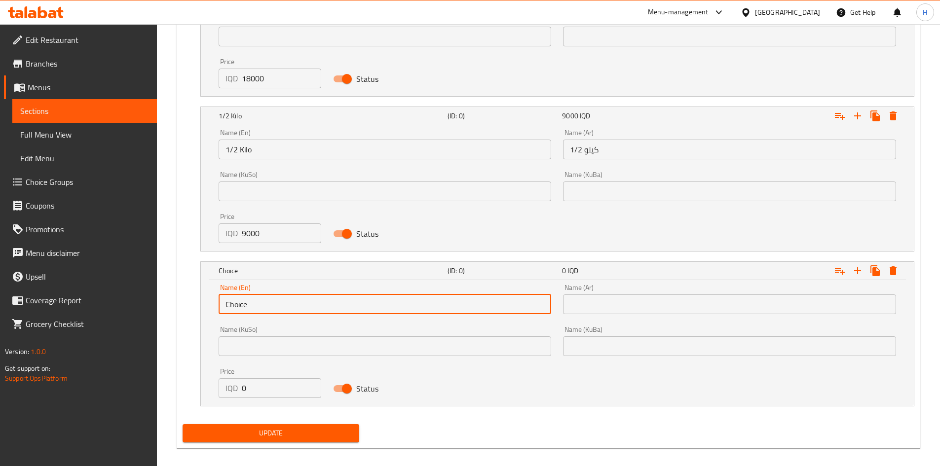
click at [262, 296] on input "Choice" at bounding box center [385, 305] width 333 height 20
click at [260, 297] on input "text" at bounding box center [385, 305] width 333 height 20
type input "1/4 Kilo"
click at [601, 311] on input "text" at bounding box center [729, 305] width 333 height 20
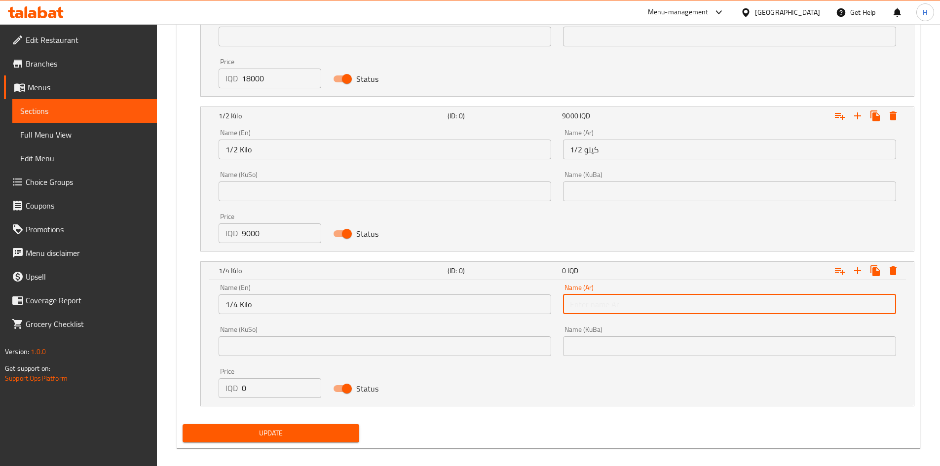
type input "1/4 كيلو"
click at [276, 389] on input "0" at bounding box center [282, 388] width 80 height 20
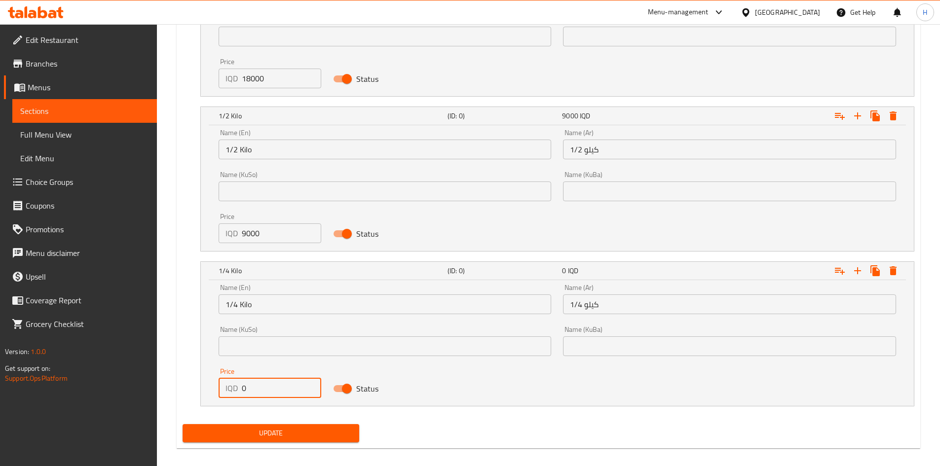
click at [276, 389] on input "0" at bounding box center [282, 388] width 80 height 20
type input "5000"
click at [273, 432] on span "Update" at bounding box center [270, 433] width 161 height 12
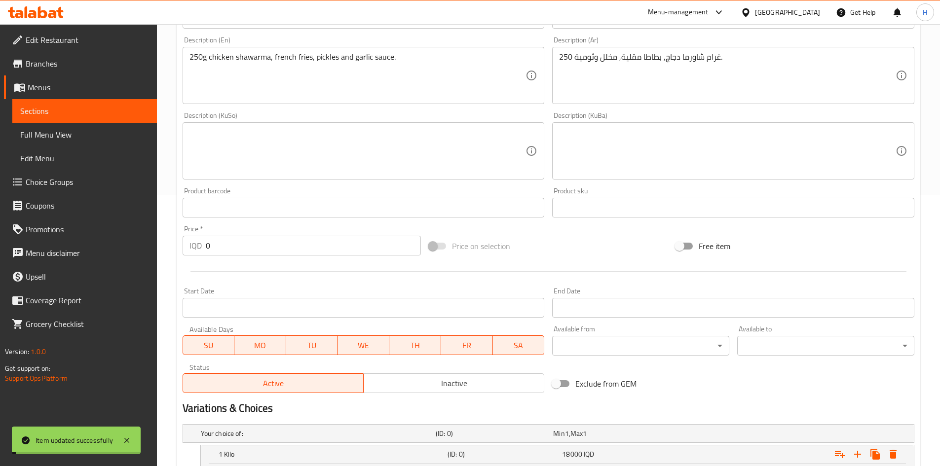
scroll to position [24, 0]
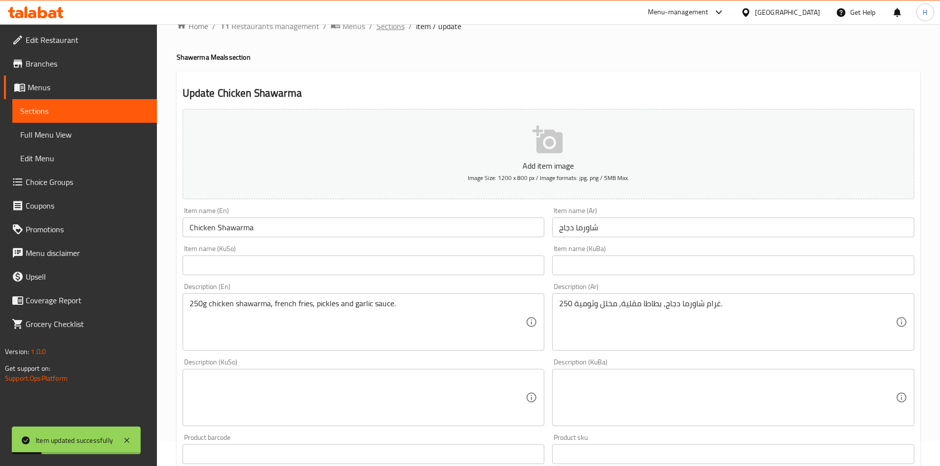
click at [383, 31] on span "Sections" at bounding box center [390, 26] width 28 height 12
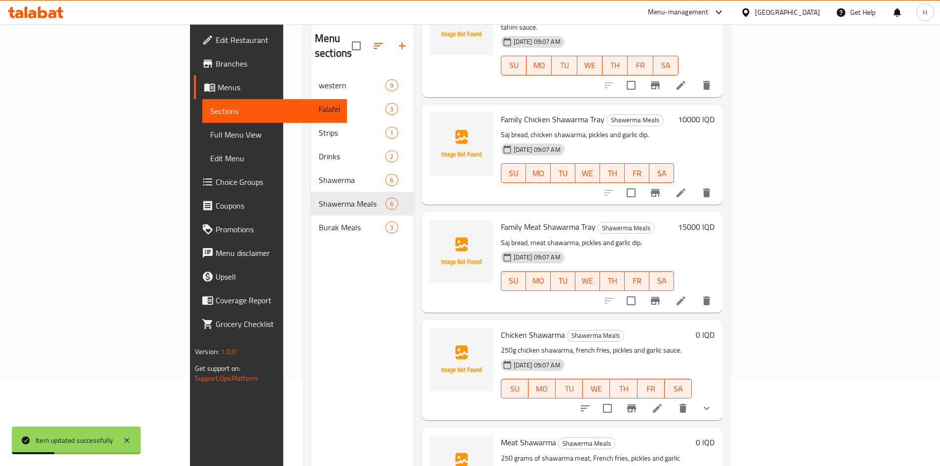
scroll to position [138, 0]
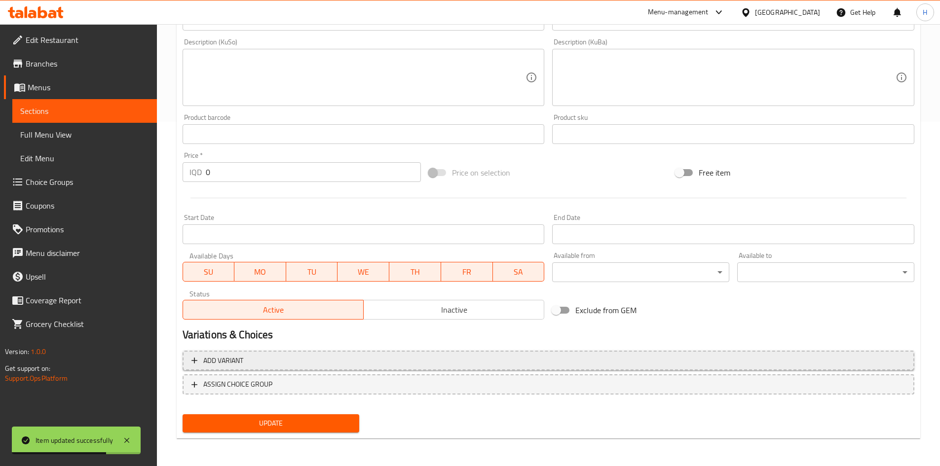
click at [247, 366] on span "Add variant" at bounding box center [548, 361] width 714 height 12
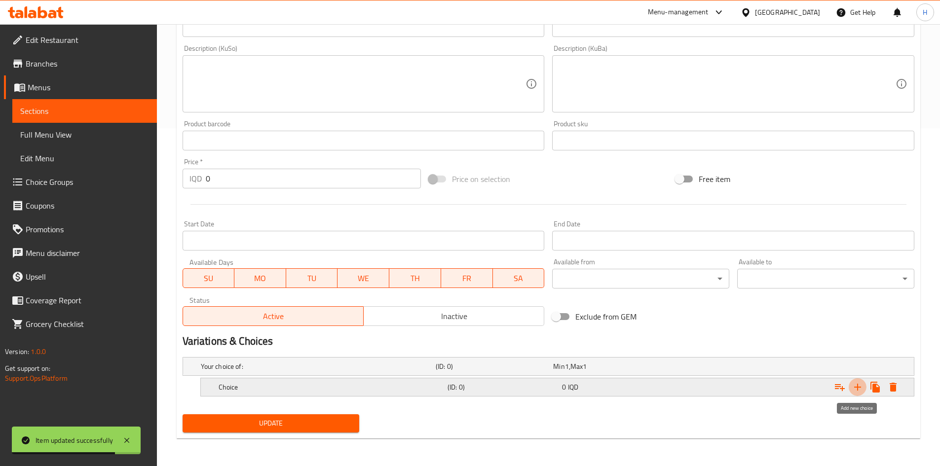
click at [856, 387] on icon "Expand" at bounding box center [857, 387] width 7 height 7
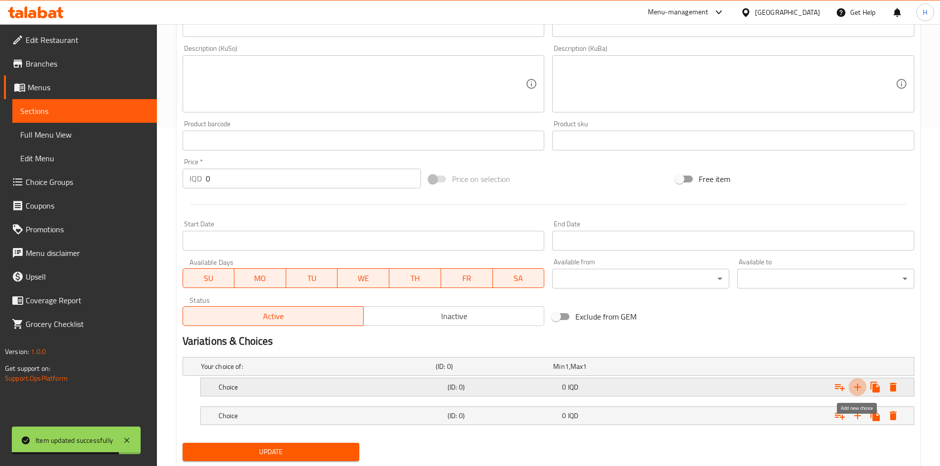
click at [856, 387] on icon "Expand" at bounding box center [857, 387] width 7 height 7
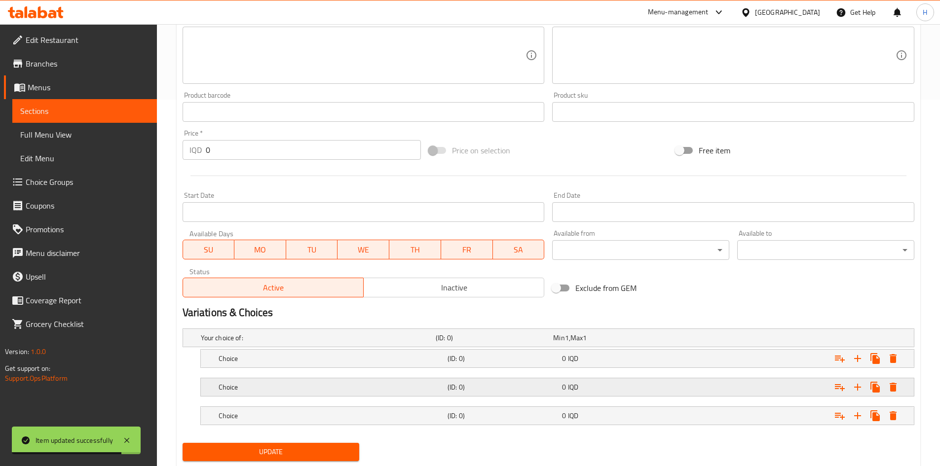
scroll to position [395, 0]
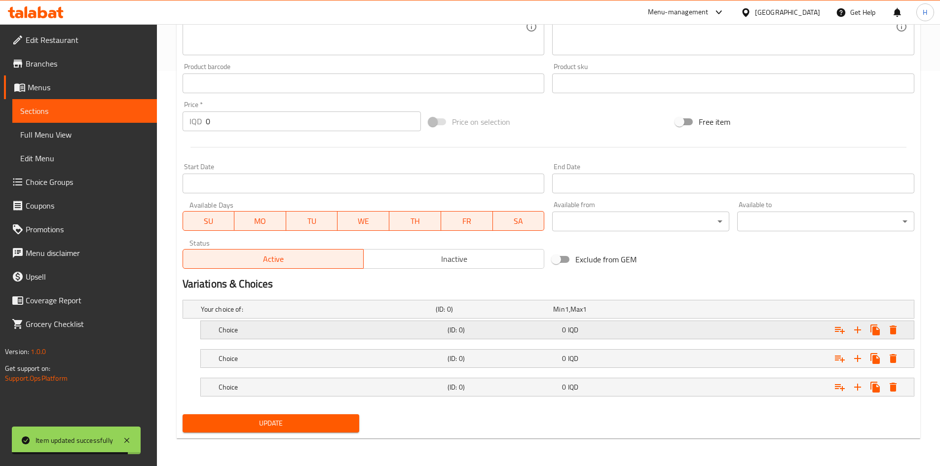
click at [258, 330] on h5 "Choice" at bounding box center [331, 330] width 225 height 10
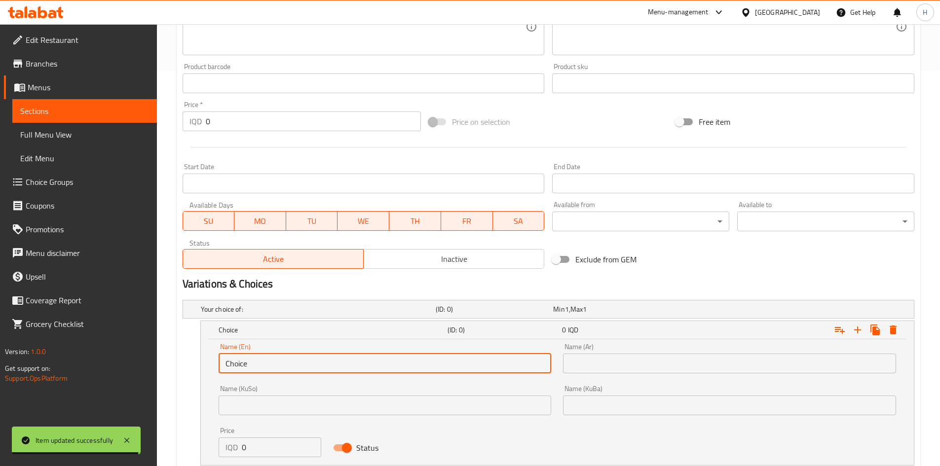
click at [258, 369] on input "Choice" at bounding box center [385, 364] width 333 height 20
click at [258, 369] on input "text" at bounding box center [385, 364] width 333 height 20
type input "1 Kilo"
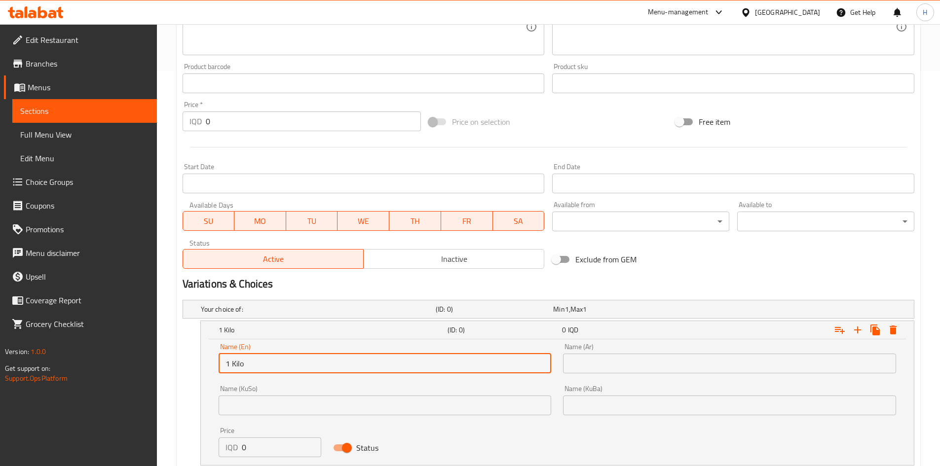
click at [604, 366] on input "text" at bounding box center [729, 364] width 333 height 20
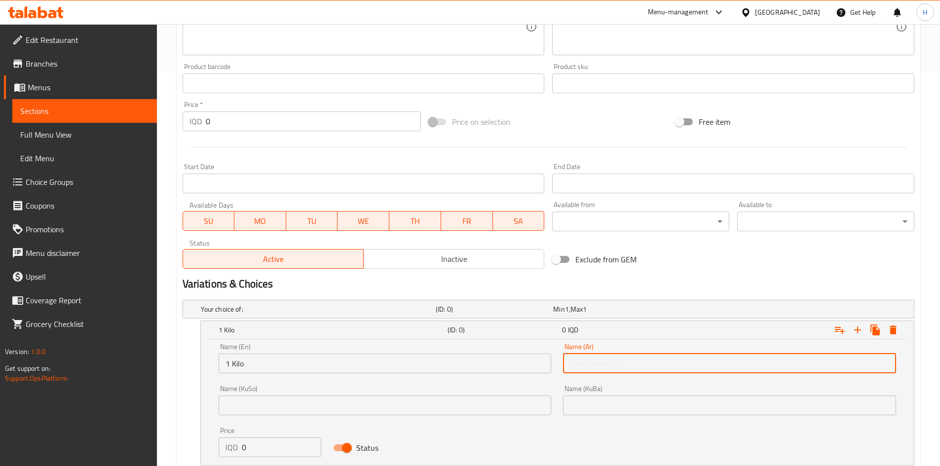
type input "1 كيلو"
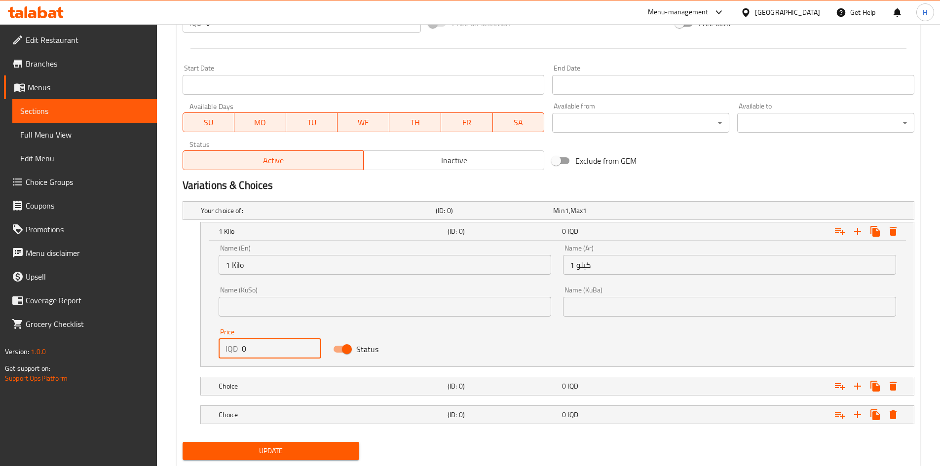
click at [249, 354] on input "0" at bounding box center [282, 349] width 80 height 20
type input "30000"
click at [261, 377] on div "Choice (ID: 0) 0 IQD" at bounding box center [560, 386] width 687 height 22
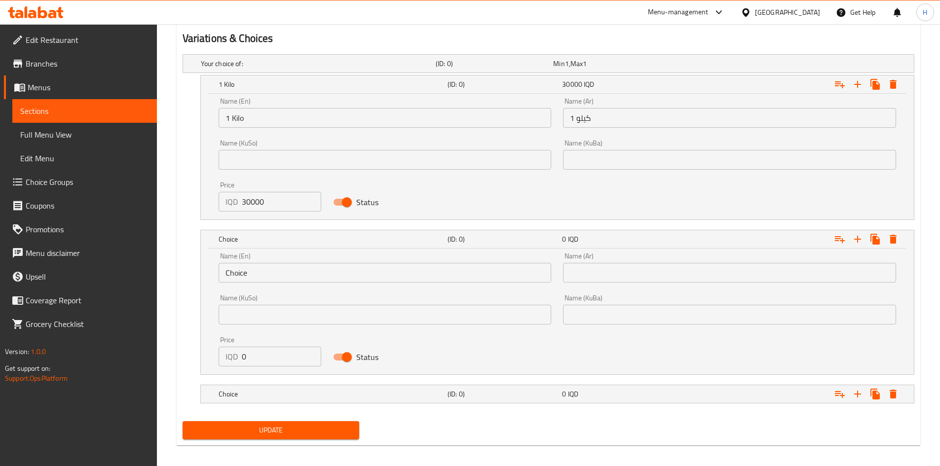
scroll to position [642, 0]
click at [255, 283] on div "Name (En) Choice Name (En)" at bounding box center [385, 267] width 345 height 42
click at [293, 288] on div "Name (KuSo) Name (KuSo)" at bounding box center [385, 309] width 345 height 42
click at [333, 260] on div "Name (En) Choice Name (En)" at bounding box center [385, 267] width 333 height 30
drag, startPoint x: 333, startPoint y: 260, endPoint x: 328, endPoint y: 272, distance: 12.4
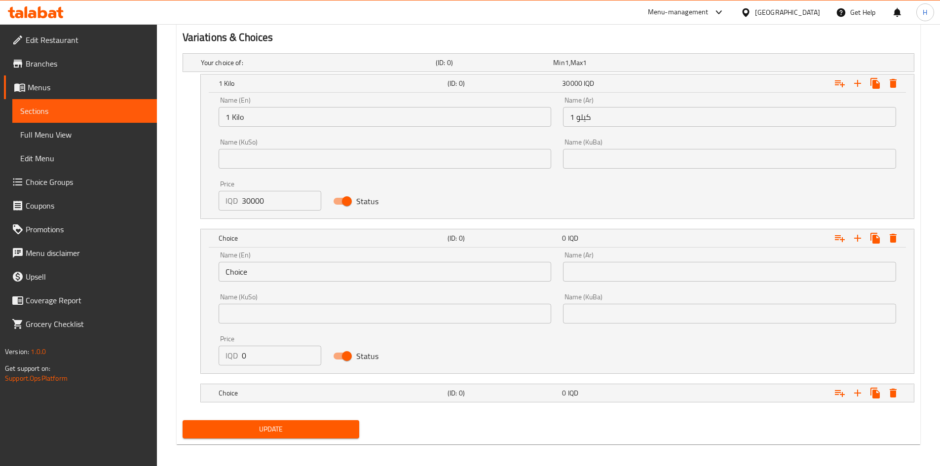
click at [332, 262] on div "Name (En) Choice Name (En)" at bounding box center [385, 267] width 333 height 30
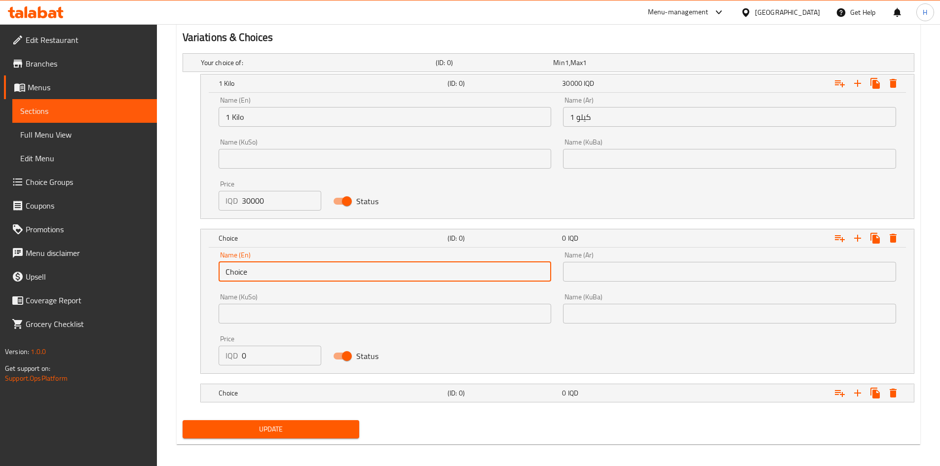
click at [328, 272] on input "Choice" at bounding box center [385, 272] width 333 height 20
click at [328, 272] on input "text" at bounding box center [385, 272] width 333 height 20
type input "1/2 Kilo"
click at [608, 277] on input "text" at bounding box center [729, 272] width 333 height 20
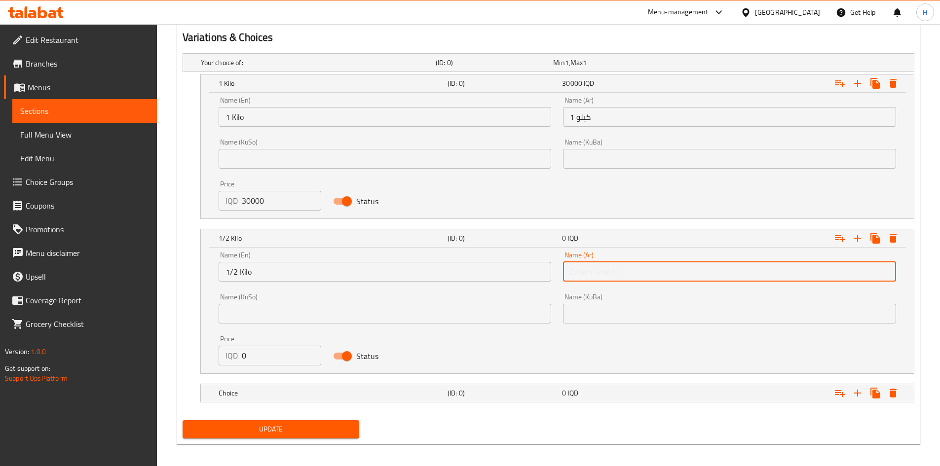
type input "1/2 كيلو"
click at [269, 354] on input "0" at bounding box center [282, 356] width 80 height 20
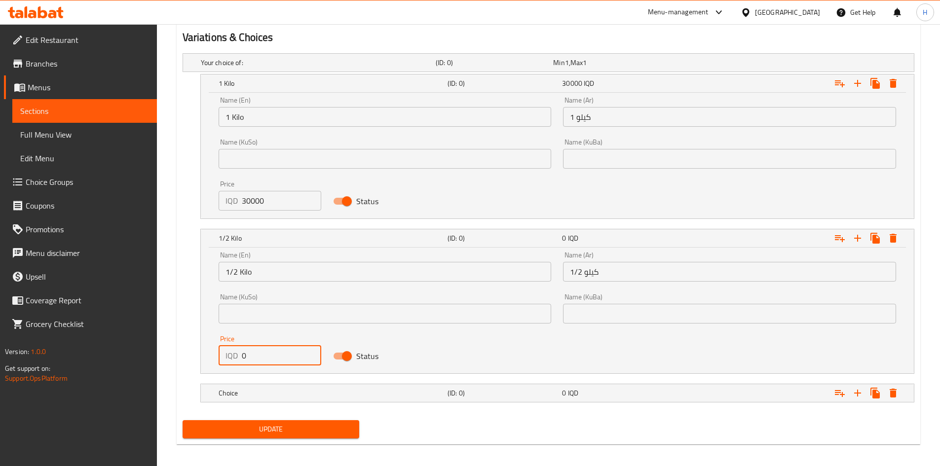
click at [269, 354] on input "0" at bounding box center [282, 356] width 80 height 20
type input "15000"
click at [254, 398] on div "Choice" at bounding box center [331, 393] width 229 height 14
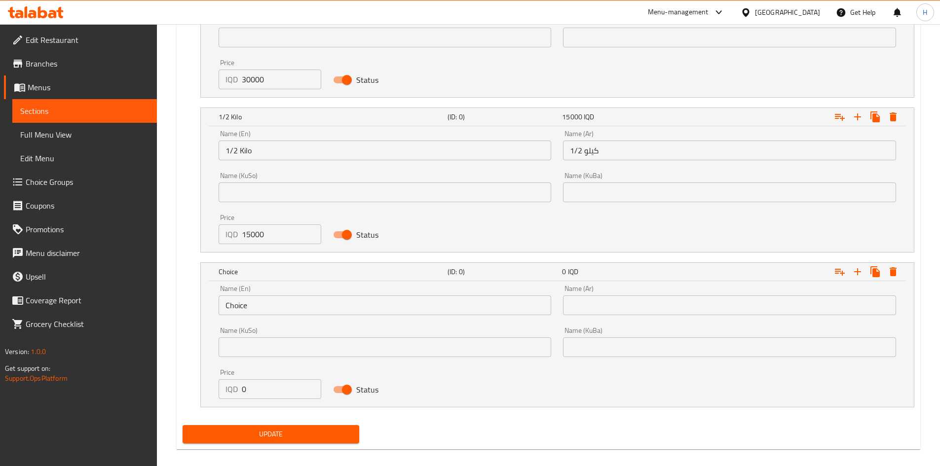
scroll to position [774, 0]
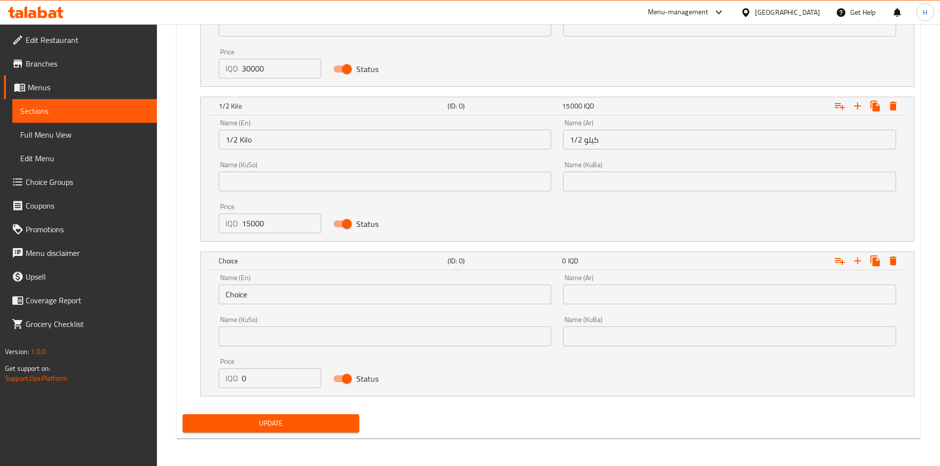
click at [256, 310] on div "Name (KuSo) Name (KuSo)" at bounding box center [385, 331] width 345 height 42
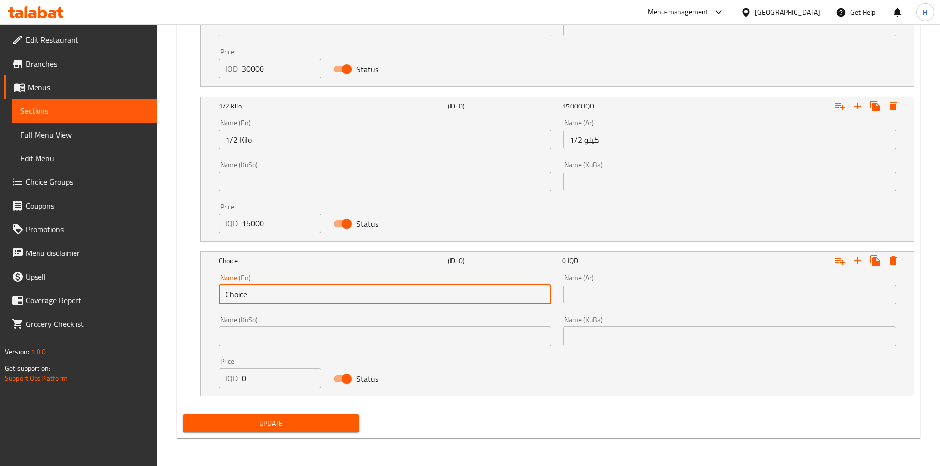
click at [265, 286] on input "Choice" at bounding box center [385, 295] width 333 height 20
click at [265, 287] on input "Choice" at bounding box center [385, 295] width 333 height 20
click at [265, 287] on input "Choic" at bounding box center [385, 295] width 333 height 20
type input "Choice"
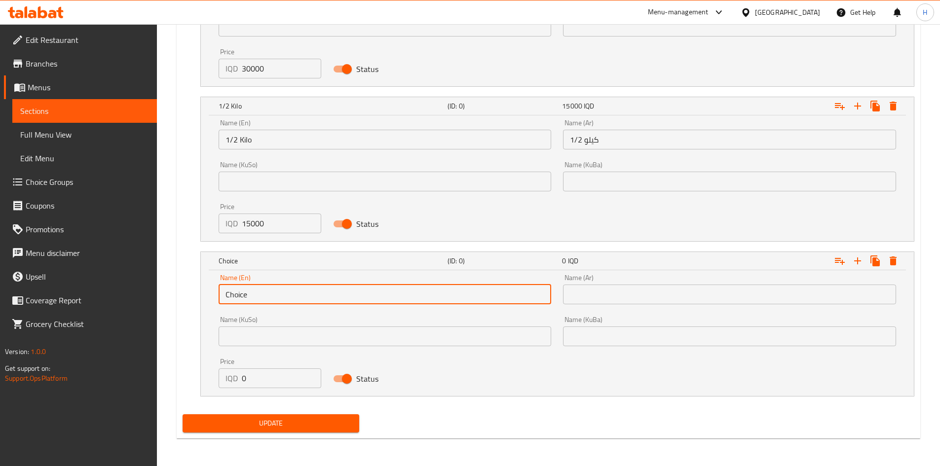
click at [288, 296] on input "Choice" at bounding box center [385, 295] width 333 height 20
click at [288, 296] on input "text" at bounding box center [385, 295] width 333 height 20
type input "1/4 Kilo"
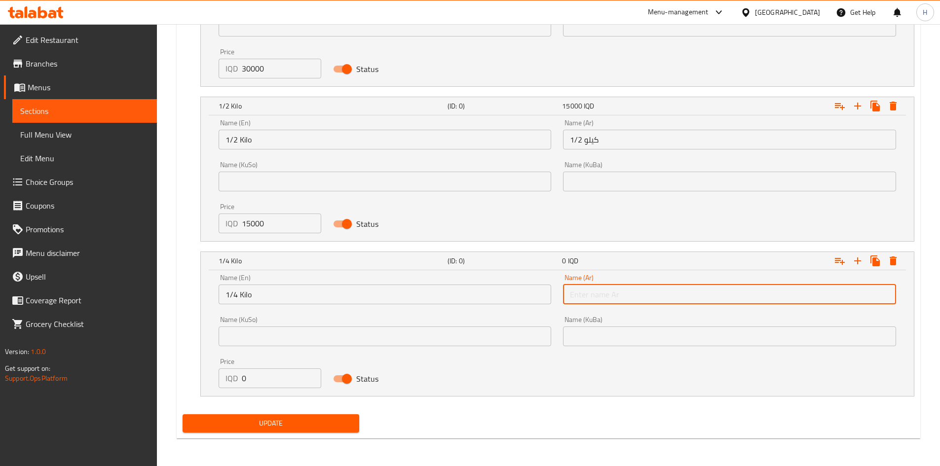
click at [618, 294] on input "text" at bounding box center [729, 295] width 333 height 20
type input "1/4 كيلو"
click at [258, 379] on input "0" at bounding box center [282, 379] width 80 height 20
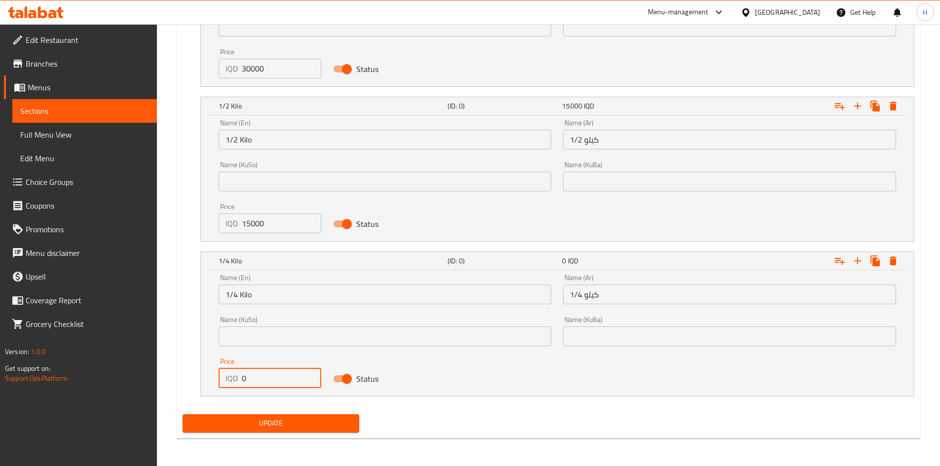
click at [259, 379] on input "0" at bounding box center [282, 379] width 80 height 20
click at [258, 373] on input "10000" at bounding box center [282, 379] width 80 height 20
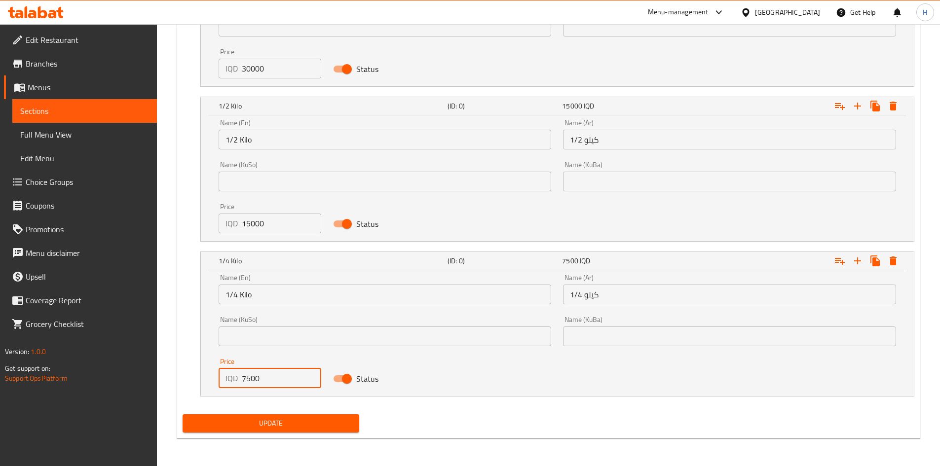
type input "7500"
click at [261, 434] on div "Update" at bounding box center [271, 423] width 185 height 26
click at [283, 407] on div "Your choice of: (ID: 0) Min 1 , Max 1 Name (En) Your choice of: Name (En) Name …" at bounding box center [549, 163] width 740 height 493
click at [283, 415] on button "Update" at bounding box center [271, 423] width 177 height 18
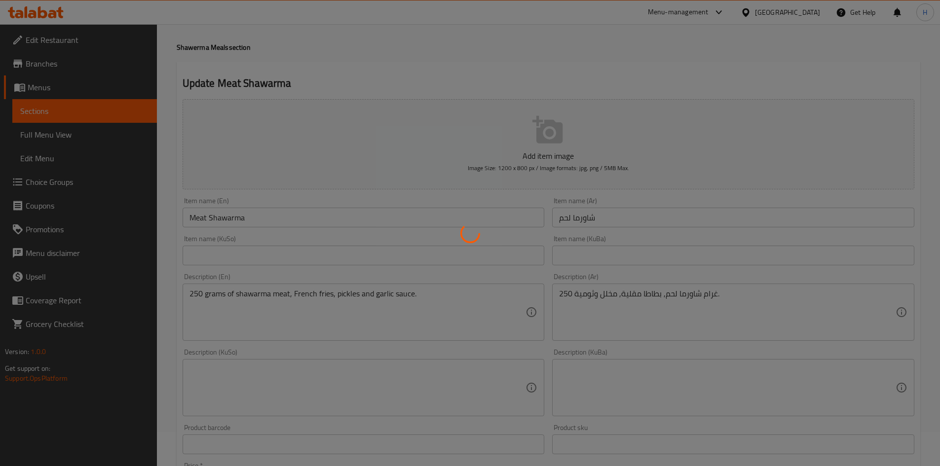
scroll to position [0, 0]
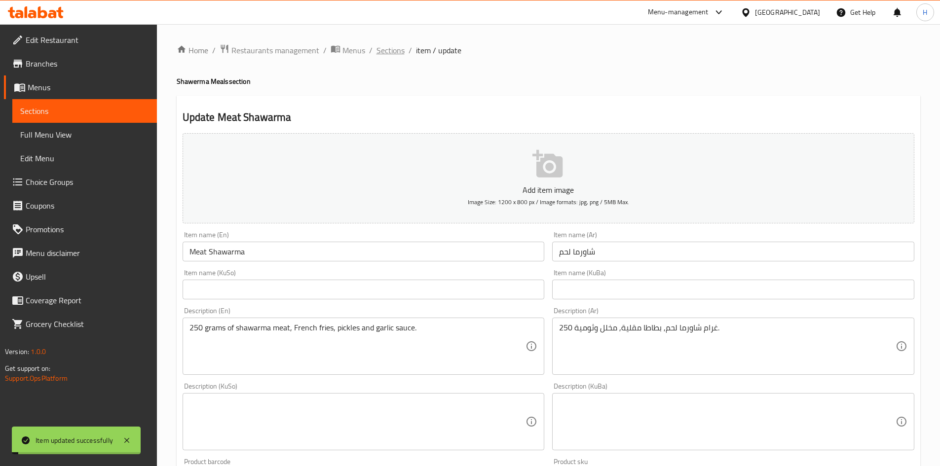
click at [399, 56] on span "Sections" at bounding box center [390, 50] width 28 height 12
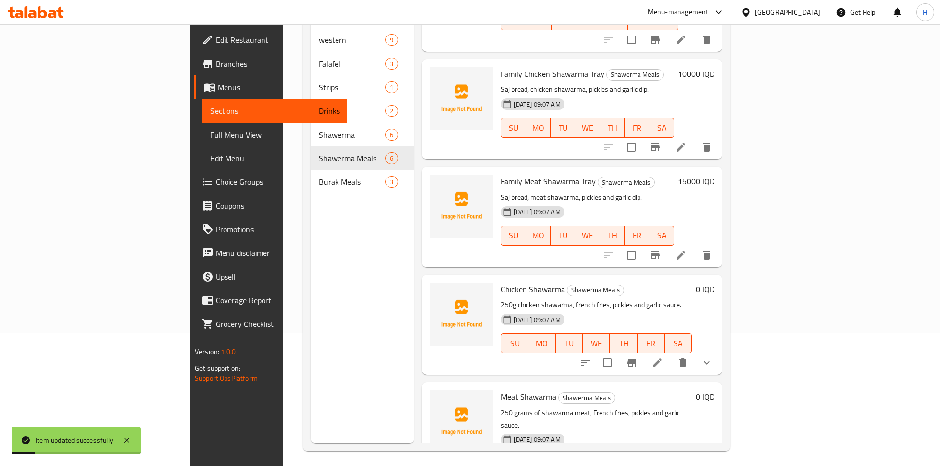
scroll to position [138, 0]
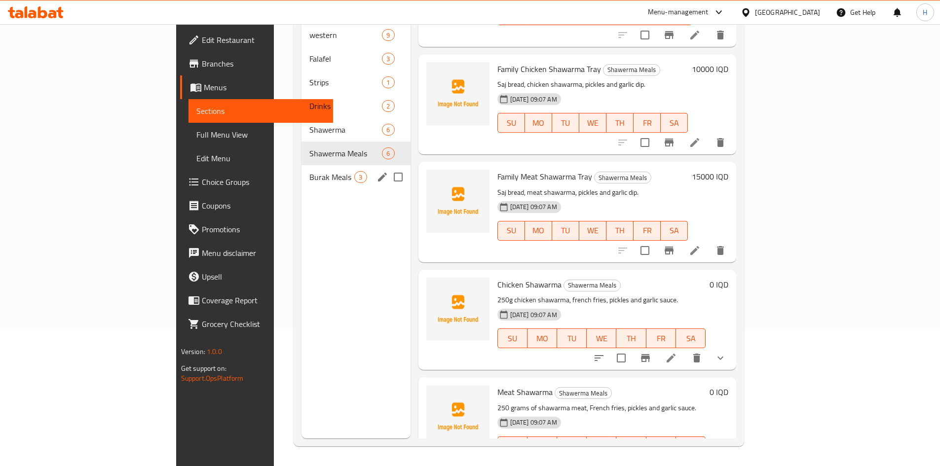
click at [301, 169] on div "Burak Meals 3" at bounding box center [355, 177] width 109 height 24
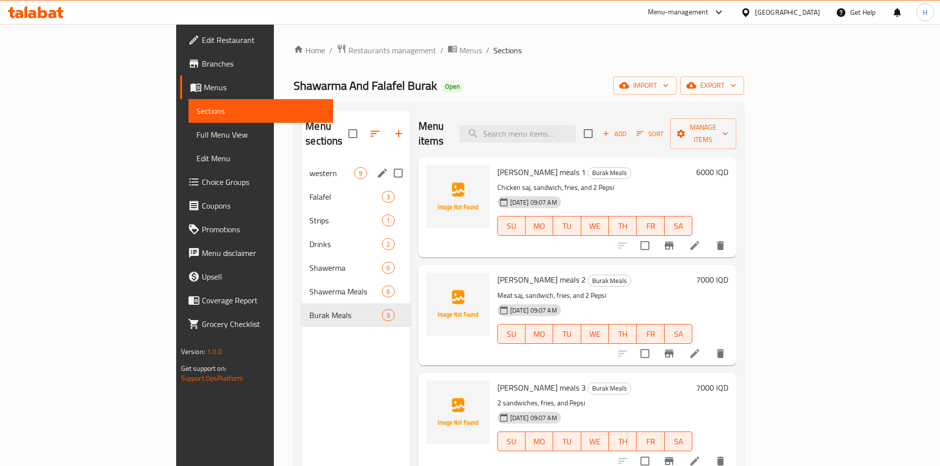
click at [309, 167] on span "western" at bounding box center [331, 173] width 45 height 12
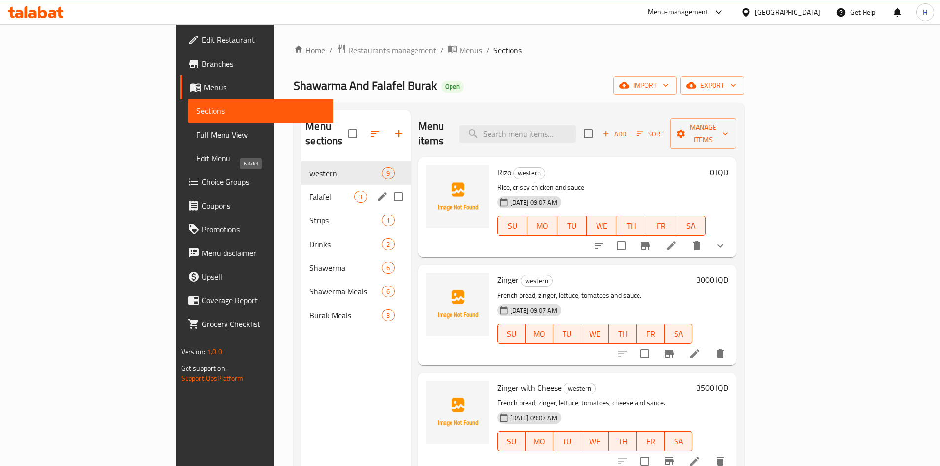
click at [309, 191] on span "Falafel" at bounding box center [331, 197] width 45 height 12
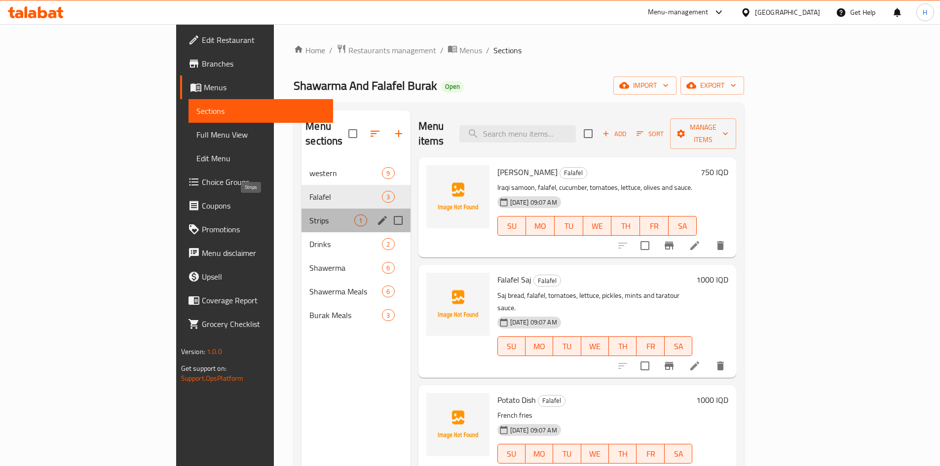
click at [309, 215] on span "Strips" at bounding box center [331, 221] width 45 height 12
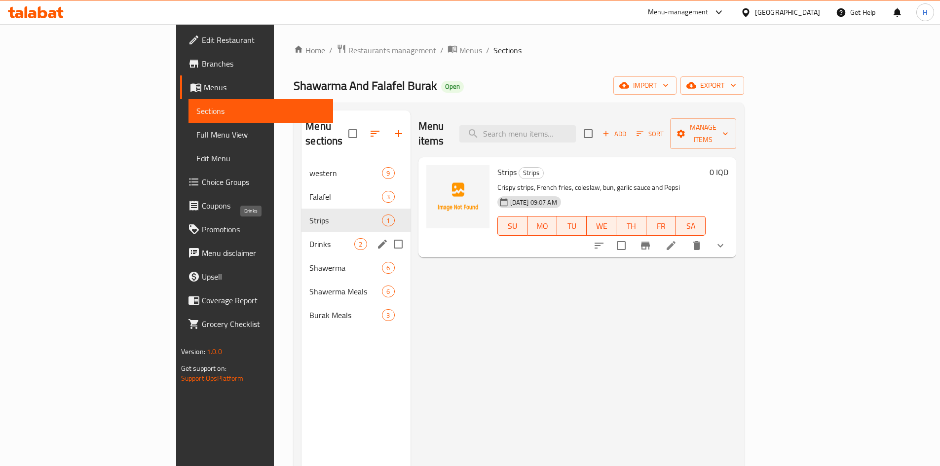
click at [309, 238] on span "Drinks" at bounding box center [331, 244] width 45 height 12
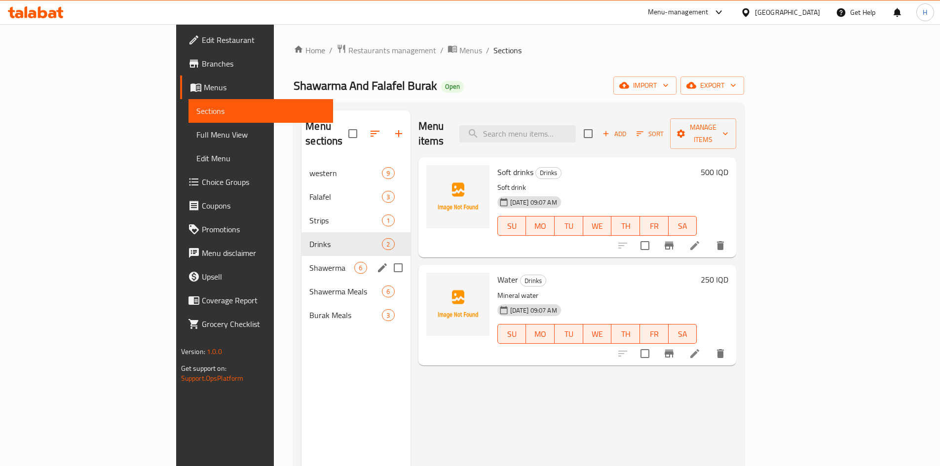
drag, startPoint x: 218, startPoint y: 244, endPoint x: 218, endPoint y: 250, distance: 5.9
click at [301, 256] on div "Shawerma 6" at bounding box center [355, 268] width 109 height 24
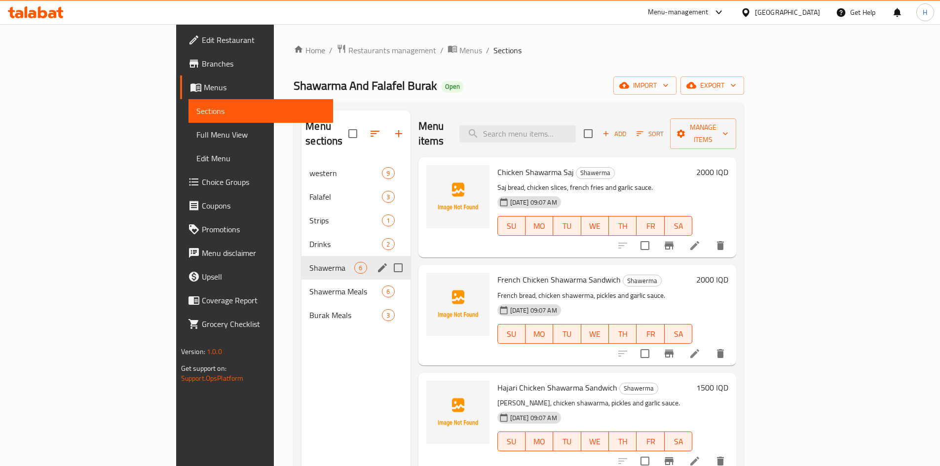
click at [301, 264] on div "Shawerma 6" at bounding box center [355, 268] width 109 height 24
click at [301, 285] on div "Shawerma Meals 6" at bounding box center [355, 292] width 109 height 24
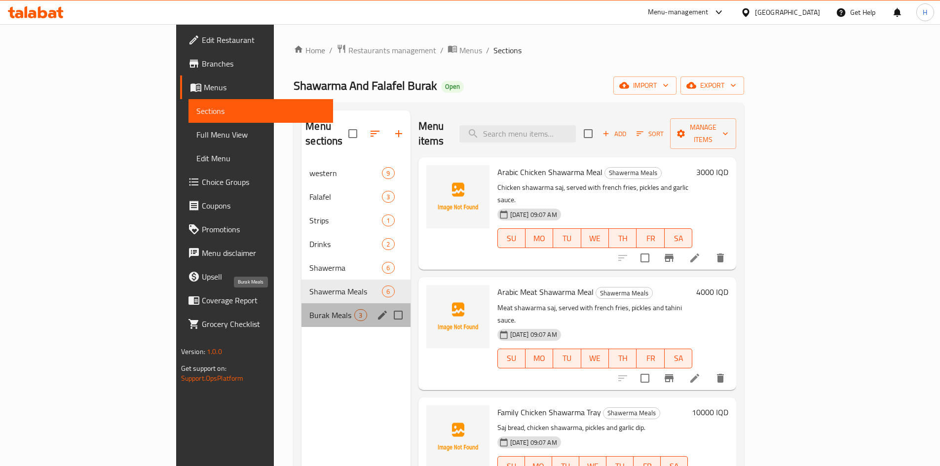
drag, startPoint x: 196, startPoint y: 300, endPoint x: 191, endPoint y: 305, distance: 7.0
click at [309, 309] on span "Burak Meals" at bounding box center [331, 315] width 45 height 12
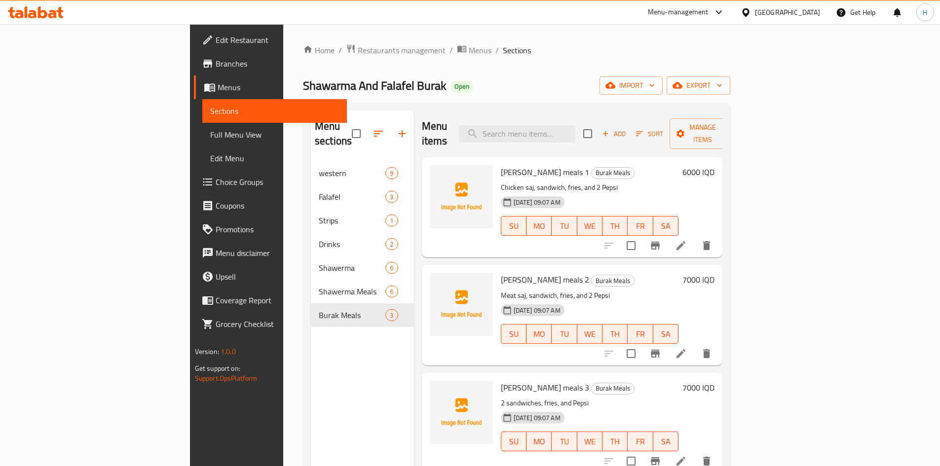
click at [303, 313] on div "Menu sections western 9 Falafel 3 Strips 1 Drinks 2 Shawerma 6 Shawerma Meals 6…" at bounding box center [516, 344] width 427 height 482
click at [283, 322] on div "Home / Restaurants management / Menus / Sections Shawarma And Falafel Burak Ope…" at bounding box center [516, 314] width 467 height 580
click at [311, 280] on div "Shawerma Meals 6" at bounding box center [362, 292] width 103 height 24
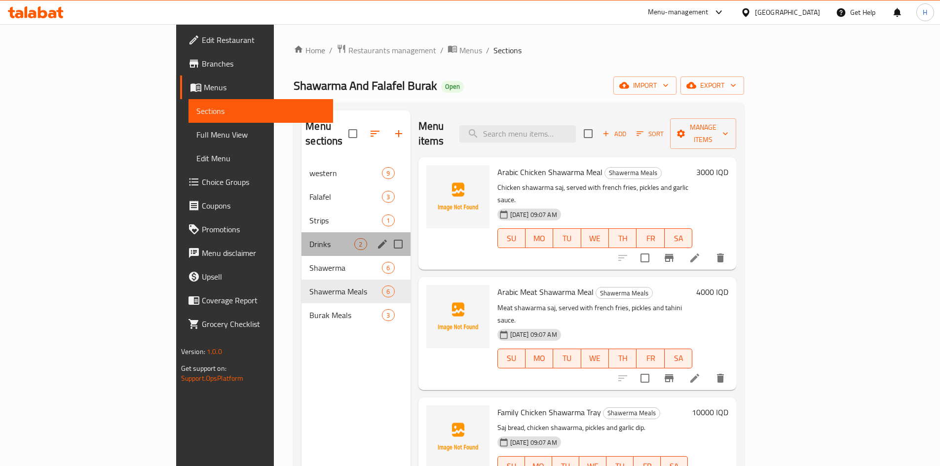
drag, startPoint x: 226, startPoint y: 224, endPoint x: 228, endPoint y: 213, distance: 11.1
click at [301, 232] on div "Drinks 2" at bounding box center [355, 244] width 109 height 24
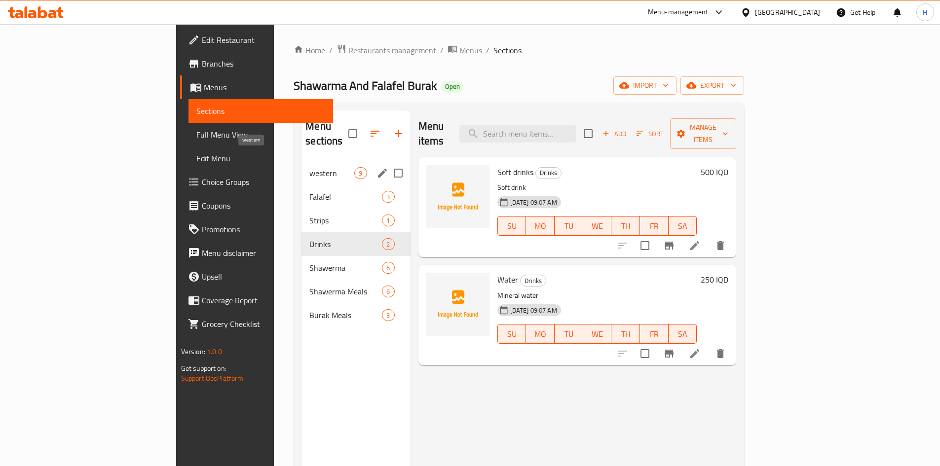
click at [309, 167] on span "western" at bounding box center [331, 173] width 45 height 12
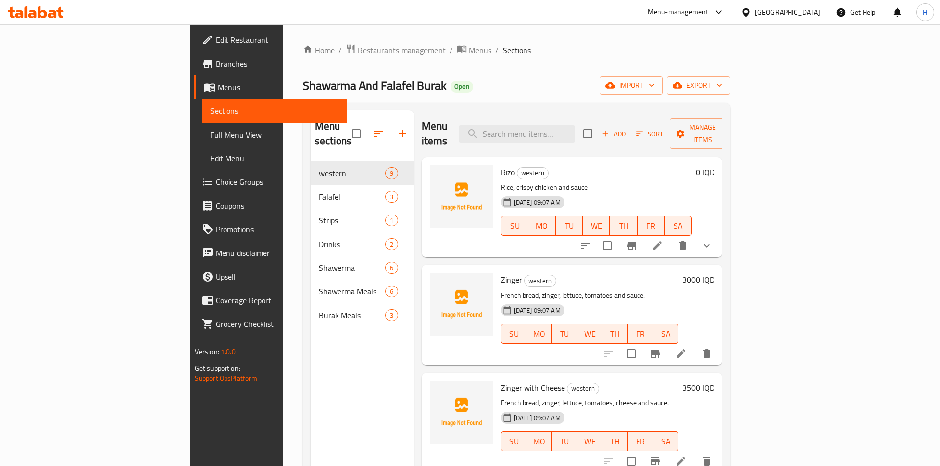
click at [469, 47] on span "Menus" at bounding box center [480, 50] width 23 height 12
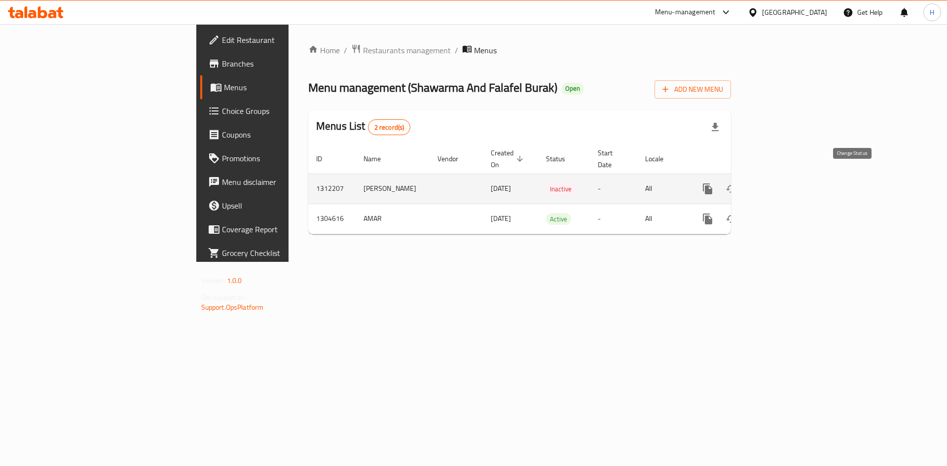
click at [744, 179] on button "enhanced table" at bounding box center [732, 189] width 24 height 24
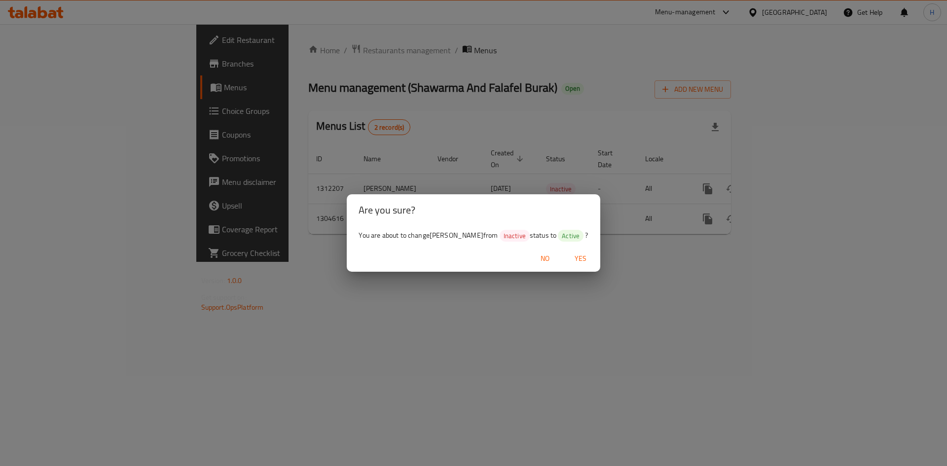
click at [586, 262] on span "Yes" at bounding box center [581, 259] width 24 height 12
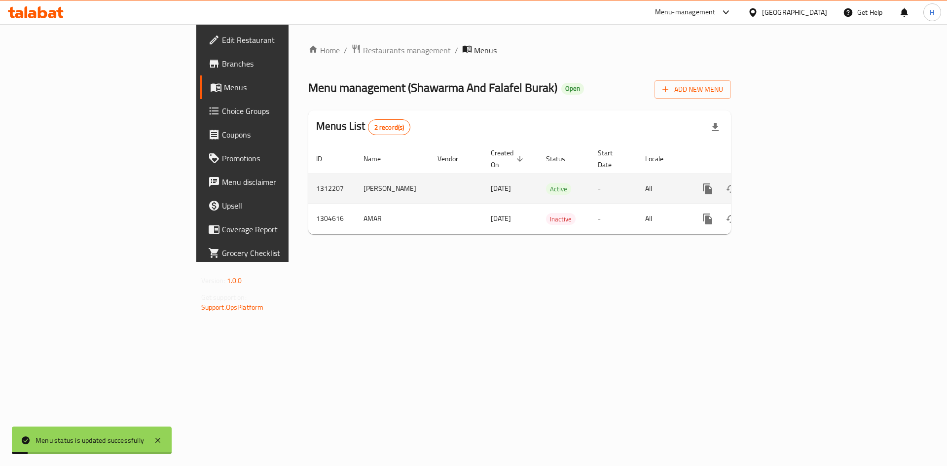
click at [791, 177] on link "enhanced table" at bounding box center [779, 189] width 24 height 24
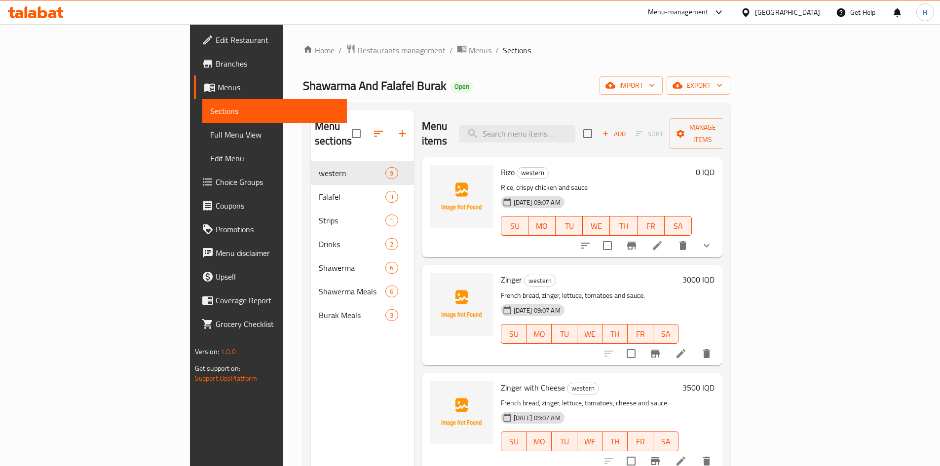
click at [358, 54] on span "Restaurants management" at bounding box center [402, 50] width 88 height 12
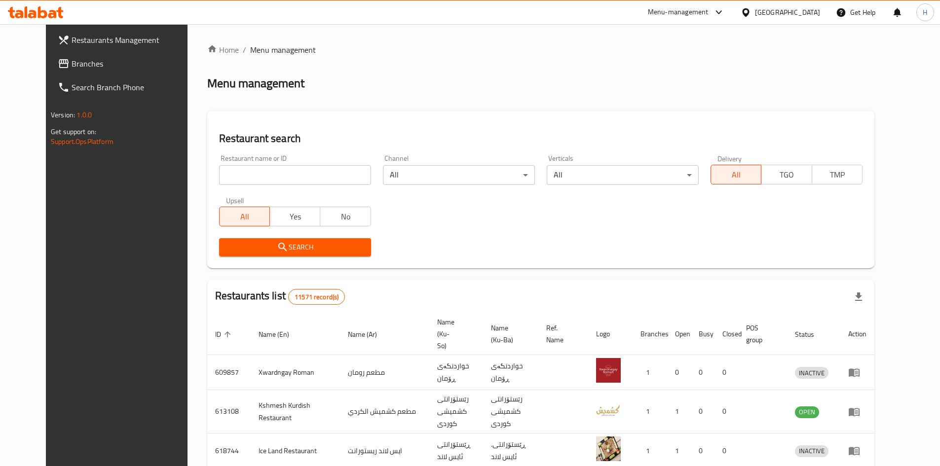
click at [257, 176] on input "search" at bounding box center [295, 175] width 152 height 20
paste input "693045"
type input "693045"
click button "Search" at bounding box center [295, 247] width 152 height 18
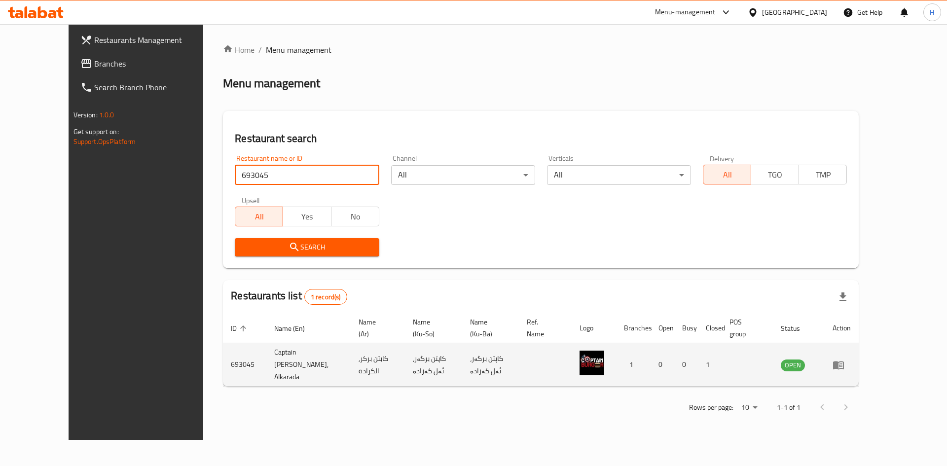
click at [844, 361] on icon "enhanced table" at bounding box center [838, 365] width 11 height 8
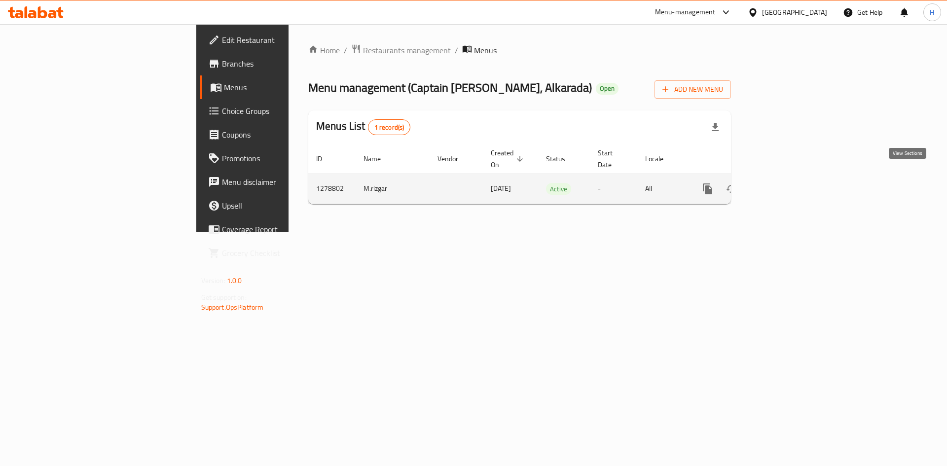
click at [785, 183] on icon "enhanced table" at bounding box center [779, 189] width 12 height 12
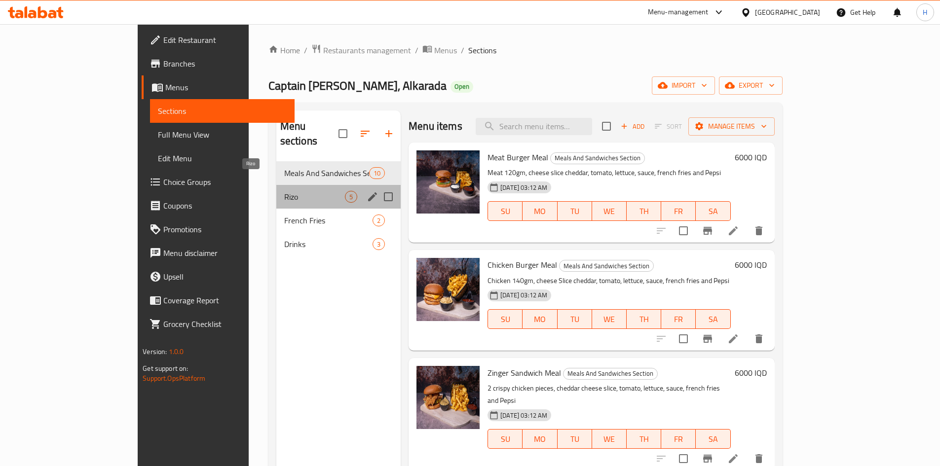
click at [284, 191] on span "Rizo" at bounding box center [314, 197] width 61 height 12
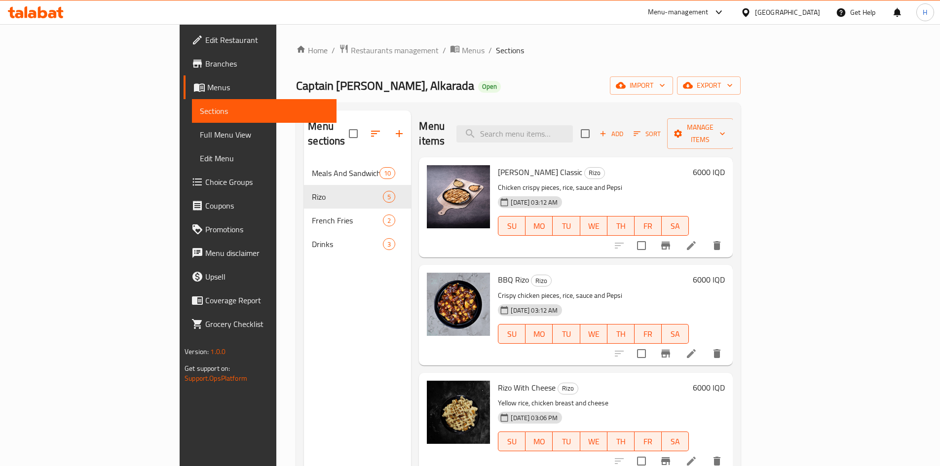
click at [625, 128] on span "Add" at bounding box center [611, 133] width 27 height 11
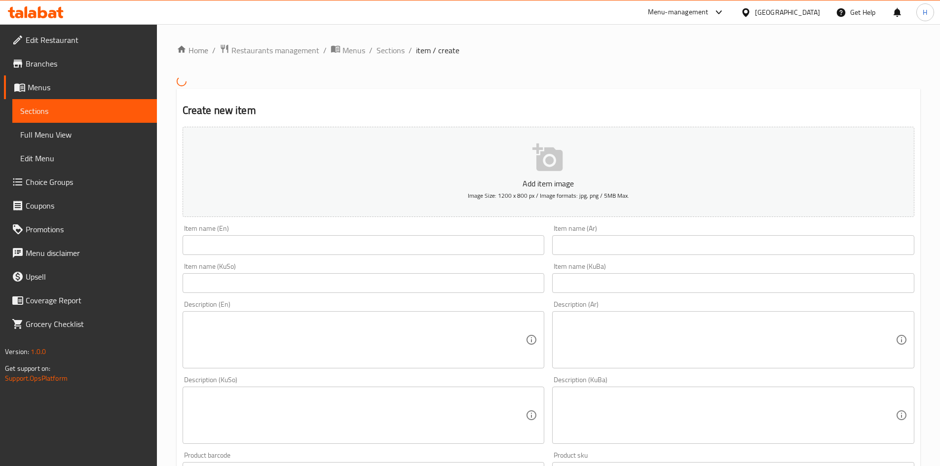
click at [633, 241] on input "text" at bounding box center [733, 245] width 362 height 20
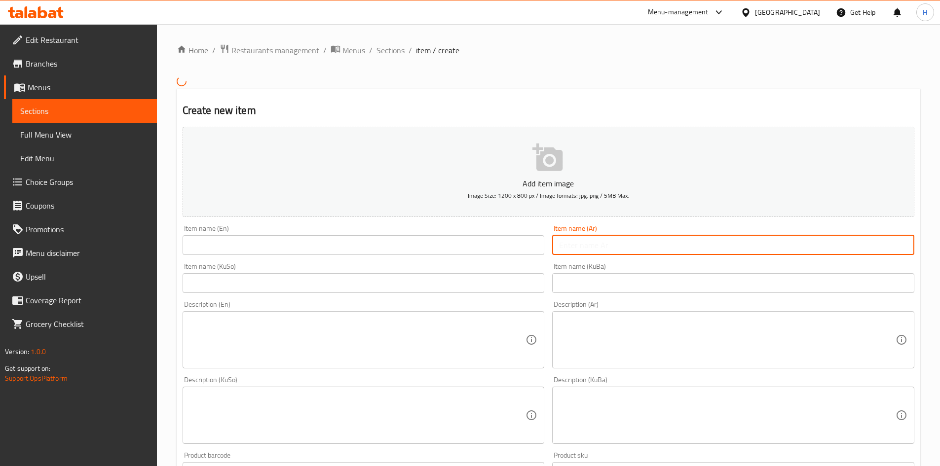
type input "v"
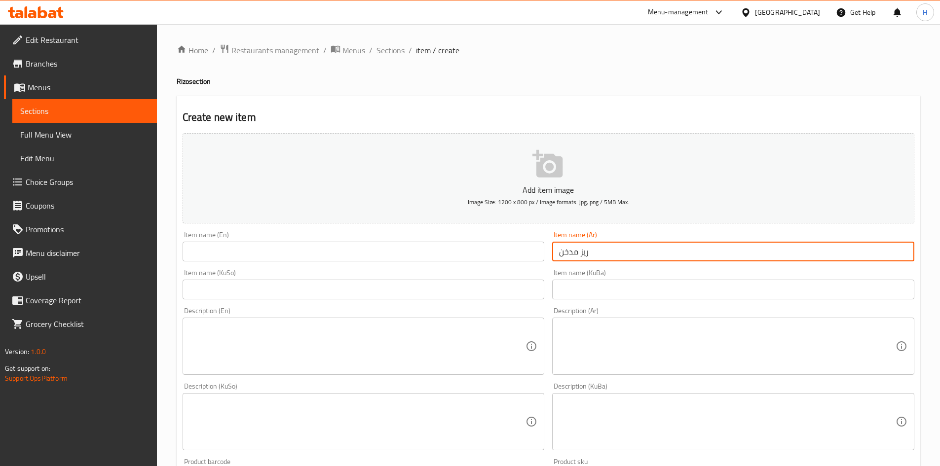
type input "ريز مدخن"
click at [422, 247] on input "text" at bounding box center [364, 252] width 362 height 20
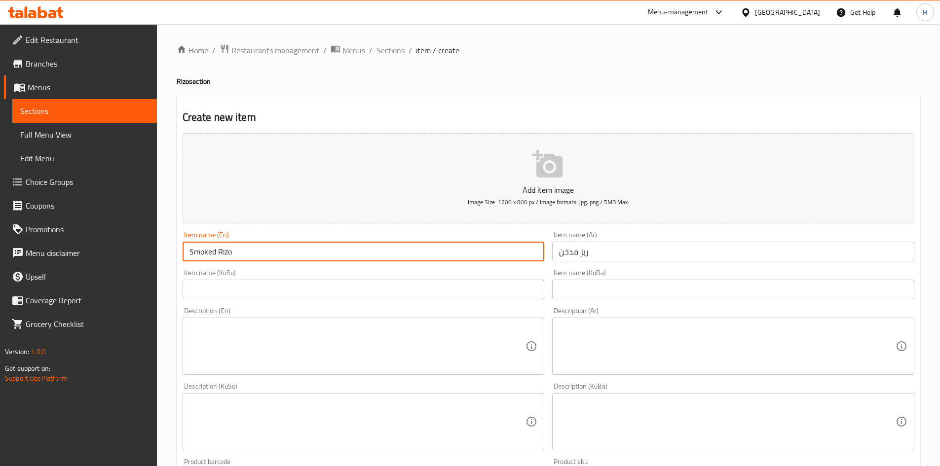
type input "Smoked Rizo"
click at [582, 256] on input "ريز مدخن" at bounding box center [733, 252] width 362 height 20
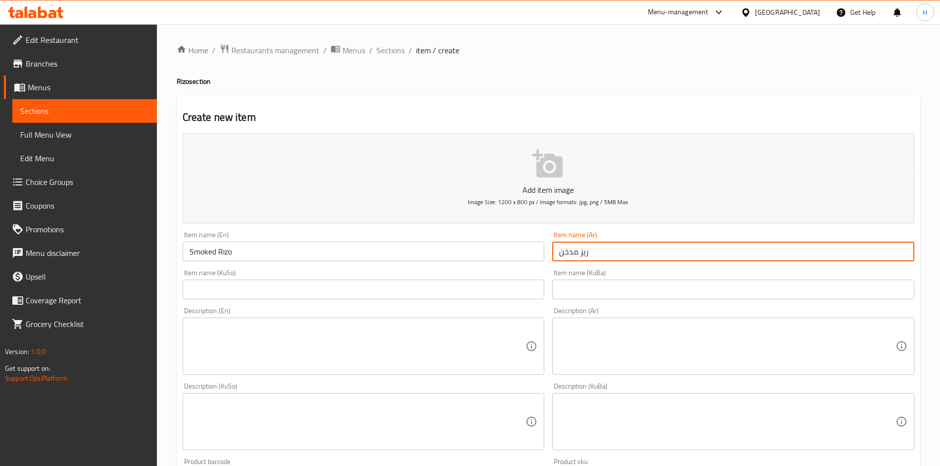
click at [579, 257] on input "ريز مدخن" at bounding box center [733, 252] width 362 height 20
type input "ريزو مدخن"
click at [609, 357] on textarea at bounding box center [727, 346] width 336 height 47
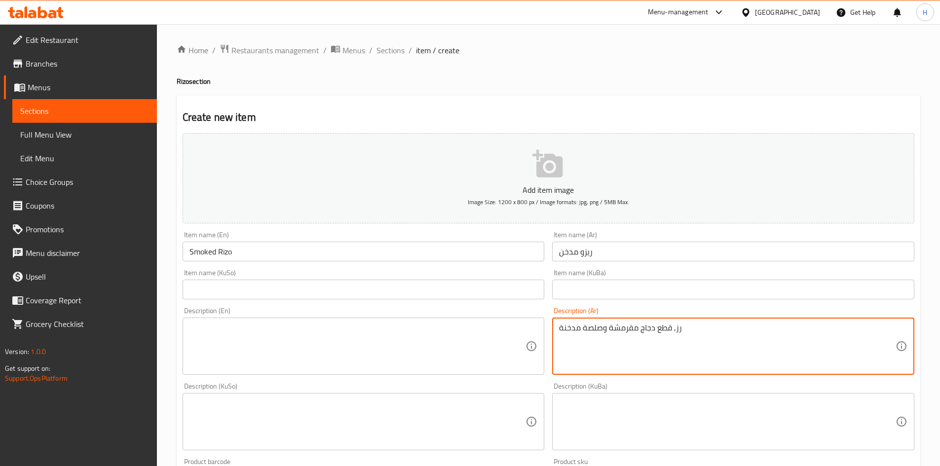
click at [609, 357] on textarea "رز, قطع دجاج مقرمشة وصلصة مدخنة" at bounding box center [727, 346] width 336 height 47
type textarea "رز, قطع دجاج مقرمشة وصلصة مدخنة"
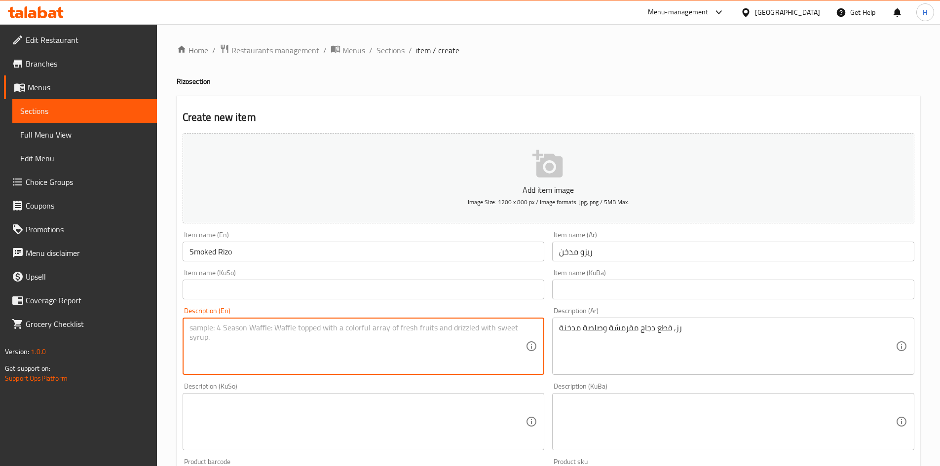
click at [395, 339] on textarea at bounding box center [357, 346] width 336 height 47
paste textarea "Rice, crispy chicken pieces and smoky sauce"
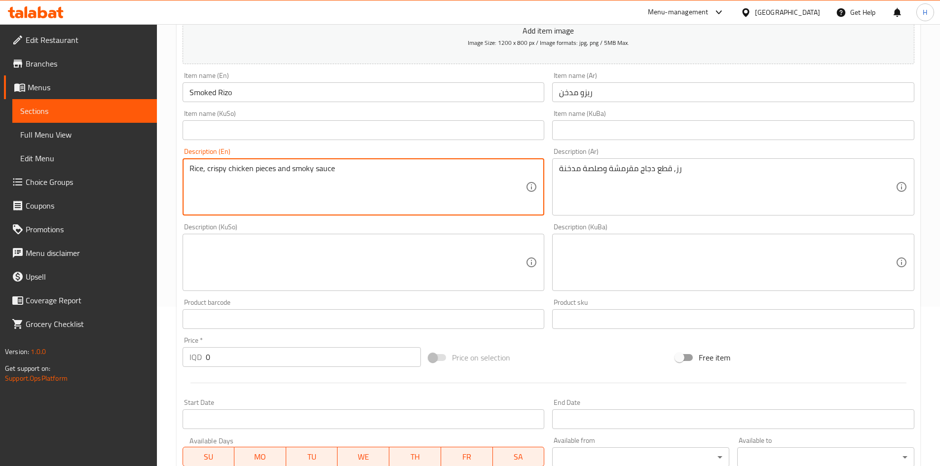
scroll to position [247, 0]
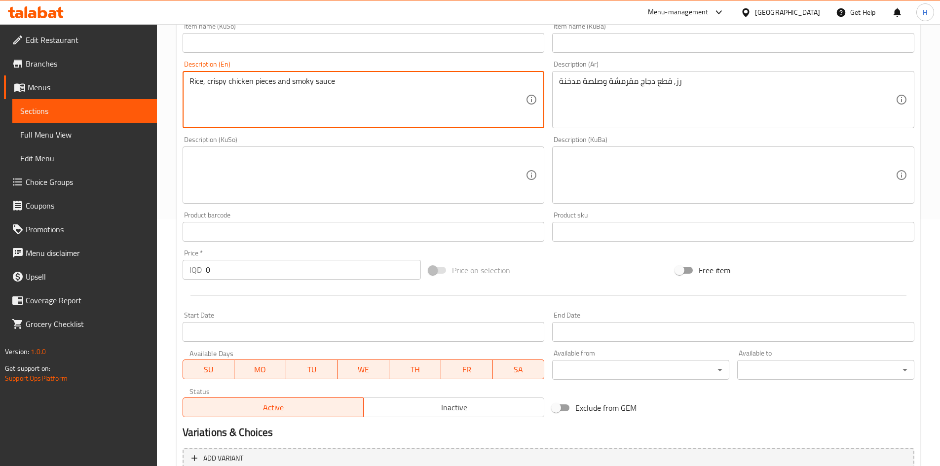
type textarea "Rice, crispy chicken pieces and smoky sauce"
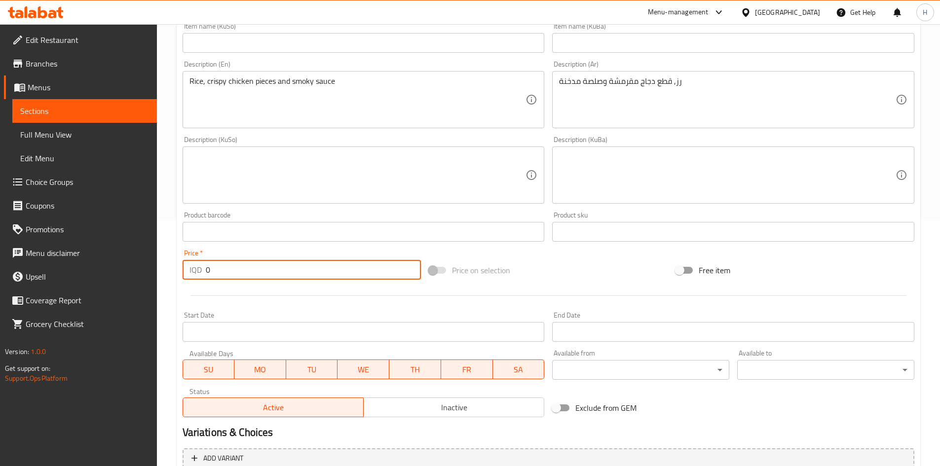
click at [228, 263] on input "0" at bounding box center [314, 270] width 216 height 20
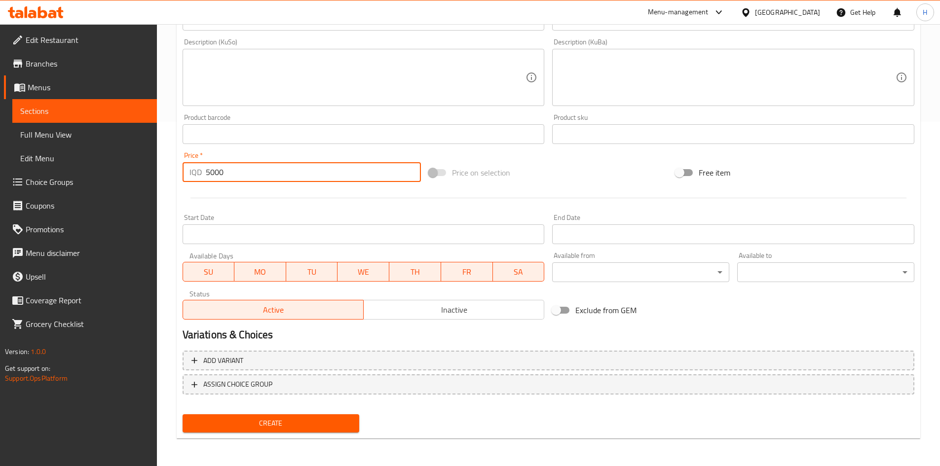
type input "5000"
click at [255, 417] on button "Create" at bounding box center [271, 423] width 177 height 18
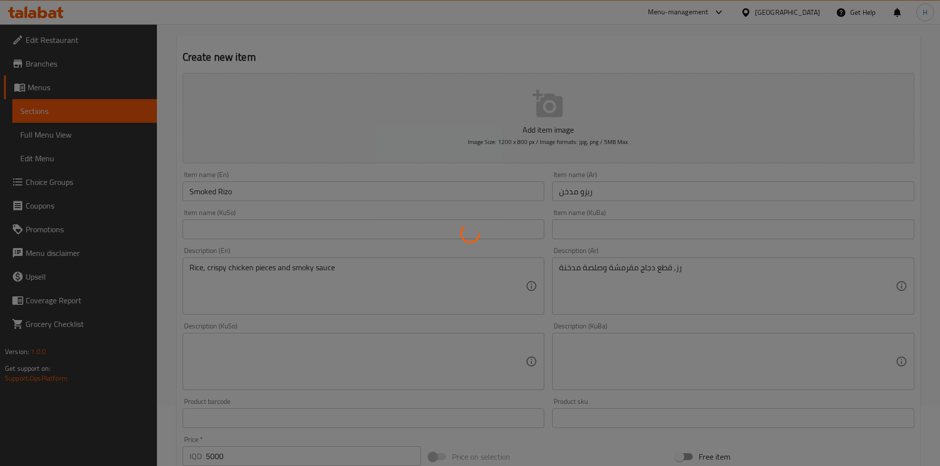
scroll to position [0, 0]
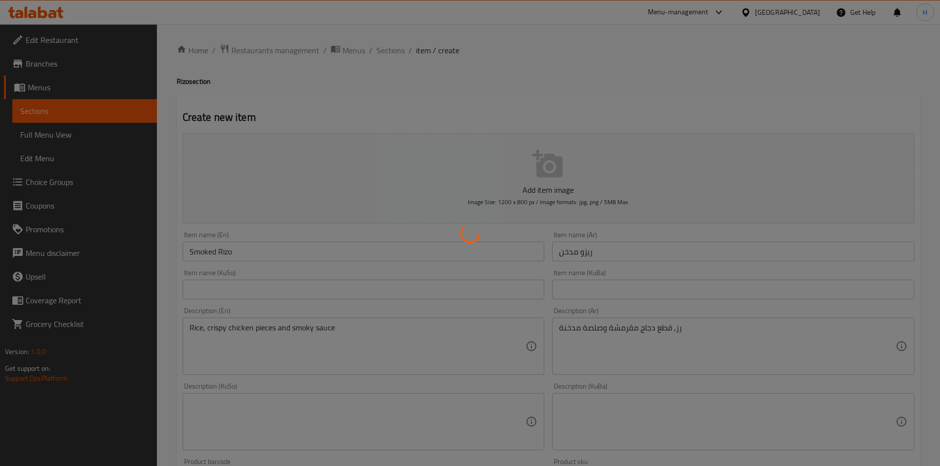
type input "0"
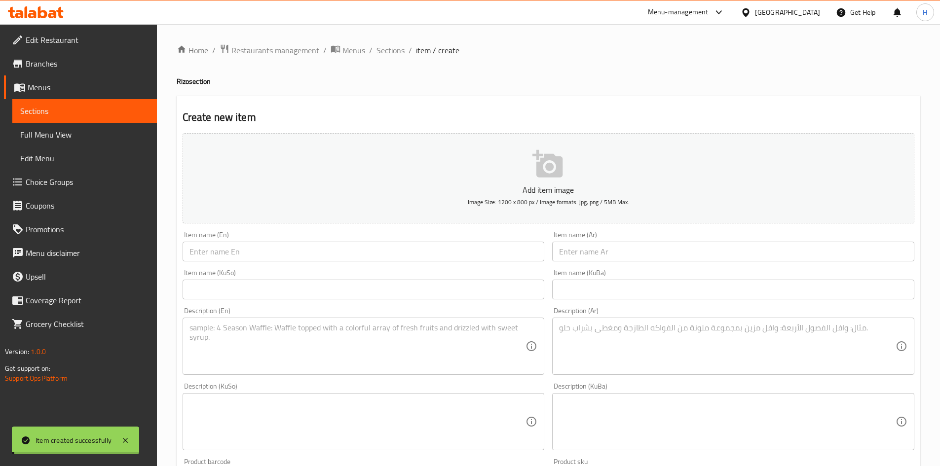
click at [398, 51] on span "Sections" at bounding box center [390, 50] width 28 height 12
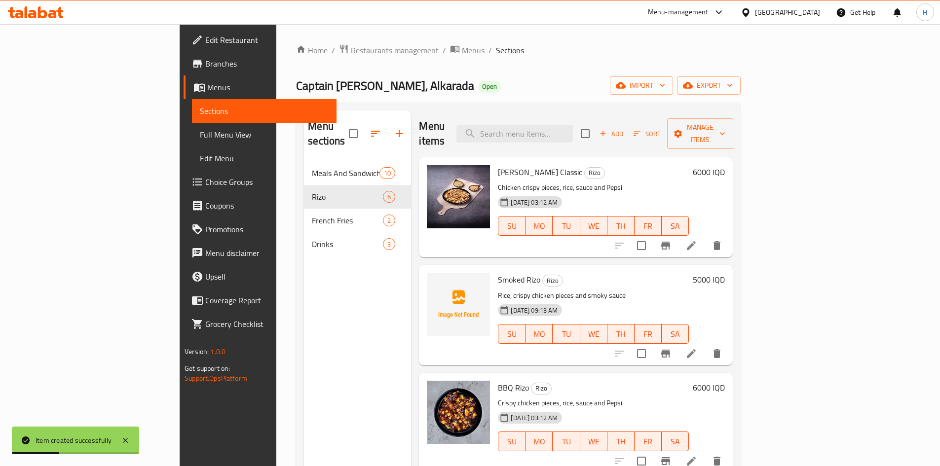
click at [671, 348] on icon "Branch-specific-item" at bounding box center [666, 354] width 12 height 12
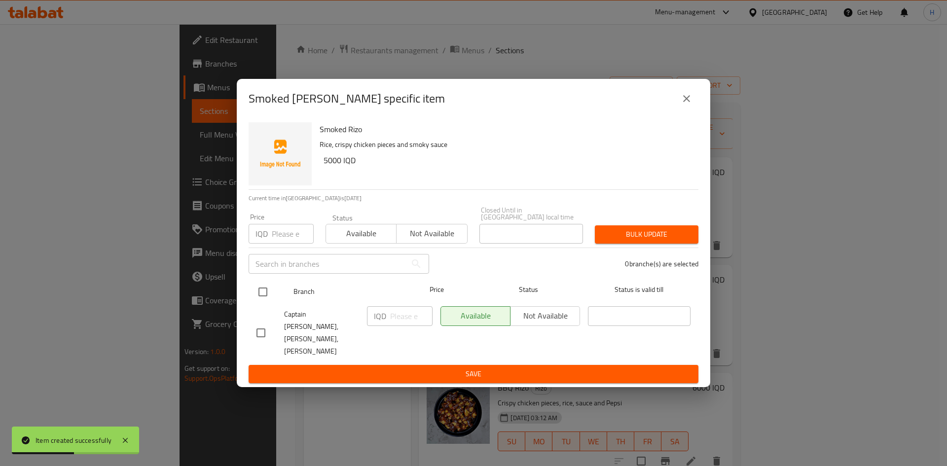
click at [263, 296] on input "checkbox" at bounding box center [263, 292] width 21 height 21
checkbox input "true"
click at [400, 323] on input "number" at bounding box center [411, 316] width 42 height 20
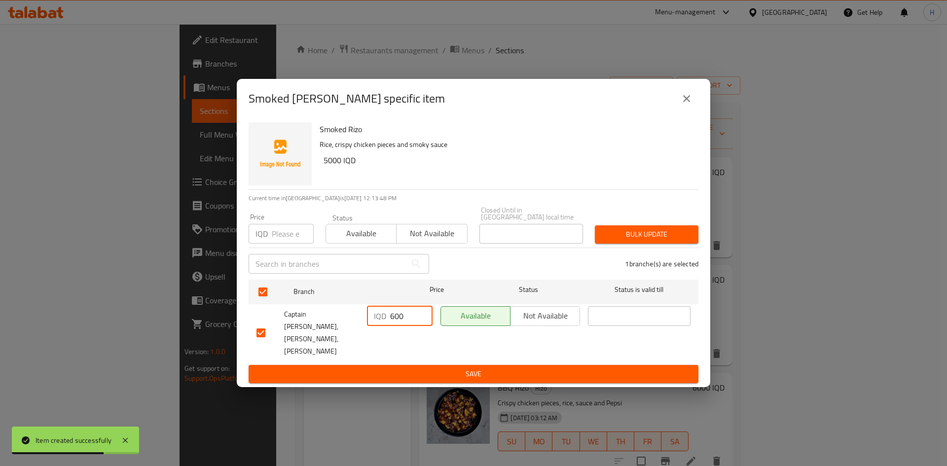
type input "600"
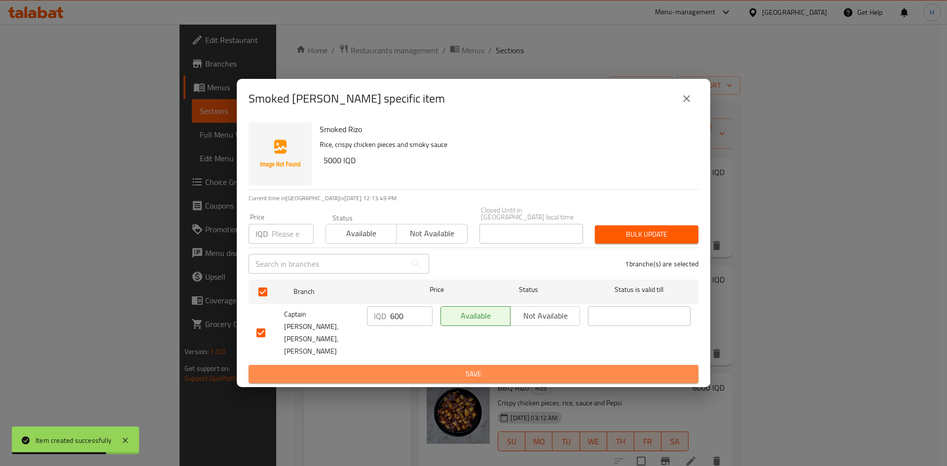
click at [401, 368] on span "Save" at bounding box center [474, 374] width 434 height 12
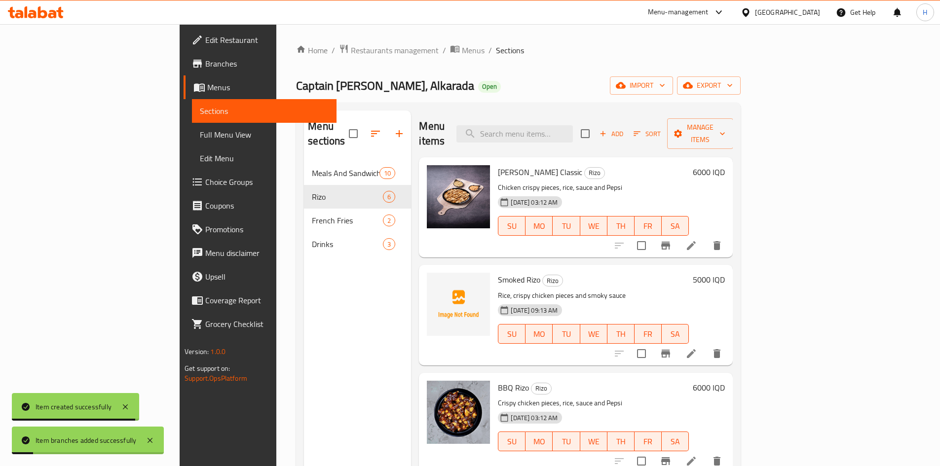
click at [725, 273] on h6 "5000 IQD" at bounding box center [709, 280] width 32 height 14
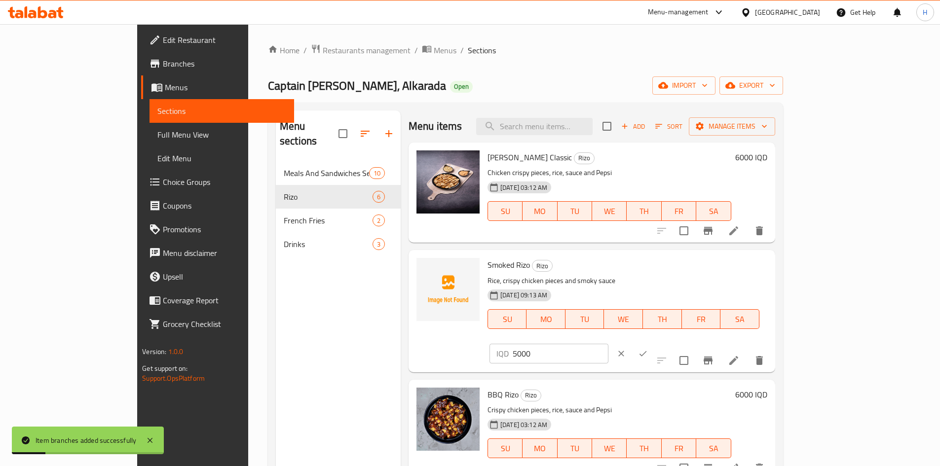
click at [608, 344] on input "5000" at bounding box center [561, 354] width 96 height 20
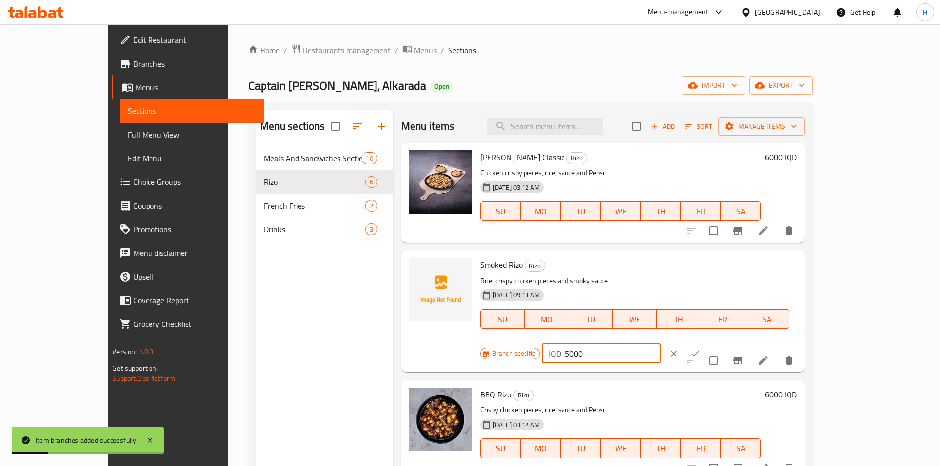
click at [661, 344] on input "5000" at bounding box center [613, 354] width 96 height 20
type input "6000"
click at [700, 349] on icon "ok" at bounding box center [695, 354] width 10 height 10
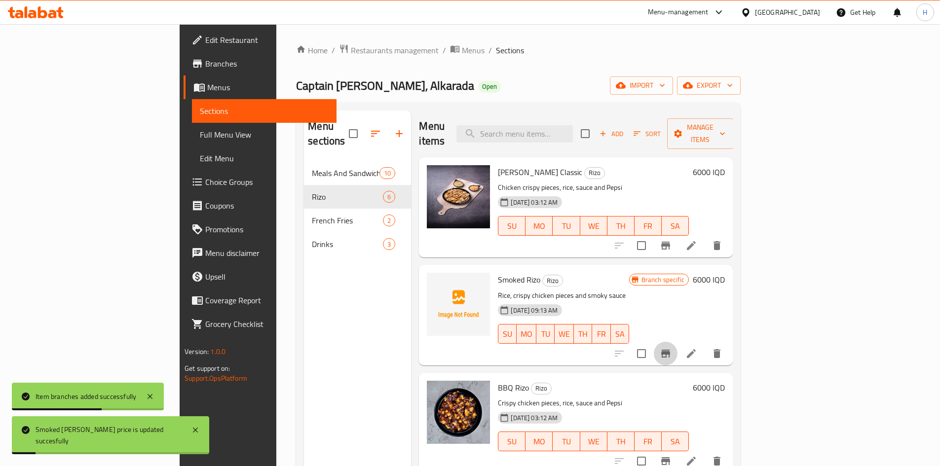
click at [670, 350] on icon "Branch-specific-item" at bounding box center [665, 354] width 9 height 8
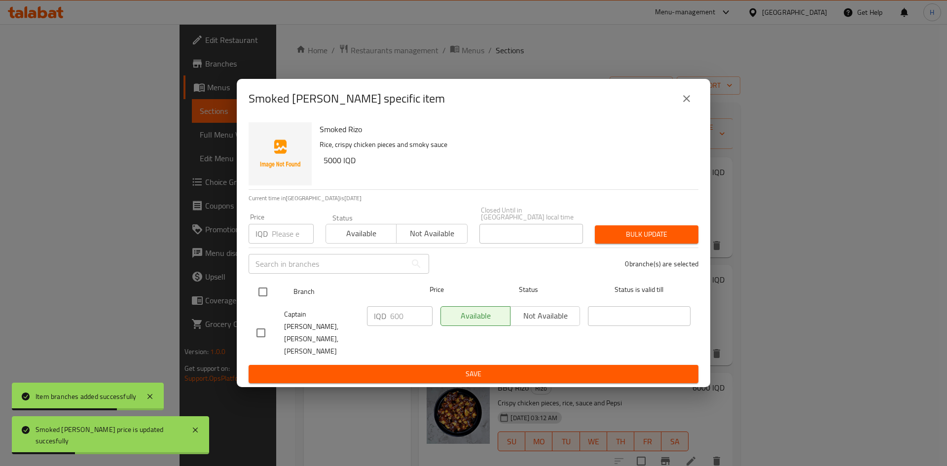
drag, startPoint x: 266, startPoint y: 296, endPoint x: 370, endPoint y: 307, distance: 104.7
click at [268, 296] on input "checkbox" at bounding box center [263, 292] width 21 height 21
checkbox input "true"
click at [405, 323] on input "600" at bounding box center [411, 316] width 42 height 20
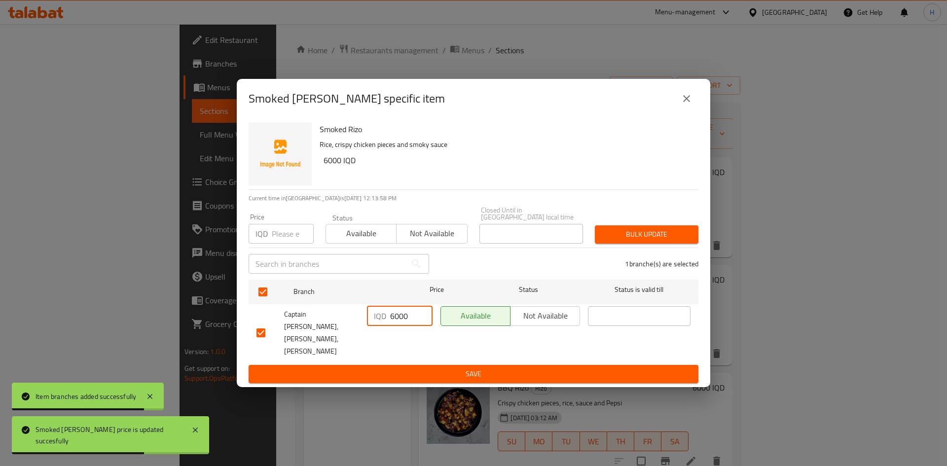
type input "6000"
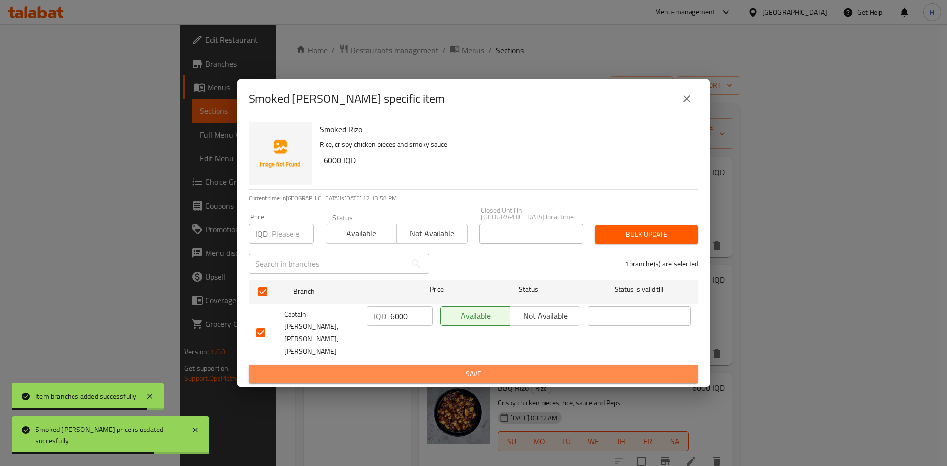
click at [425, 368] on span "Save" at bounding box center [474, 374] width 434 height 12
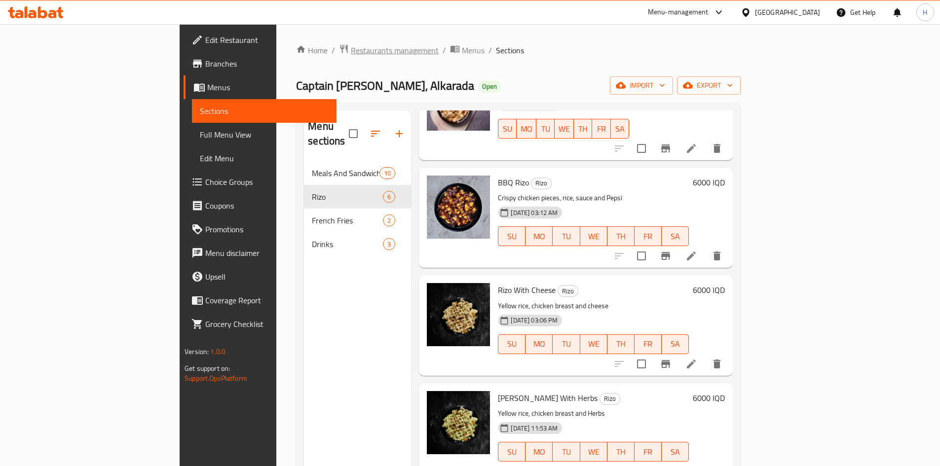
click at [351, 50] on span "Restaurants management" at bounding box center [395, 50] width 88 height 12
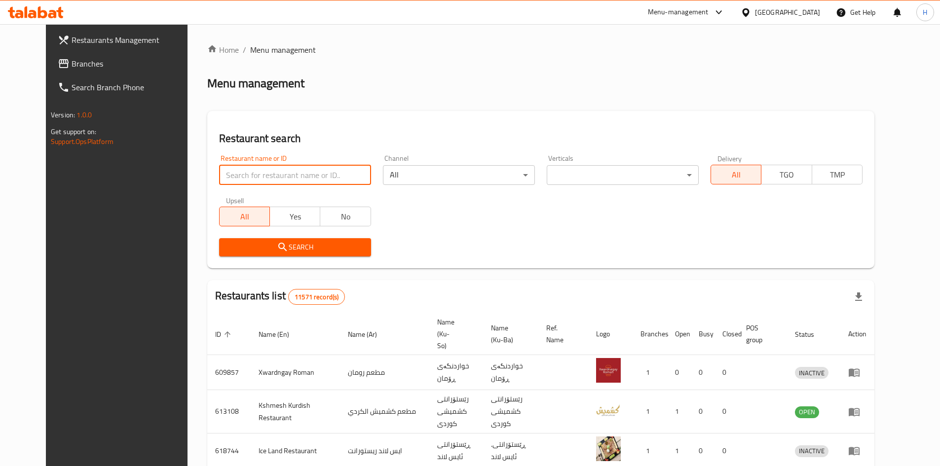
click at [270, 179] on input "search" at bounding box center [295, 175] width 152 height 20
paste input "692818"
type input "692818"
click button "Search" at bounding box center [295, 247] width 152 height 18
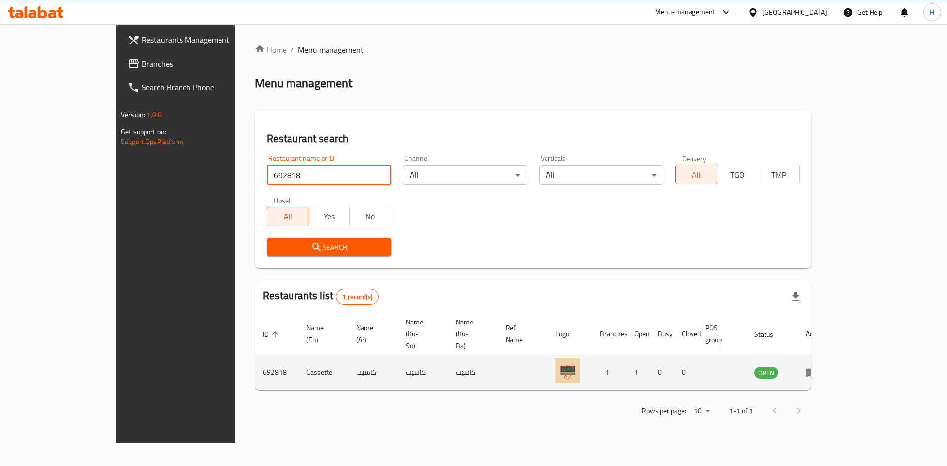
click at [832, 355] on td "enhanced table" at bounding box center [815, 372] width 34 height 35
click at [818, 369] on icon "enhanced table" at bounding box center [812, 373] width 11 height 8
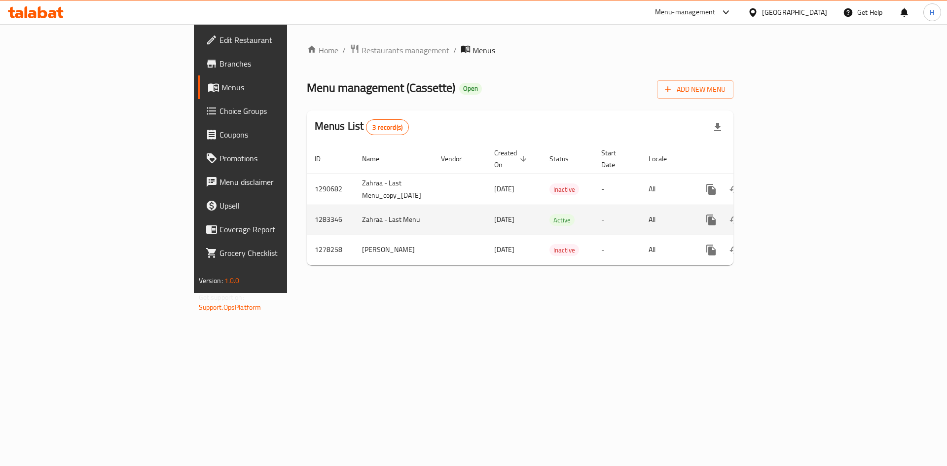
click at [788, 214] on icon "enhanced table" at bounding box center [783, 220] width 12 height 12
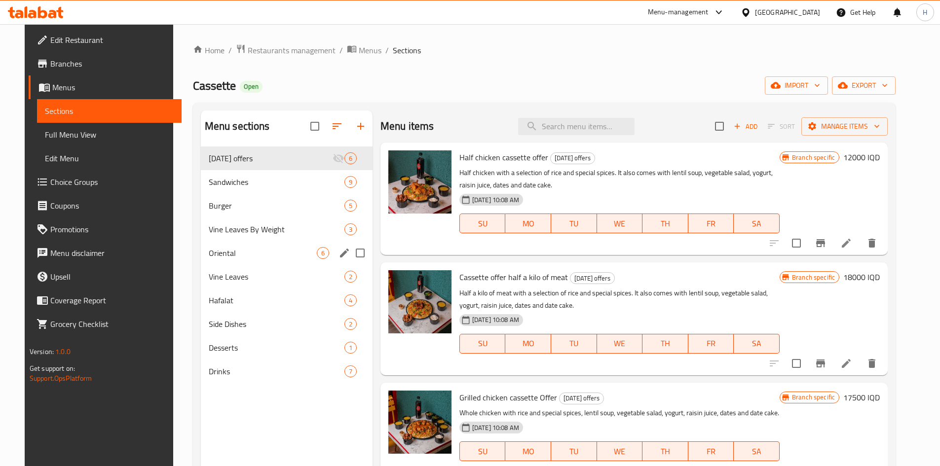
click at [235, 252] on span "Oriental" at bounding box center [263, 253] width 108 height 12
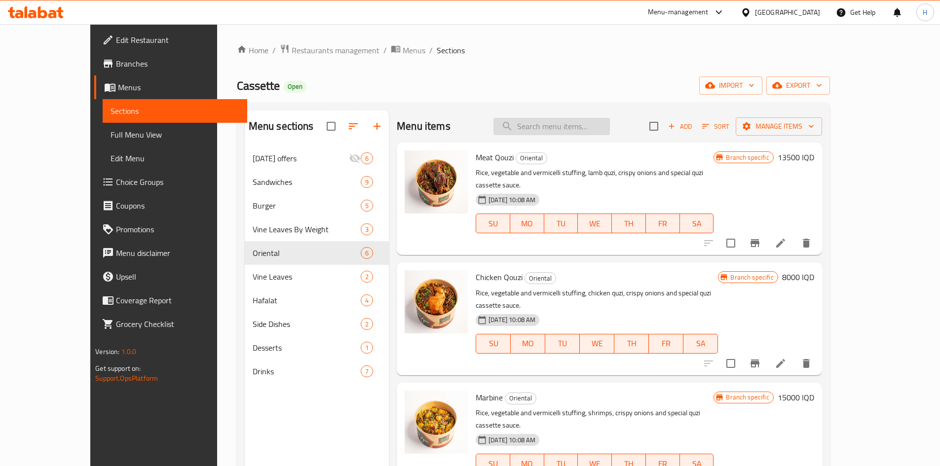
click at [581, 119] on input "search" at bounding box center [551, 126] width 116 height 17
type input "]"
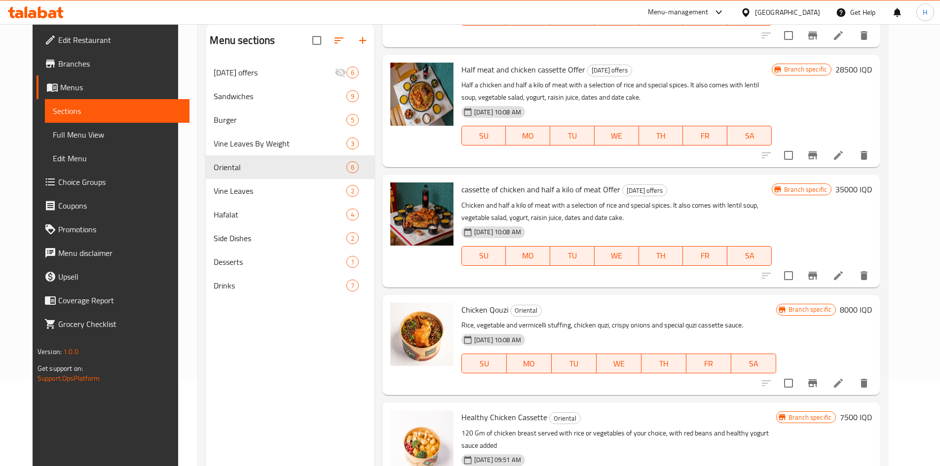
scroll to position [138, 0]
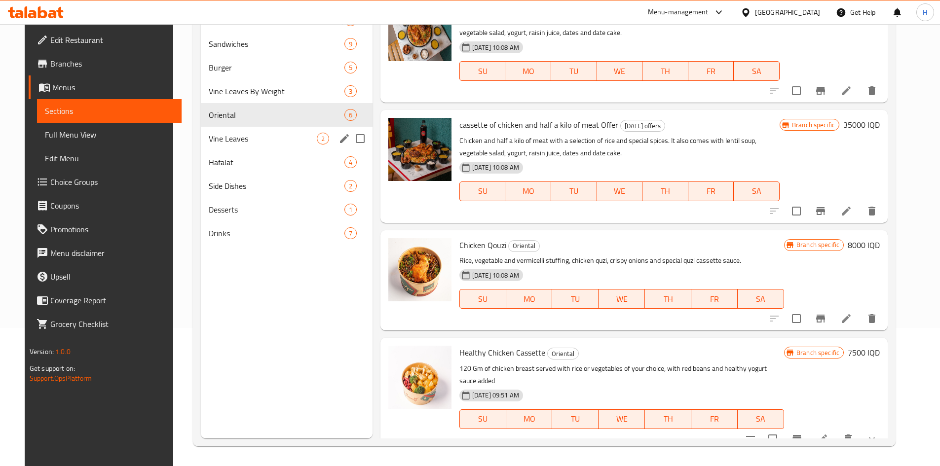
type input "دج"
click at [207, 131] on div "Vine Leaves 2" at bounding box center [287, 139] width 172 height 24
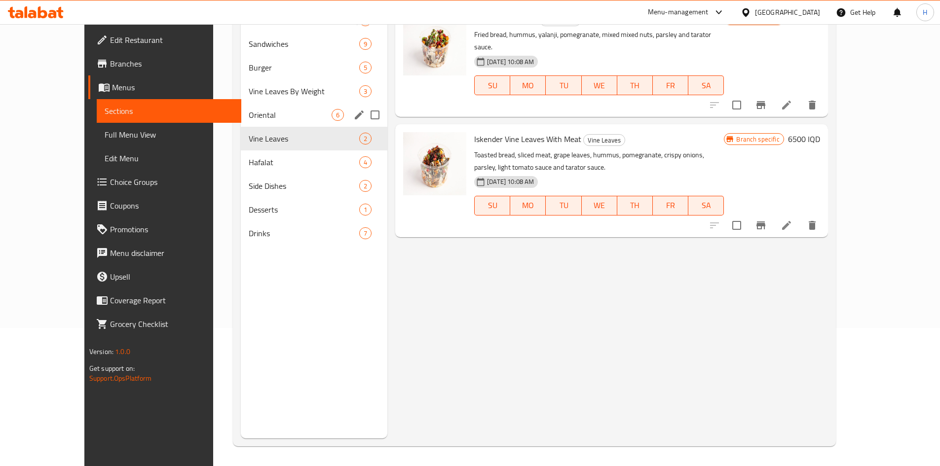
click at [249, 118] on span "Oriental" at bounding box center [290, 115] width 83 height 12
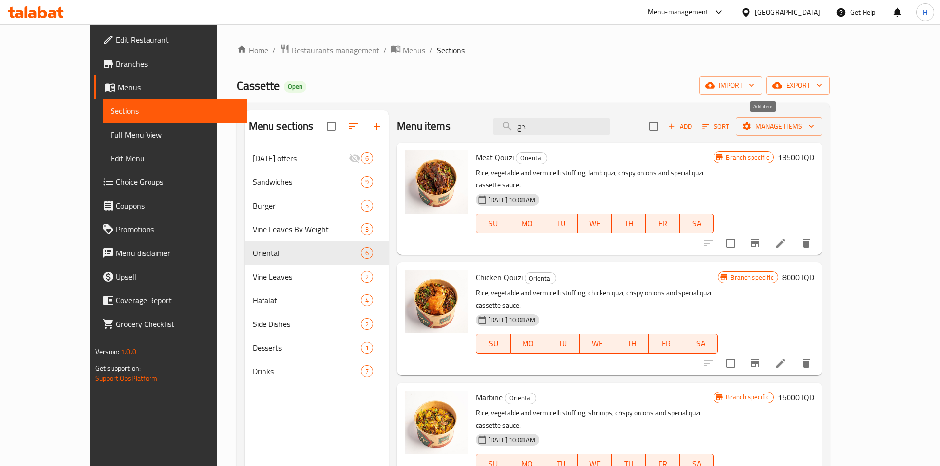
click at [693, 128] on span "Add" at bounding box center [680, 126] width 27 height 11
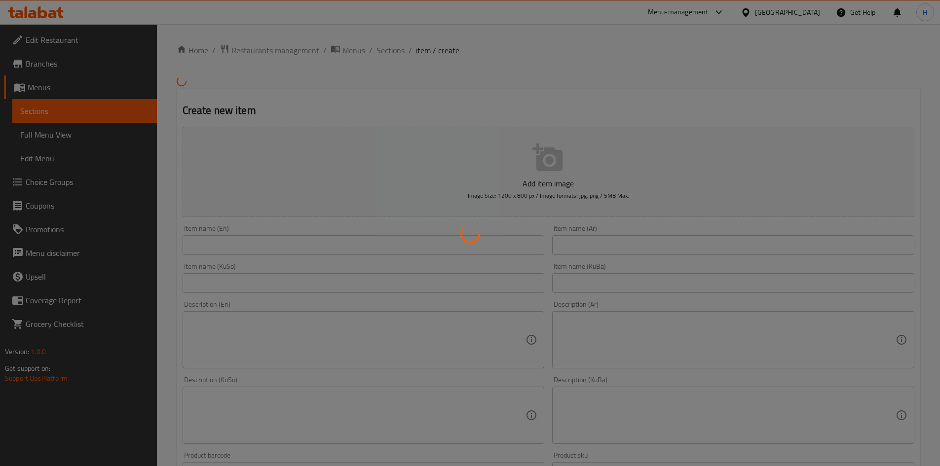
click at [621, 249] on div at bounding box center [470, 233] width 940 height 466
click at [621, 247] on div at bounding box center [470, 233] width 940 height 466
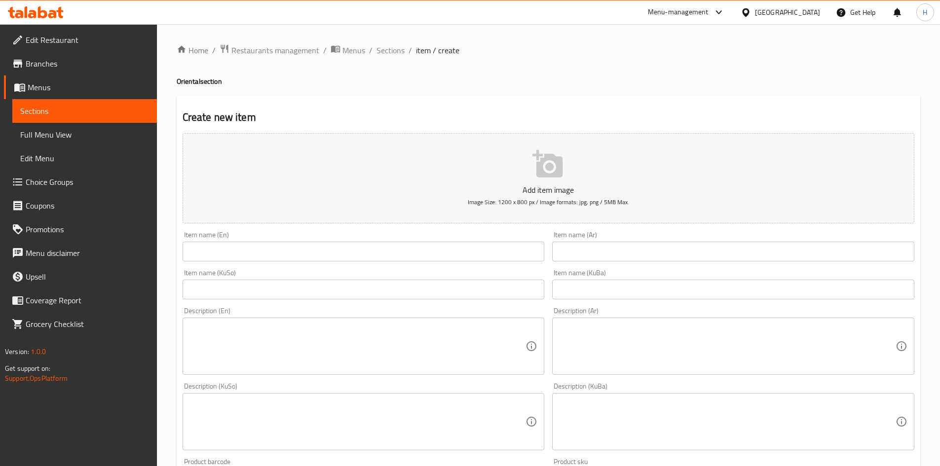
click at [622, 247] on input "text" at bounding box center [733, 252] width 362 height 20
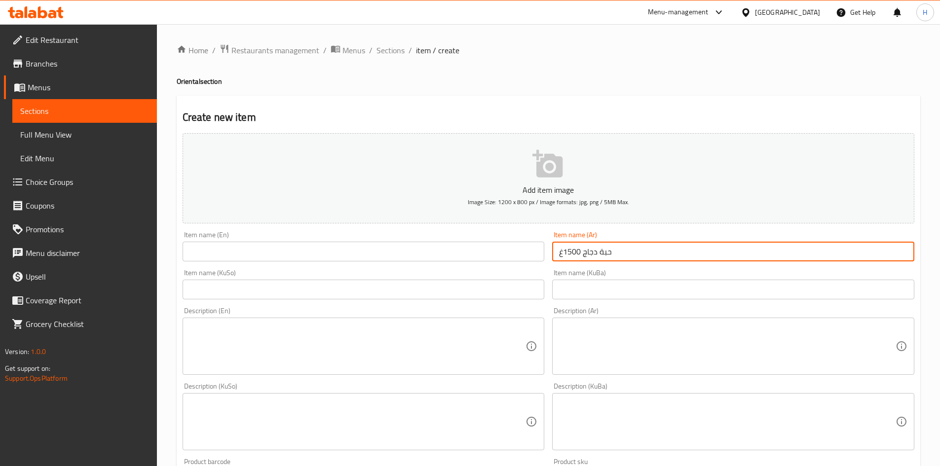
click at [623, 252] on input "حبة دجاج 1500غ" at bounding box center [733, 252] width 362 height 20
type input "حبة دجاج 1500غ"
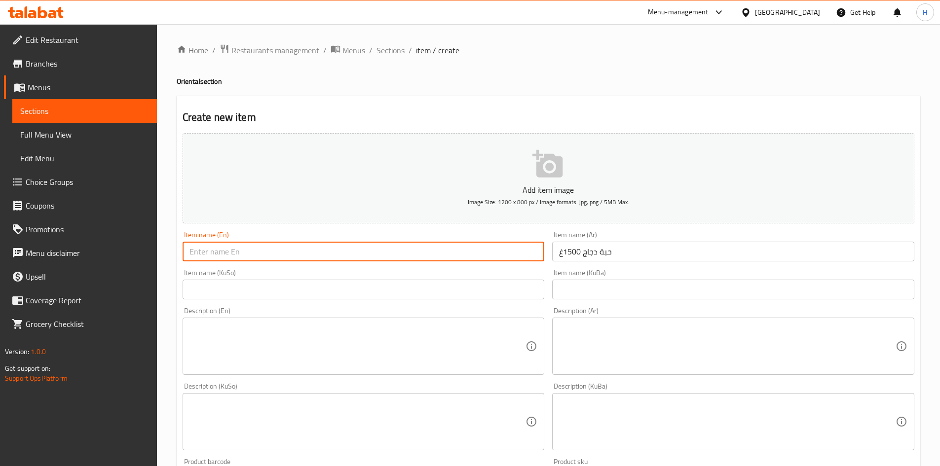
click at [287, 253] on input "text" at bounding box center [364, 252] width 362 height 20
paste input "1500g chicken"
drag, startPoint x: 214, startPoint y: 256, endPoint x: 217, endPoint y: 262, distance: 7.5
click at [217, 262] on div "Item name (En) 1500g chicken Item name (En)" at bounding box center [364, 246] width 370 height 38
type input "1500g Chicken"
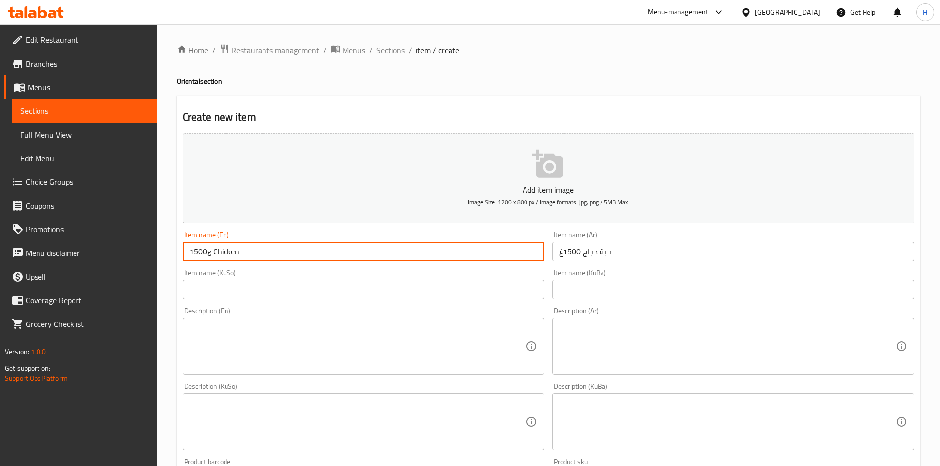
click at [267, 322] on div "Description (En)" at bounding box center [364, 346] width 362 height 57
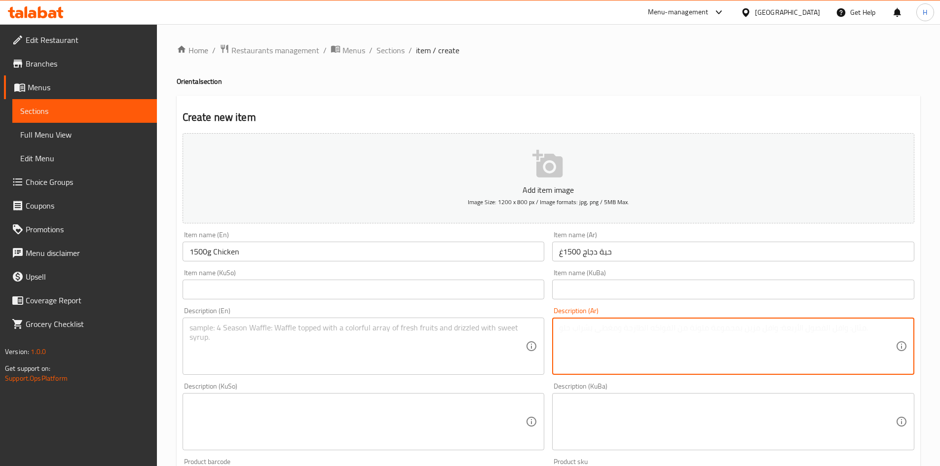
click at [594, 331] on textarea at bounding box center [727, 346] width 336 height 47
type textarea "V"
click at [595, 330] on textarea "ز, حشو, خبز, مخلل و3 انواع من الصلصات" at bounding box center [727, 346] width 336 height 47
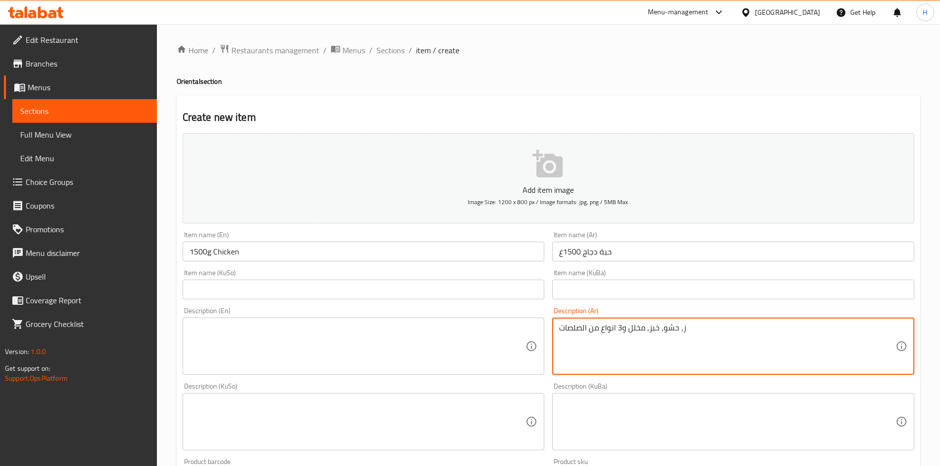
type textarea "ز, حشو, خبز, مخلل و3 انواع من الصلصات"
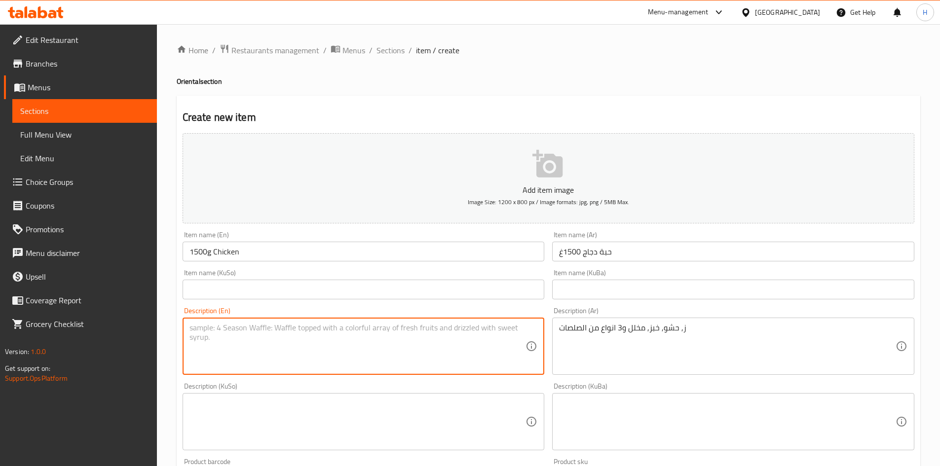
click at [268, 345] on textarea at bounding box center [357, 346] width 336 height 47
paste textarea "Rice, stuffing, bread, pickles and 3 types of sauces"
type textarea "Rice, stuffing, bread, pickles and 3 types of sauces"
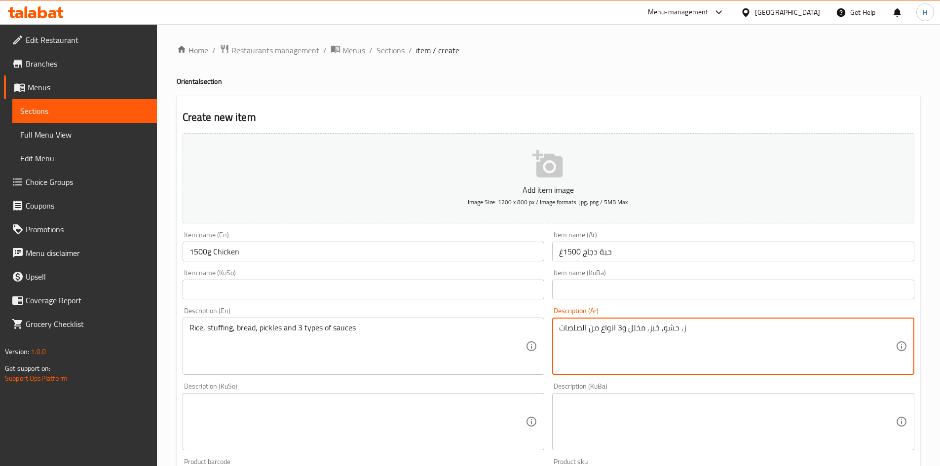
click at [558, 330] on div "ز, حشو, خبز, مخلل و3 انواع من الصلصات Description (Ar)" at bounding box center [733, 346] width 362 height 57
click at [560, 331] on textarea "ز, حشو, خبز, مخلل و3 انواع من الصلصاتر" at bounding box center [727, 346] width 336 height 47
drag, startPoint x: 562, startPoint y: 328, endPoint x: 558, endPoint y: 331, distance: 5.3
click at [558, 331] on div "رز, حشو, خبز, مخلل و3 انواع من الصلصاتر Description (Ar)" at bounding box center [733, 346] width 362 height 57
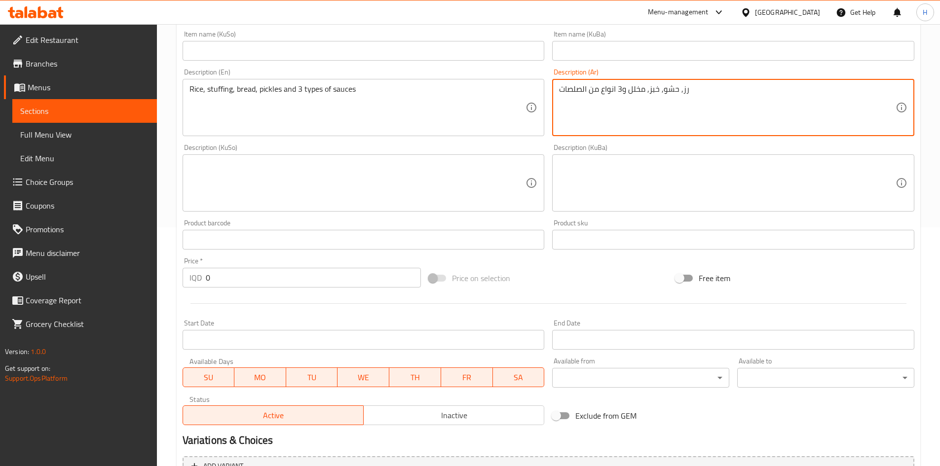
scroll to position [344, 0]
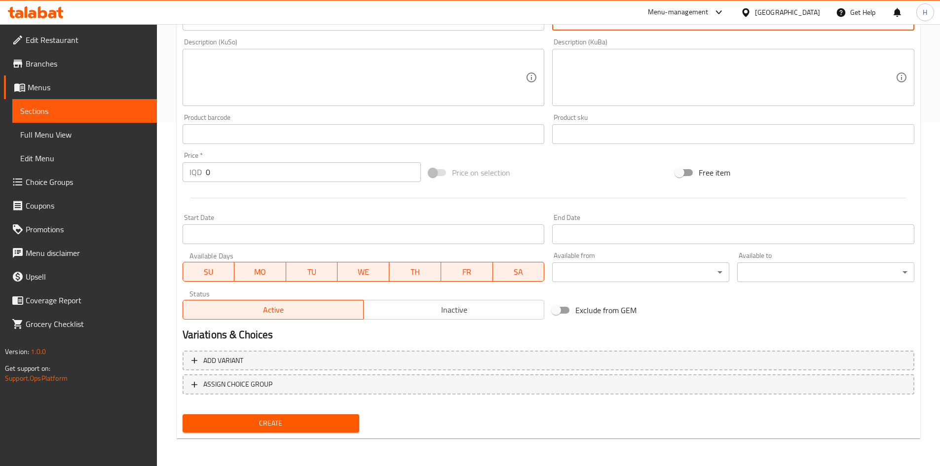
type textarea "رز, حشو, خبز, مخلل و3 انواع من الصلصات"
click at [241, 176] on input "0" at bounding box center [314, 172] width 216 height 20
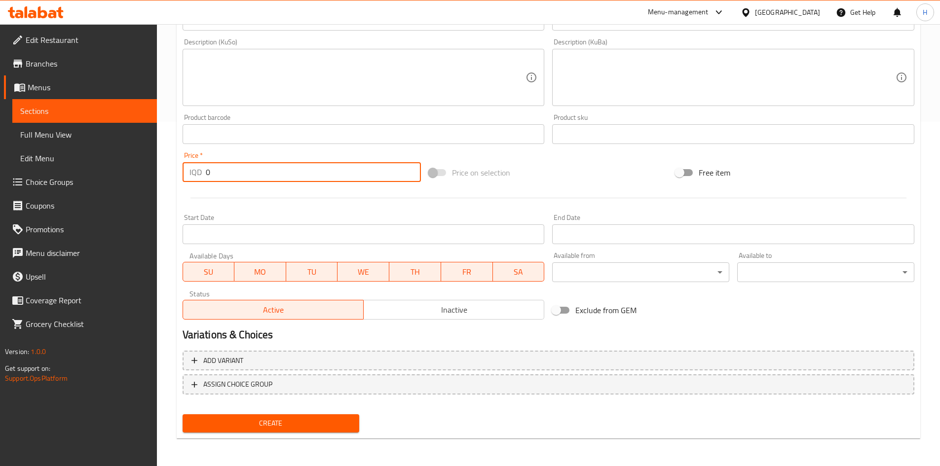
click at [241, 176] on input "0" at bounding box center [314, 172] width 216 height 20
type input "26000"
click at [316, 415] on button "Create" at bounding box center [271, 423] width 177 height 18
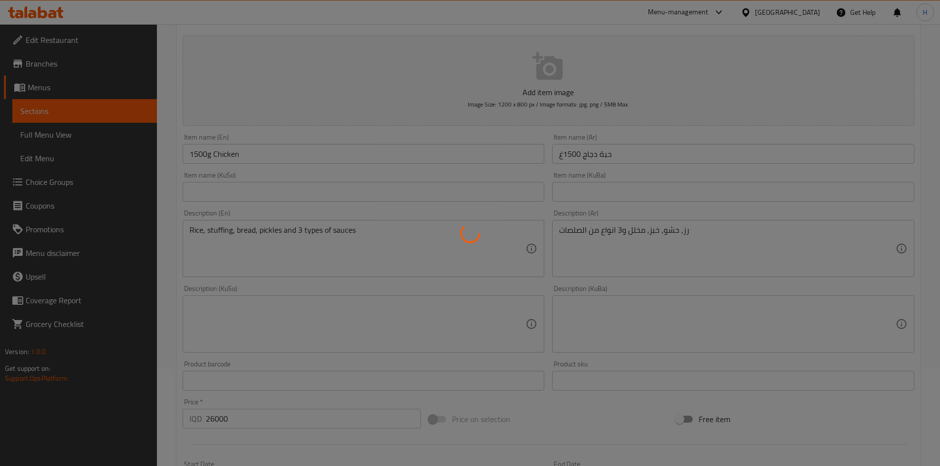
scroll to position [15, 0]
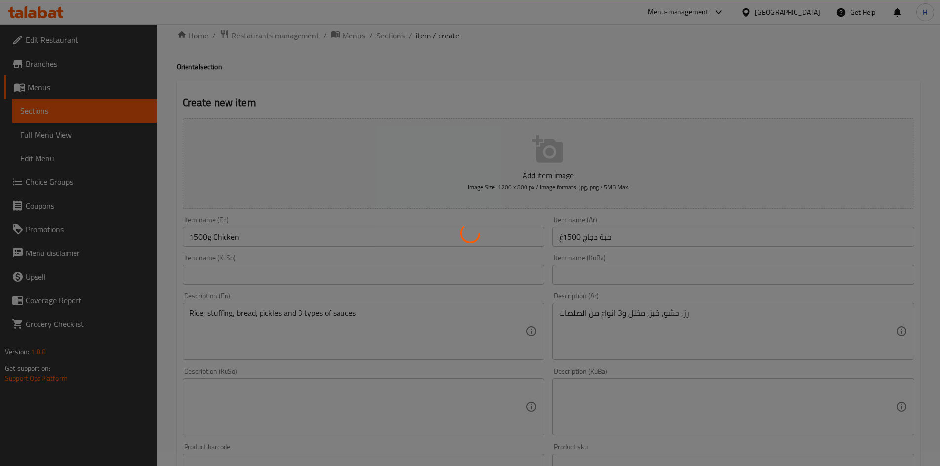
type input "0"
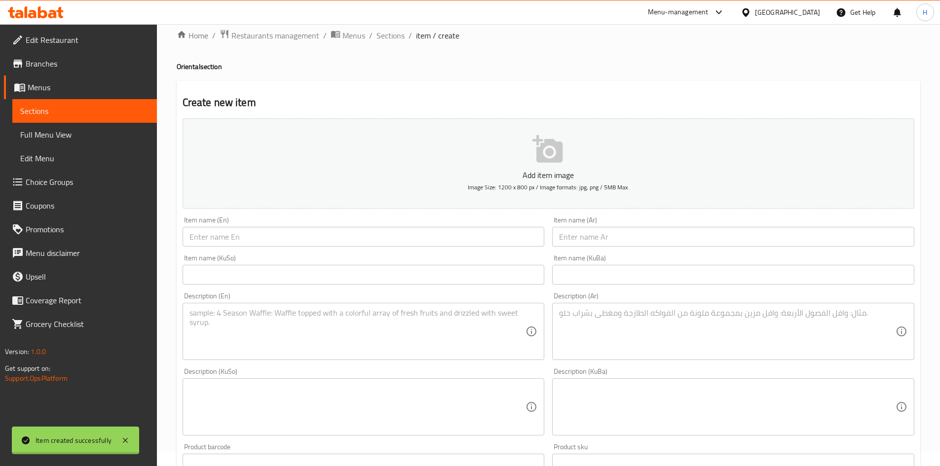
scroll to position [0, 0]
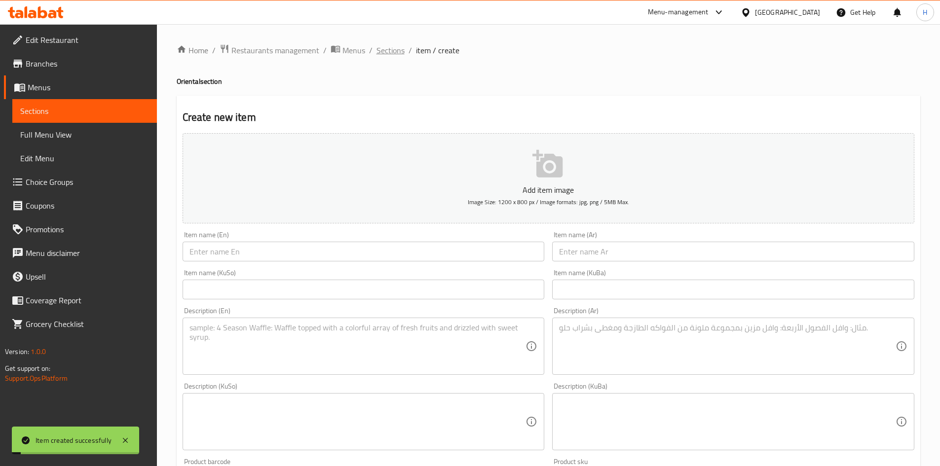
click at [387, 51] on span "Sections" at bounding box center [390, 50] width 28 height 12
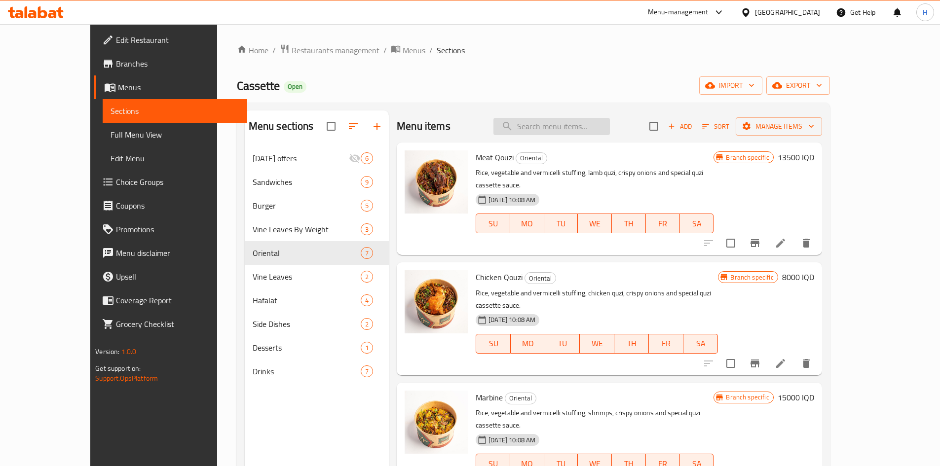
click at [604, 131] on input "search" at bounding box center [551, 126] width 116 height 17
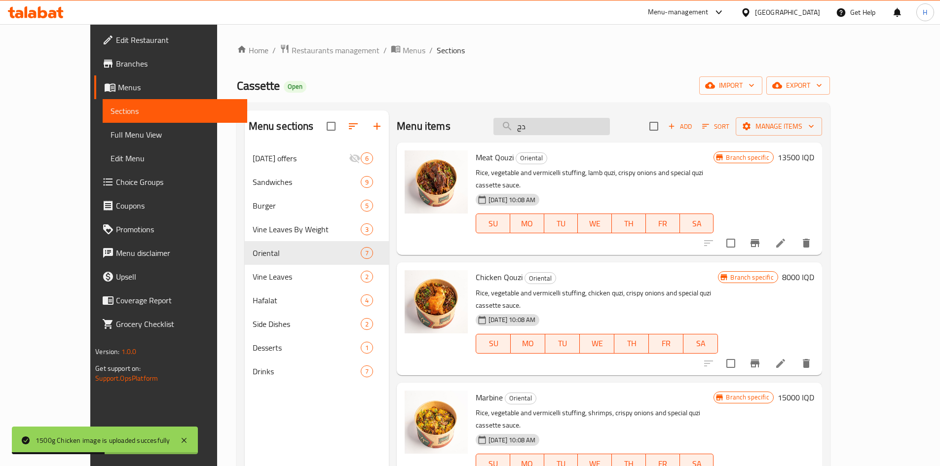
click at [571, 124] on input "دج" at bounding box center [551, 126] width 116 height 17
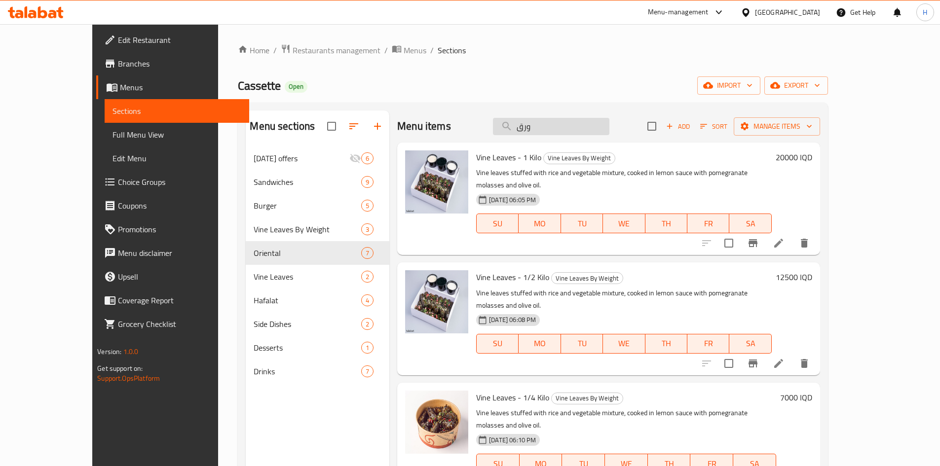
click at [585, 134] on input "ورق" at bounding box center [551, 126] width 116 height 17
click at [585, 132] on input "ورق" at bounding box center [551, 126] width 116 height 17
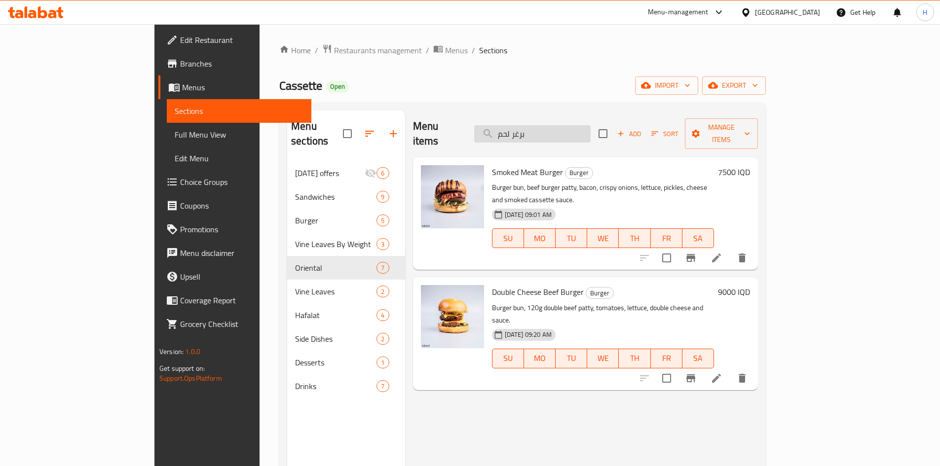
click at [591, 130] on input "برغر لحم" at bounding box center [532, 133] width 116 height 17
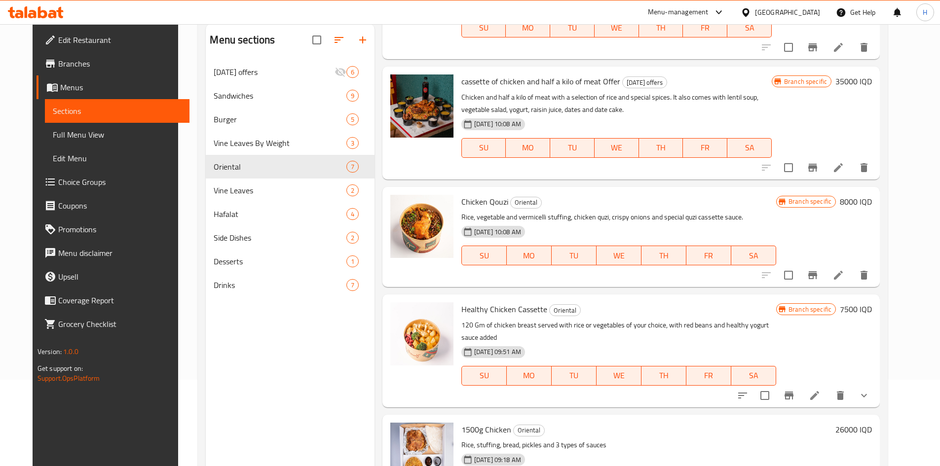
scroll to position [138, 0]
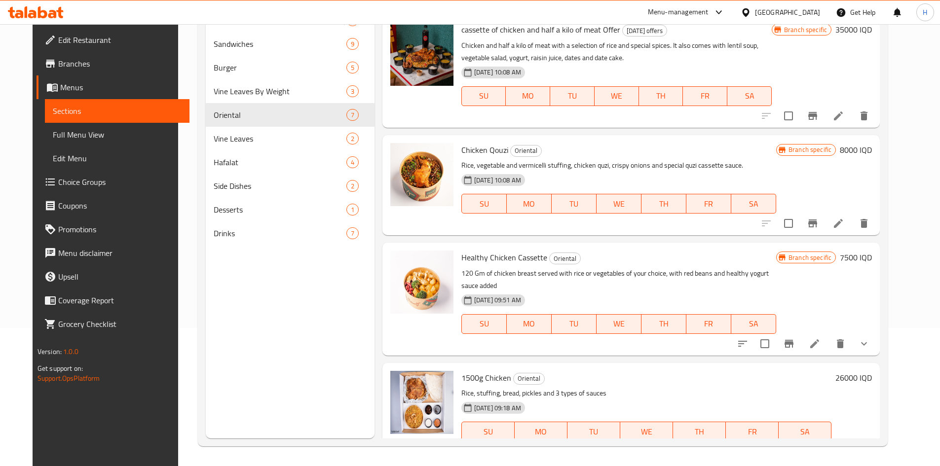
type input "دجاج"
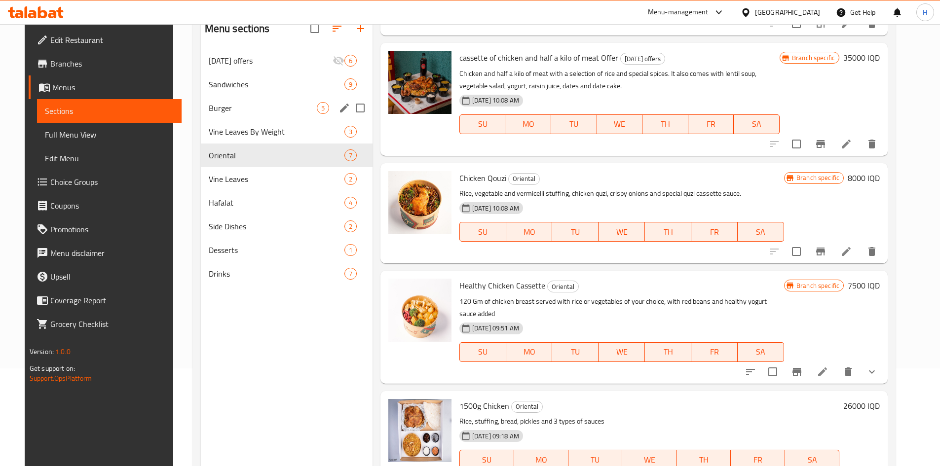
scroll to position [0, 0]
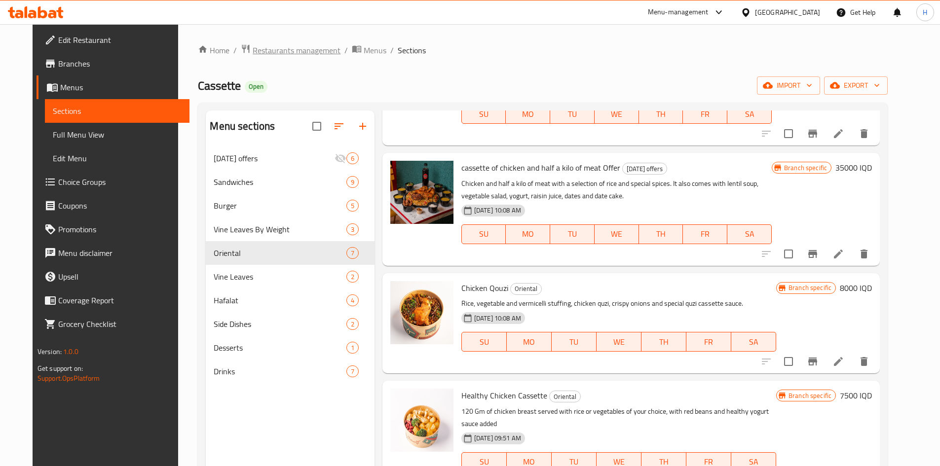
click at [287, 51] on span "Restaurants management" at bounding box center [297, 50] width 88 height 12
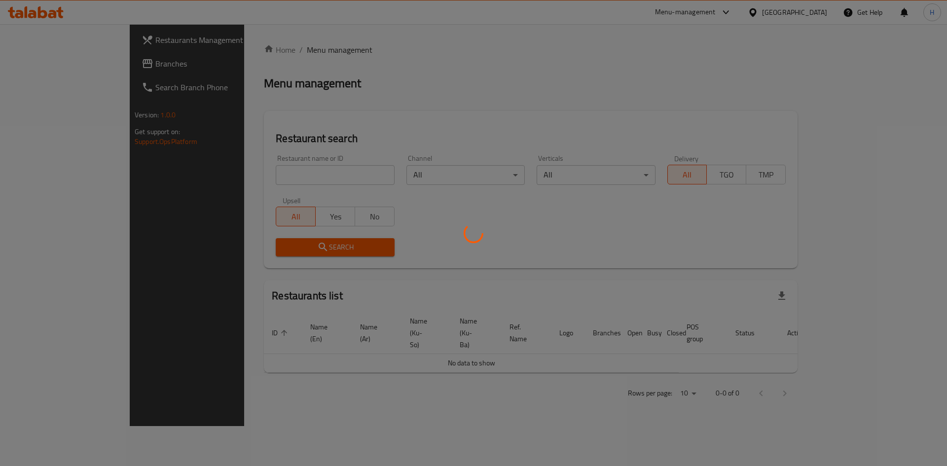
click at [269, 176] on div at bounding box center [473, 233] width 947 height 466
click at [268, 176] on div at bounding box center [473, 233] width 947 height 466
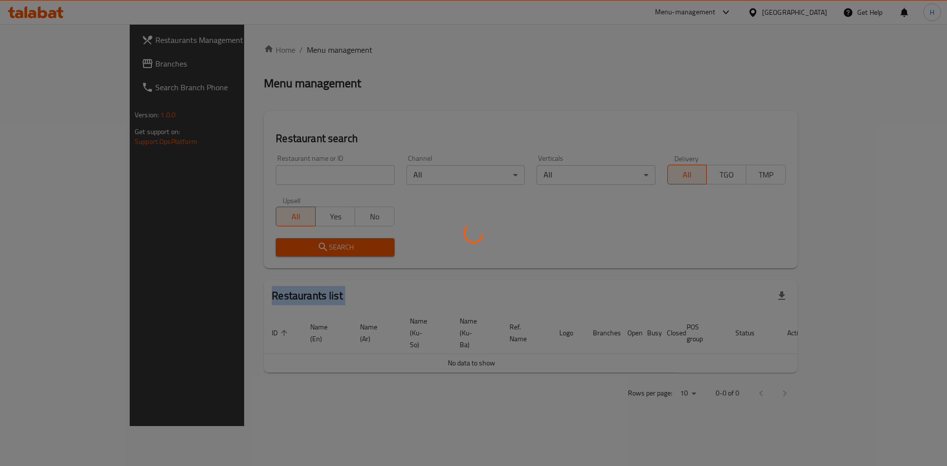
click at [268, 176] on div at bounding box center [473, 233] width 947 height 466
click at [265, 171] on div at bounding box center [473, 233] width 947 height 466
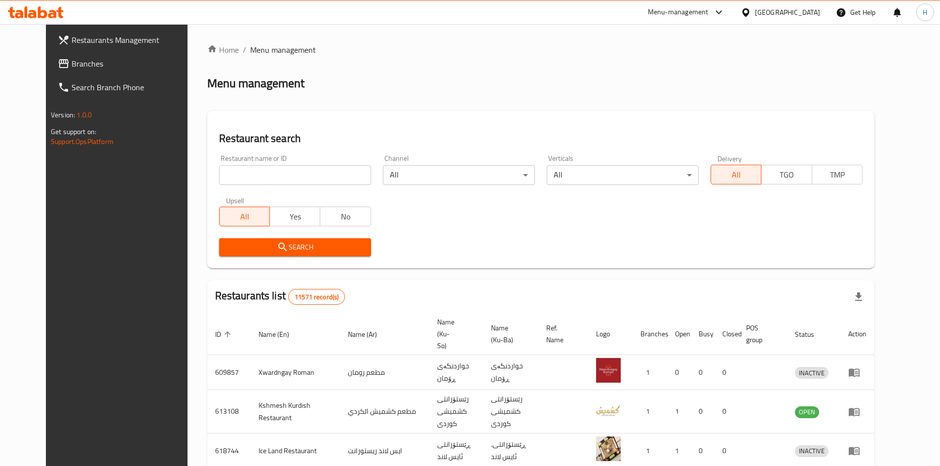
click at [256, 174] on input "search" at bounding box center [295, 175] width 152 height 20
paste input "682909"
type input "682909"
click button "Search" at bounding box center [295, 247] width 152 height 18
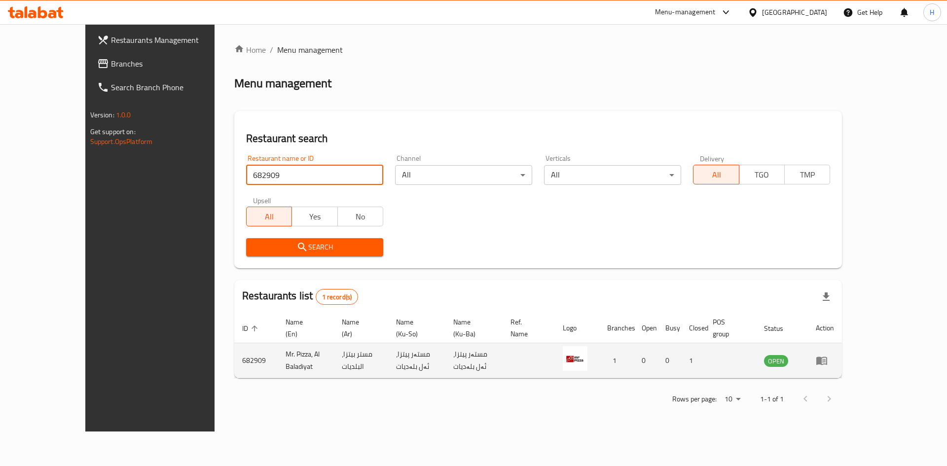
click at [827, 357] on icon "enhanced table" at bounding box center [822, 361] width 11 height 8
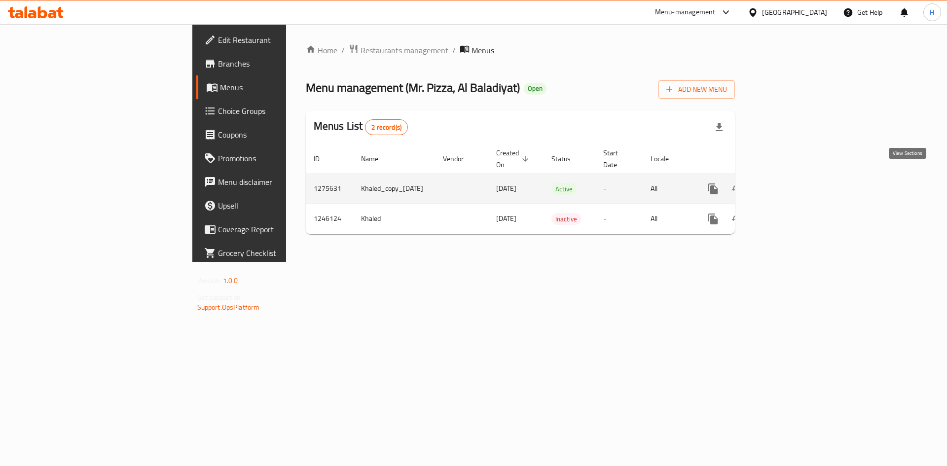
click at [796, 177] on link "enhanced table" at bounding box center [785, 189] width 24 height 24
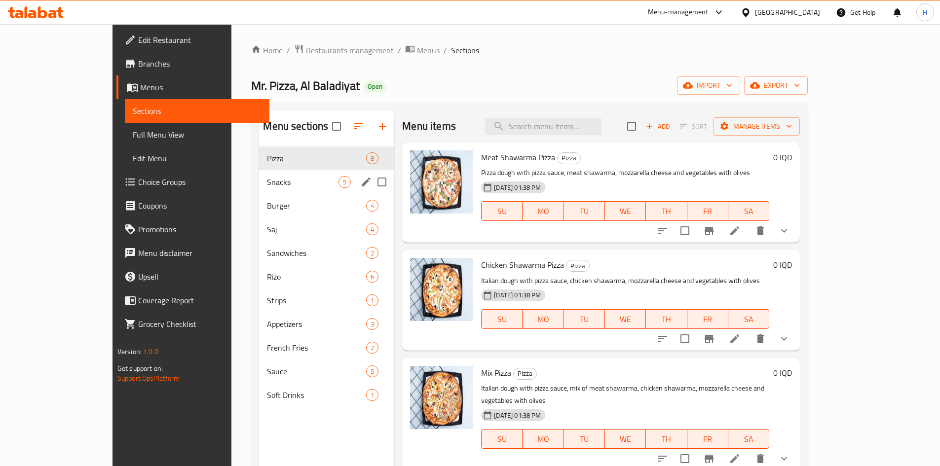
click at [267, 205] on span "Burger" at bounding box center [316, 206] width 99 height 12
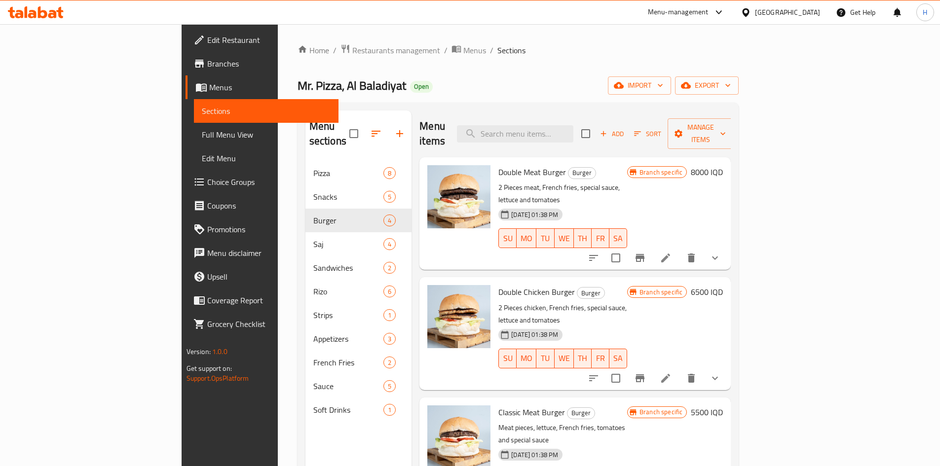
click at [625, 128] on span "Add" at bounding box center [611, 133] width 27 height 11
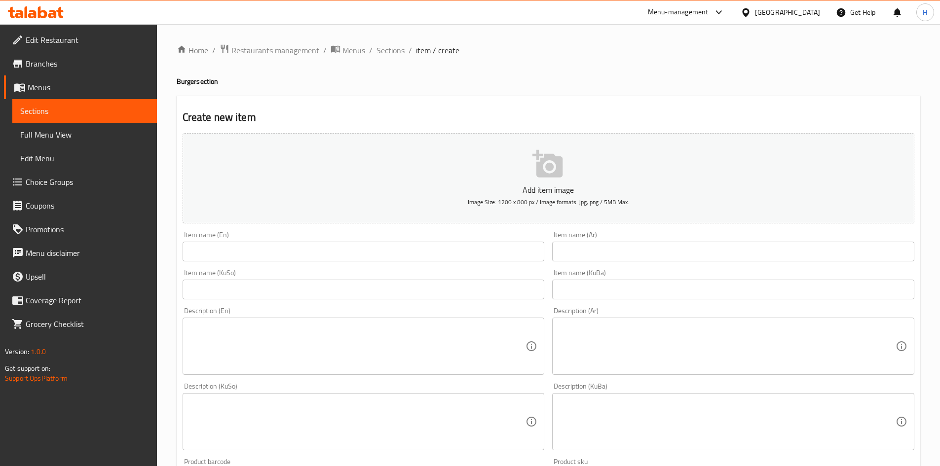
click at [656, 255] on input "text" at bounding box center [733, 252] width 362 height 20
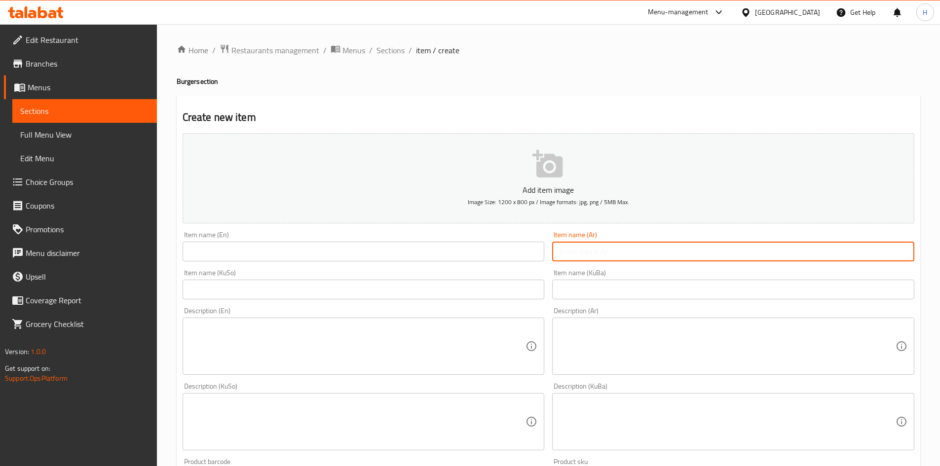
type input "F"
type input "برغر مكسيكي"
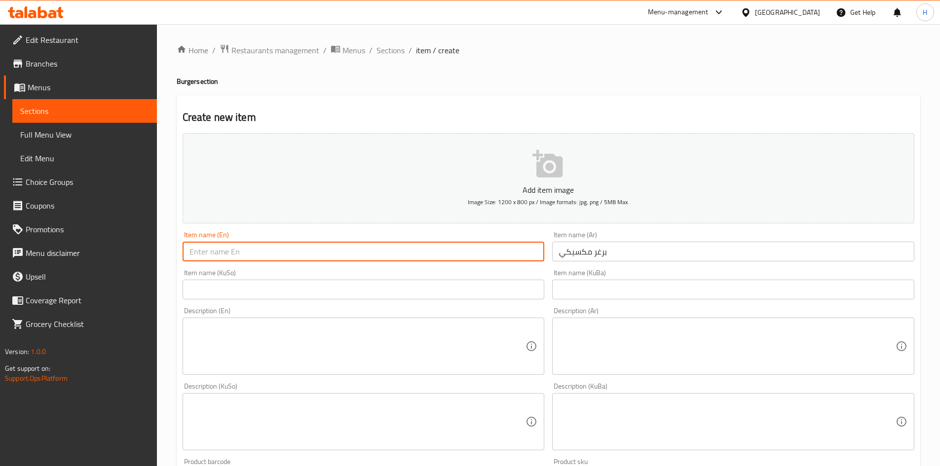
click at [421, 242] on input "text" at bounding box center [364, 252] width 362 height 20
type input "Mexican Burger"
click at [745, 369] on div "Description (Ar)" at bounding box center [733, 346] width 362 height 57
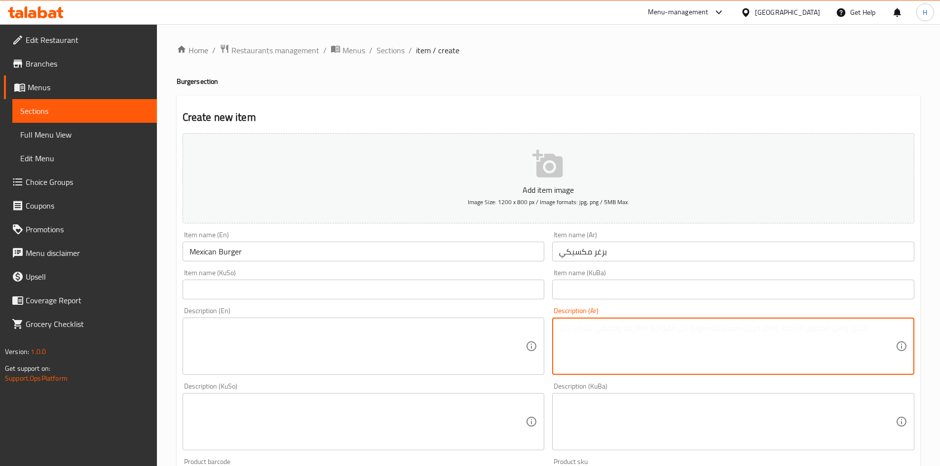
type textarea "r"
click at [666, 334] on textarea "قطع لحم, خضار, بطاطا وصلصة مكسيكي" at bounding box center [727, 346] width 336 height 47
type textarea "قطع لحم, خضار, بطاطا وصلصة مكسيكي"
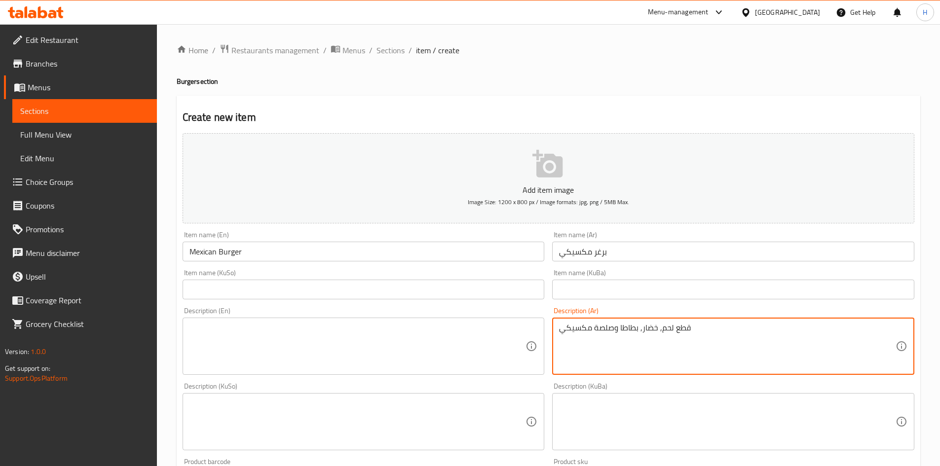
click at [231, 357] on textarea at bounding box center [357, 346] width 336 height 47
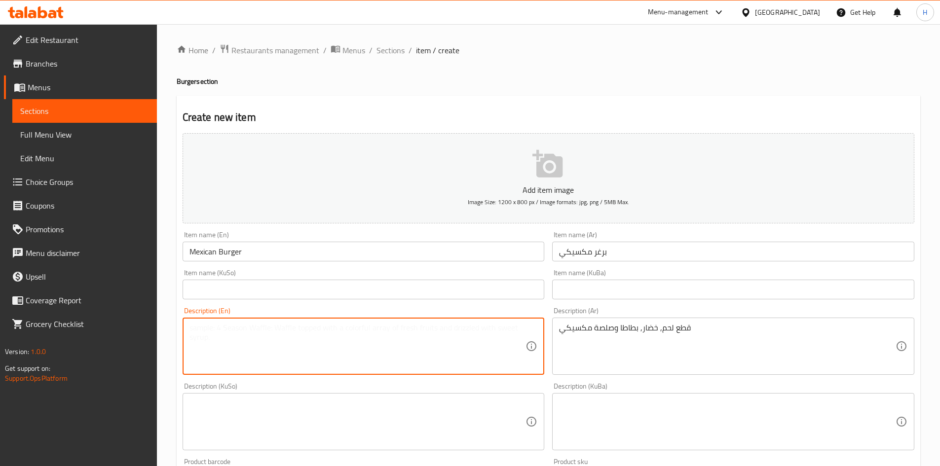
paste textarea "Meat pieces, vegetables, potatoes and Mexican sauce"
drag, startPoint x: 320, startPoint y: 327, endPoint x: 322, endPoint y: 332, distance: 5.5
click at [322, 332] on textarea "Meat pieces, vegetables, potatoes and Mexican sauce" at bounding box center [357, 346] width 336 height 47
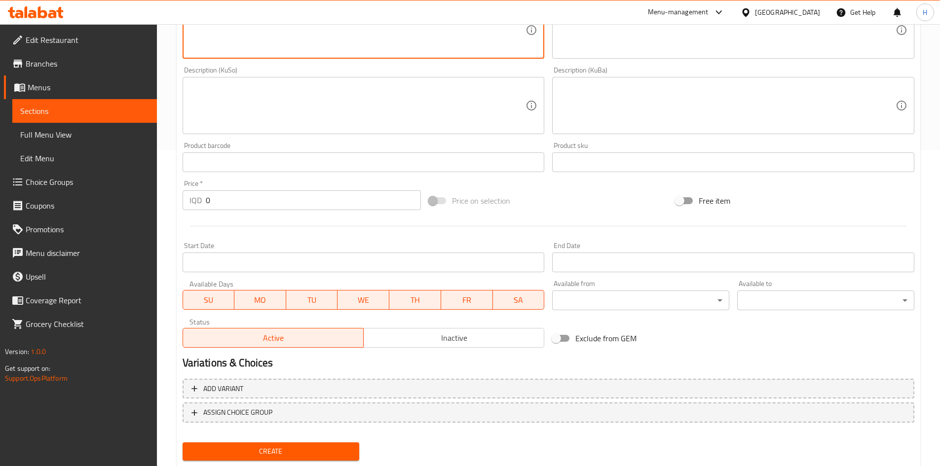
scroll to position [344, 0]
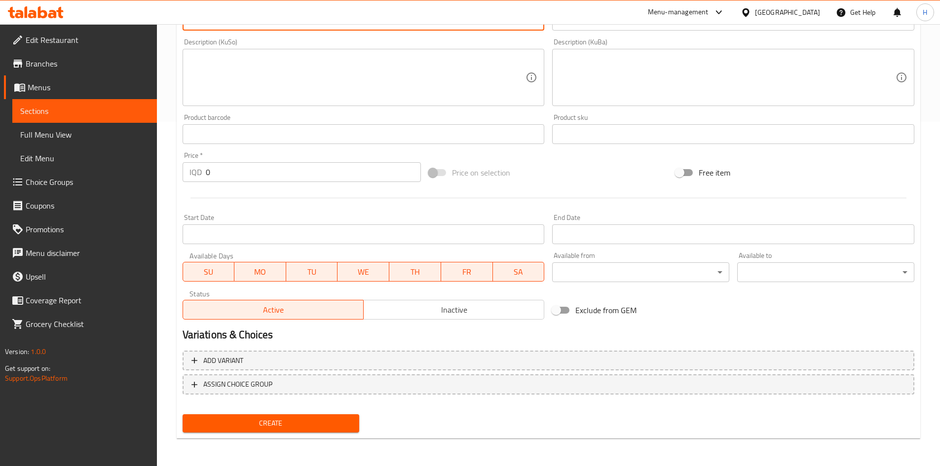
type textarea "Meat pieces, vegetables, potatoes and mexican sauce"
click at [242, 176] on input "0" at bounding box center [314, 172] width 216 height 20
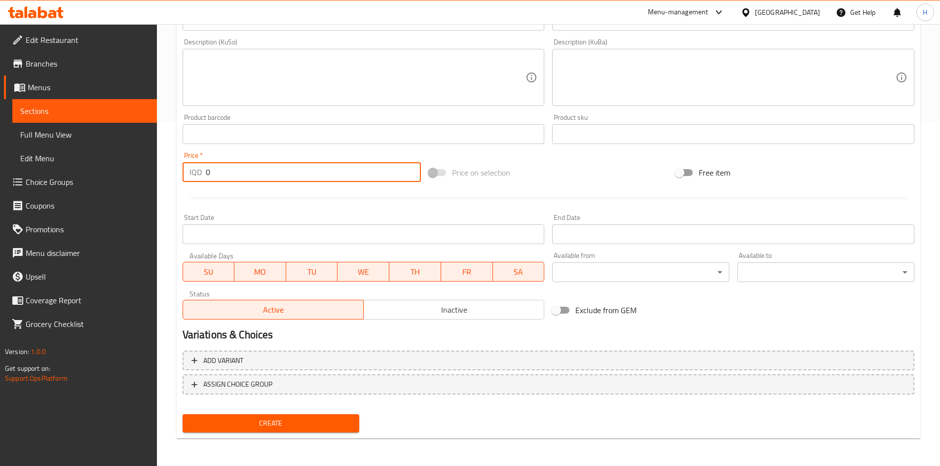
click at [242, 176] on input "0" at bounding box center [314, 172] width 216 height 20
type input "8000"
click at [265, 438] on div "Create new item Add item image Image Size: 1200 x 800 px / Image formats: jpg, …" at bounding box center [549, 95] width 744 height 688
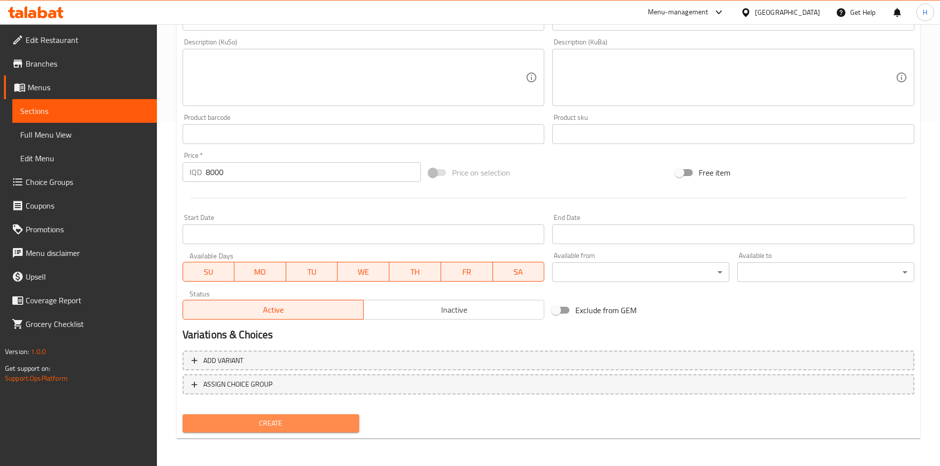
click at [279, 421] on span "Create" at bounding box center [270, 423] width 161 height 12
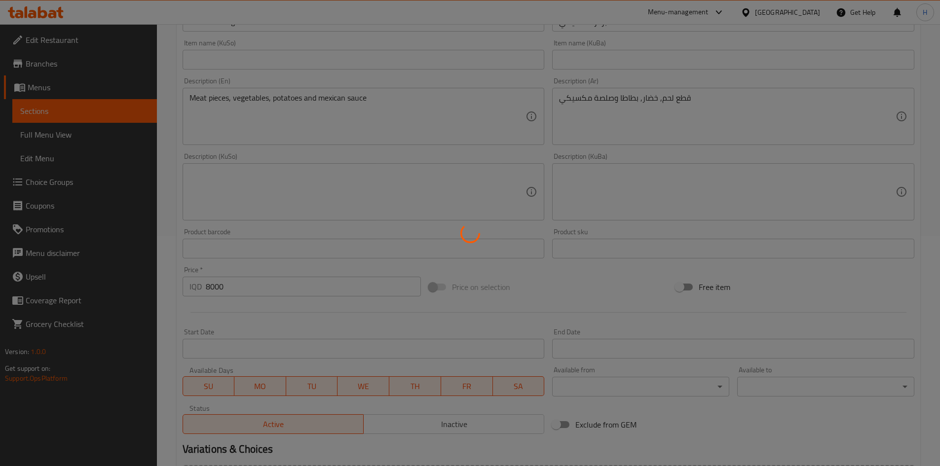
scroll to position [98, 0]
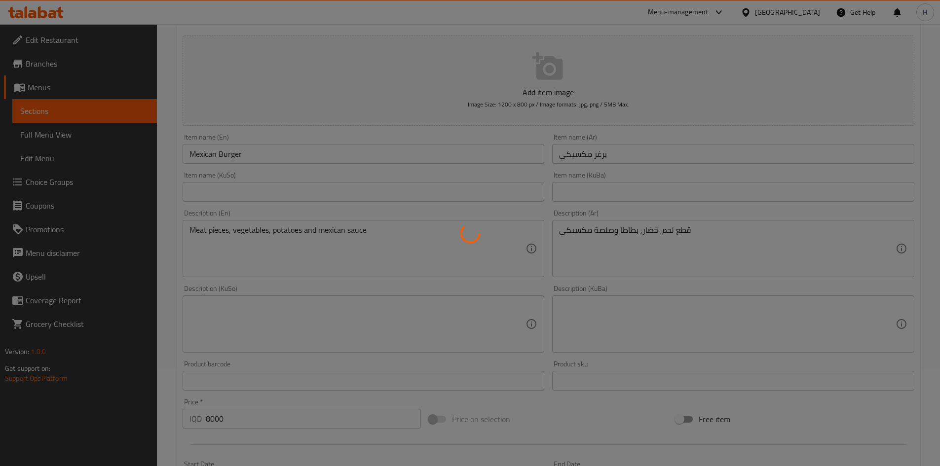
type input "0"
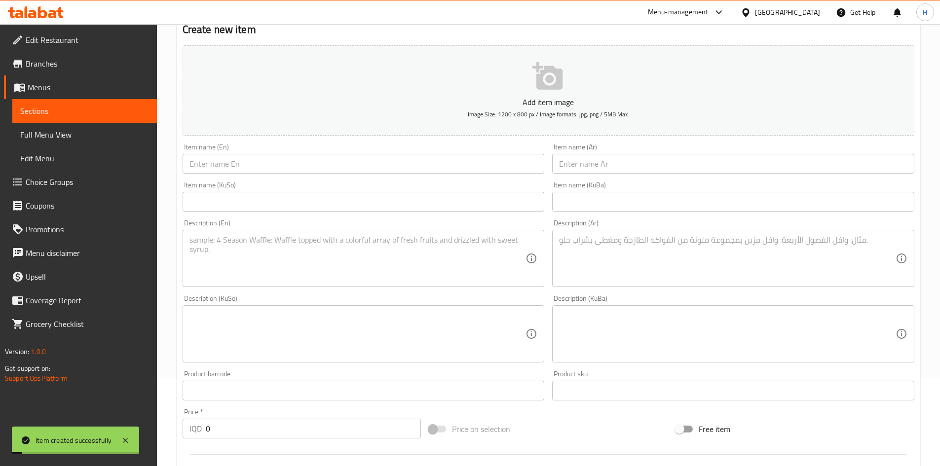
scroll to position [0, 0]
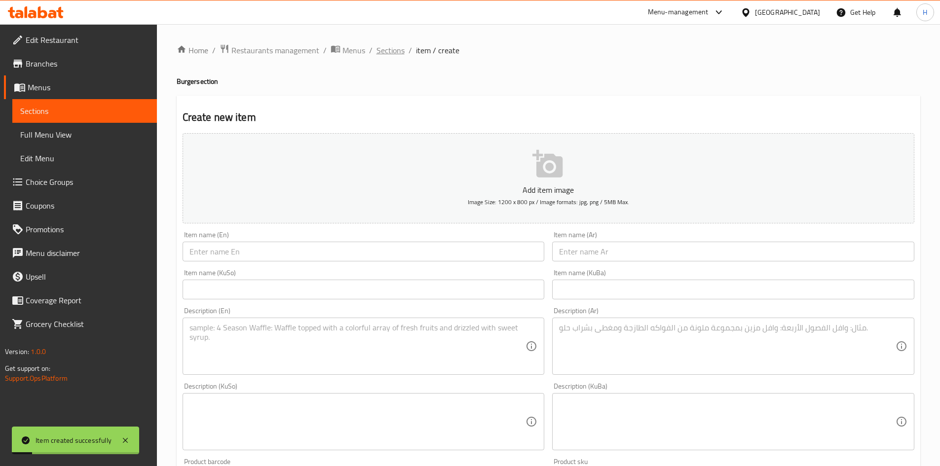
click at [394, 48] on span "Sections" at bounding box center [390, 50] width 28 height 12
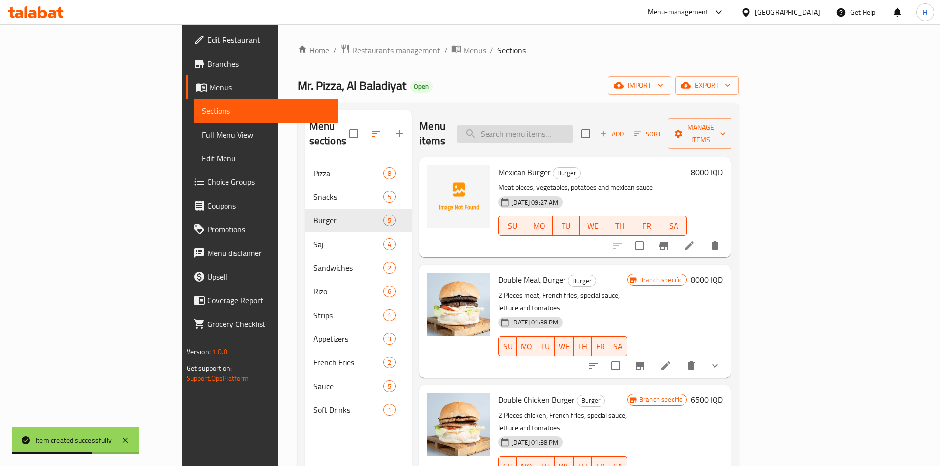
click at [572, 131] on input "search" at bounding box center [515, 133] width 116 height 17
type input "sa"
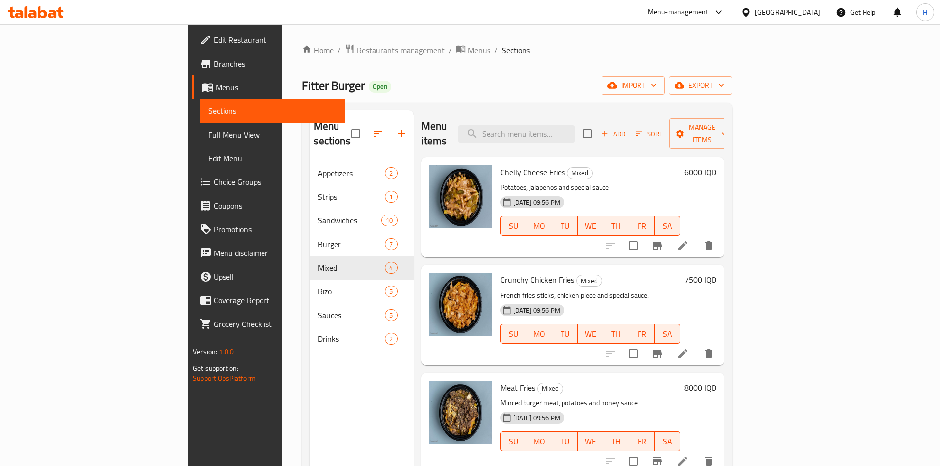
click at [357, 53] on span "Restaurants management" at bounding box center [401, 50] width 88 height 12
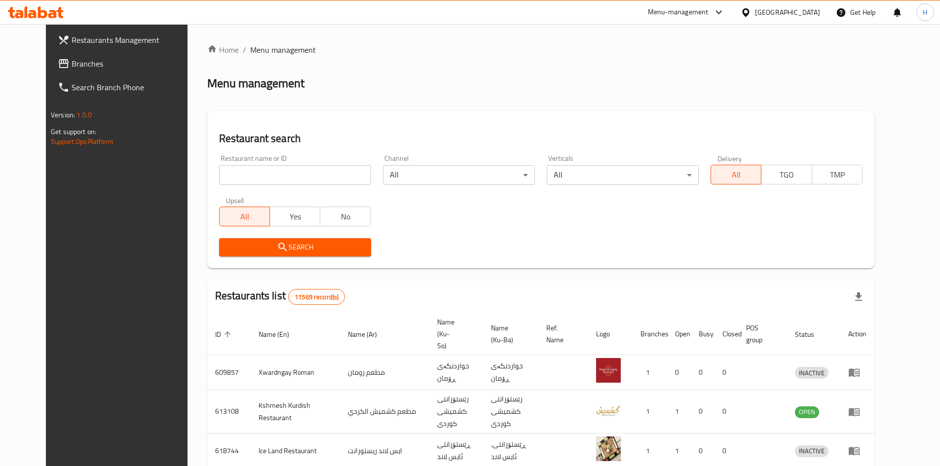
click at [272, 180] on input "search" at bounding box center [295, 175] width 152 height 20
paste input "661237"
type input "661237"
click button "Search" at bounding box center [295, 247] width 152 height 18
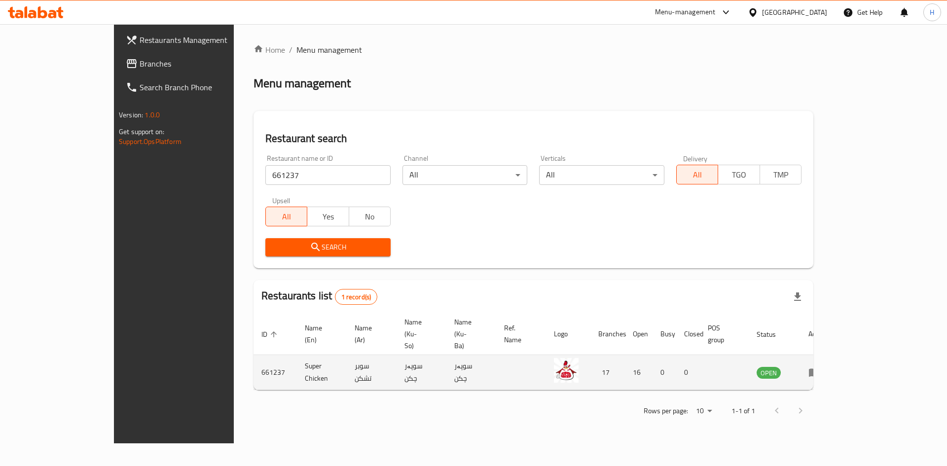
click at [820, 367] on icon "enhanced table" at bounding box center [815, 373] width 12 height 12
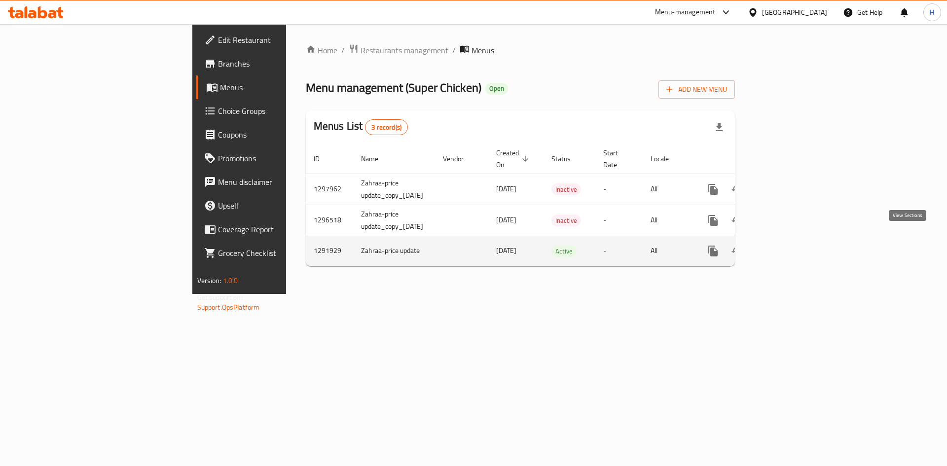
click at [790, 245] on icon "enhanced table" at bounding box center [785, 251] width 12 height 12
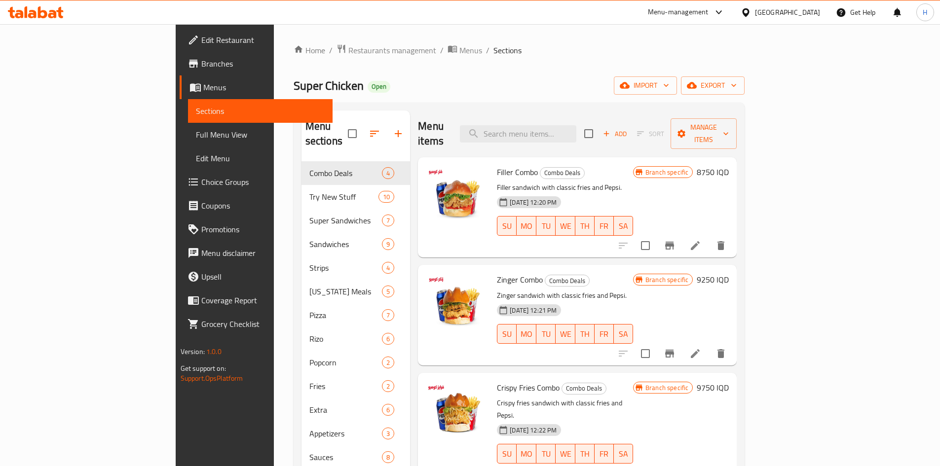
drag, startPoint x: 69, startPoint y: 138, endPoint x: 229, endPoint y: 4, distance: 209.1
click at [196, 138] on span "Full Menu View" at bounding box center [260, 135] width 129 height 12
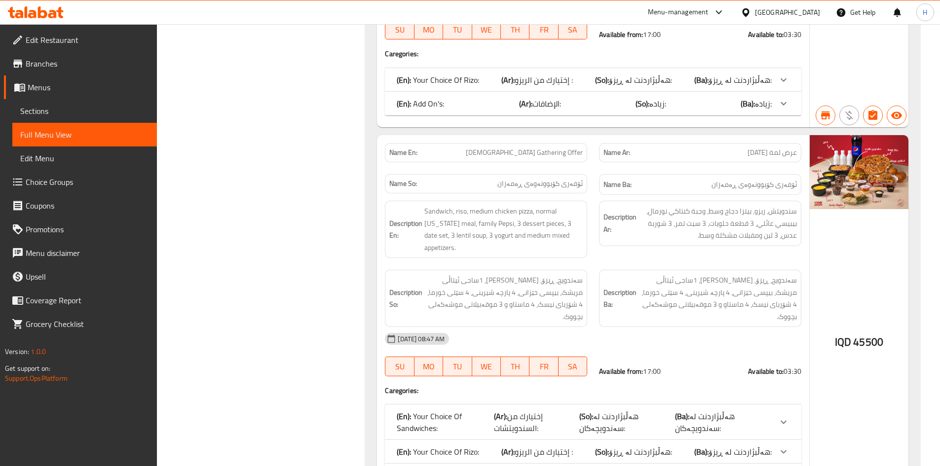
scroll to position [20222, 0]
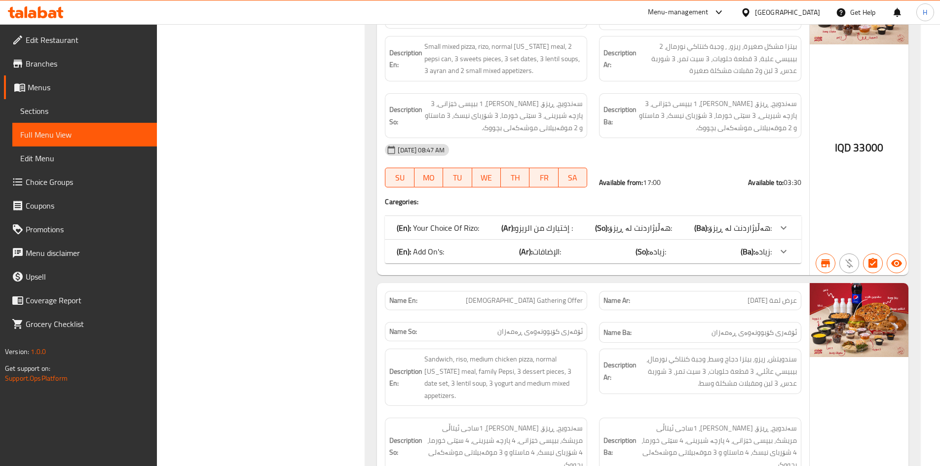
click at [46, 90] on span "Menus" at bounding box center [88, 87] width 121 height 12
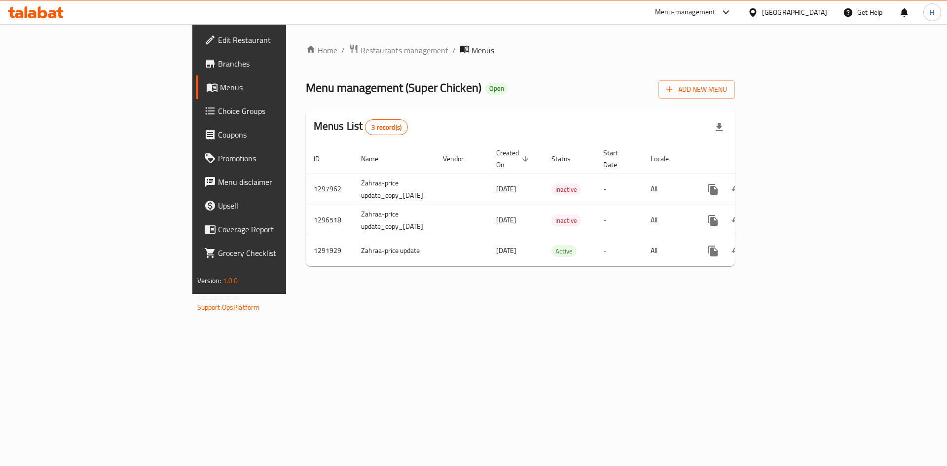
click at [361, 48] on span "Restaurants management" at bounding box center [405, 50] width 88 height 12
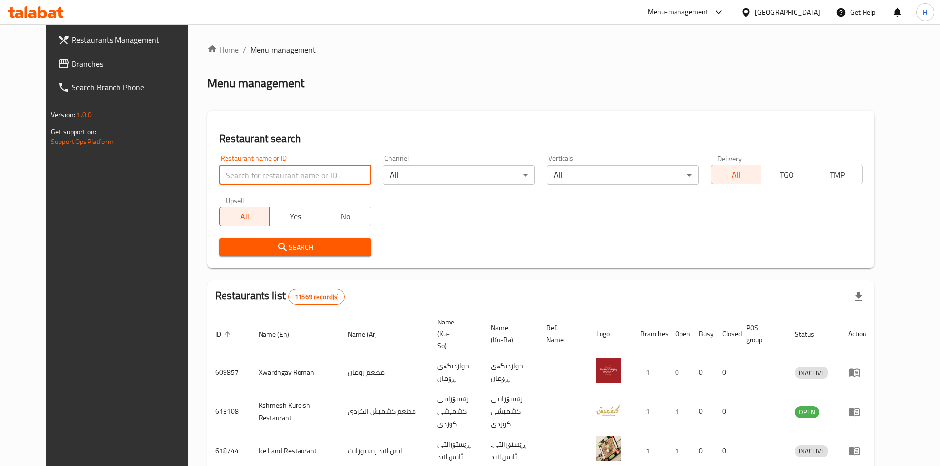
click at [272, 176] on input "search" at bounding box center [295, 175] width 152 height 20
paste input "657628"
type input "657628"
click button "Search" at bounding box center [295, 247] width 152 height 18
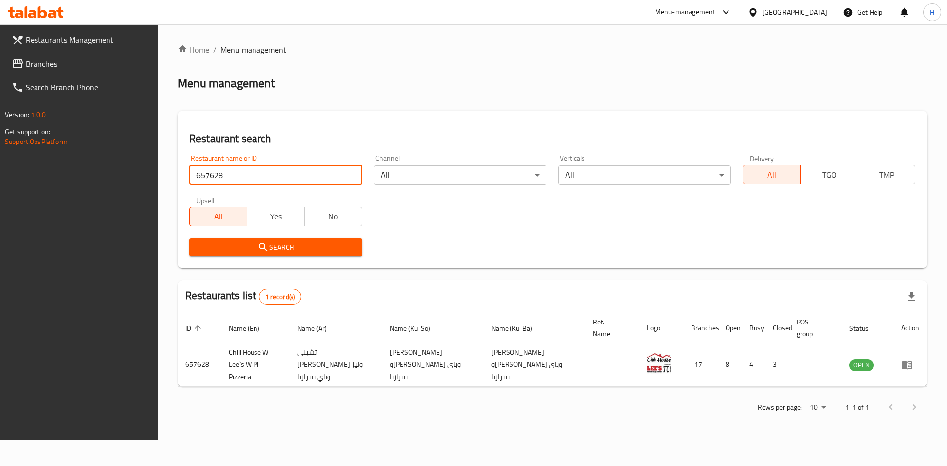
click at [279, 244] on span "Search" at bounding box center [275, 247] width 157 height 12
click at [308, 248] on span "Search" at bounding box center [275, 247] width 157 height 12
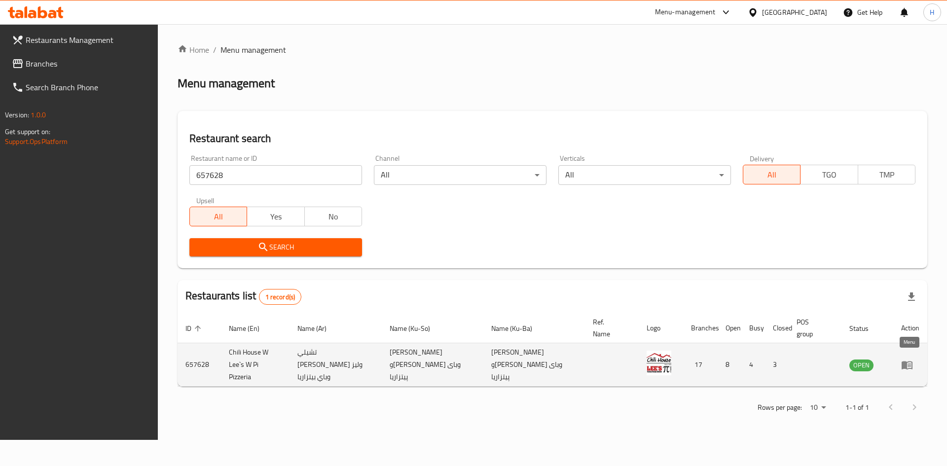
click at [906, 361] on icon "enhanced table" at bounding box center [907, 365] width 11 height 8
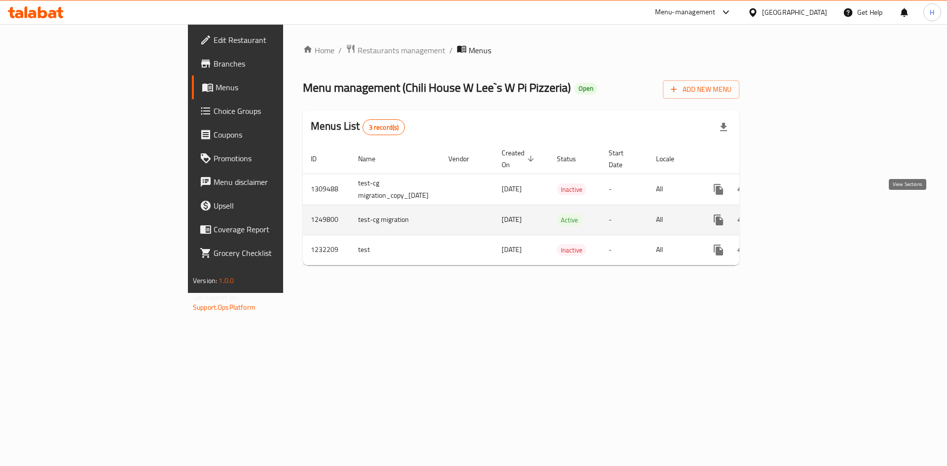
click at [796, 214] on icon "enhanced table" at bounding box center [790, 220] width 12 height 12
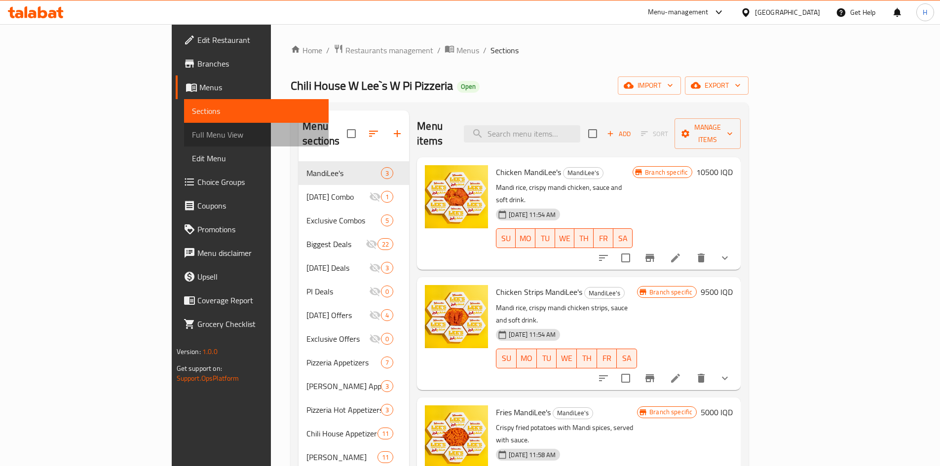
click at [192, 134] on span "Full Menu View" at bounding box center [256, 135] width 129 height 12
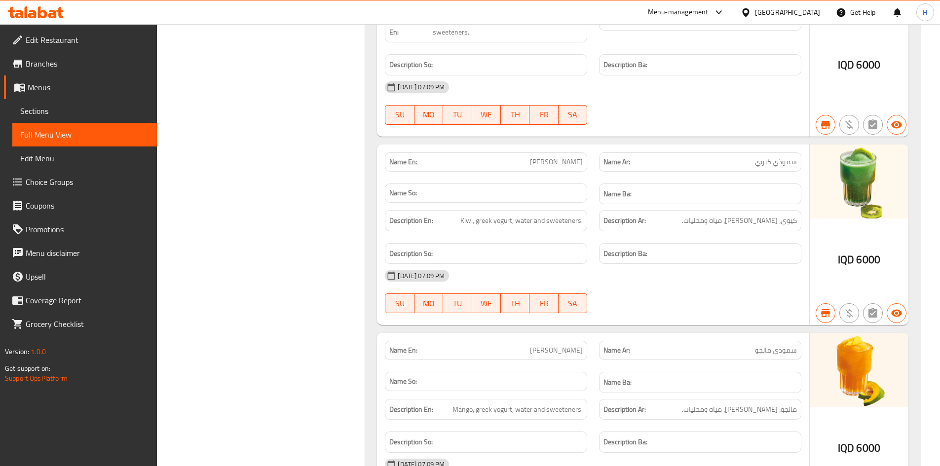
scroll to position [45335, 0]
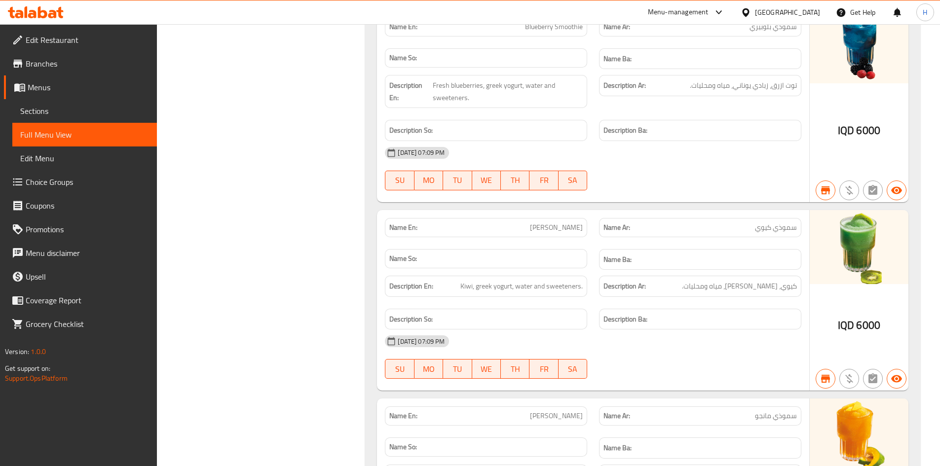
scroll to position [45335, 0]
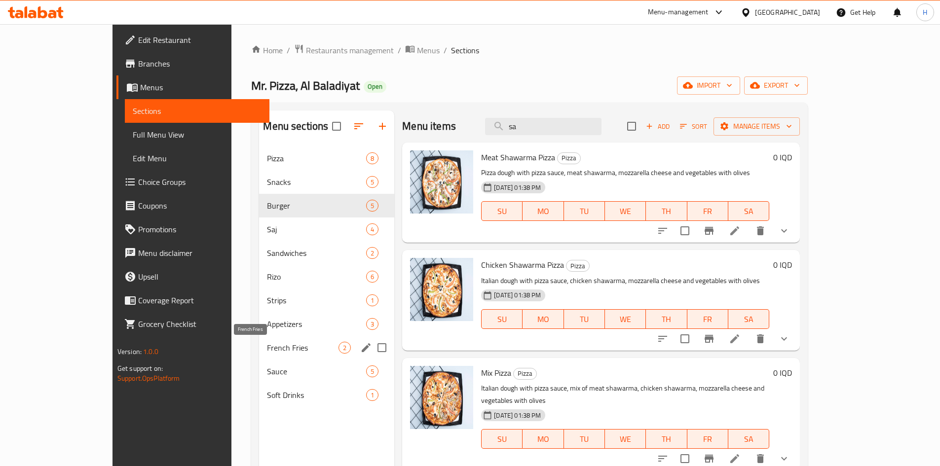
type input "sa"
click at [259, 315] on div "Appetizers 3" at bounding box center [326, 324] width 135 height 24
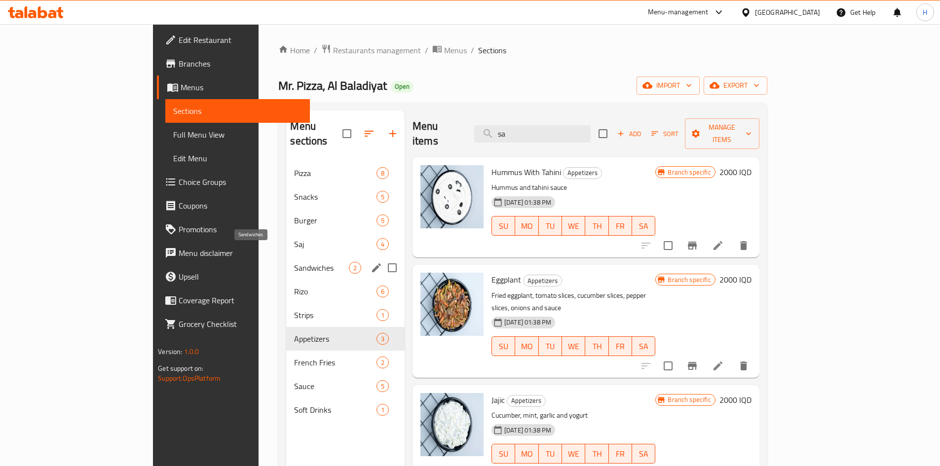
click at [294, 262] on span "Sandwiches" at bounding box center [321, 268] width 54 height 12
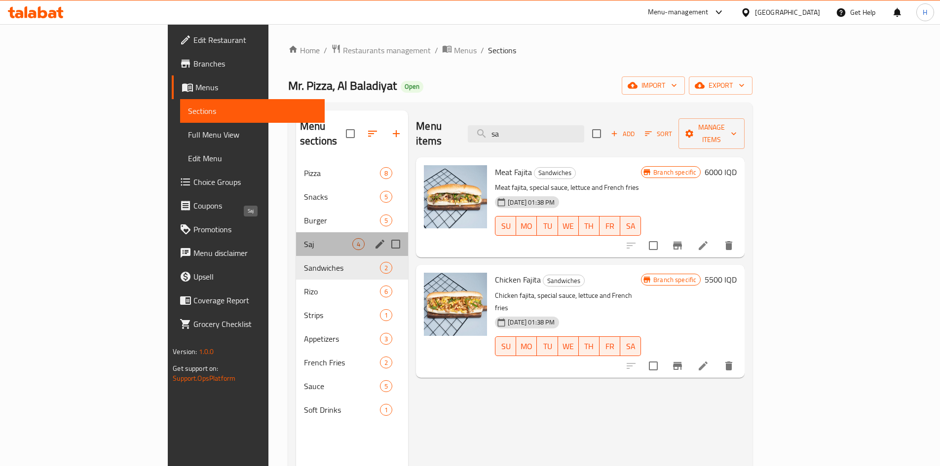
click at [304, 238] on span "Saj" at bounding box center [328, 244] width 48 height 12
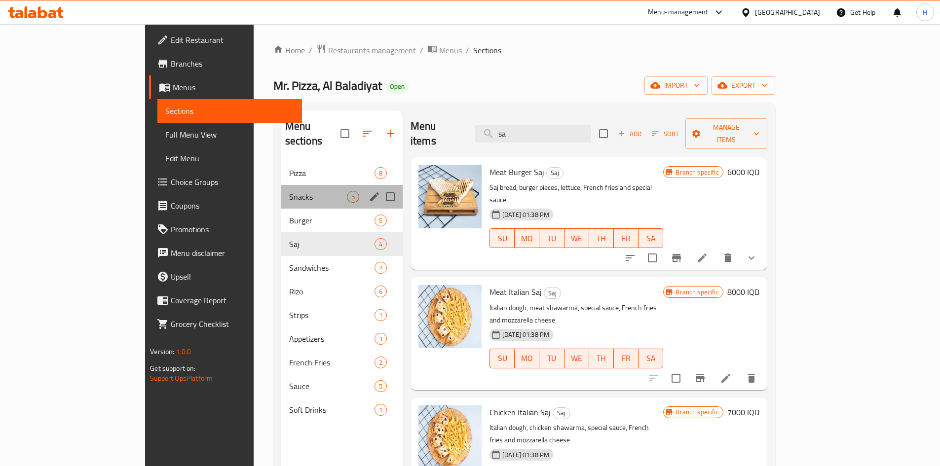
click at [281, 192] on div "Snacks 5" at bounding box center [341, 197] width 121 height 24
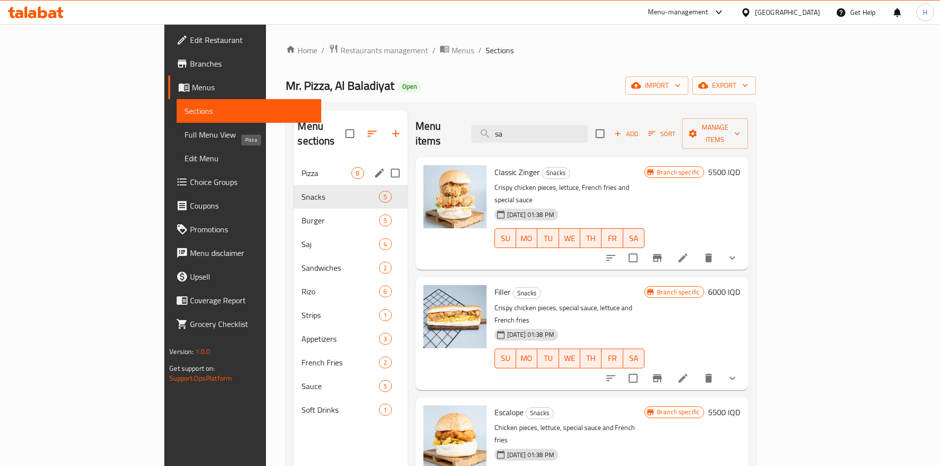
click at [301, 167] on span "Pizza" at bounding box center [326, 173] width 50 height 12
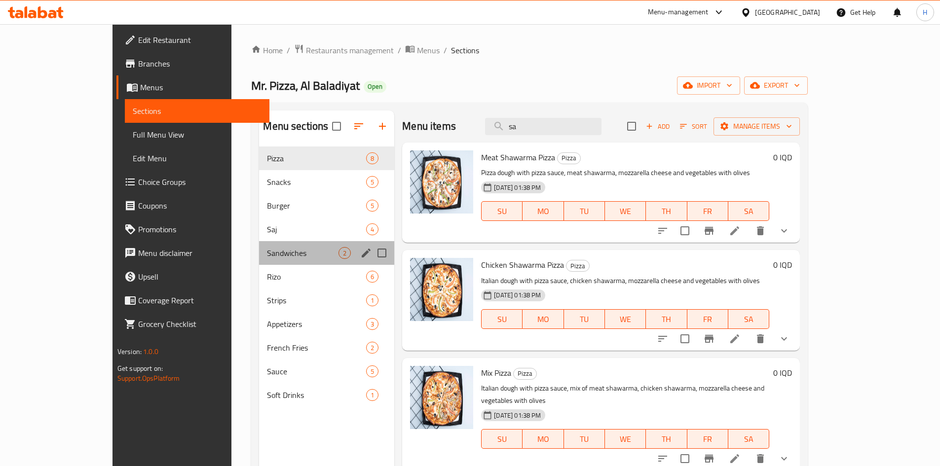
click at [259, 260] on div "Sandwiches 2" at bounding box center [326, 253] width 135 height 24
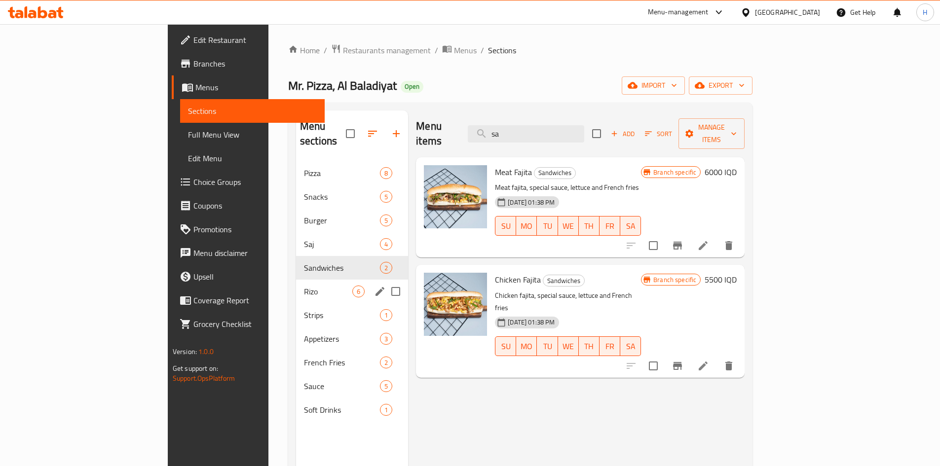
click at [304, 286] on span "Rizo" at bounding box center [328, 292] width 48 height 12
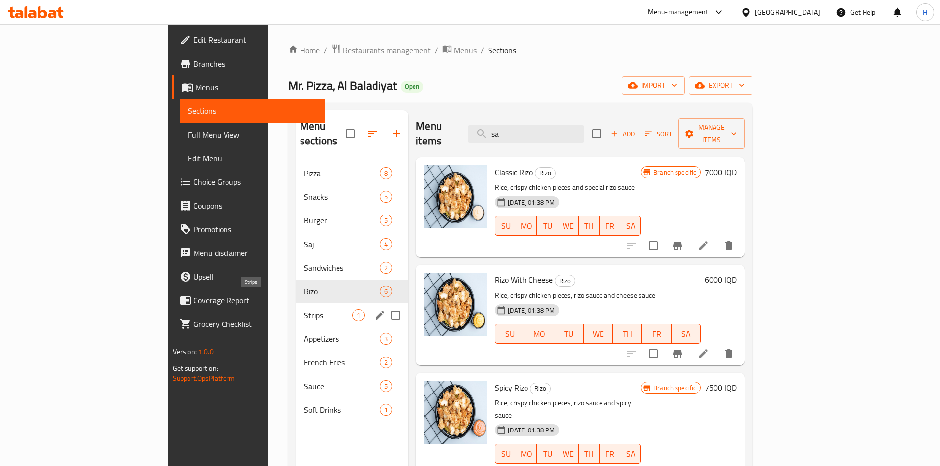
click at [304, 309] on span "Strips" at bounding box center [328, 315] width 48 height 12
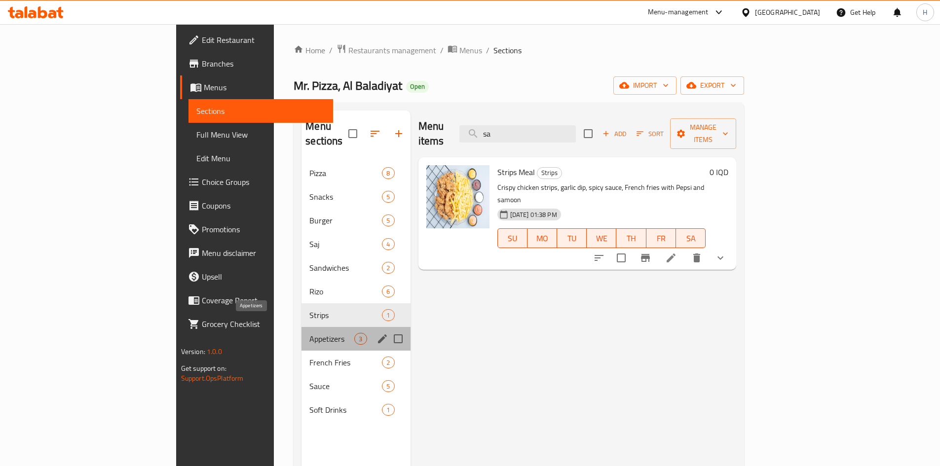
click at [309, 333] on span "Appetizers" at bounding box center [331, 339] width 45 height 12
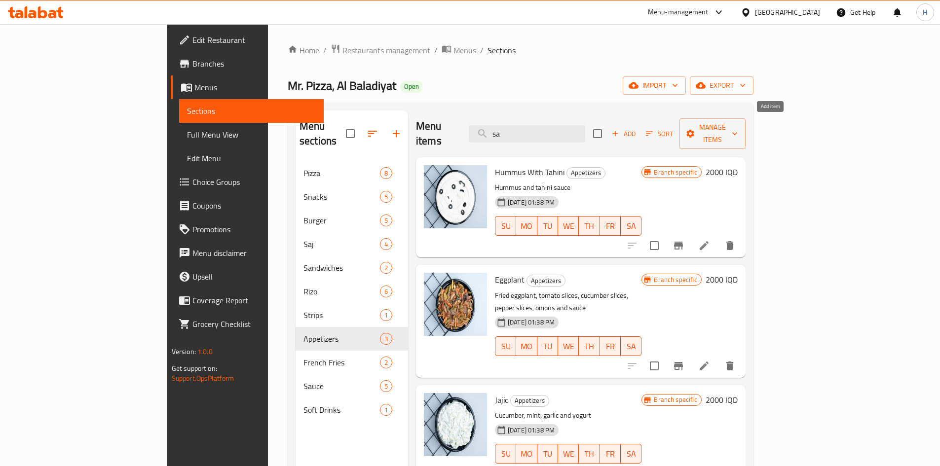
click at [637, 128] on span "Add" at bounding box center [623, 133] width 27 height 11
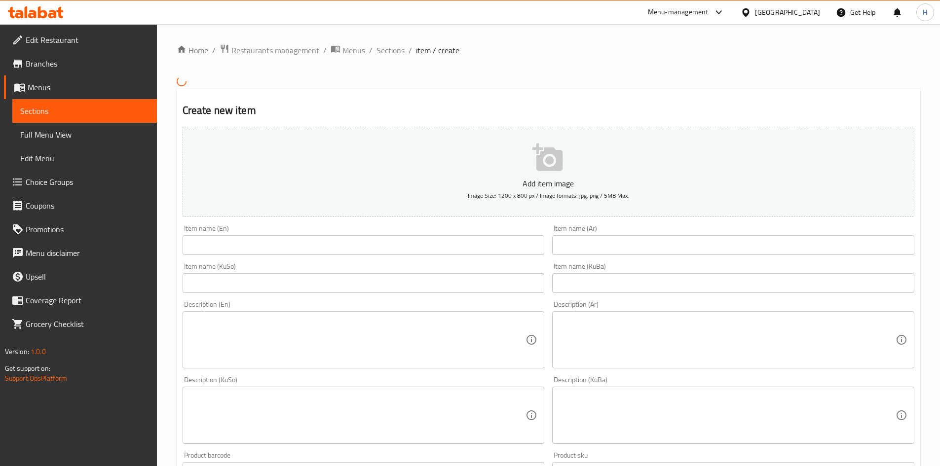
click at [623, 251] on input "text" at bounding box center [733, 245] width 362 height 20
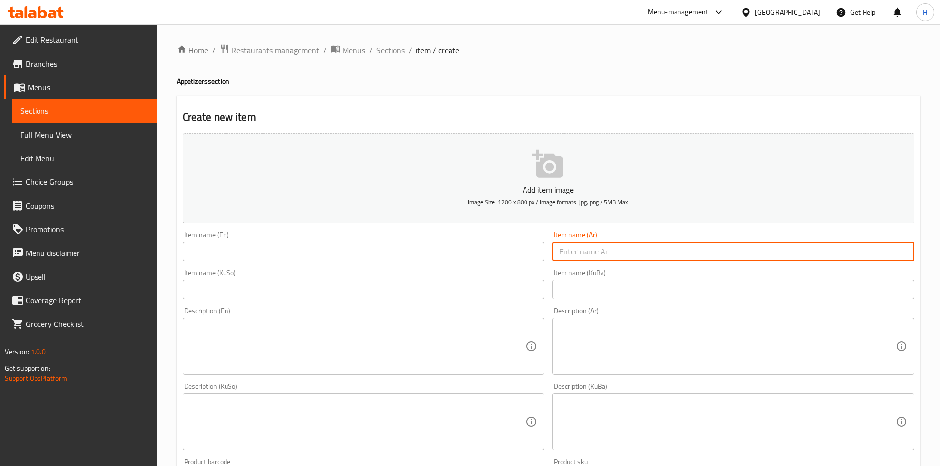
type input "s"
click at [632, 251] on input "سلطة سيزر كرسبي" at bounding box center [733, 252] width 362 height 20
type input "سلطة سيزر كرسبي"
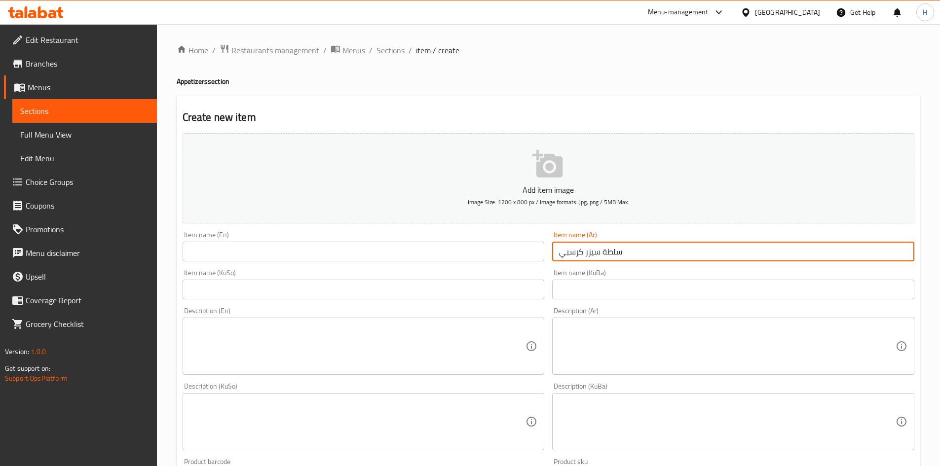
click at [230, 249] on input "text" at bounding box center [364, 252] width 362 height 20
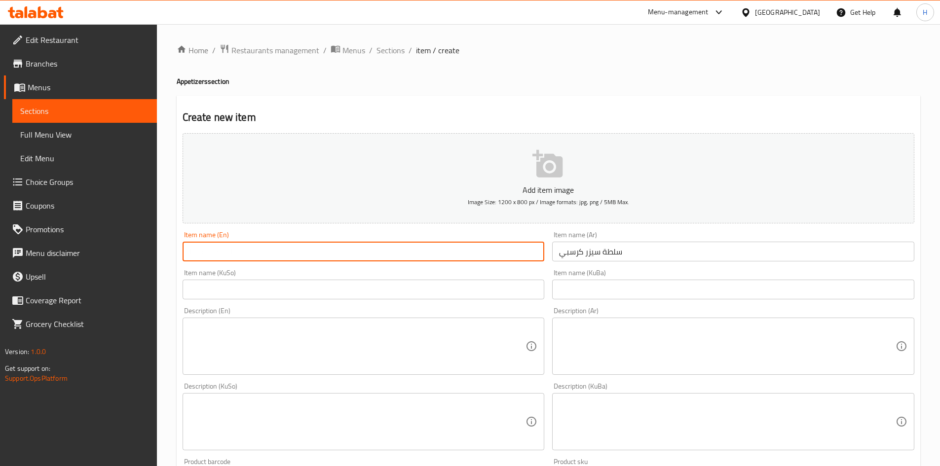
paste input "Crispy Caesar Salad"
type input "Crispy Caesar Salad"
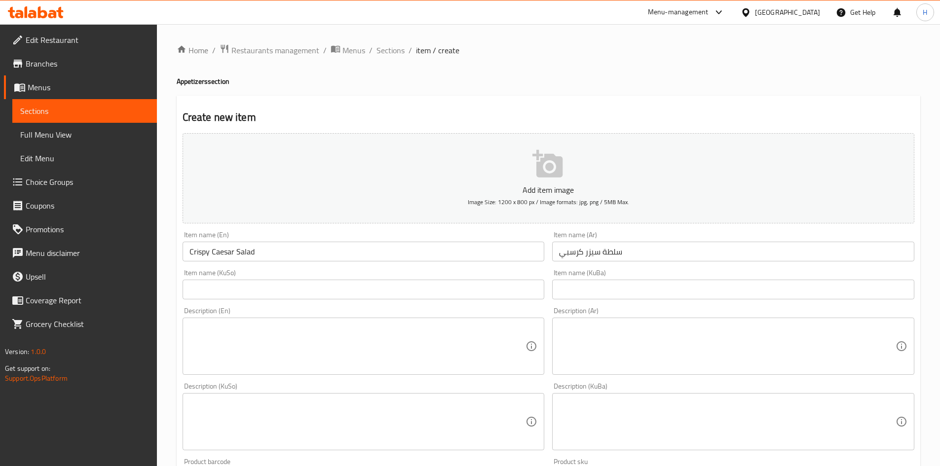
click at [586, 323] on div "Description (Ar)" at bounding box center [733, 346] width 362 height 57
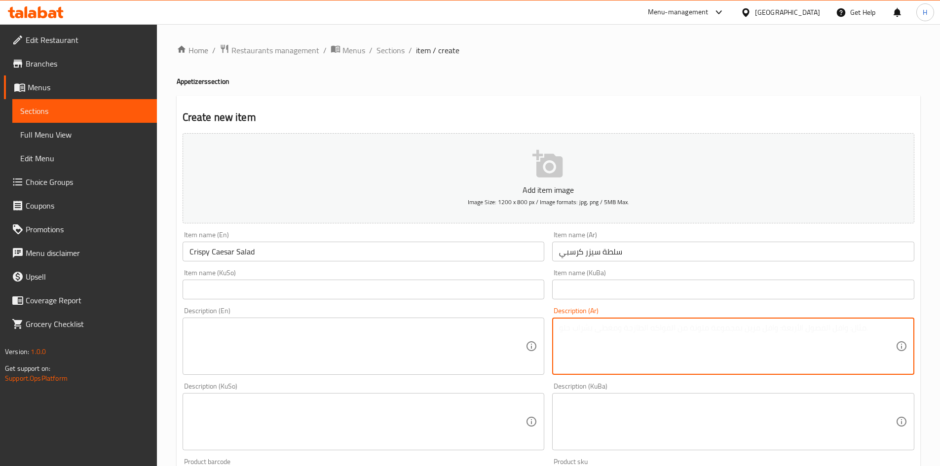
paste textarea "خس زيتون صوص قطع كرسبي"
click at [645, 331] on textarea "خس زيتون صوص قطع كرسبي" at bounding box center [727, 346] width 336 height 47
click at [625, 332] on textarea "خس, زيتون صوص قطع كرسبي" at bounding box center [727, 346] width 336 height 47
click at [602, 330] on textarea "خس, زيتون, صوص قطع كرسبي" at bounding box center [727, 346] width 336 height 47
click at [602, 335] on textarea "خس, زيتون, صوص, قطع كرسبي" at bounding box center [727, 346] width 336 height 47
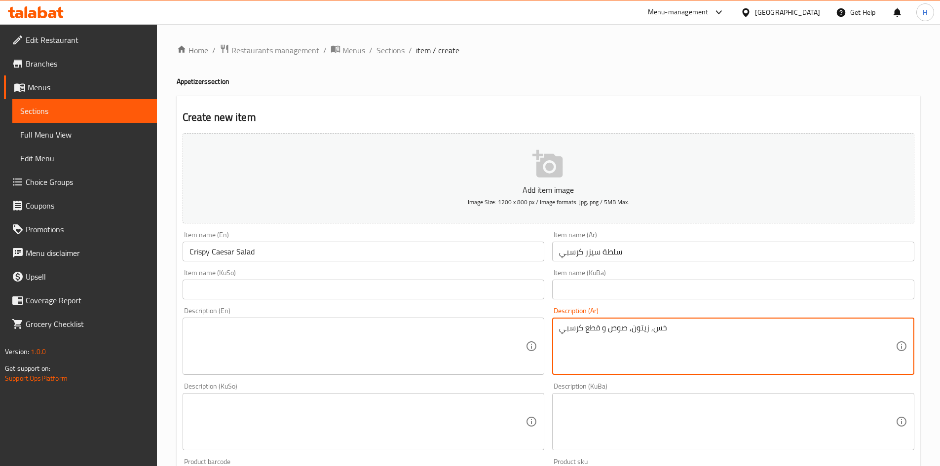
click at [608, 341] on textarea "خس, زيتون, صوص و قطع كرسبي" at bounding box center [727, 346] width 336 height 47
type textarea "خس, زيتون, صوص و قطع كرسبي"
click at [320, 346] on textarea at bounding box center [357, 346] width 336 height 47
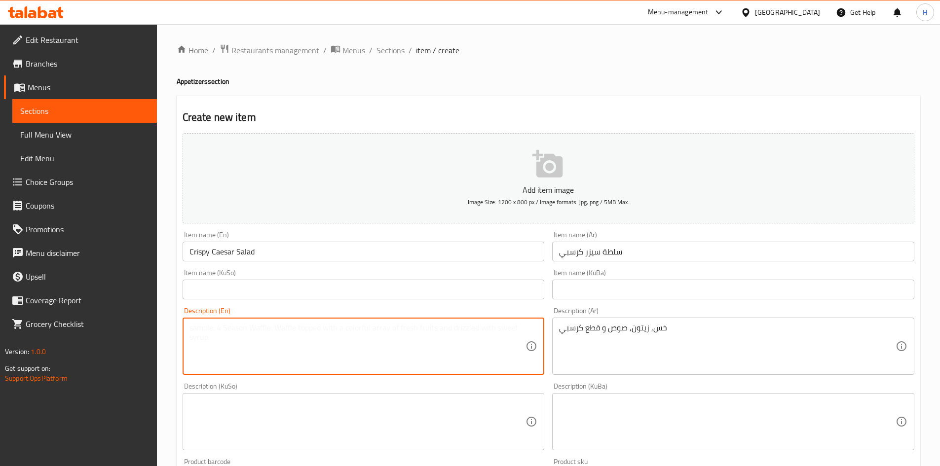
paste textarea "Lettuce, olives, sauce and crispy pieces"
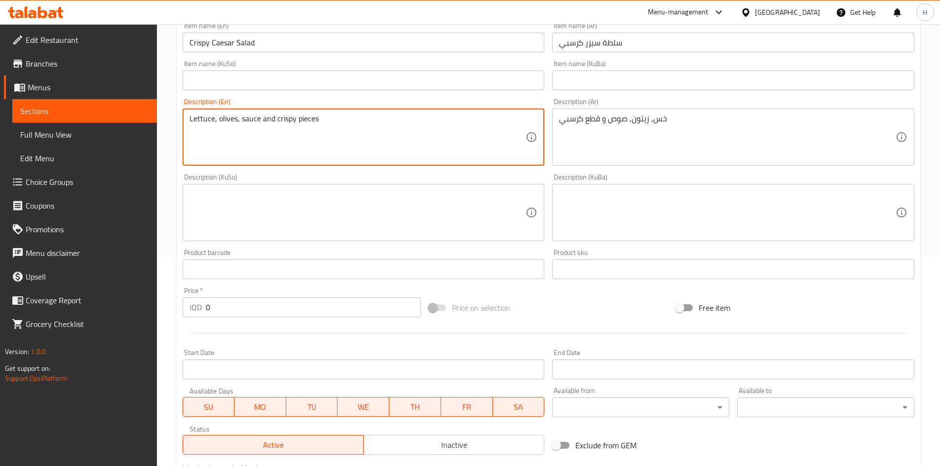
scroll to position [296, 0]
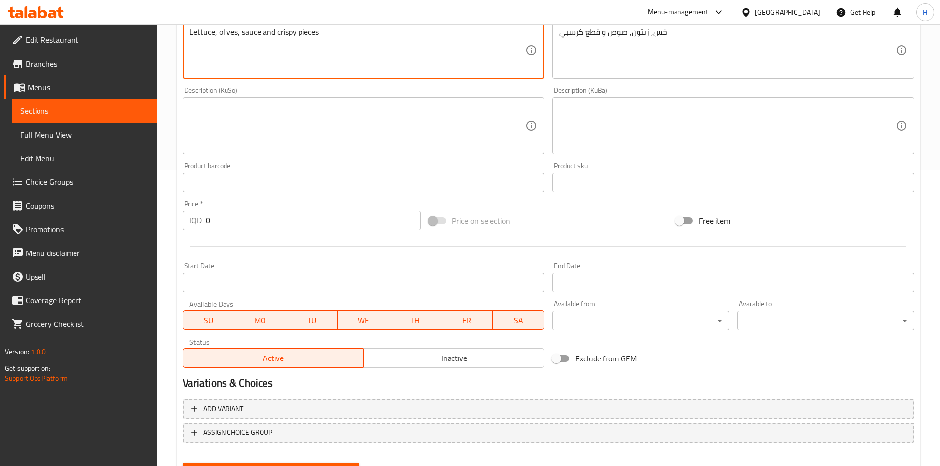
type textarea "Lettuce, olives, sauce and crispy pieces"
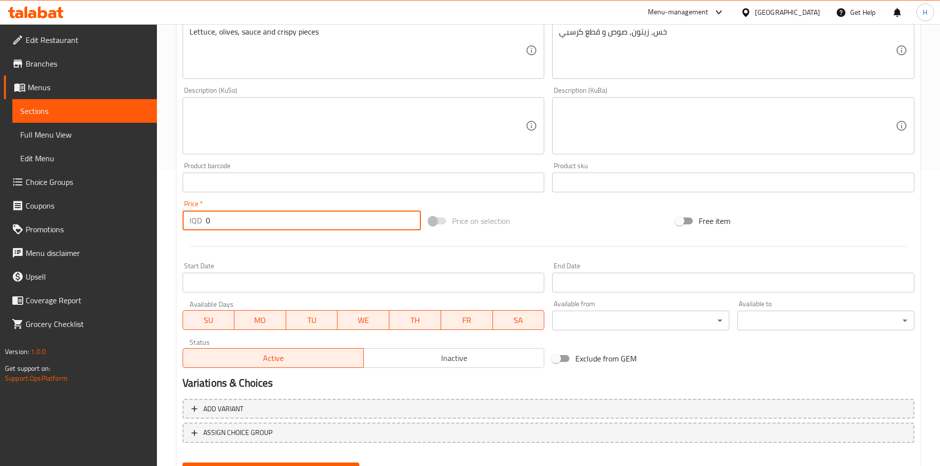
click at [240, 219] on input "0" at bounding box center [314, 221] width 216 height 20
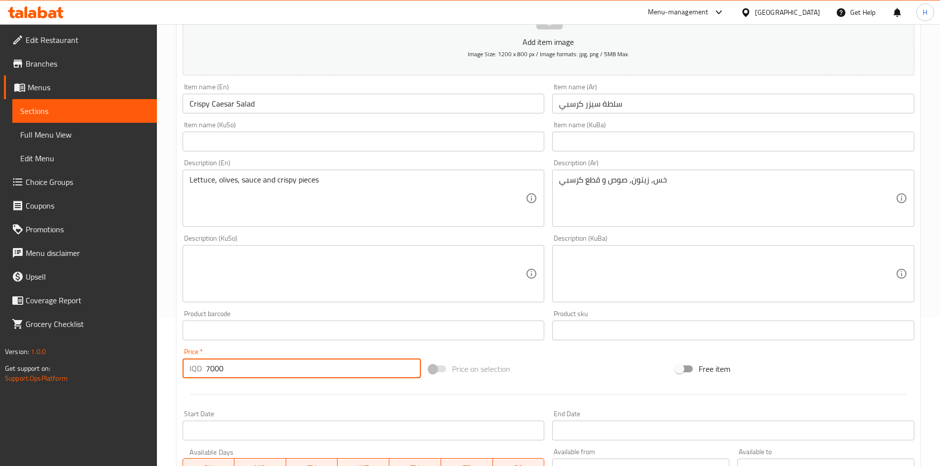
scroll to position [344, 0]
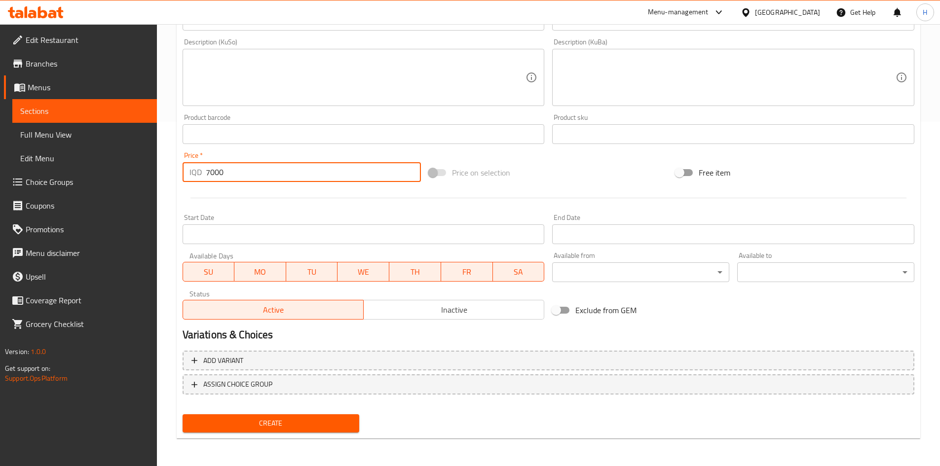
type input "7000"
click at [296, 427] on span "Create" at bounding box center [270, 423] width 161 height 12
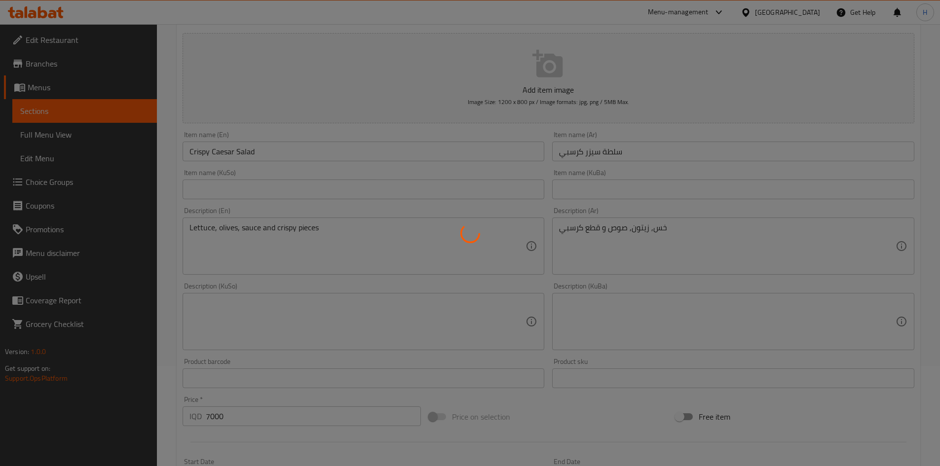
scroll to position [97, 0]
type input "0"
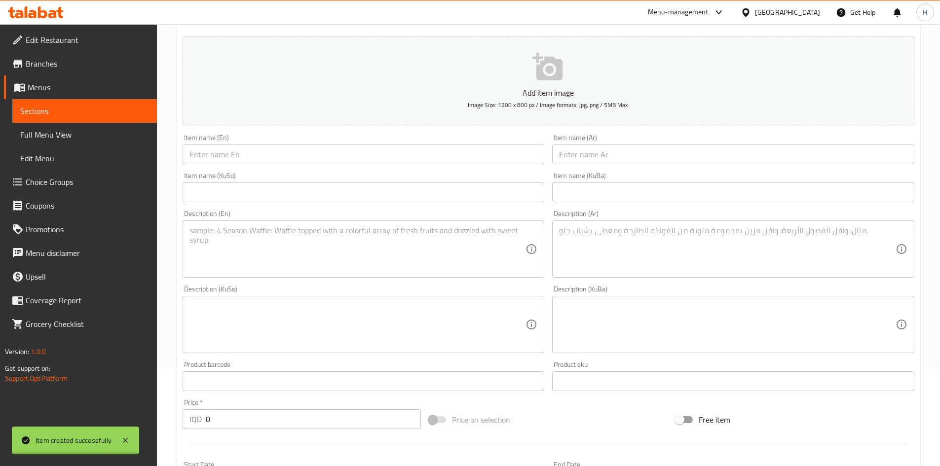
scroll to position [0, 0]
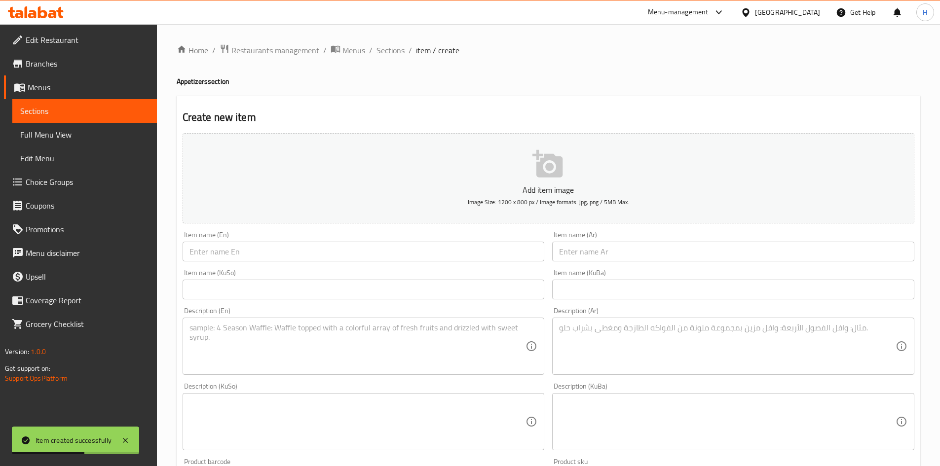
click at [666, 245] on input "text" at bounding box center [733, 252] width 362 height 20
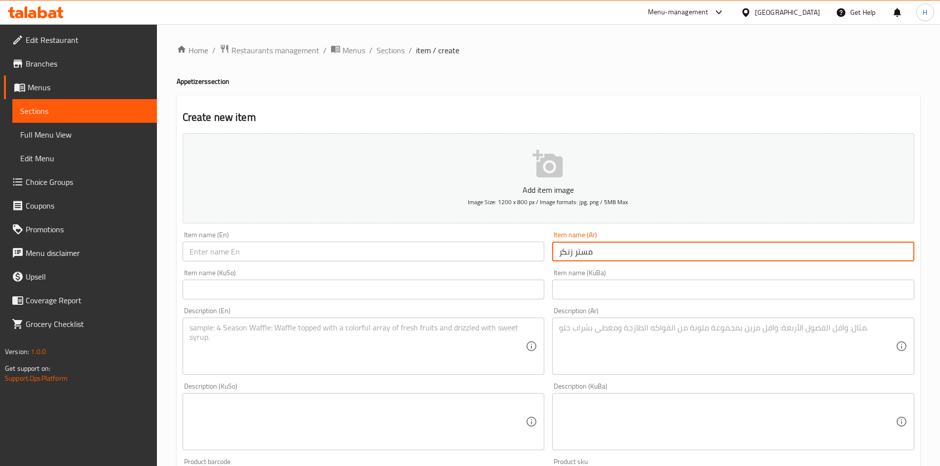
type input "مستر زنكر"
click at [318, 244] on input "text" at bounding box center [364, 252] width 362 height 20
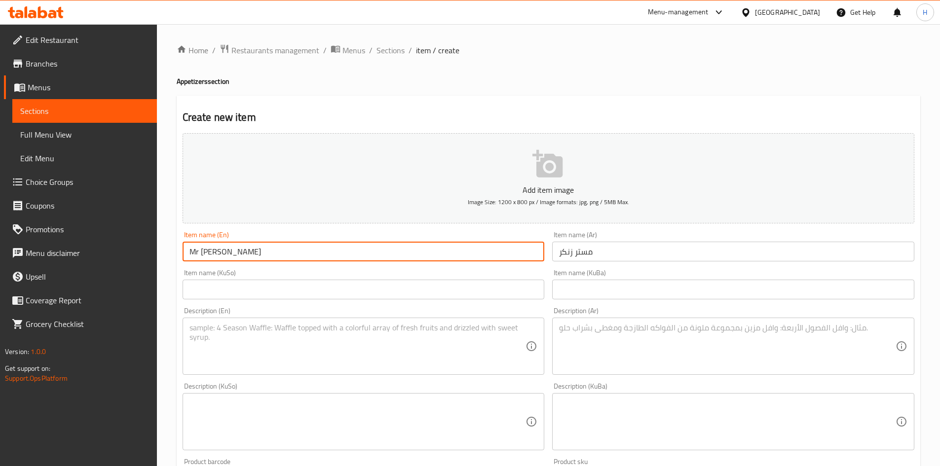
type input "Mr Zinger"
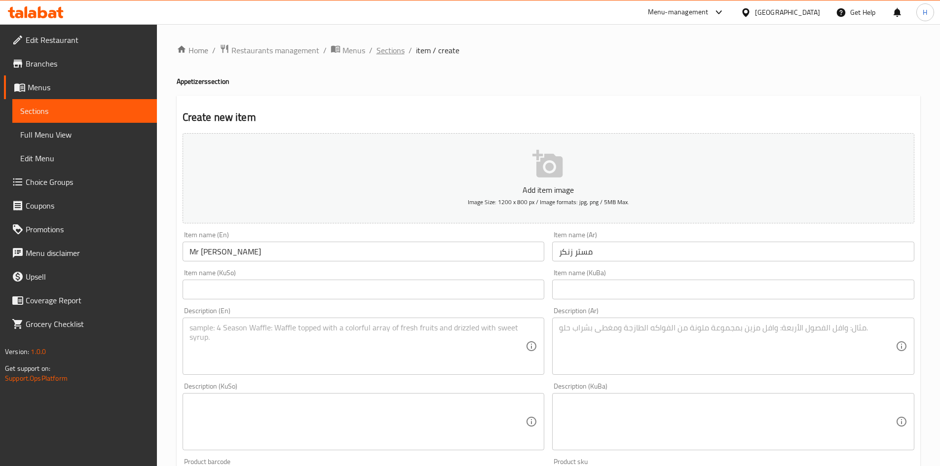
click at [392, 53] on span "Sections" at bounding box center [390, 50] width 28 height 12
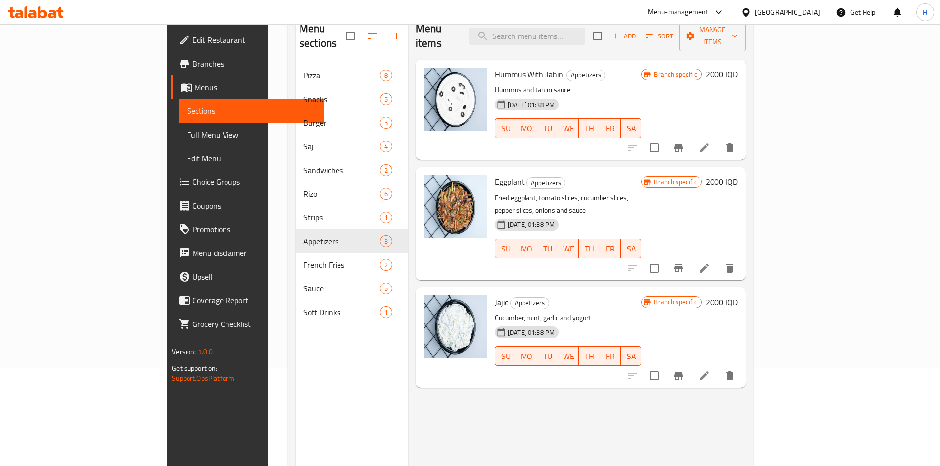
scroll to position [138, 0]
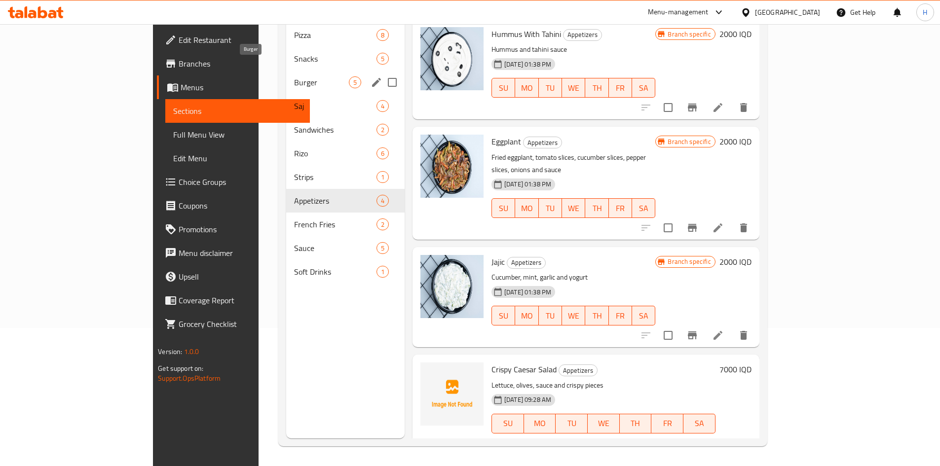
click at [294, 76] on span "Burger" at bounding box center [321, 82] width 54 height 12
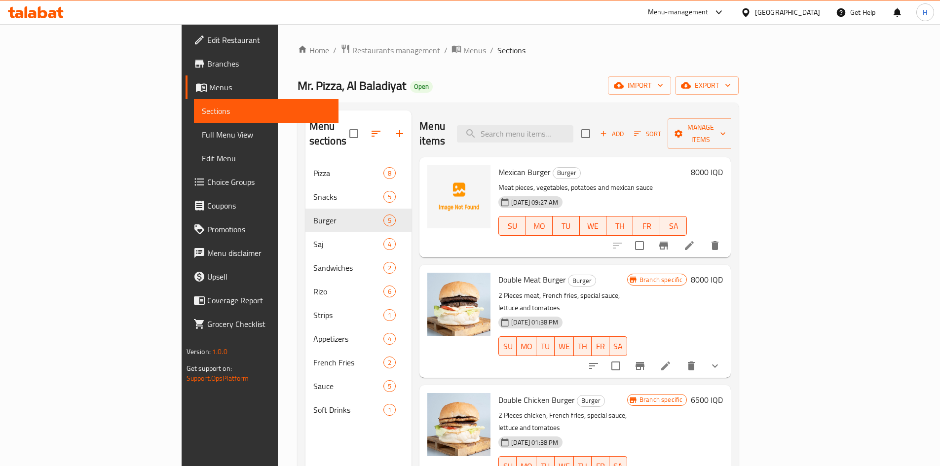
click at [695, 240] on icon at bounding box center [689, 246] width 12 height 12
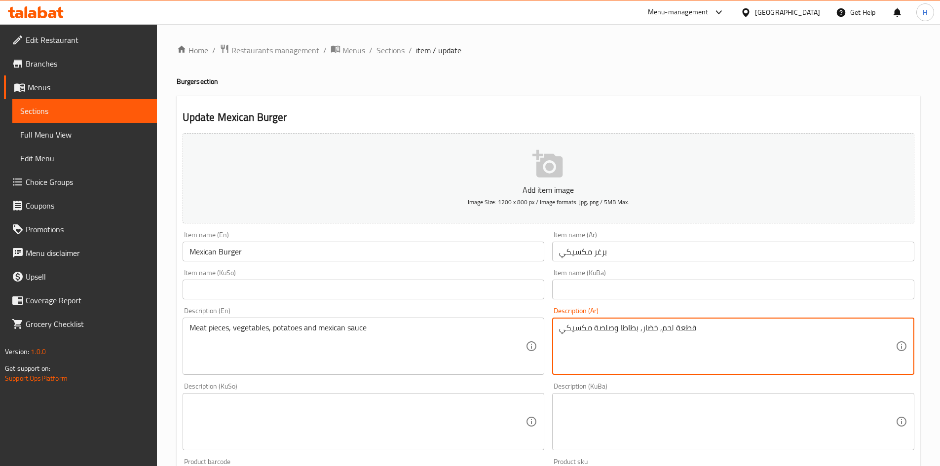
click at [653, 330] on textarea "قطعة لحم, خضار, بطاطا وصلصة مكسيكي" at bounding box center [727, 346] width 336 height 47
click at [620, 324] on textarea "قطعة لحم, طماطم, بطاطا وصلصة مكسيكي" at bounding box center [727, 346] width 336 height 47
click at [636, 336] on textarea "قطعة لحم, طماطم, بطاطا, بصل, خس وصلصة مكسيكي" at bounding box center [727, 346] width 336 height 47
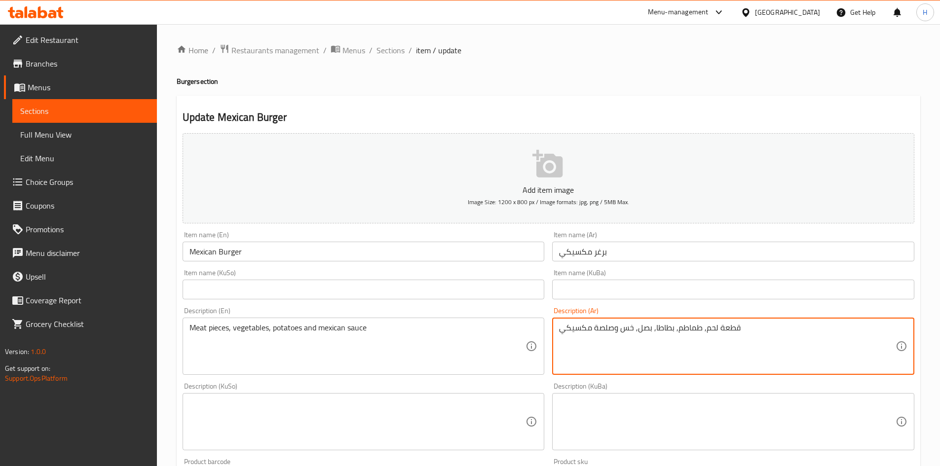
click at [636, 336] on textarea "قطعة لحم, طماطم, بطاطا, بصل, خس وصلصة مكسيكي" at bounding box center [727, 346] width 336 height 47
type textarea "قطعة لحم, طماطم, بطاطا, بصل, خس وصلصة مكسيكي"
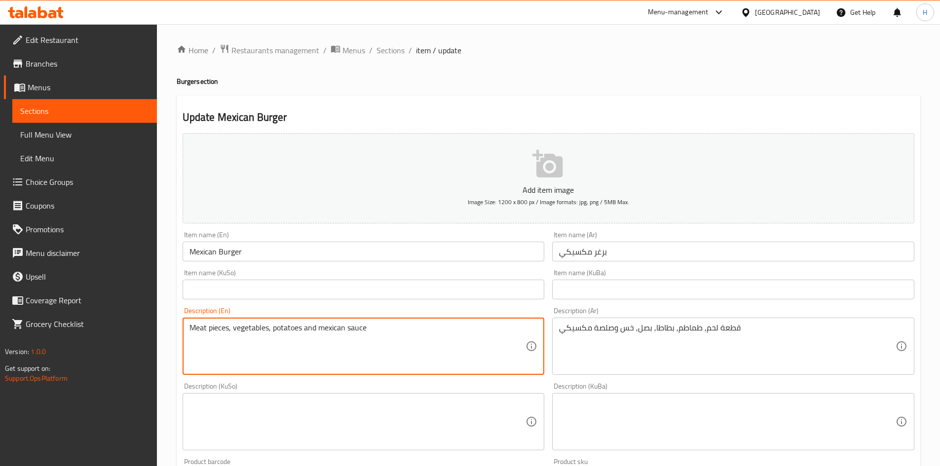
click at [325, 343] on textarea "Meat pieces, vegetables, potatoes and mexican sauce" at bounding box center [357, 346] width 336 height 47
paste textarea "Piece of meat, tomatoes, potatoes, onions, lettuce and M"
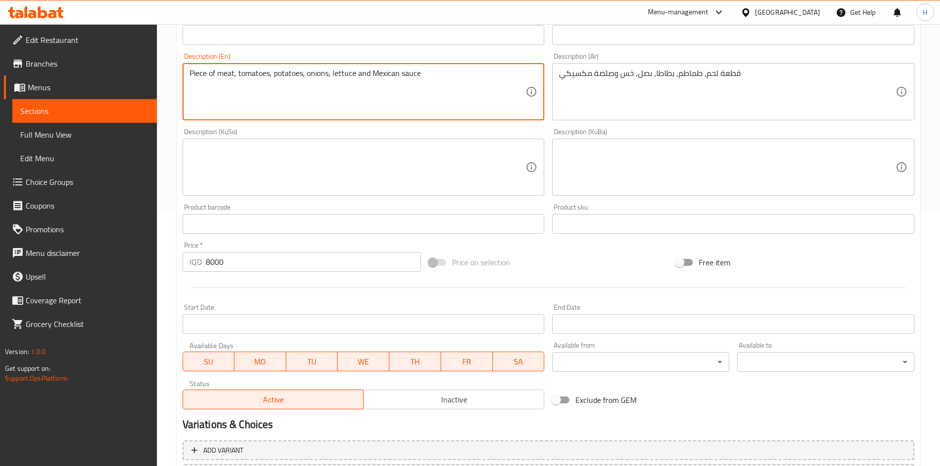
scroll to position [246, 0]
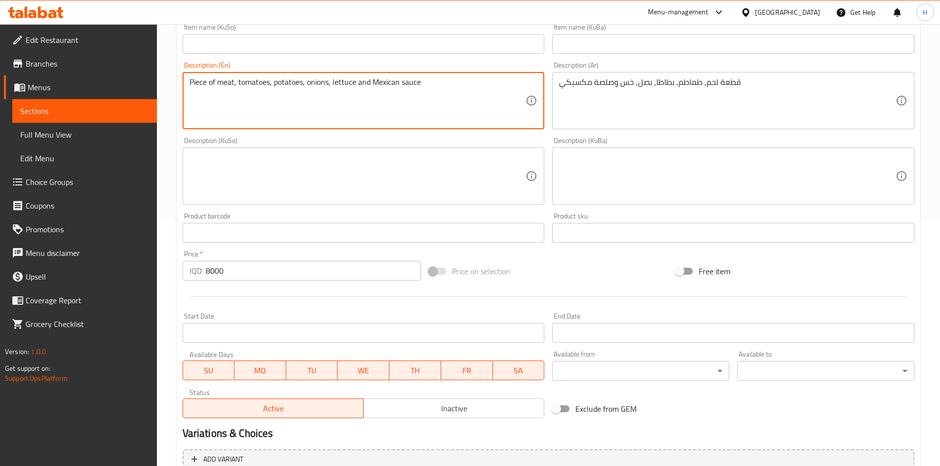
drag, startPoint x: 377, startPoint y: 82, endPoint x: 372, endPoint y: 84, distance: 5.3
click at [372, 84] on textarea "Piece of meat, tomatoes, potatoes, onions, lettuce and Mexican sauce" at bounding box center [357, 100] width 336 height 47
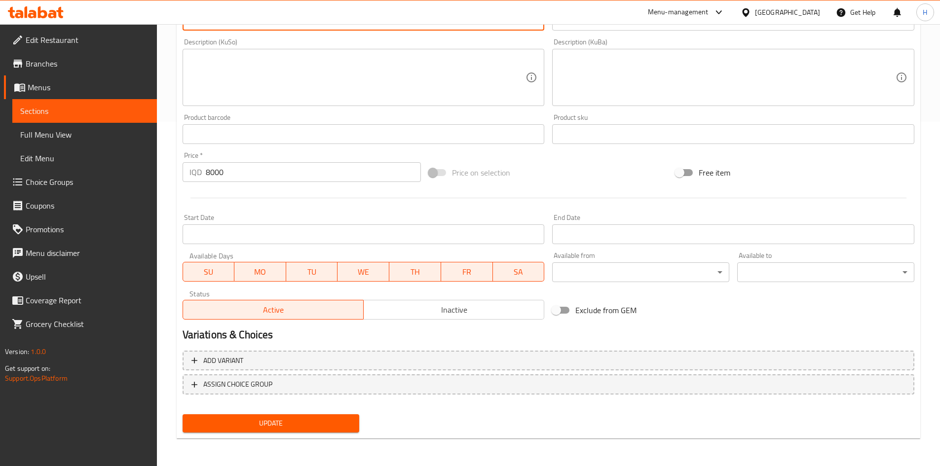
type textarea "Piece of meat, tomatoes, potatoes, onions, lettuce and mexican sauce"
click at [244, 423] on span "Update" at bounding box center [270, 423] width 161 height 12
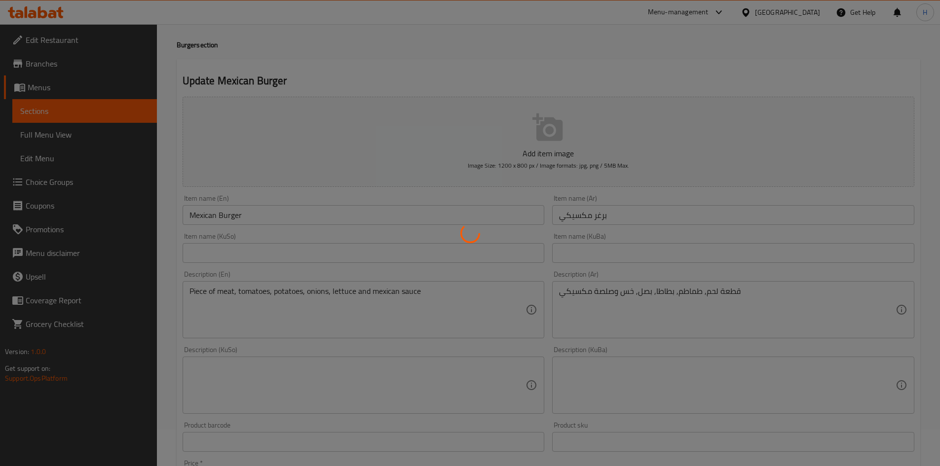
scroll to position [0, 0]
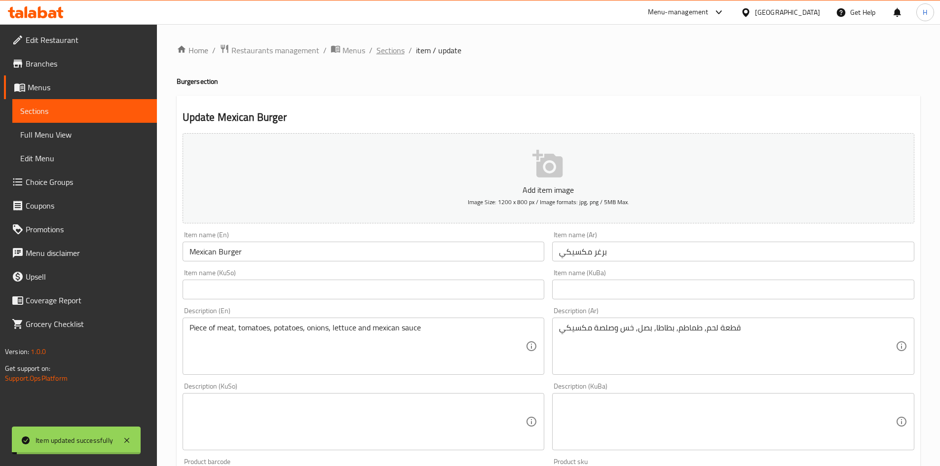
click at [401, 49] on span "Sections" at bounding box center [390, 50] width 28 height 12
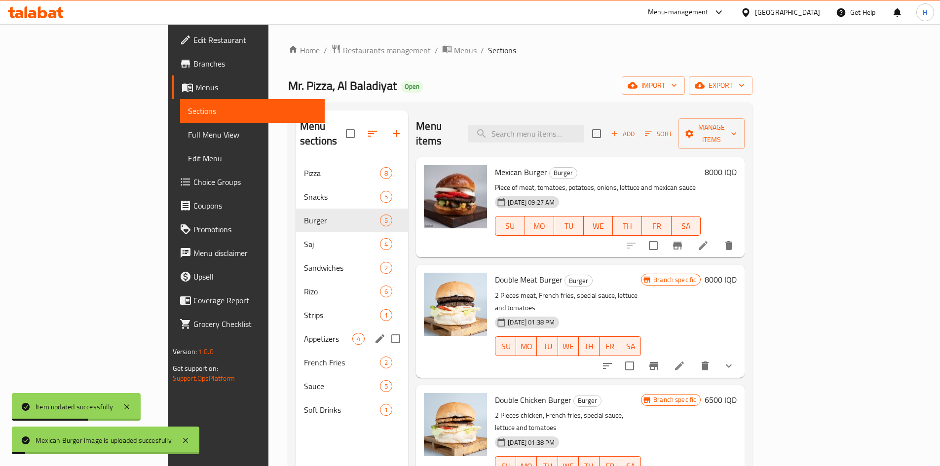
click at [304, 333] on span "Appetizers" at bounding box center [328, 339] width 48 height 12
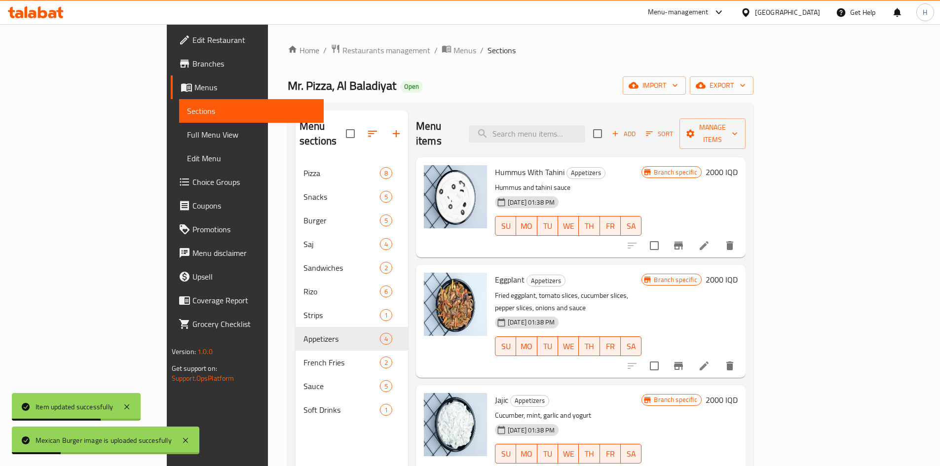
scroll to position [138, 0]
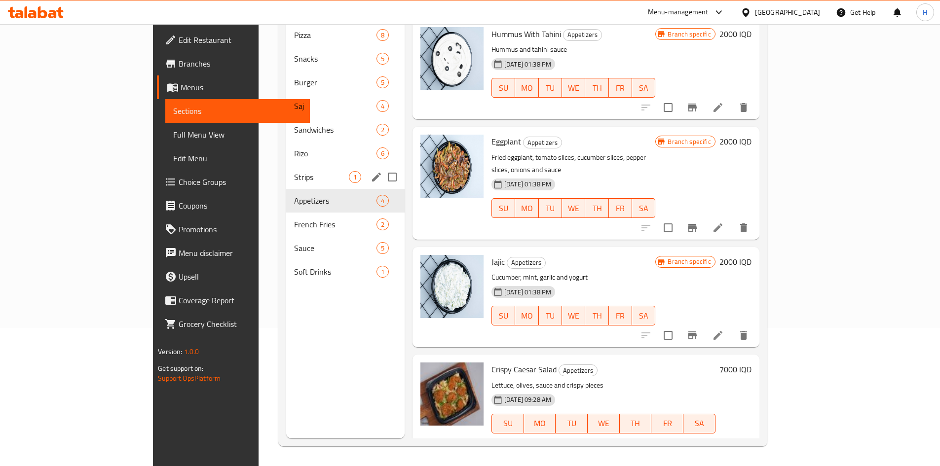
click at [286, 165] on div "Strips 1" at bounding box center [345, 177] width 118 height 24
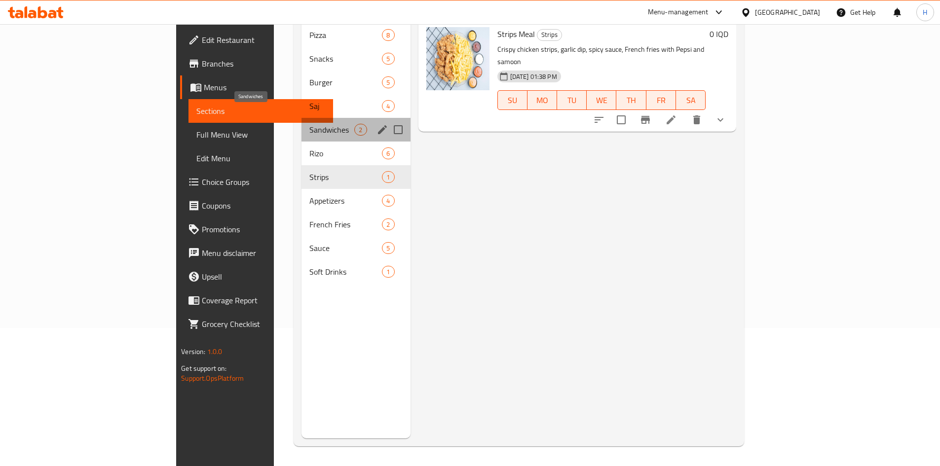
click at [309, 124] on span "Sandwiches" at bounding box center [331, 130] width 45 height 12
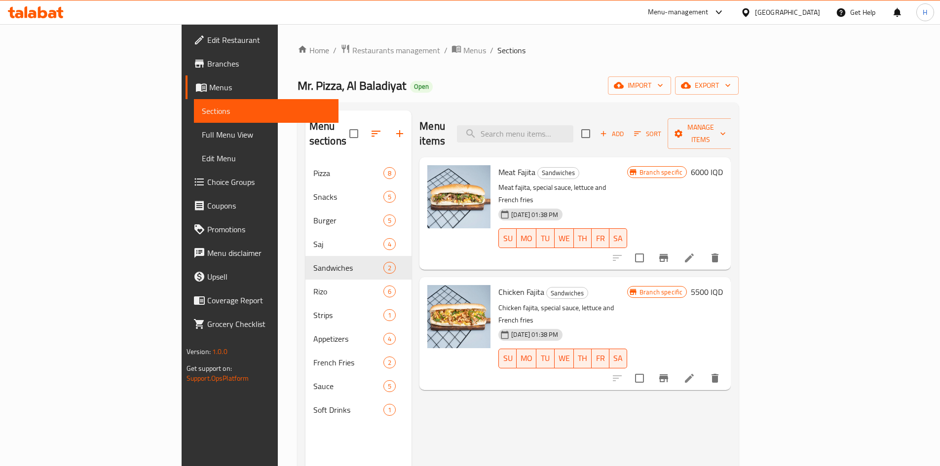
click at [625, 128] on span "Add" at bounding box center [611, 133] width 27 height 11
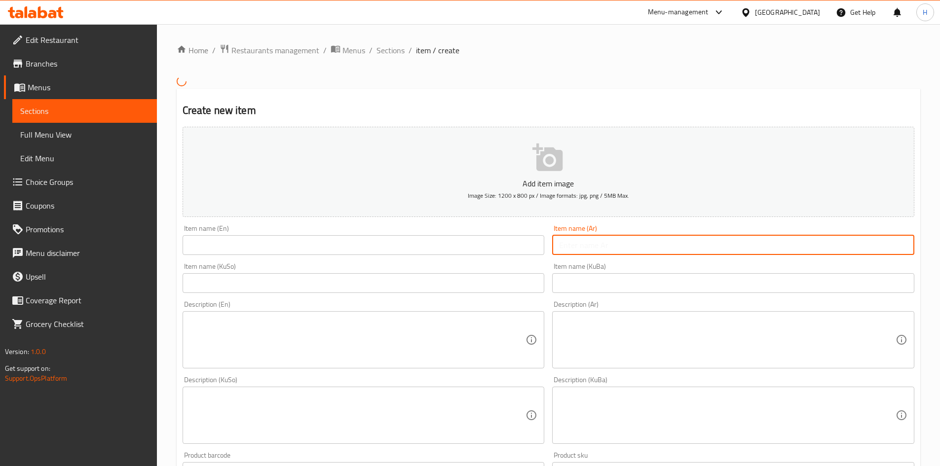
click at [631, 246] on input "text" at bounding box center [733, 245] width 362 height 20
type input "l"
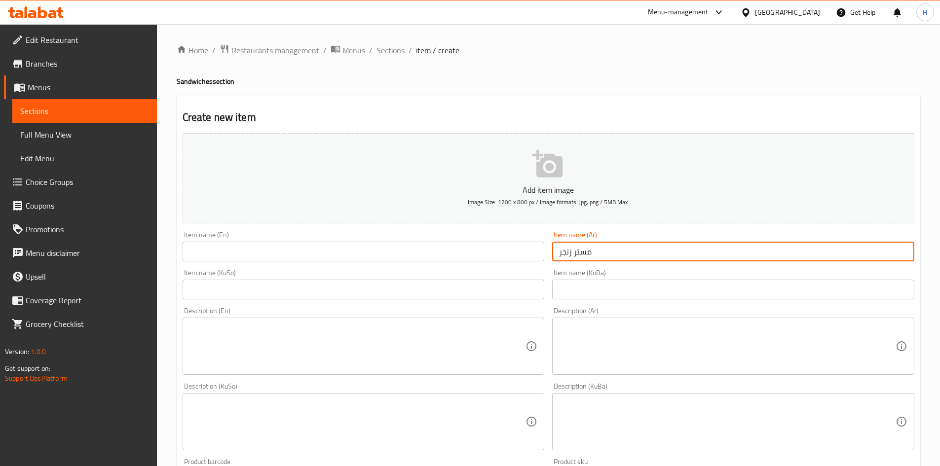
type input "مستر زنجر"
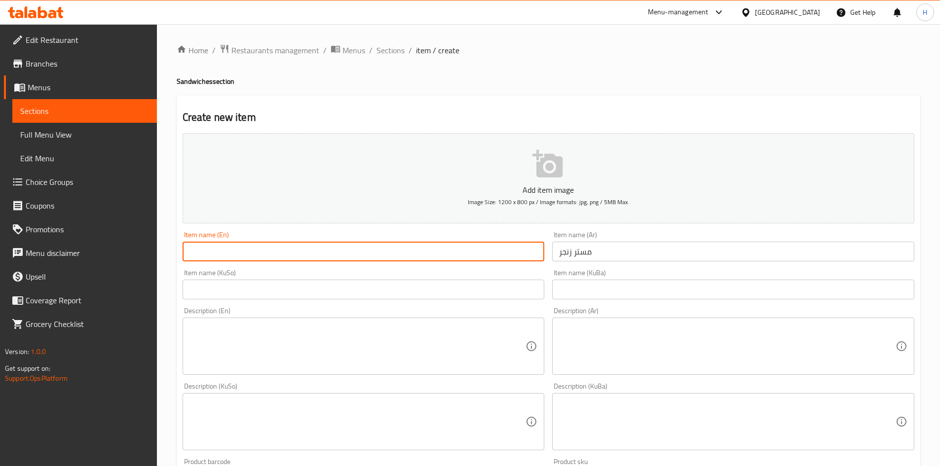
click at [324, 242] on input "text" at bounding box center [364, 252] width 362 height 20
type input "Mr Zinger"
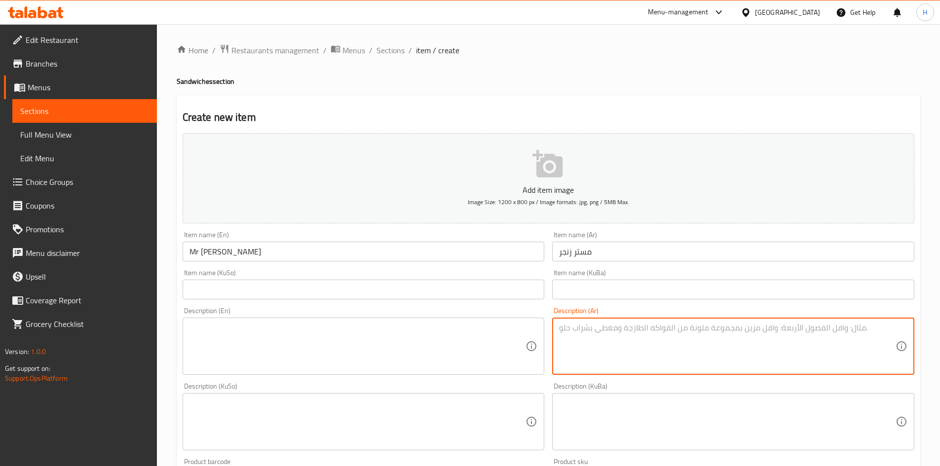
click at [614, 356] on textarea at bounding box center [727, 346] width 336 height 47
click at [614, 357] on textarea "صمون البرغر, زنجر مقرمش, بطاطا, خس وصلصة" at bounding box center [727, 346] width 336 height 47
type textarea "صمون البرغر, زنجر مقرمش, بطاطا, خس وصلصة"
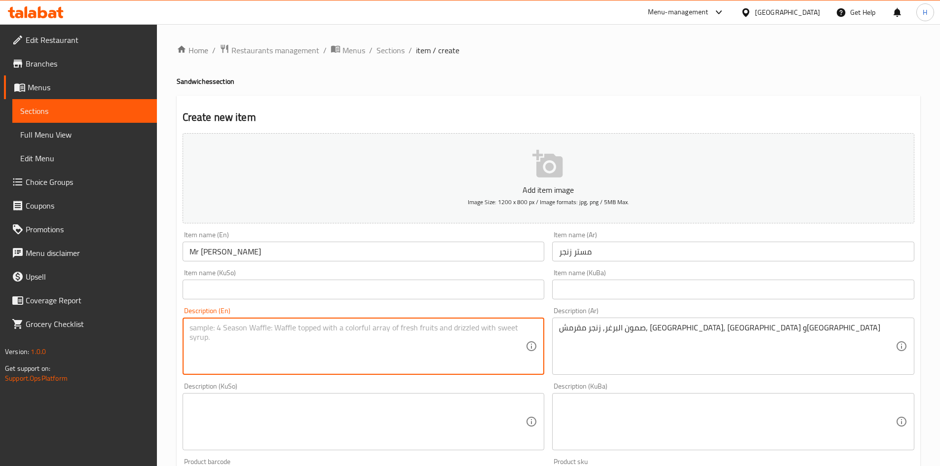
click at [281, 347] on textarea at bounding box center [357, 346] width 336 height 47
paste textarea "Burger bun, crispy zinger, fries, lettuce and sauce"
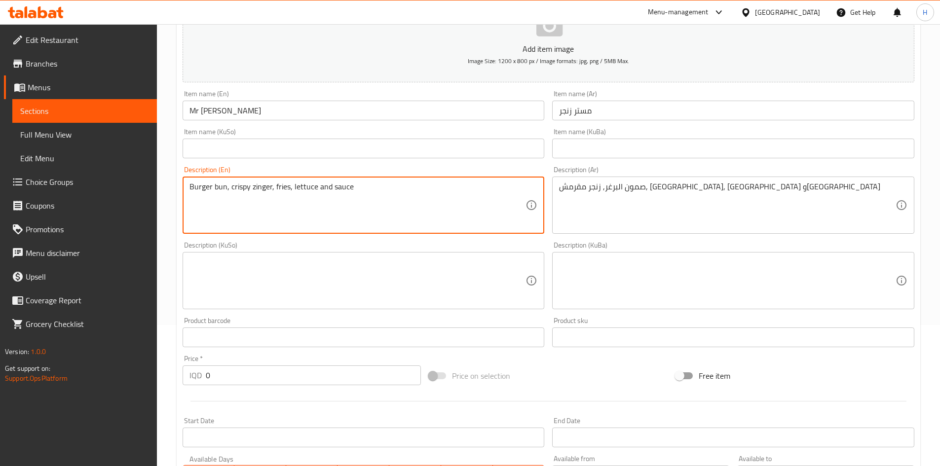
scroll to position [247, 0]
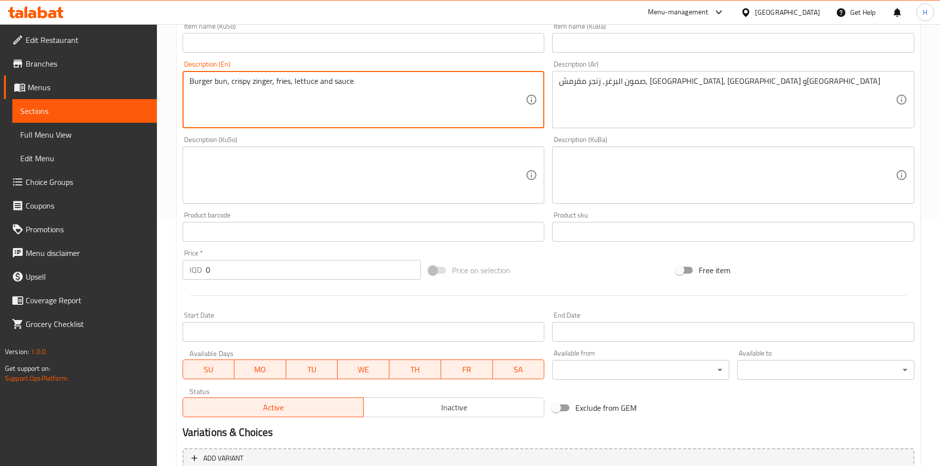
type textarea "Burger bun, crispy zinger, fries, lettuce and sauce"
click at [260, 273] on input "0" at bounding box center [314, 270] width 216 height 20
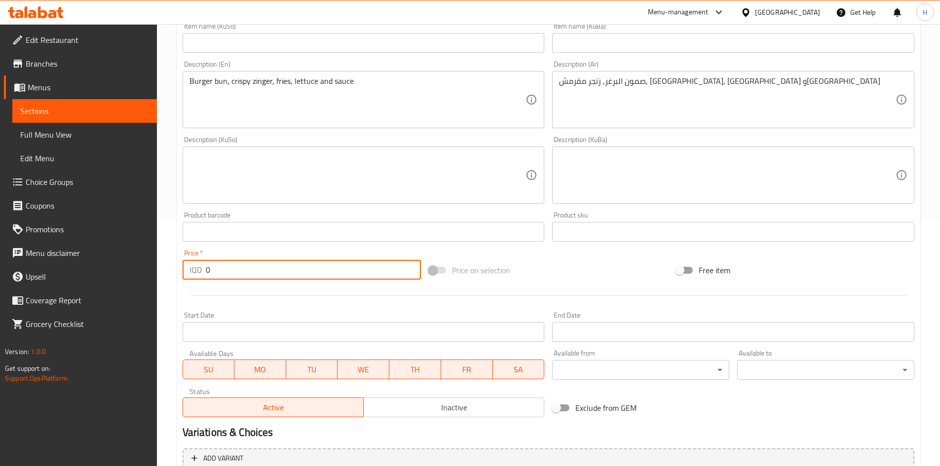
click at [260, 273] on input "0" at bounding box center [314, 270] width 216 height 20
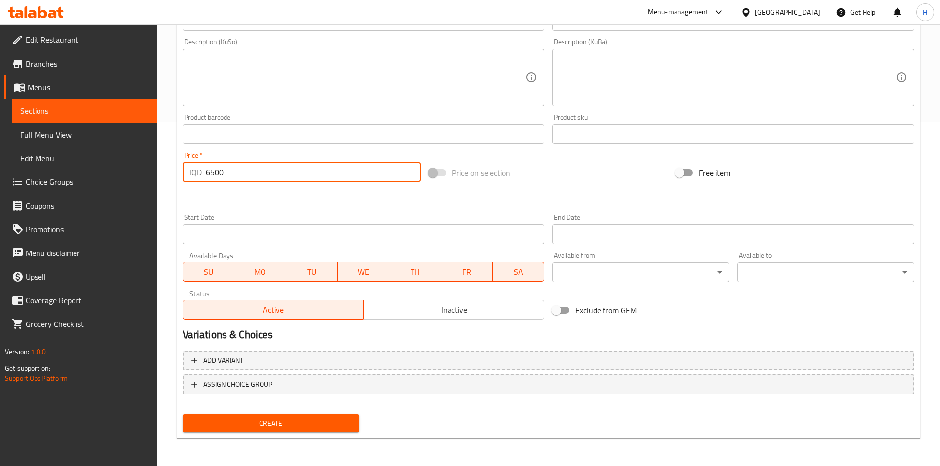
type input "6500"
click at [283, 418] on button "Create" at bounding box center [271, 423] width 177 height 18
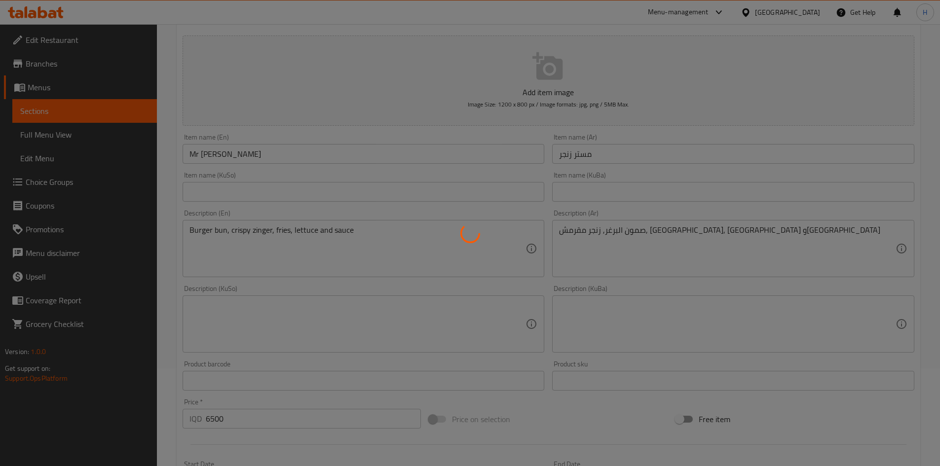
scroll to position [0, 0]
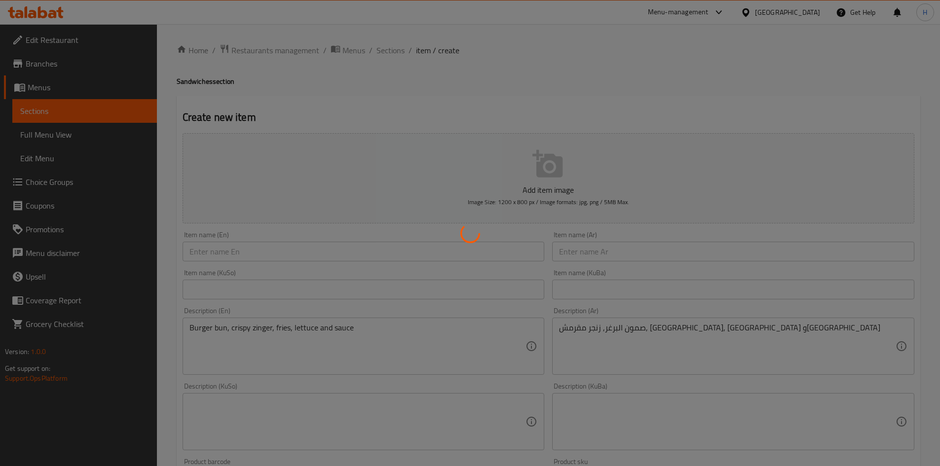
type input "0"
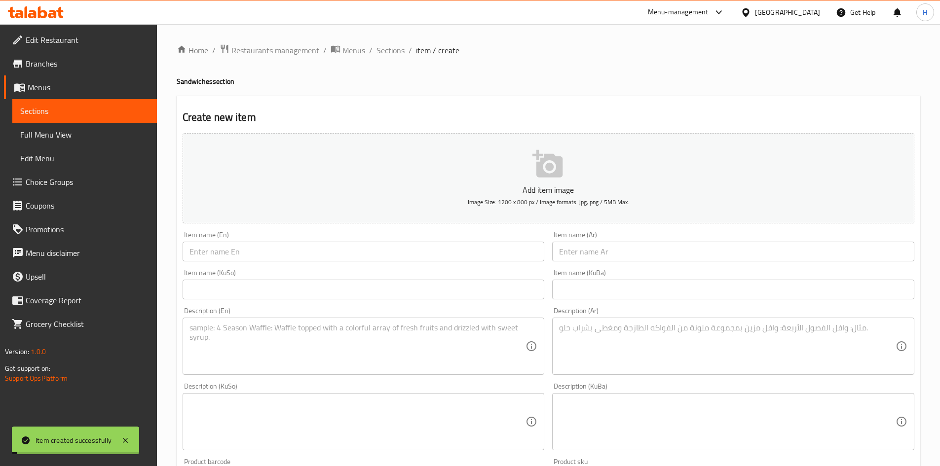
click at [402, 50] on span "Sections" at bounding box center [390, 50] width 28 height 12
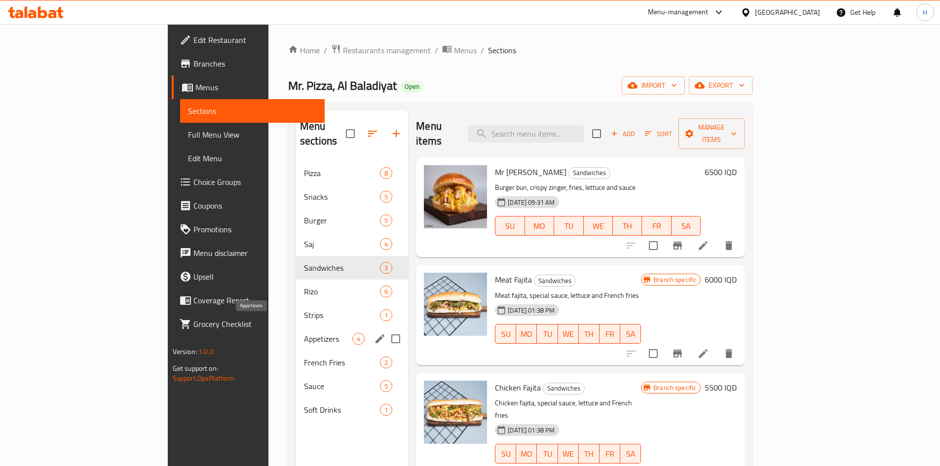
drag, startPoint x: 226, startPoint y: 325, endPoint x: 284, endPoint y: 320, distance: 57.4
click at [304, 333] on span "Appetizers" at bounding box center [328, 339] width 48 height 12
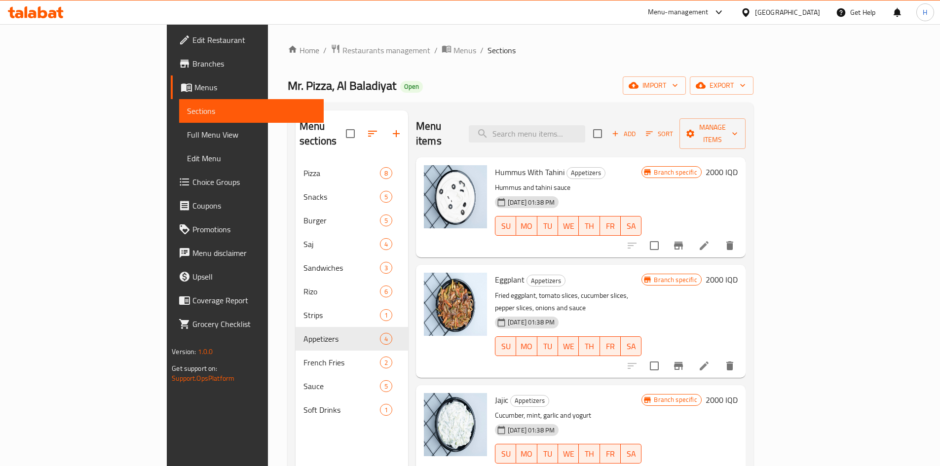
click at [637, 128] on span "Add" at bounding box center [623, 133] width 27 height 11
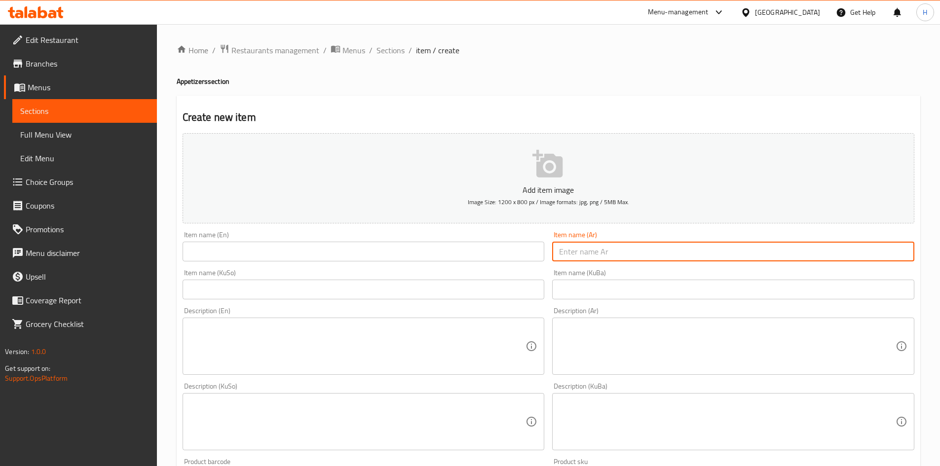
click at [624, 257] on input "text" at bounding box center [733, 252] width 362 height 20
type input "بوب كورن سبايسي"
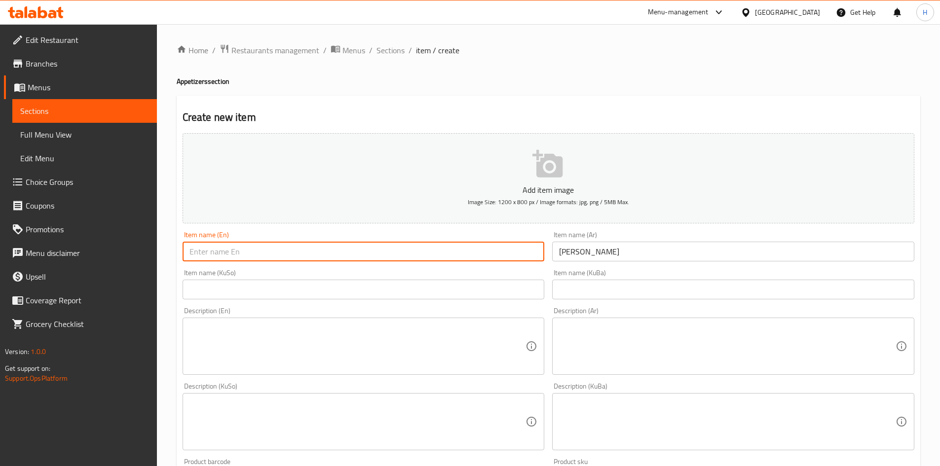
click at [264, 250] on input "text" at bounding box center [364, 252] width 362 height 20
type input "Pop Corn Spicy"
click at [613, 369] on textarea at bounding box center [727, 346] width 336 height 47
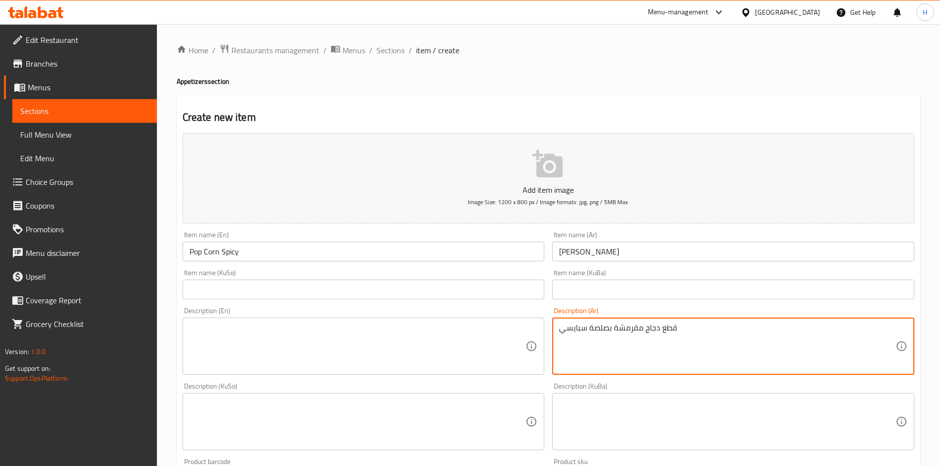
click at [613, 366] on textarea "قطع دجاج مقرمشة بصلصة سبايسي" at bounding box center [727, 346] width 336 height 47
type textarea "قطع دجاج مقرمشة بصلصة سبايسي"
click at [260, 346] on textarea at bounding box center [357, 346] width 336 height 47
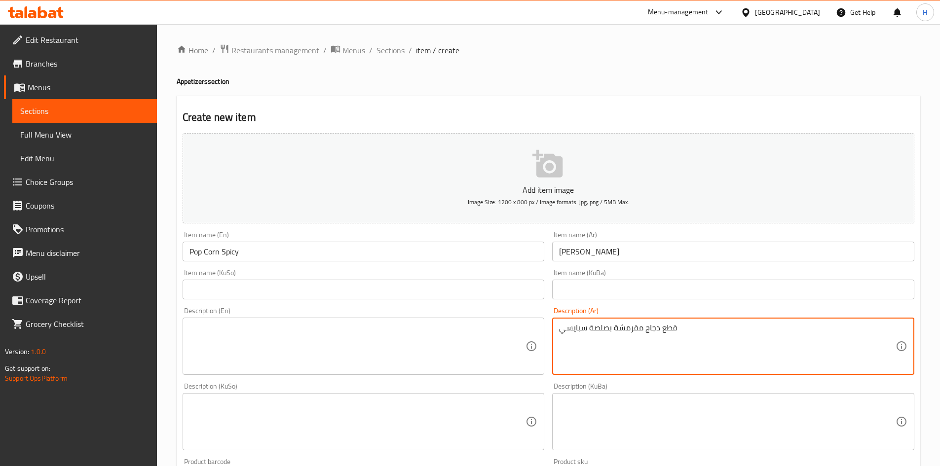
paste textarea "Crispy chicken pieces with spicy sauce"
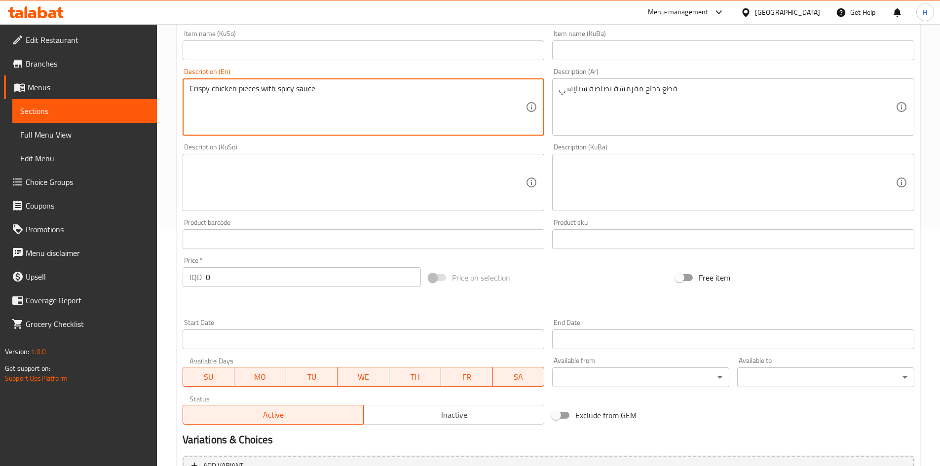
scroll to position [296, 0]
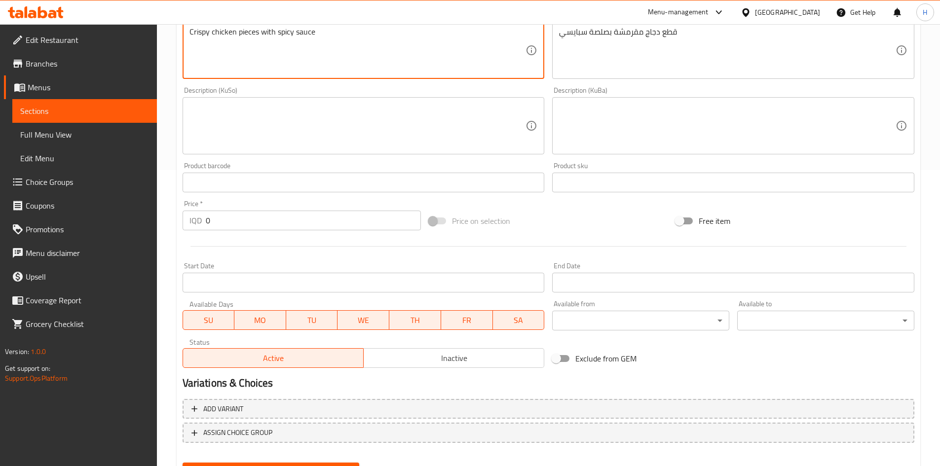
type textarea "Crispy chicken pieces with spicy sauce"
click at [258, 215] on input "0" at bounding box center [314, 221] width 216 height 20
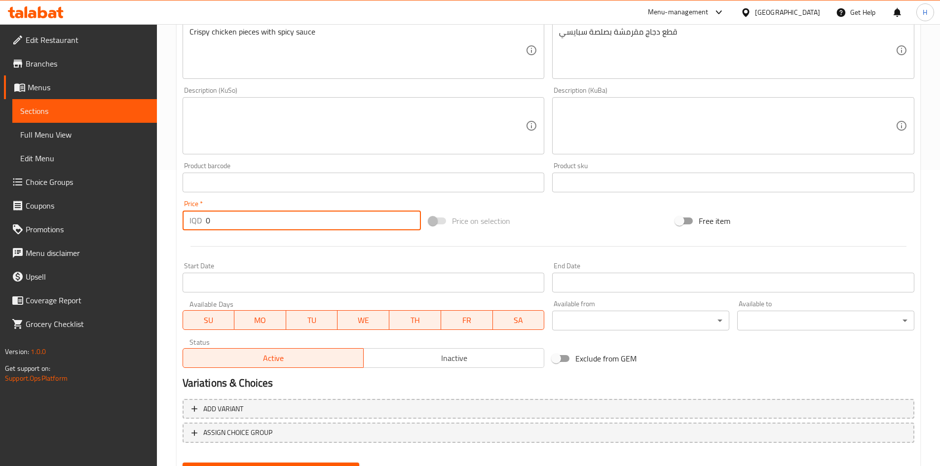
click at [258, 215] on input "0" at bounding box center [314, 221] width 216 height 20
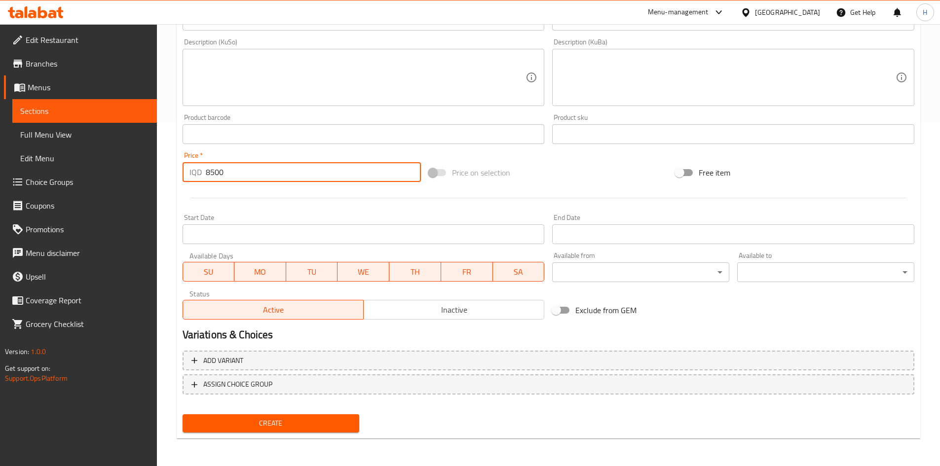
type input "8500"
click at [308, 431] on button "Create" at bounding box center [271, 423] width 177 height 18
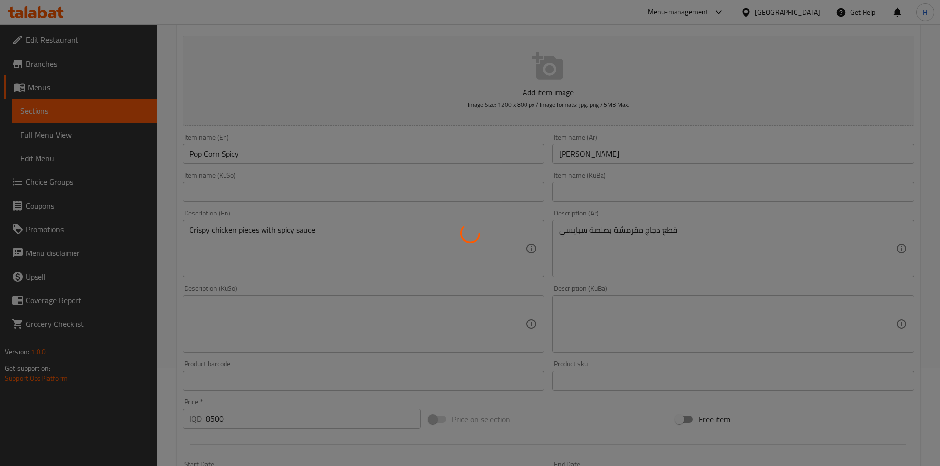
type input "0"
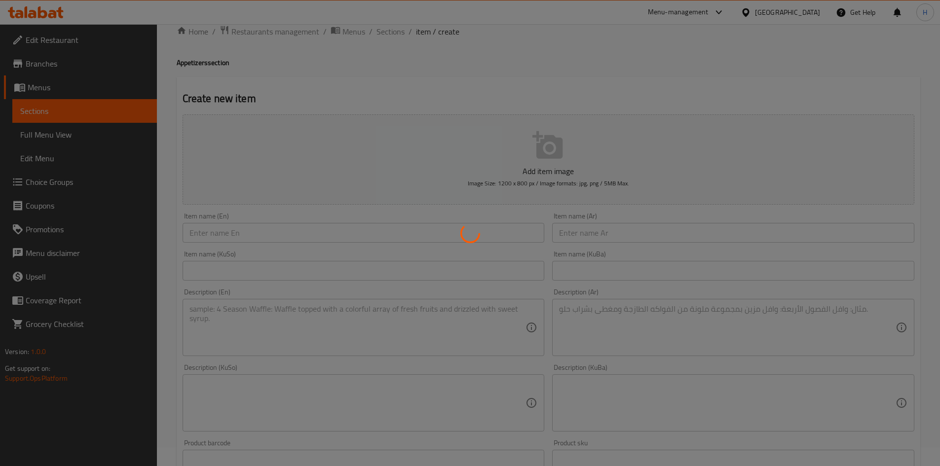
scroll to position [0, 0]
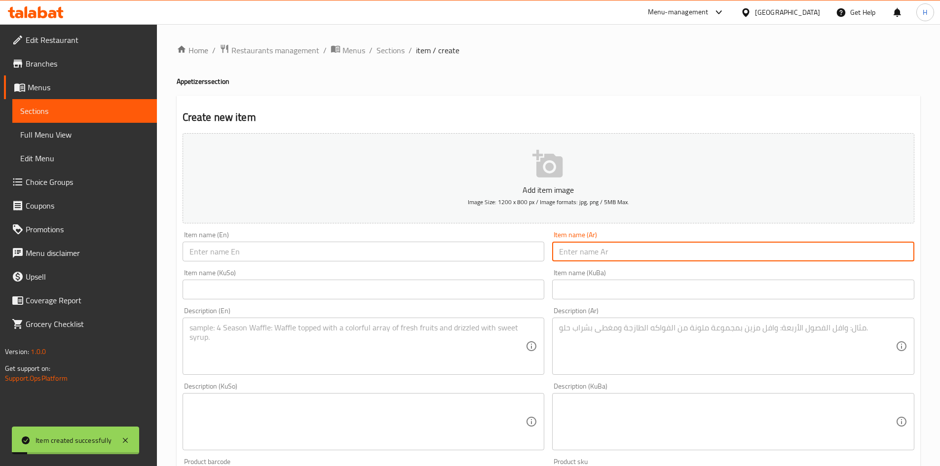
click at [607, 246] on input "text" at bounding box center [733, 252] width 362 height 20
click at [608, 247] on input "بوب كورن دجاج" at bounding box center [733, 252] width 362 height 20
type input "بوب كورن دجاج"
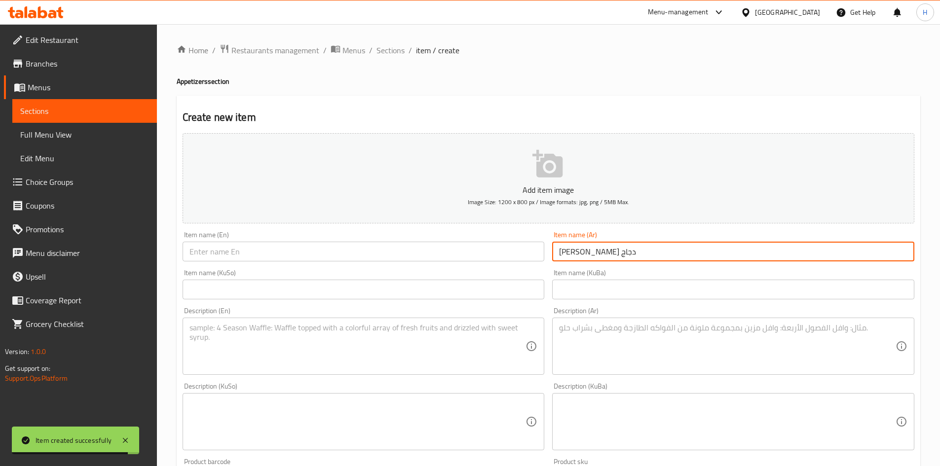
click at [595, 248] on input "بوب كورن دجاج" at bounding box center [733, 252] width 362 height 20
click at [596, 248] on input "بوب كورن دجاج" at bounding box center [733, 252] width 362 height 20
click at [312, 247] on input "text" at bounding box center [364, 252] width 362 height 20
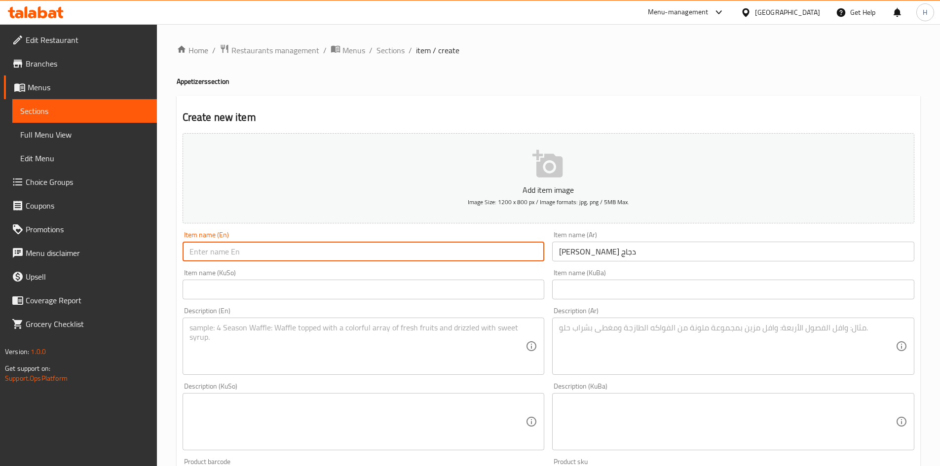
paste input "Popcorn chicken"
type input "Popcorn chicken"
click at [632, 352] on textarea at bounding box center [727, 346] width 336 height 47
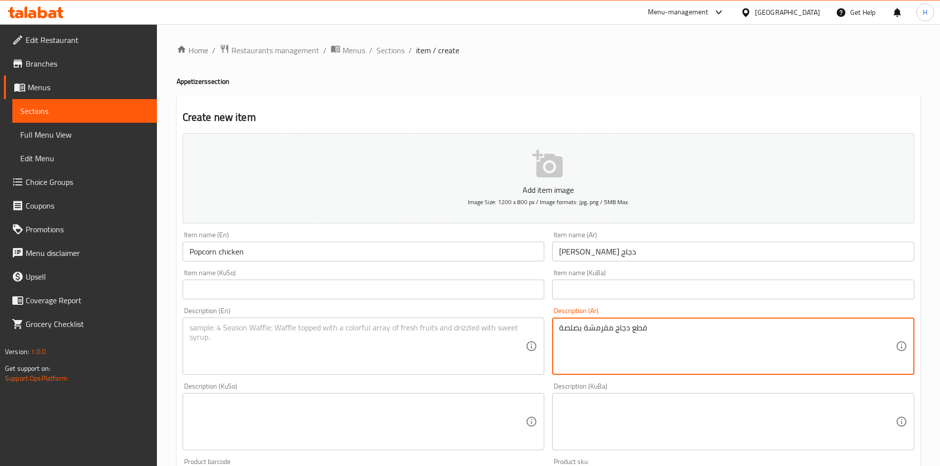
type textarea "قطع دجاج مقرمشة بصلصة"
click at [639, 241] on div "Item name (Ar) بوب كورن دجاج Item name (Ar)" at bounding box center [733, 246] width 362 height 30
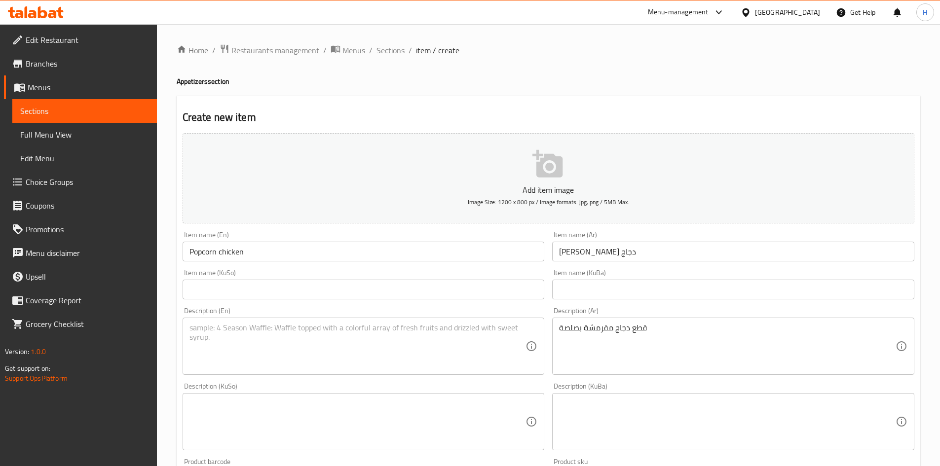
click at [636, 246] on input "بوب كورن دجاج" at bounding box center [733, 252] width 362 height 20
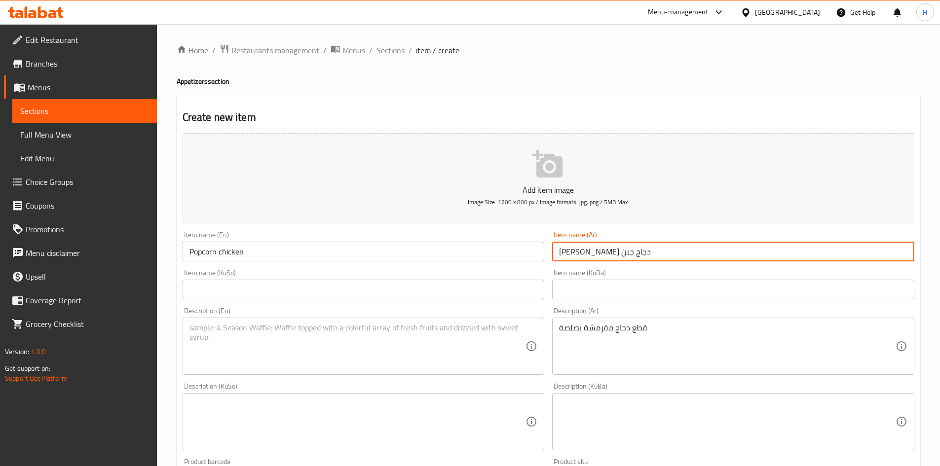
type input "بوب كورن دجاج جبن"
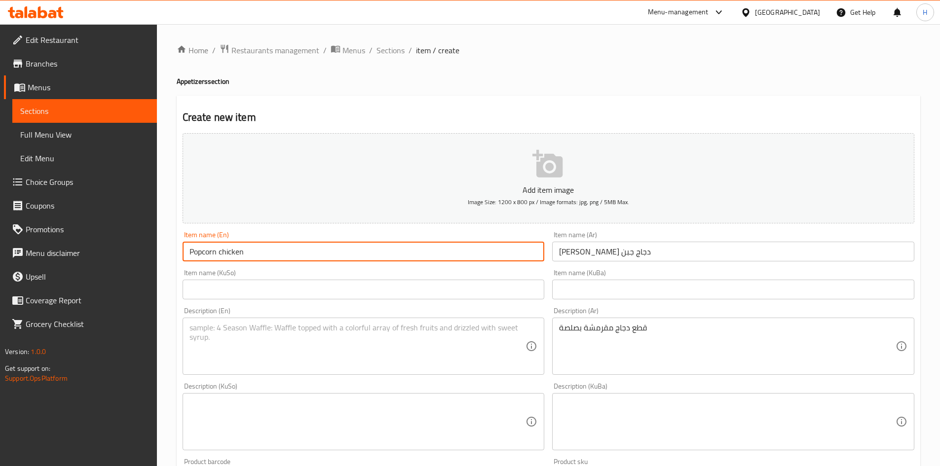
click at [193, 252] on input "Popcorn chicken" at bounding box center [364, 252] width 362 height 20
click at [192, 253] on input "Popcorn chicken" at bounding box center [364, 252] width 362 height 20
click at [190, 254] on input "Popcorn chicken" at bounding box center [364, 252] width 362 height 20
type input "Cheese Popcorn chicken"
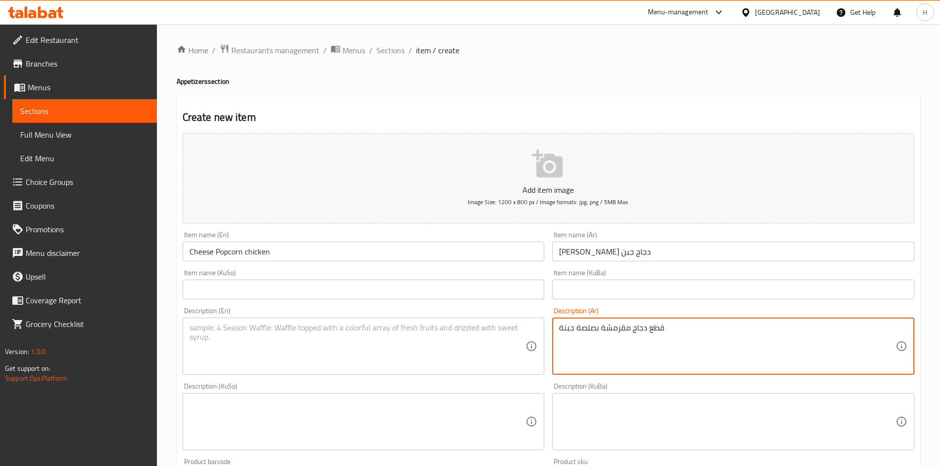
drag, startPoint x: 642, startPoint y: 328, endPoint x: 634, endPoint y: 329, distance: 8.4
click at [635, 328] on textarea "قطع دجاج مقرمشة بصلصة جبنة" at bounding box center [727, 346] width 336 height 47
click at [632, 333] on textarea "قطع دجاج مقرمشة بصلصة جبنة" at bounding box center [727, 346] width 336 height 47
click at [629, 335] on textarea "قطع دجاج مقرمشة بصلصة جبنة" at bounding box center [727, 346] width 336 height 47
click at [588, 331] on textarea "قطع دجاج مقرمشة بصلصة جبنة" at bounding box center [727, 346] width 336 height 47
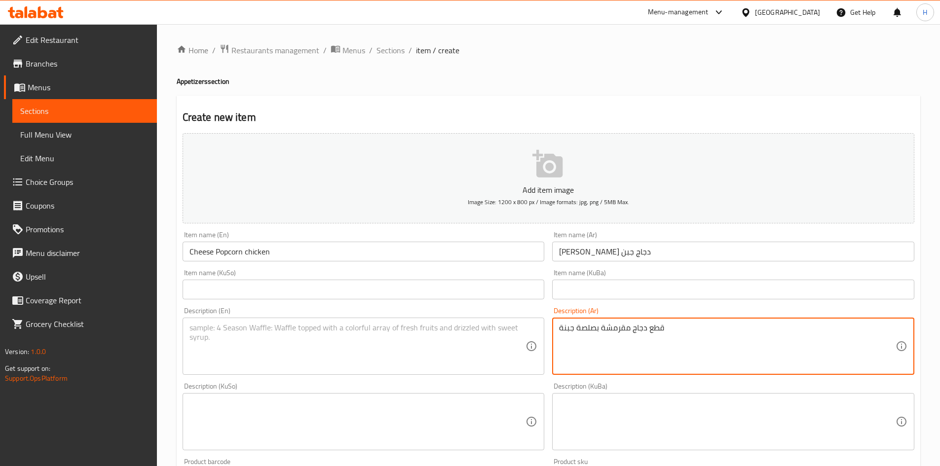
click at [588, 331] on textarea "قطع دجاج مقرمشة بصلصة جبنة" at bounding box center [727, 346] width 336 height 47
type textarea "قطع دجاج مقرمشة بصلصة جبنة"
click at [231, 334] on textarea at bounding box center [357, 346] width 336 height 47
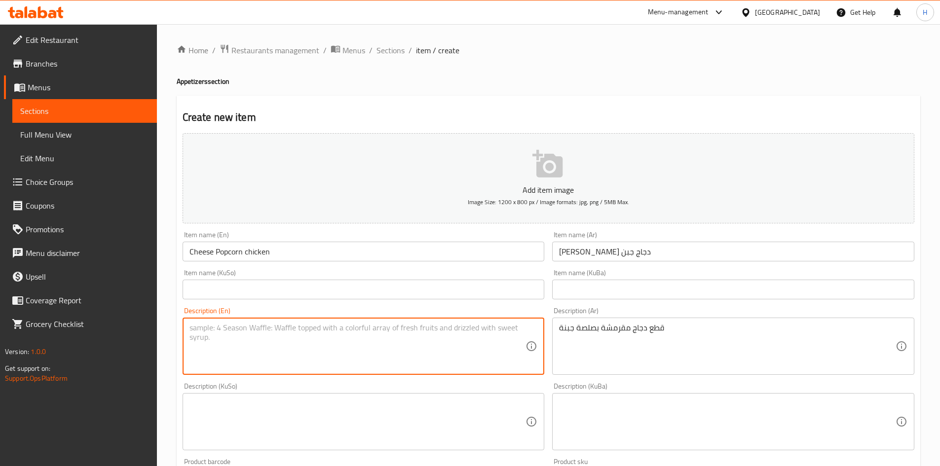
paste textarea "Crispy chicken pieces with cheese sauce"
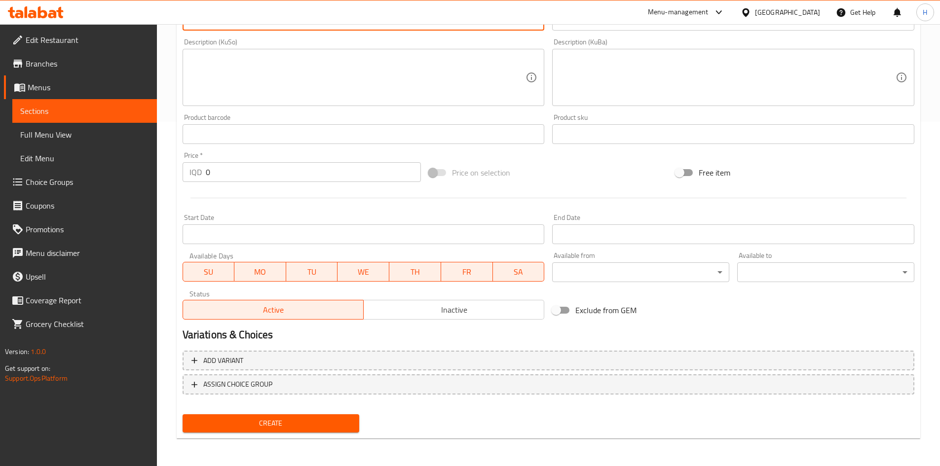
type textarea "Crispy chicken pieces with cheese sauce"
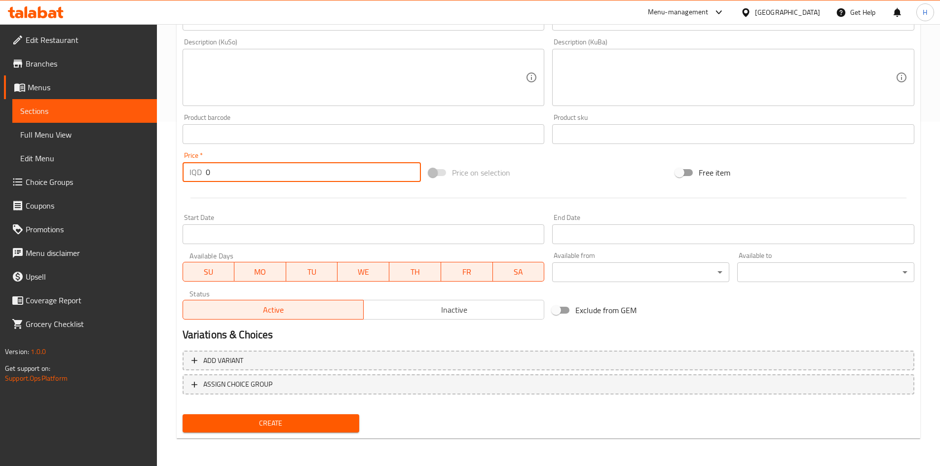
click at [244, 177] on input "0" at bounding box center [314, 172] width 216 height 20
type input "8500"
click at [332, 428] on span "Create" at bounding box center [270, 423] width 161 height 12
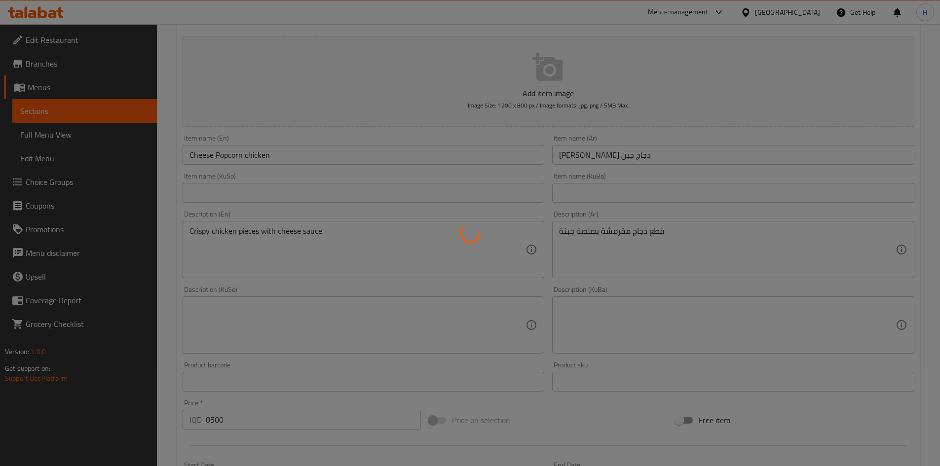
scroll to position [0, 0]
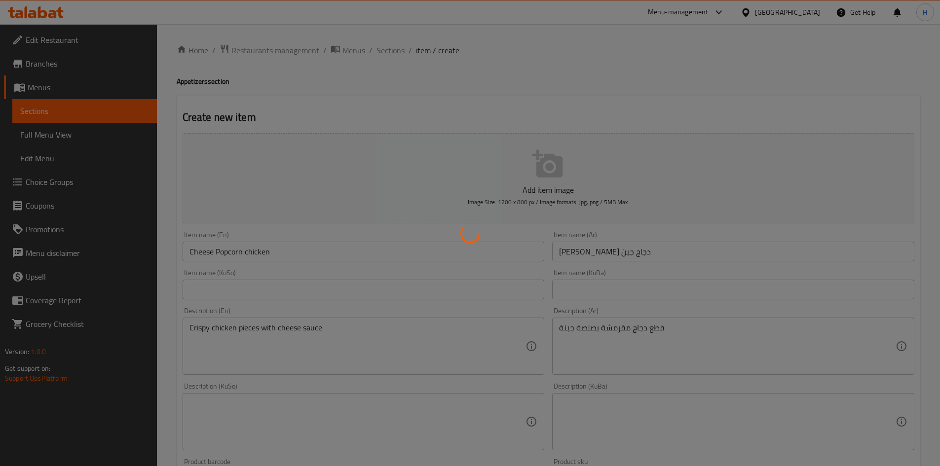
type input "0"
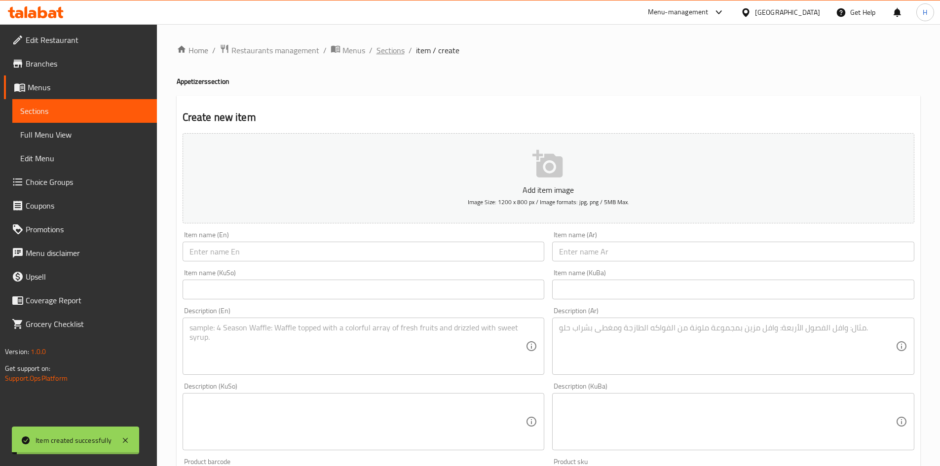
click at [388, 53] on span "Sections" at bounding box center [390, 50] width 28 height 12
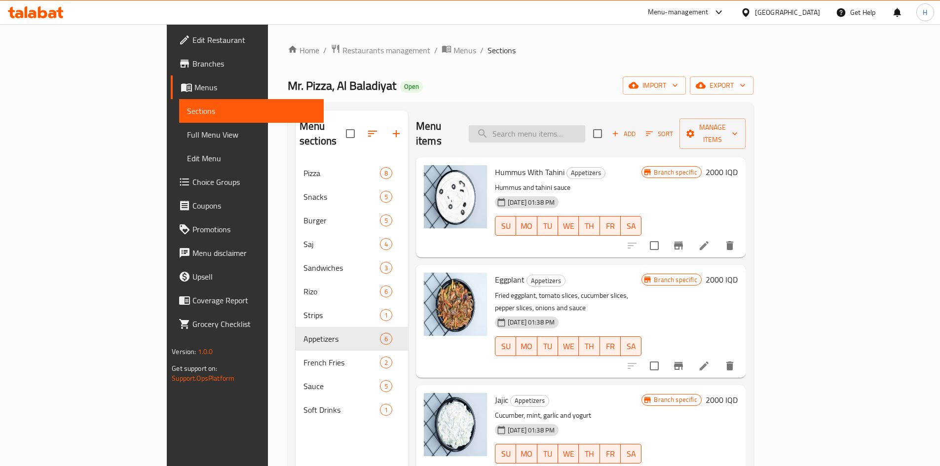
click at [577, 125] on input "search" at bounding box center [527, 133] width 116 height 17
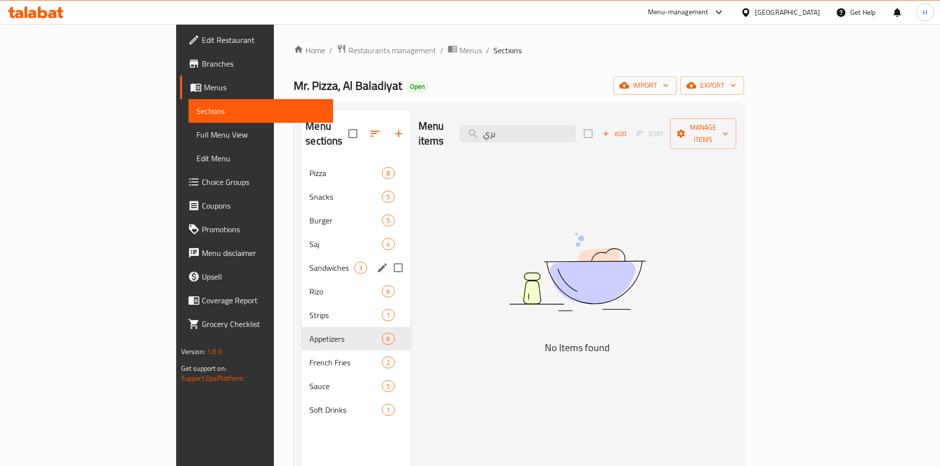
type input "بري"
click at [301, 256] on div "Sandwiches 3" at bounding box center [355, 268] width 109 height 24
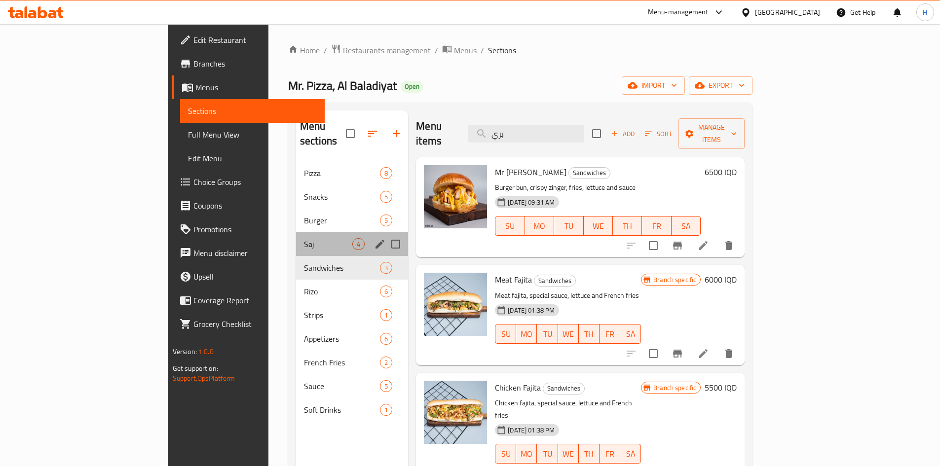
click at [296, 232] on div "Saj 4" at bounding box center [352, 244] width 112 height 24
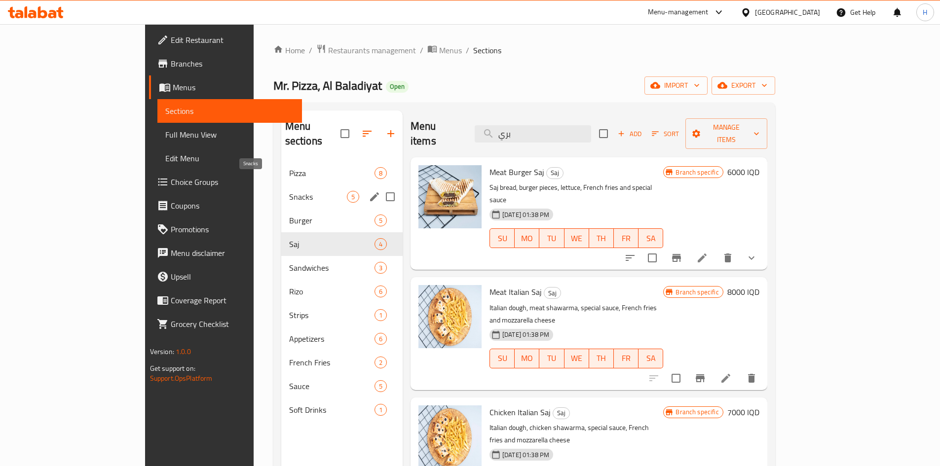
click at [289, 191] on span "Snacks" at bounding box center [318, 197] width 58 height 12
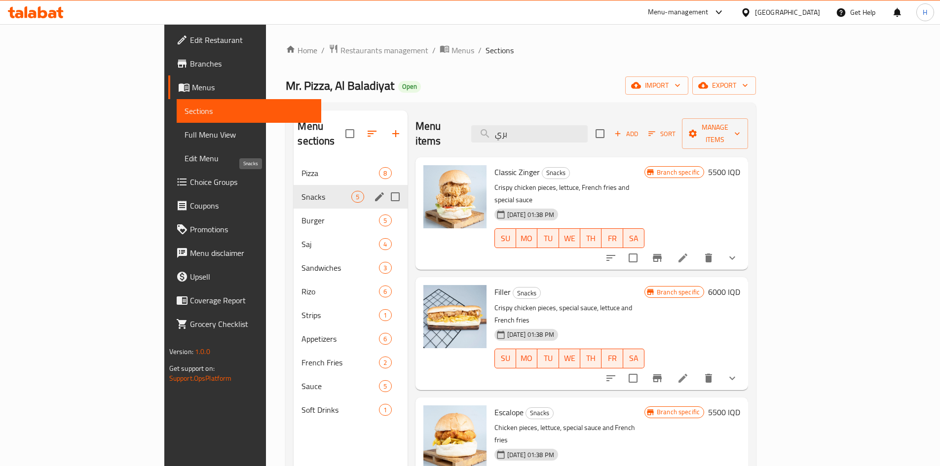
click at [301, 191] on span "Snacks" at bounding box center [326, 197] width 50 height 12
click at [301, 167] on span "Pizza" at bounding box center [326, 173] width 50 height 12
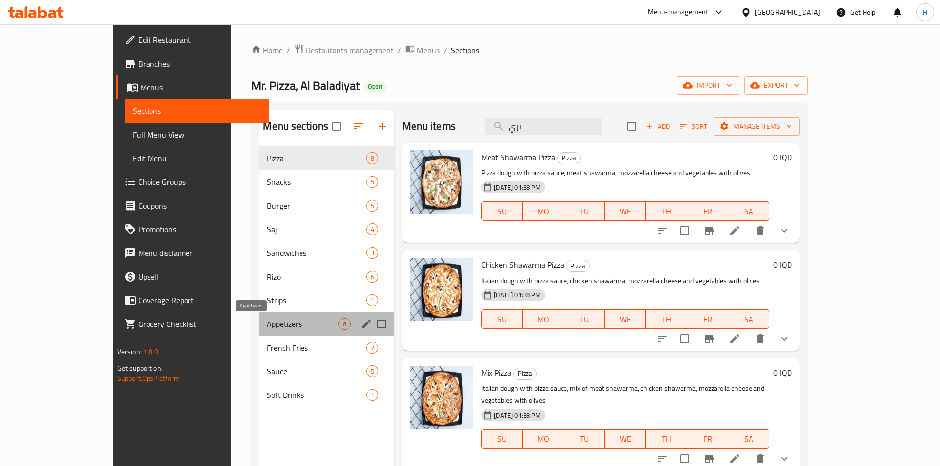
click at [267, 326] on span "Appetizers" at bounding box center [303, 324] width 72 height 12
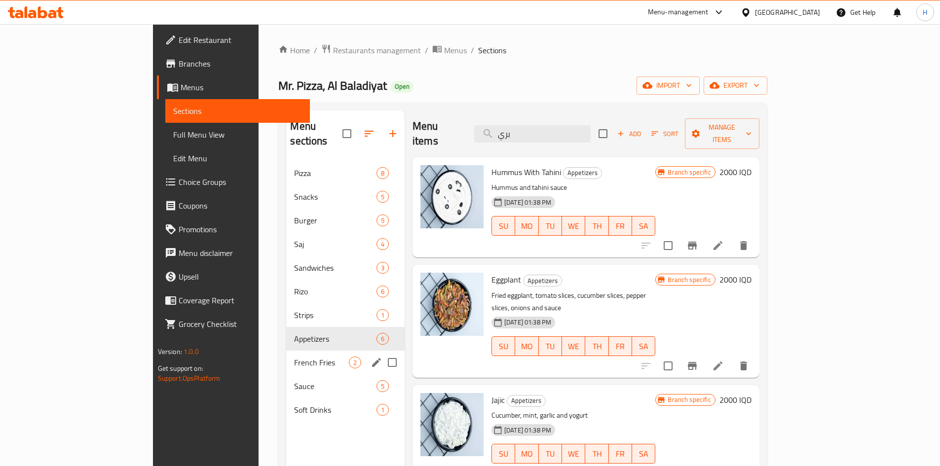
click at [294, 357] on span "French Fries" at bounding box center [321, 363] width 54 height 12
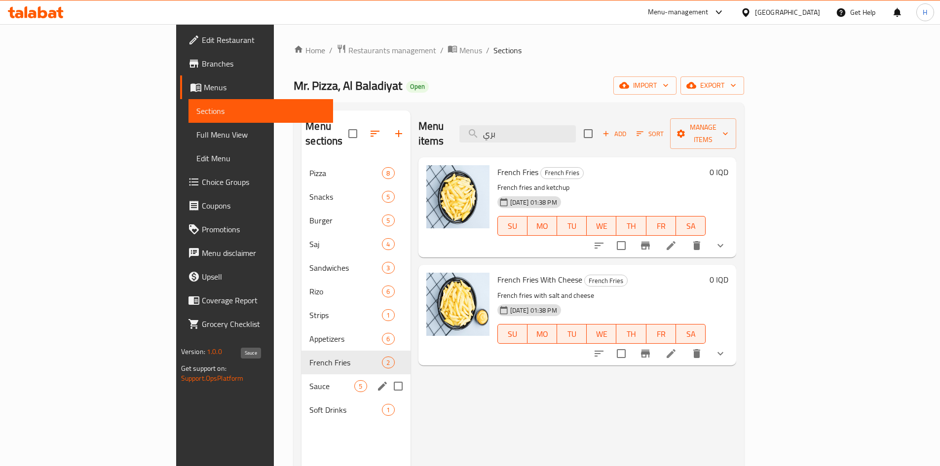
click at [309, 380] on span "Sauce" at bounding box center [331, 386] width 45 height 12
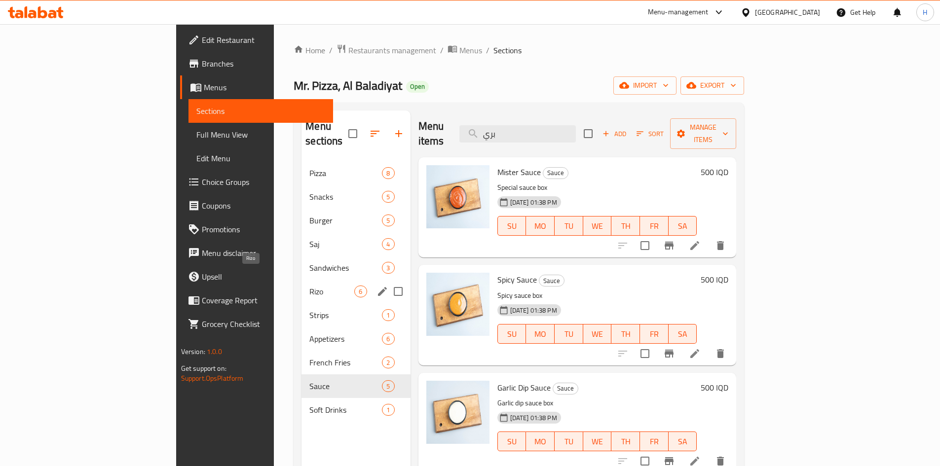
click at [309, 286] on span "Rizo" at bounding box center [331, 292] width 45 height 12
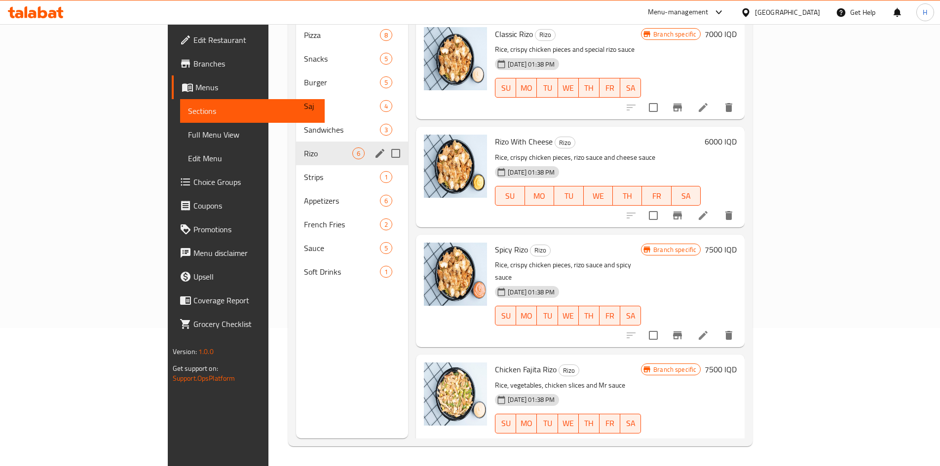
scroll to position [89, 0]
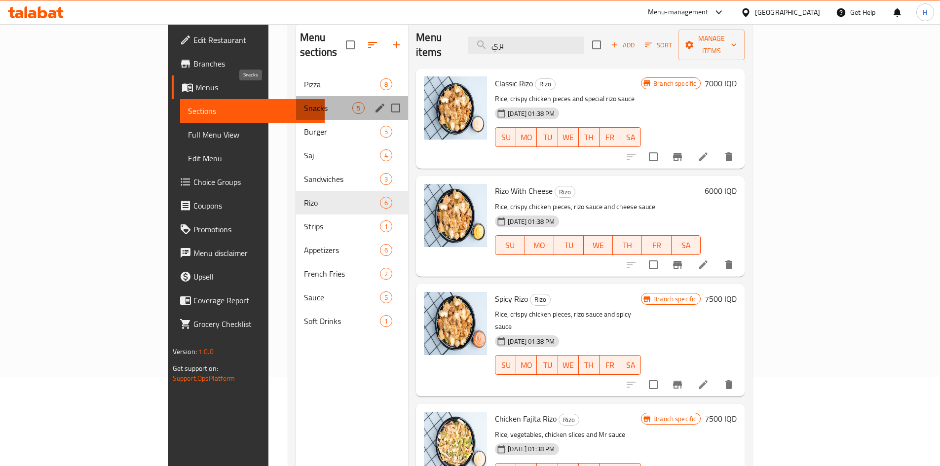
click at [304, 102] on span "Snacks" at bounding box center [328, 108] width 48 height 12
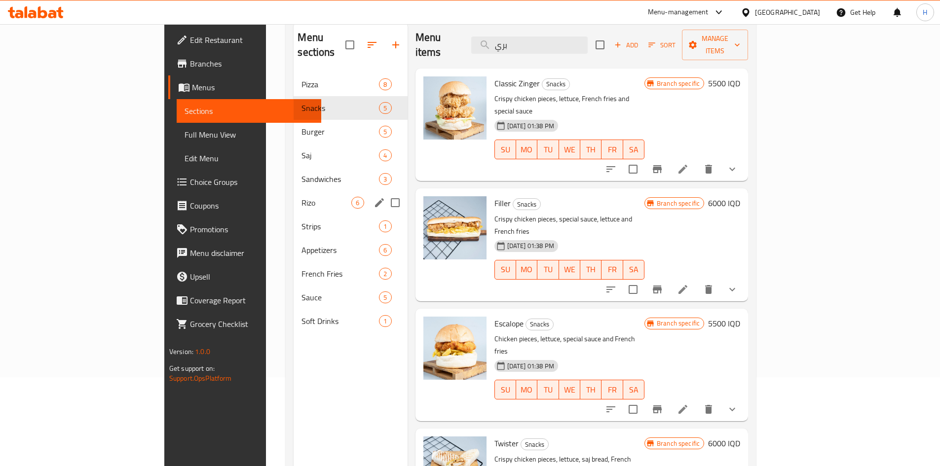
click at [294, 191] on div "Rizo 6" at bounding box center [350, 203] width 113 height 24
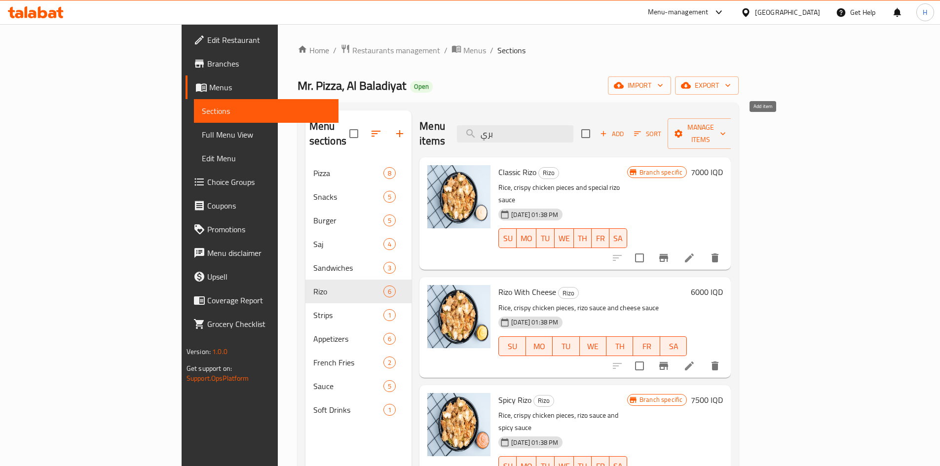
click at [625, 128] on span "Add" at bounding box center [611, 133] width 27 height 11
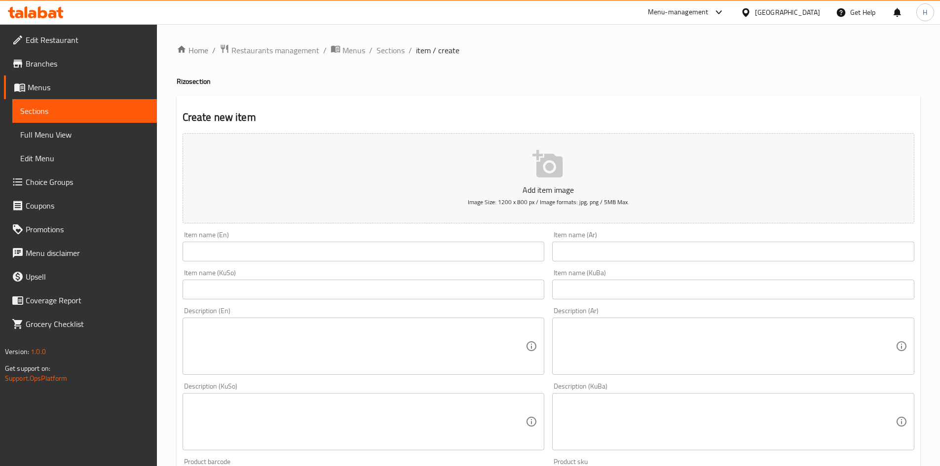
click at [630, 249] on input "text" at bounding box center [733, 252] width 362 height 20
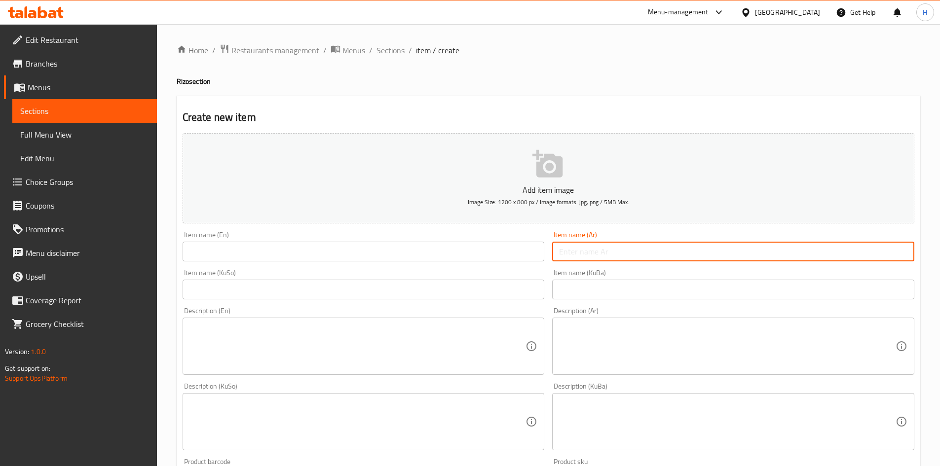
click at [644, 254] on input "text" at bounding box center [733, 252] width 362 height 20
type input "ي"
type input "برياني مستر"
click at [451, 256] on input "text" at bounding box center [364, 252] width 362 height 20
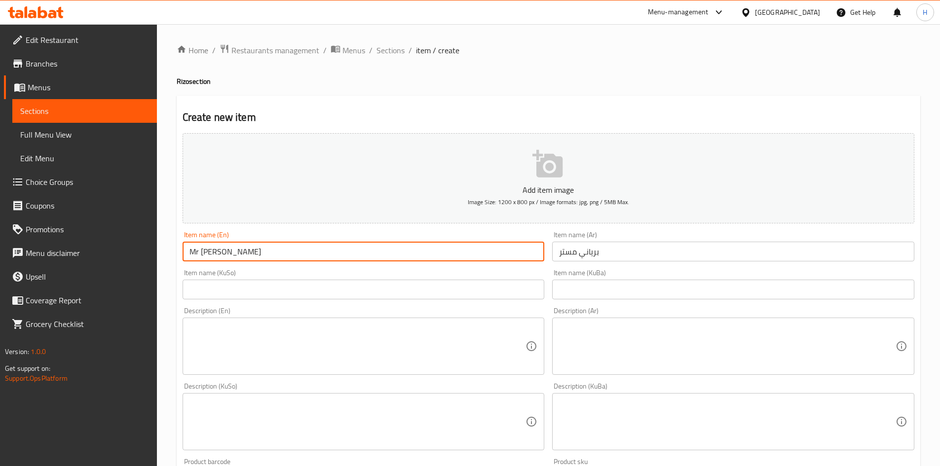
type input "Mr Biryani"
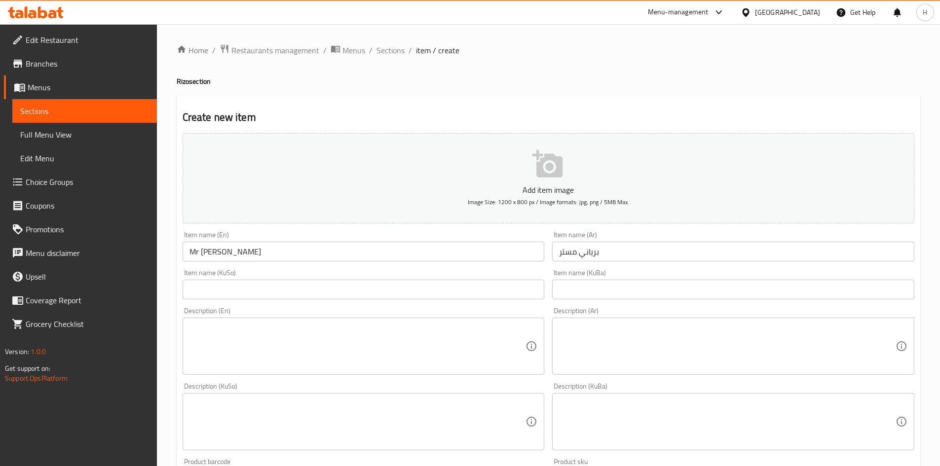
click at [706, 330] on textarea at bounding box center [727, 346] width 336 height 47
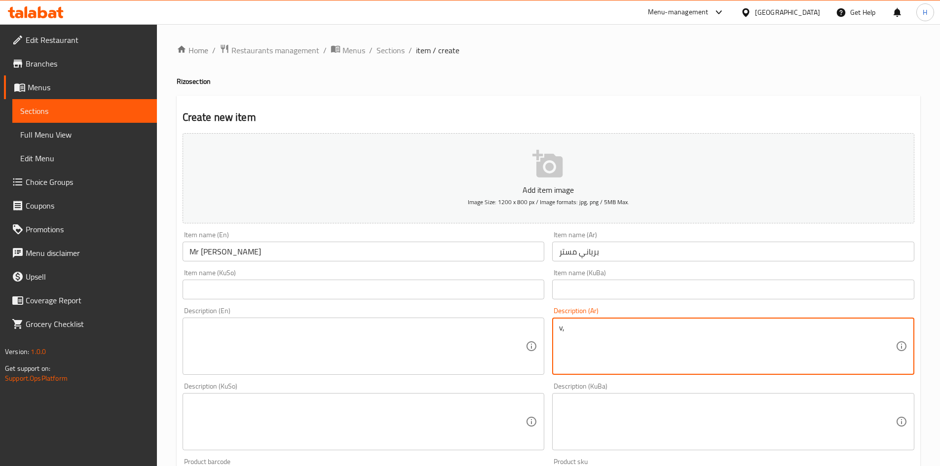
type textarea "v"
click at [707, 332] on textarea "رز, جزر, بزاليا وفخذ دجاج" at bounding box center [727, 346] width 336 height 47
type textarea "رز, جزر, بزاليا وفخذ دجاج"
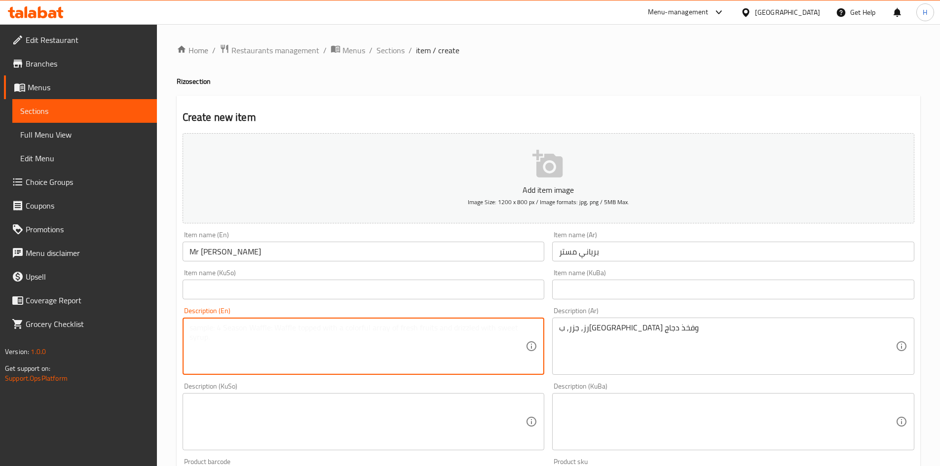
click at [362, 339] on textarea at bounding box center [357, 346] width 336 height 47
paste textarea "Rice, carrots, peas and chicken thigh"
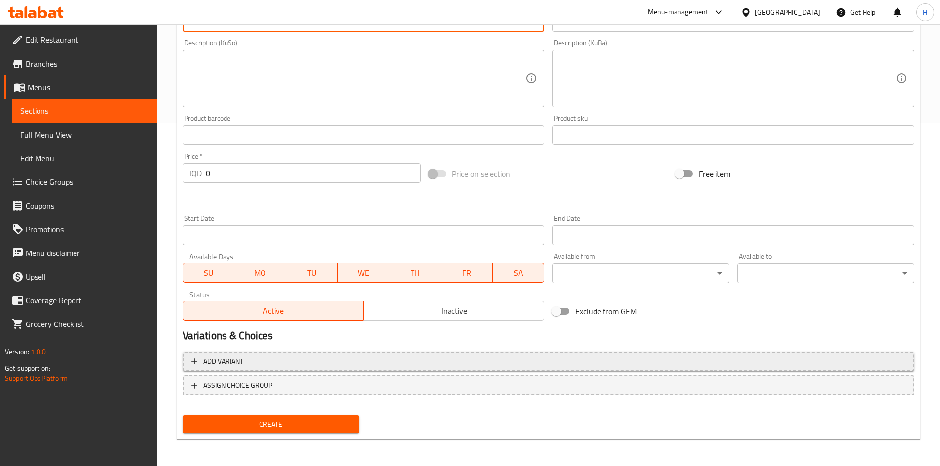
scroll to position [344, 0]
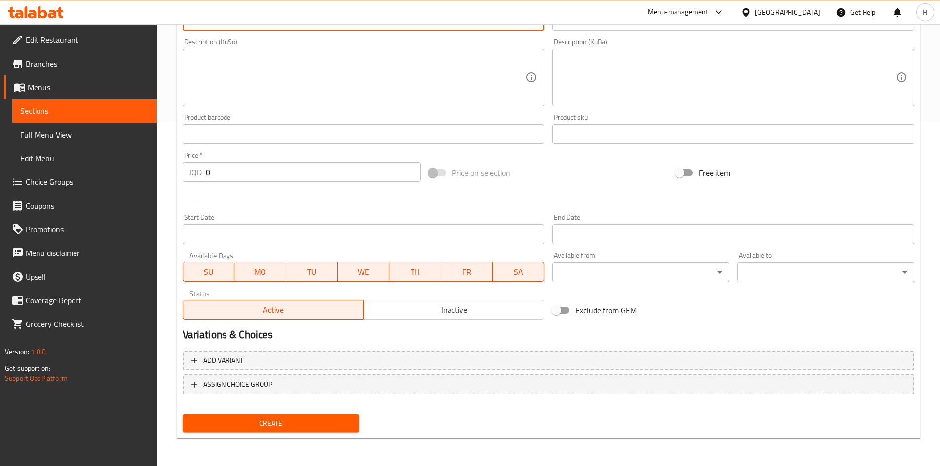
type textarea "Rice, carrots, peas and chicken thigh"
click at [258, 184] on div "Price   * IQD 0 Price *" at bounding box center [302, 167] width 247 height 38
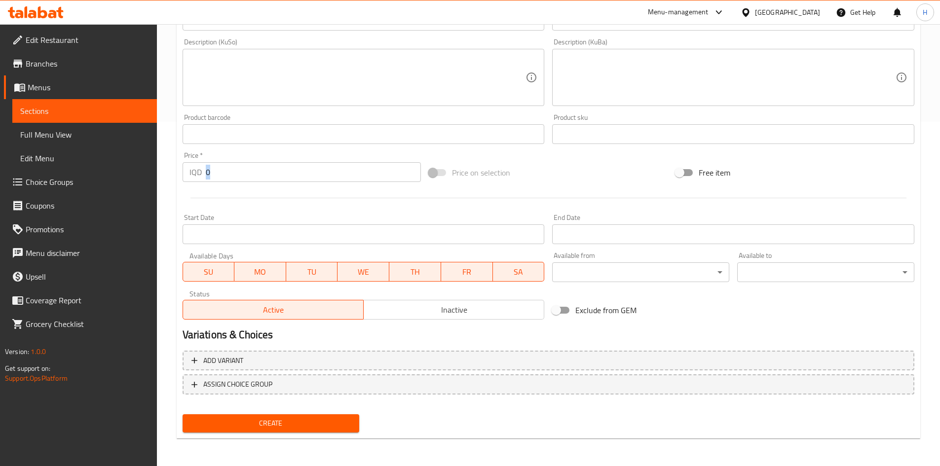
click at [258, 184] on div "Price   * IQD 0 Price *" at bounding box center [302, 167] width 247 height 38
click at [267, 165] on input "0" at bounding box center [314, 172] width 216 height 20
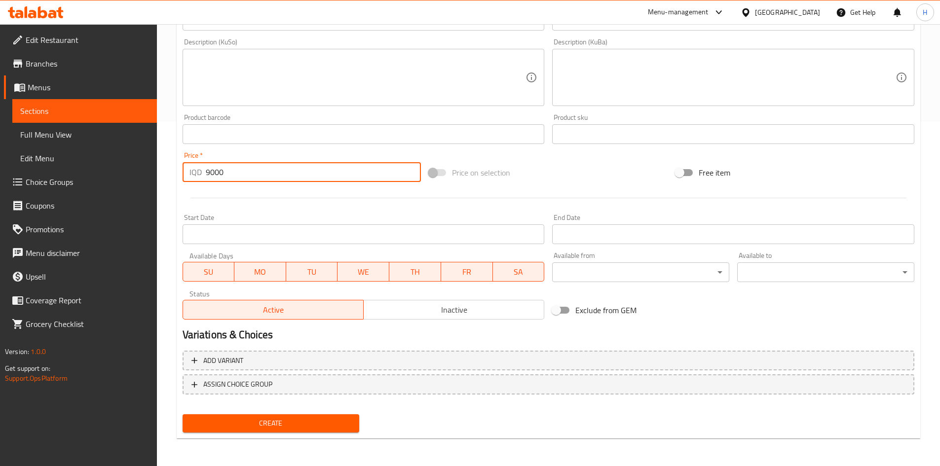
type input "9000"
click at [282, 420] on span "Create" at bounding box center [270, 423] width 161 height 12
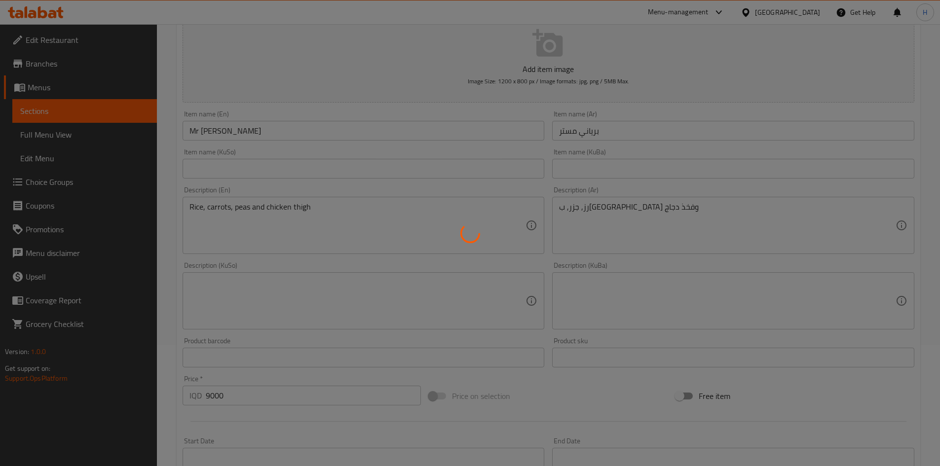
scroll to position [0, 0]
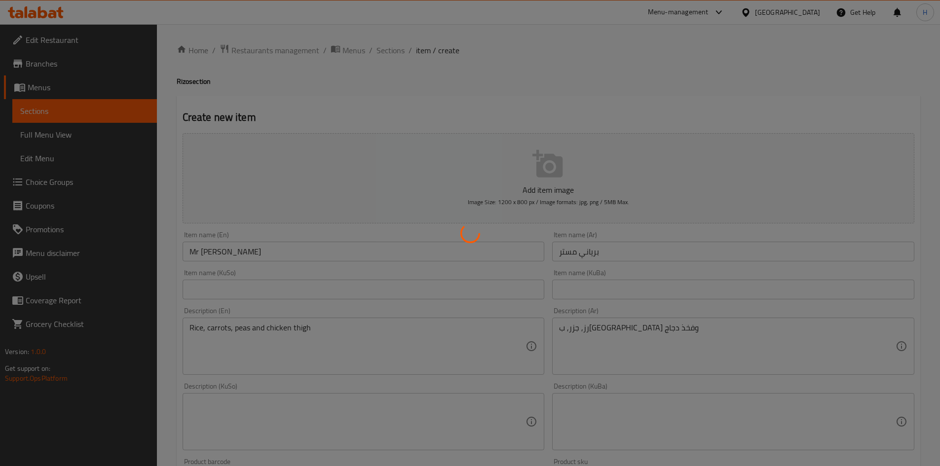
click at [386, 50] on div at bounding box center [470, 233] width 940 height 466
click at [386, 51] on div at bounding box center [470, 233] width 940 height 466
drag, startPoint x: 386, startPoint y: 51, endPoint x: 390, endPoint y: 65, distance: 14.2
click at [386, 51] on div at bounding box center [470, 233] width 940 height 466
click at [390, 65] on div at bounding box center [470, 233] width 940 height 466
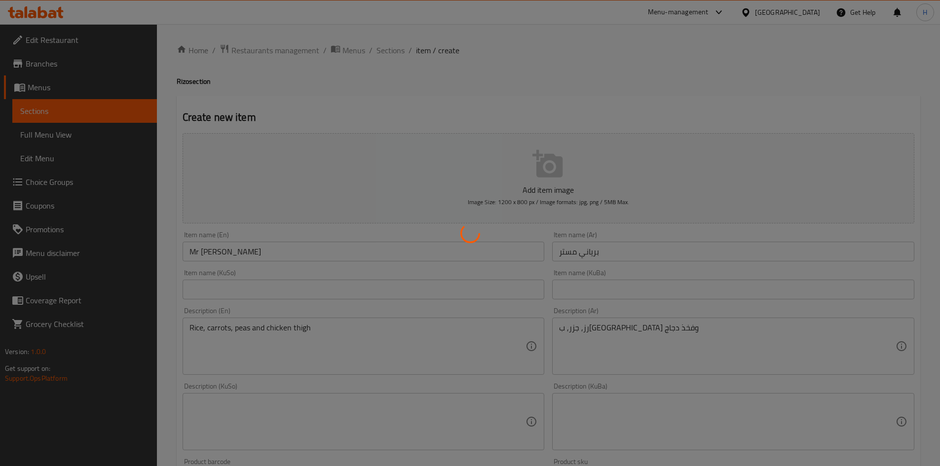
click at [388, 65] on div at bounding box center [470, 233] width 940 height 466
type input "0"
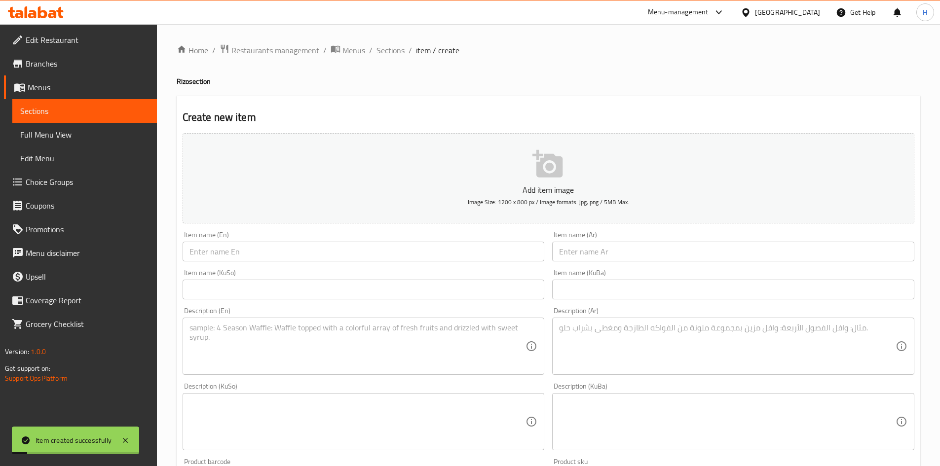
click at [389, 52] on span "Sections" at bounding box center [390, 50] width 28 height 12
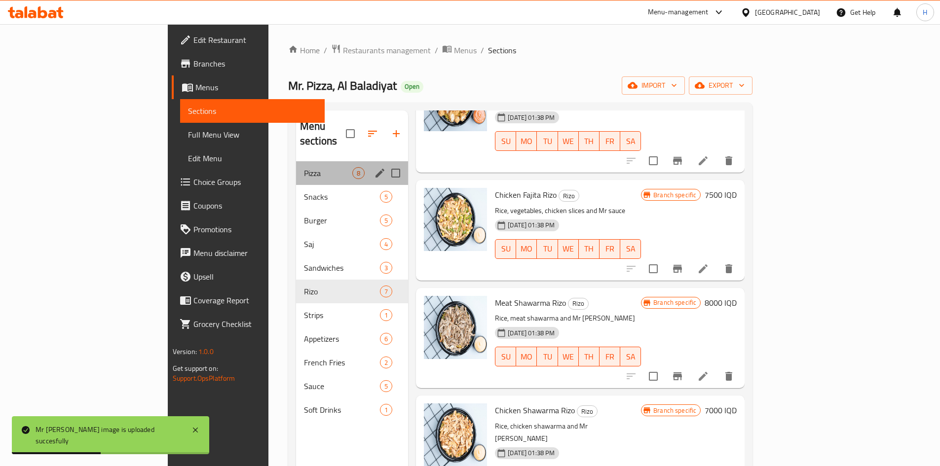
click at [296, 164] on div "Pizza 8" at bounding box center [352, 173] width 112 height 24
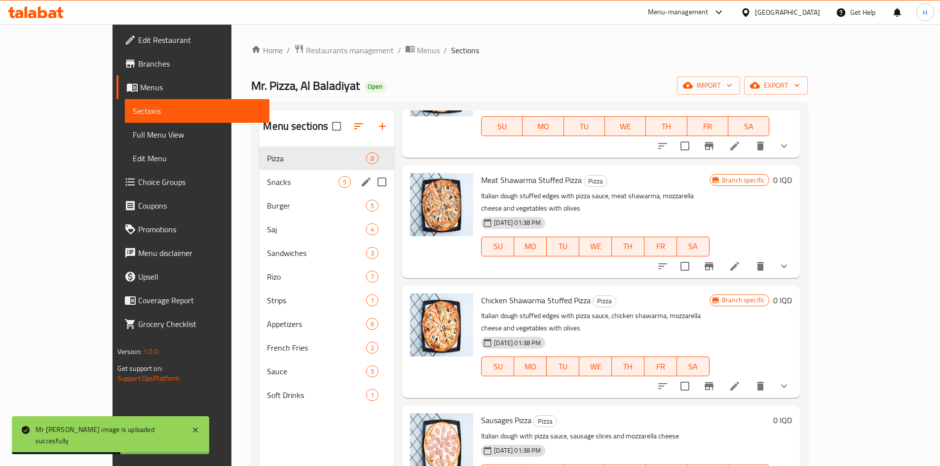
click at [259, 175] on div "Snacks 5" at bounding box center [326, 182] width 135 height 24
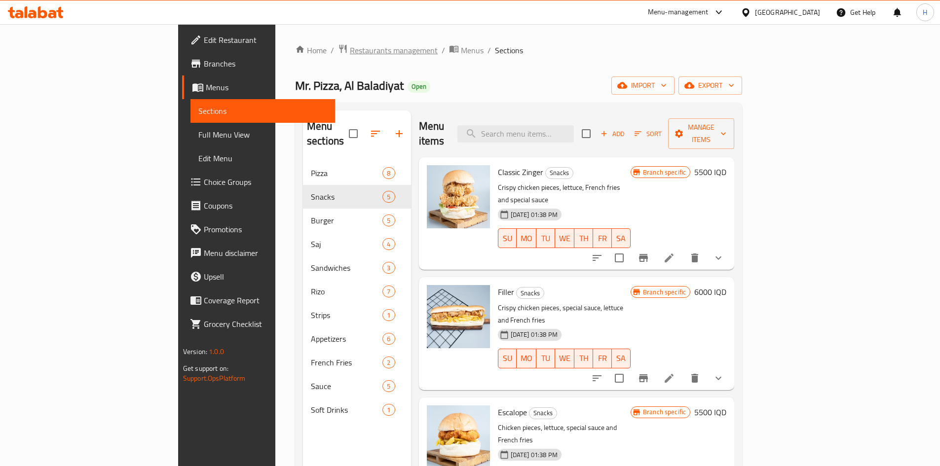
click at [350, 53] on span "Restaurants management" at bounding box center [394, 50] width 88 height 12
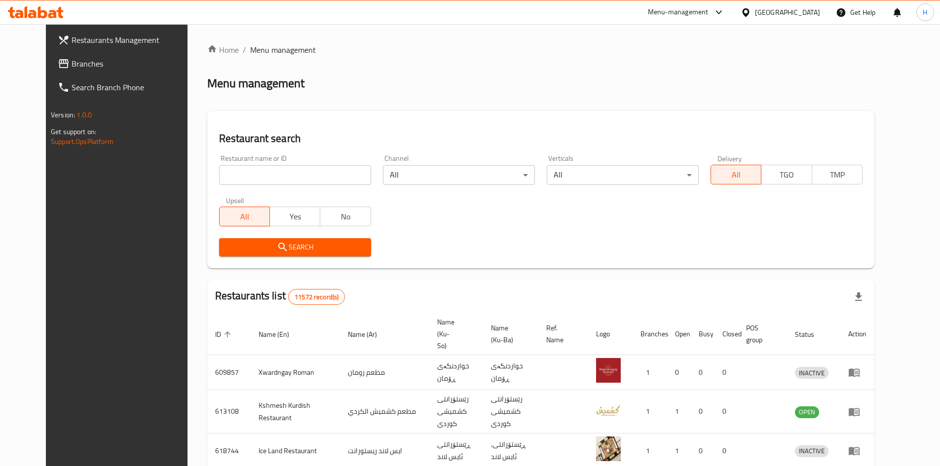
click at [254, 180] on div at bounding box center [470, 233] width 940 height 466
click at [254, 180] on input "search" at bounding box center [295, 175] width 152 height 20
paste input "744977"
click button "Search" at bounding box center [295, 247] width 152 height 18
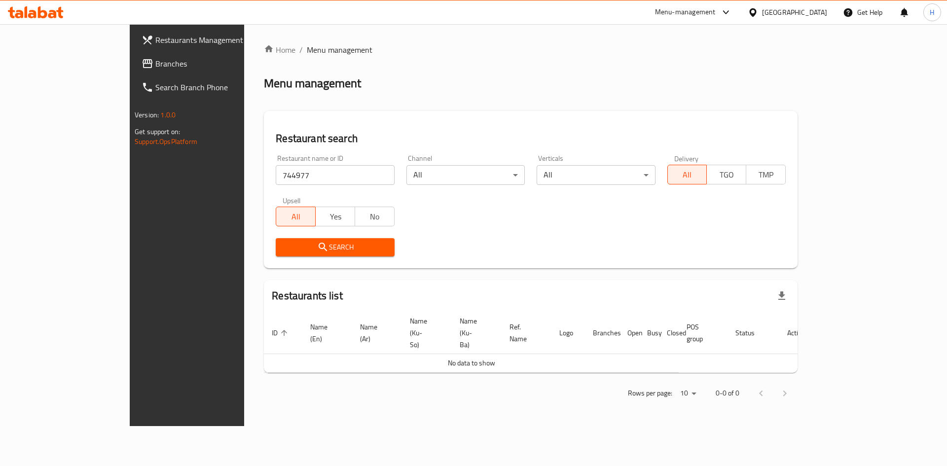
click at [276, 175] on input "744977" at bounding box center [335, 175] width 118 height 20
paste input "estaurant And Breakfast Al Baraka"
click at [293, 254] on button "Search" at bounding box center [335, 247] width 118 height 18
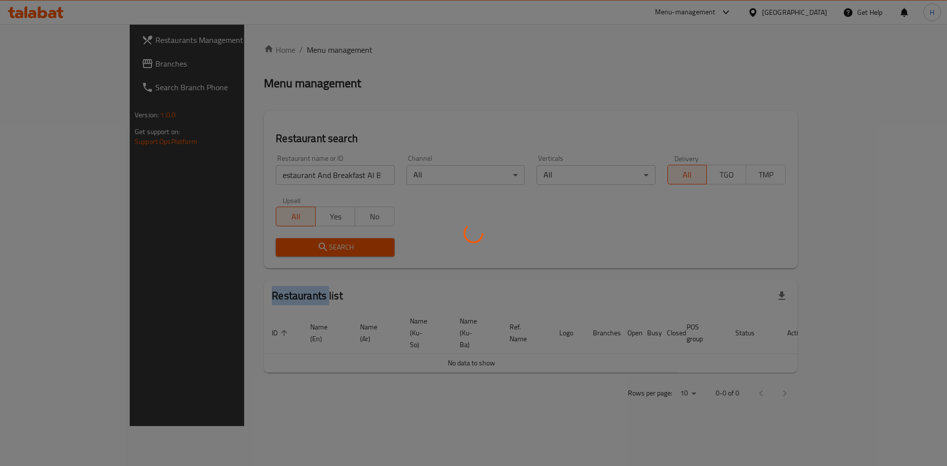
click at [293, 254] on div at bounding box center [473, 233] width 947 height 466
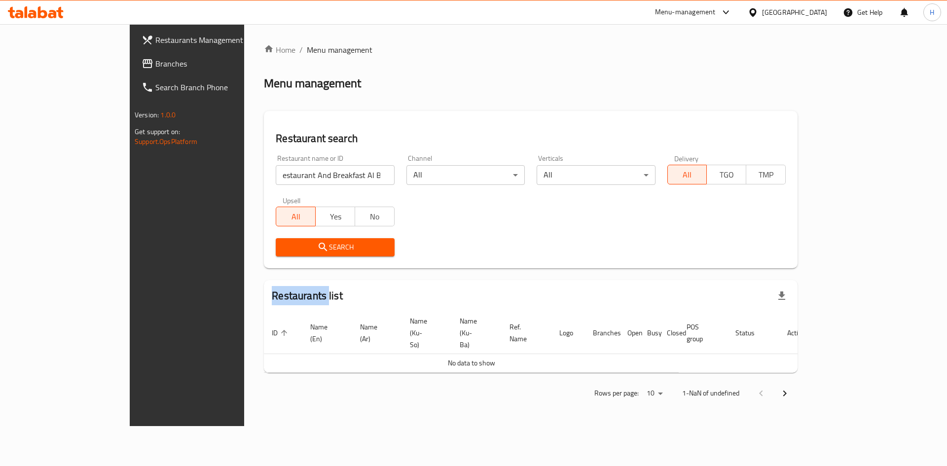
click at [276, 179] on input "estaurant And Breakfast Al Baraka" at bounding box center [335, 175] width 118 height 20
paste input "search"
type input "Al Baraka"
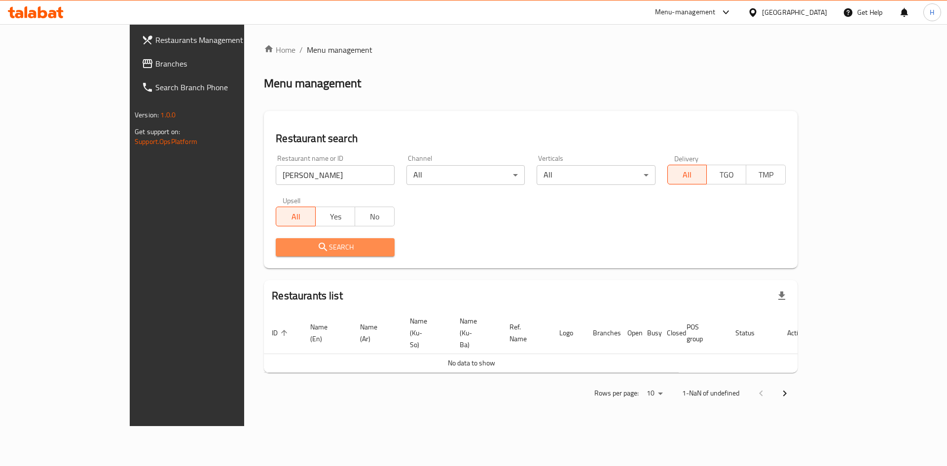
click at [284, 249] on span "Search" at bounding box center [335, 247] width 103 height 12
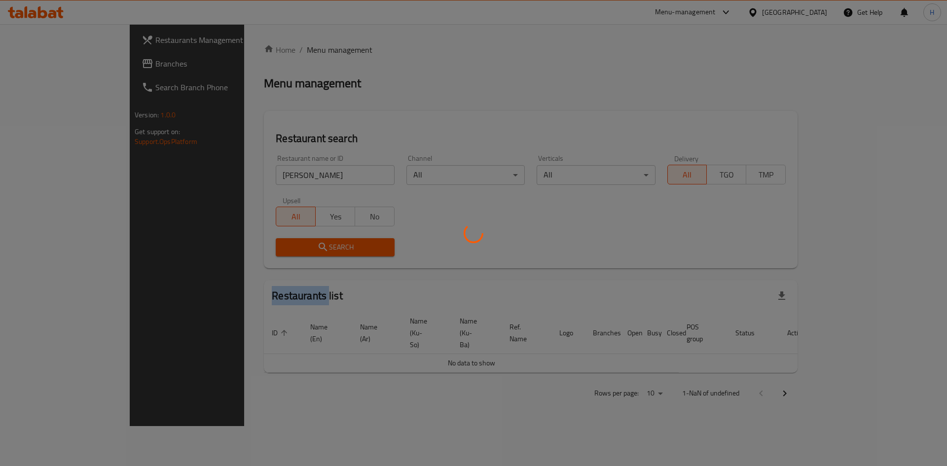
click at [281, 249] on div at bounding box center [473, 233] width 947 height 466
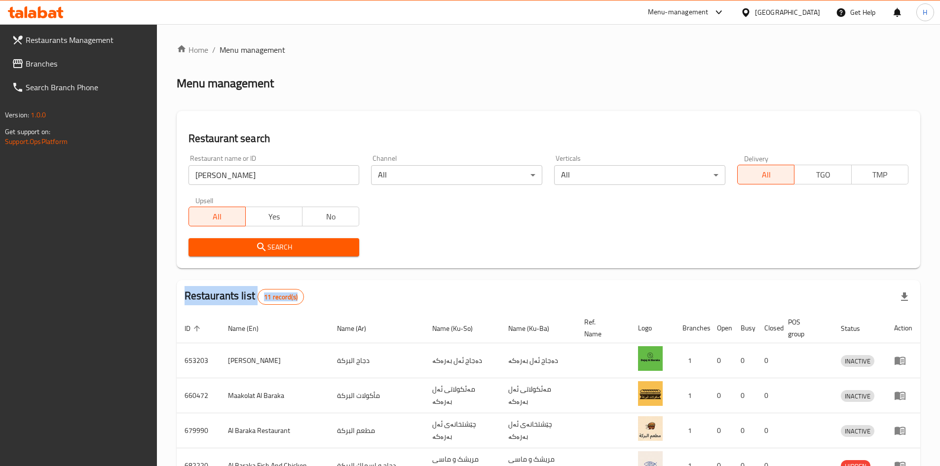
click at [55, 60] on span "Branches" at bounding box center [87, 64] width 123 height 12
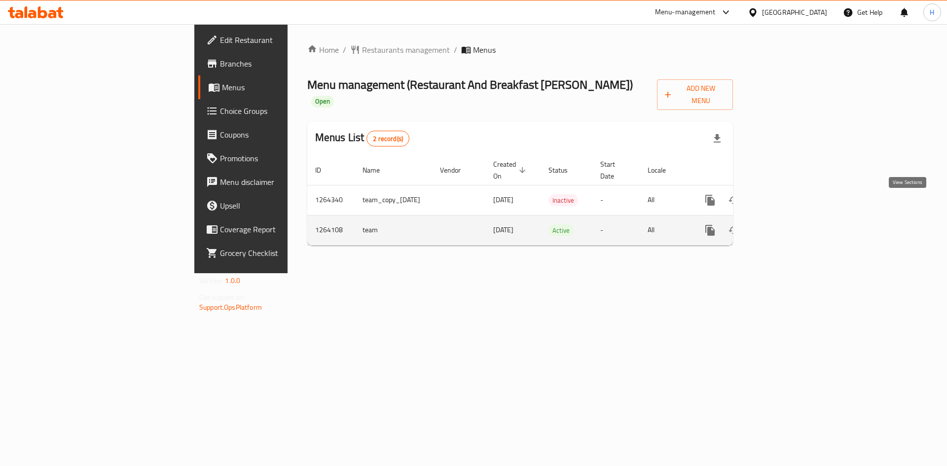
click at [787, 224] on icon "enhanced table" at bounding box center [782, 230] width 12 height 12
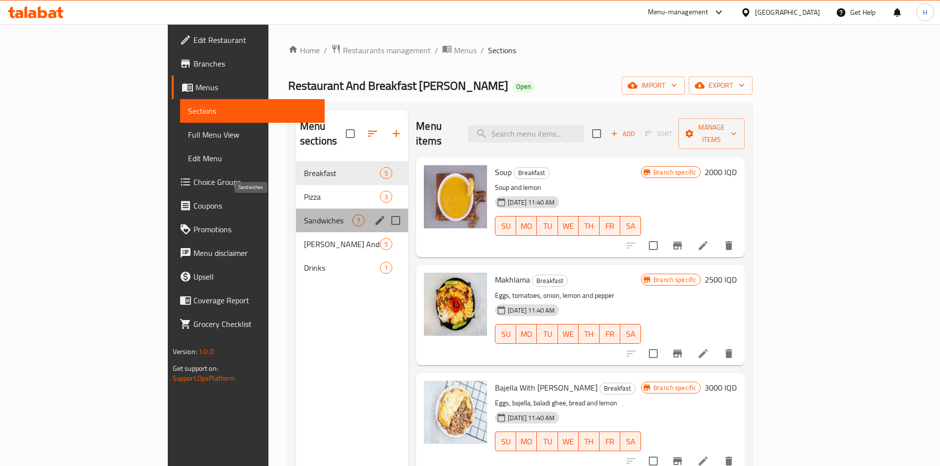
click at [304, 215] on span "Sandwiches" at bounding box center [328, 221] width 48 height 12
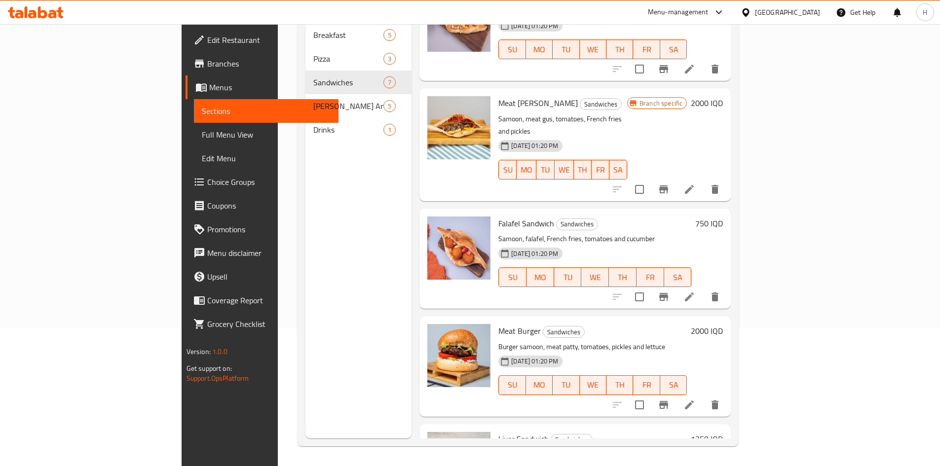
scroll to position [37, 0]
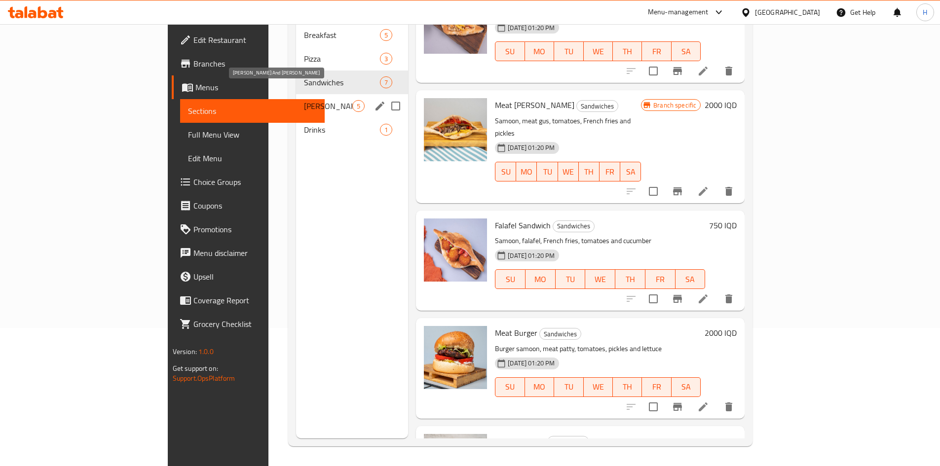
click at [304, 100] on span "[PERSON_NAME] And [PERSON_NAME]" at bounding box center [328, 106] width 48 height 12
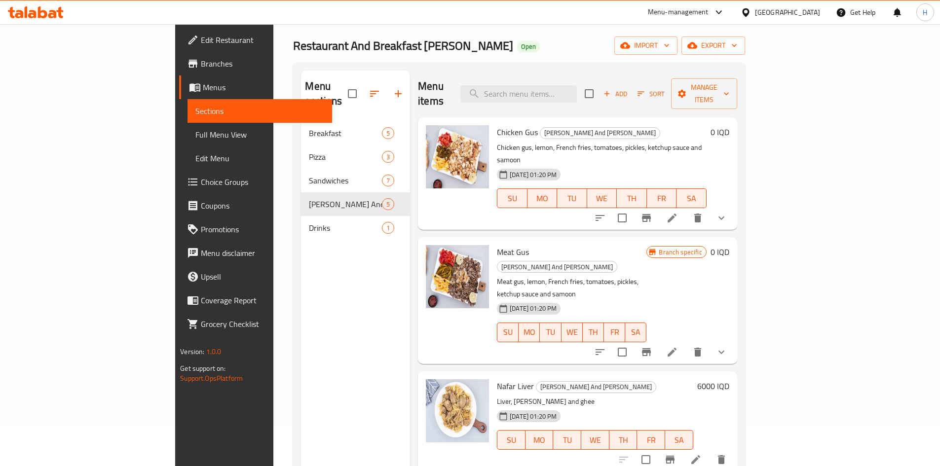
scroll to position [39, 0]
click at [678, 213] on icon at bounding box center [672, 219] width 12 height 12
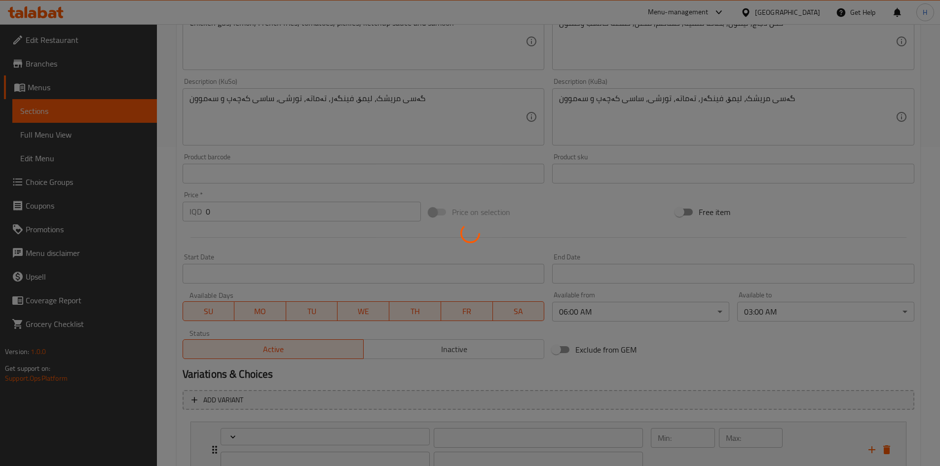
scroll to position [399, 0]
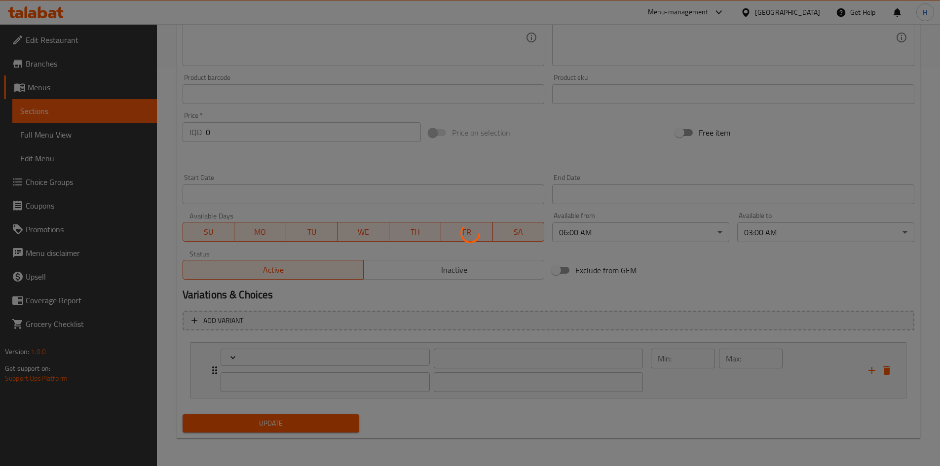
type input "إختيارك من:"
type input "هەڵبژاردنت لە:"
type input "1"
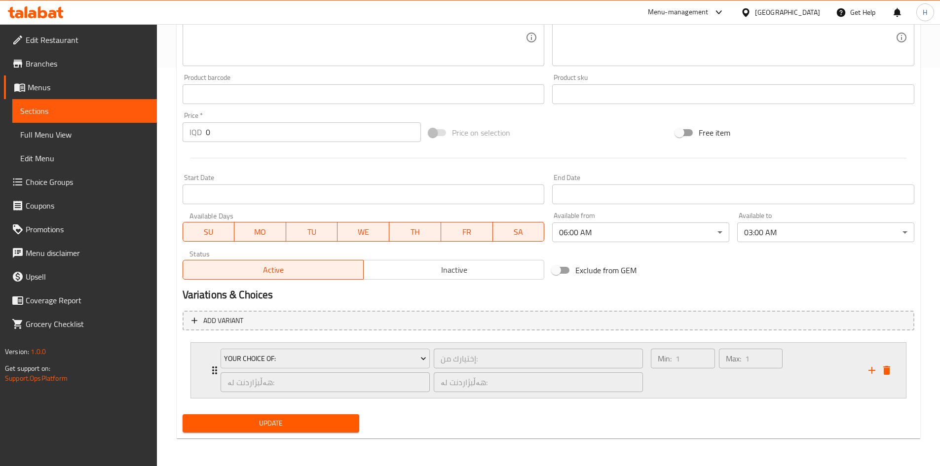
click at [218, 361] on div "Your Choice Of: إختيارك من: ​ هەڵبژاردنت لە: ​ هەڵبژاردنت لە: ​" at bounding box center [432, 370] width 435 height 55
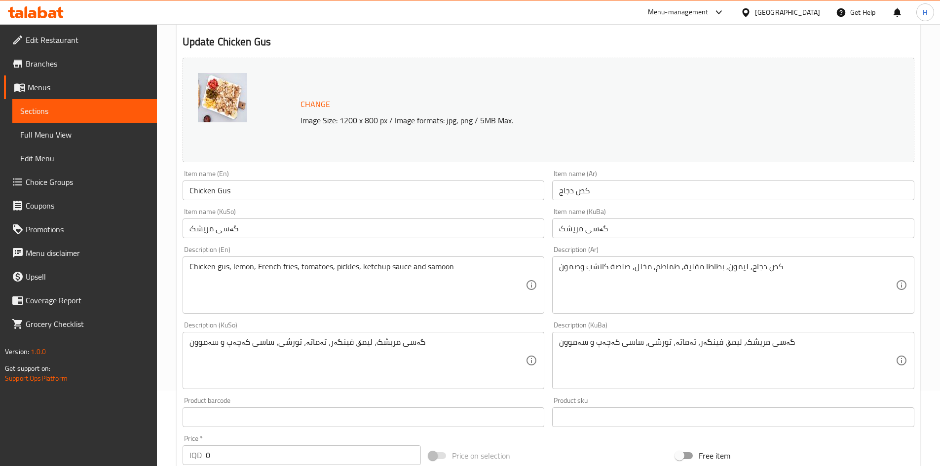
scroll to position [0, 0]
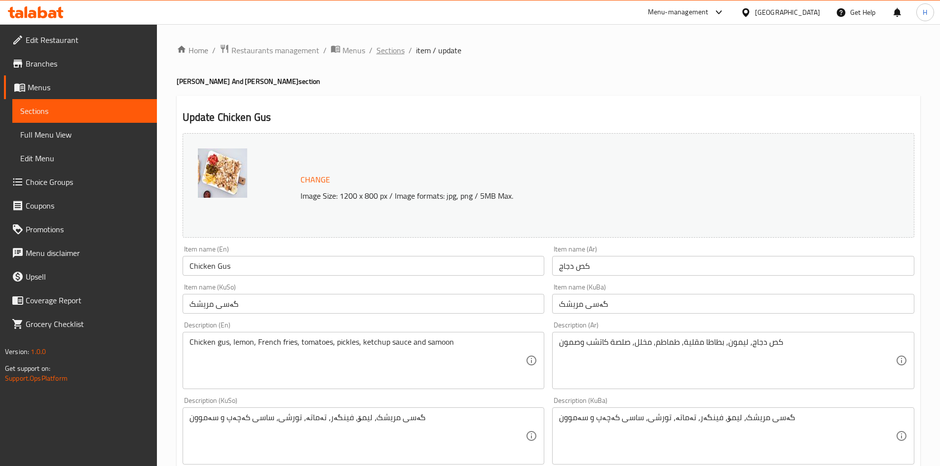
click at [393, 52] on span "Sections" at bounding box center [390, 50] width 28 height 12
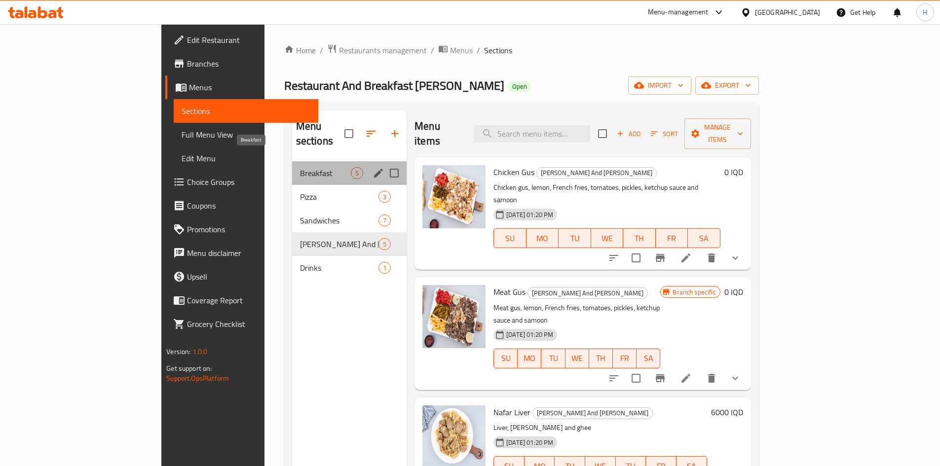
click at [300, 167] on span "Breakfast" at bounding box center [325, 173] width 51 height 12
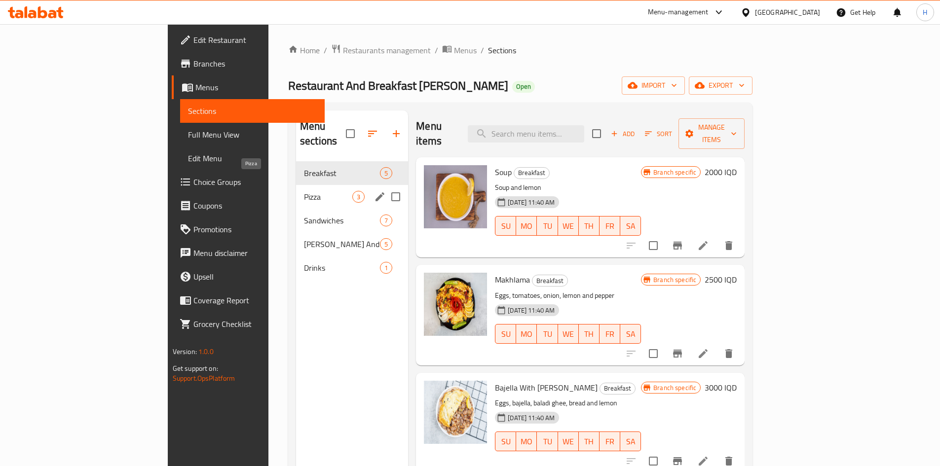
click at [304, 191] on span "Pizza" at bounding box center [328, 197] width 48 height 12
